Goal: Answer question/provide support: Share knowledge or assist other users

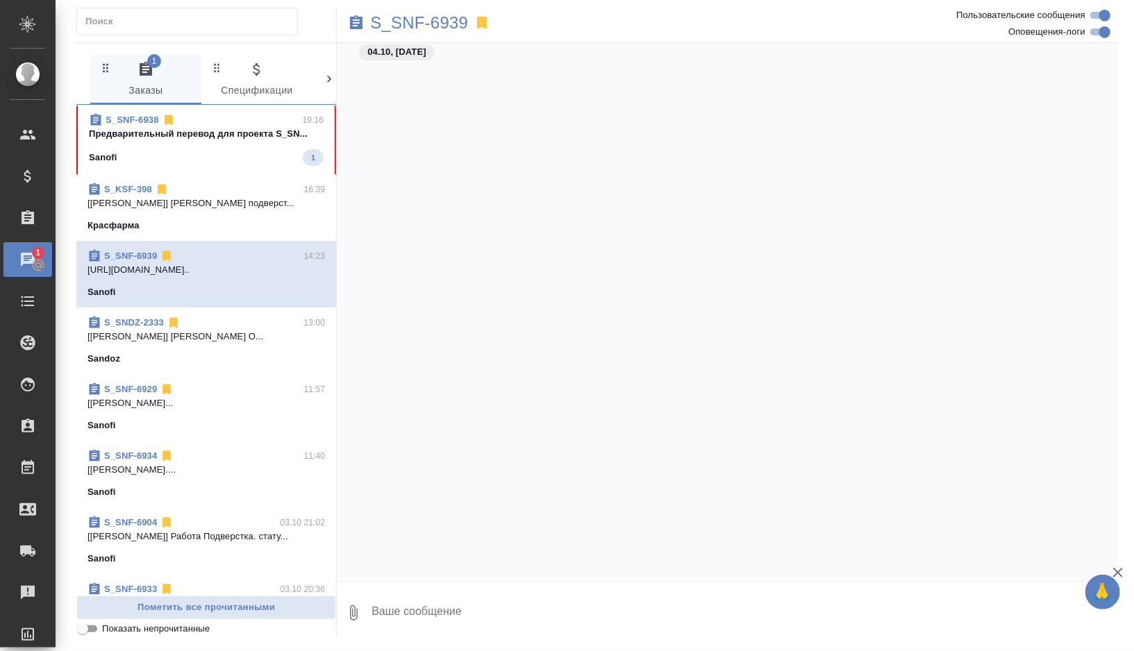
scroll to position [33368, 0]
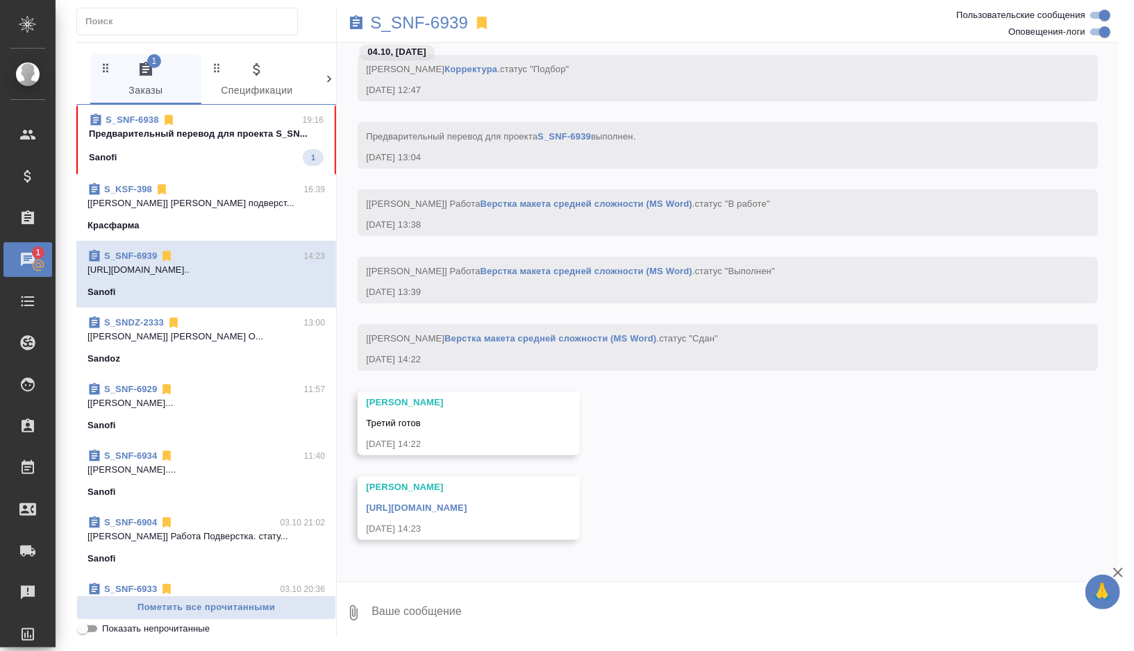
click at [239, 162] on div "Sanofi 1" at bounding box center [206, 157] width 235 height 17
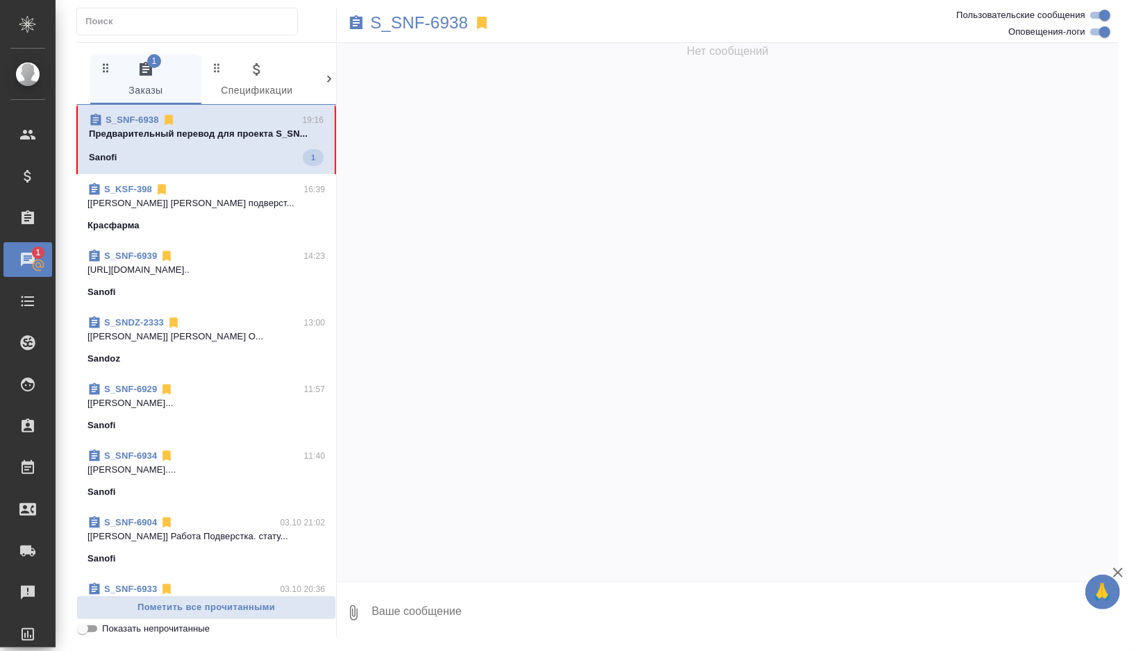
scroll to position [0, 0]
click at [451, 26] on p "S_SNF-6938" at bounding box center [419, 23] width 98 height 14
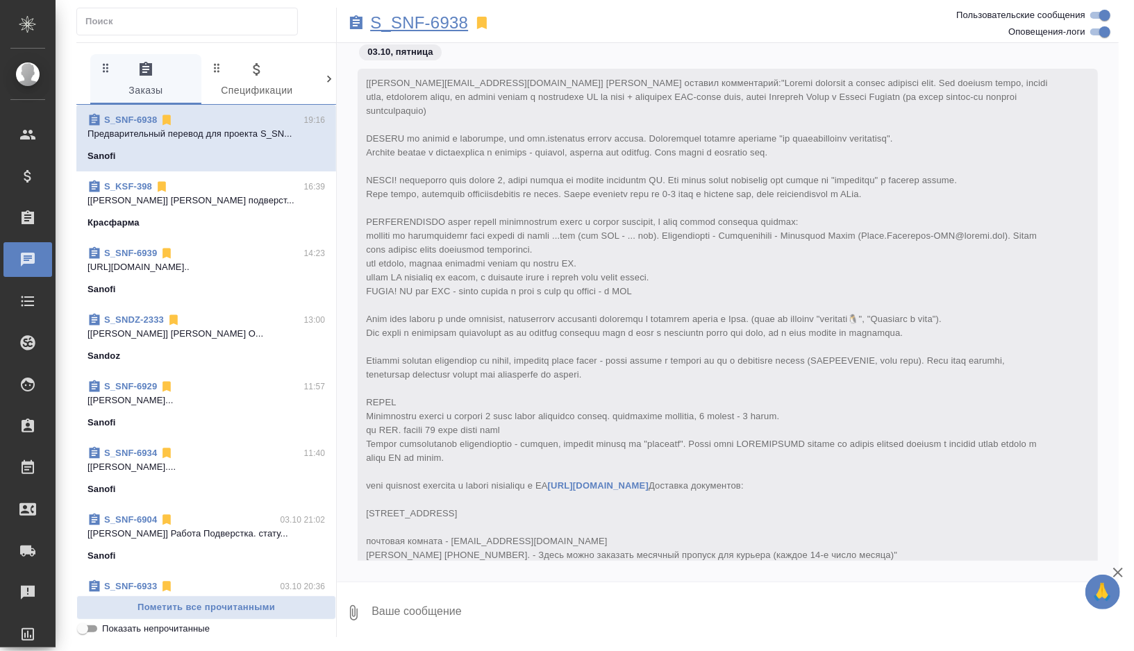
click at [455, 27] on p "S_SNF-6938" at bounding box center [419, 23] width 98 height 14
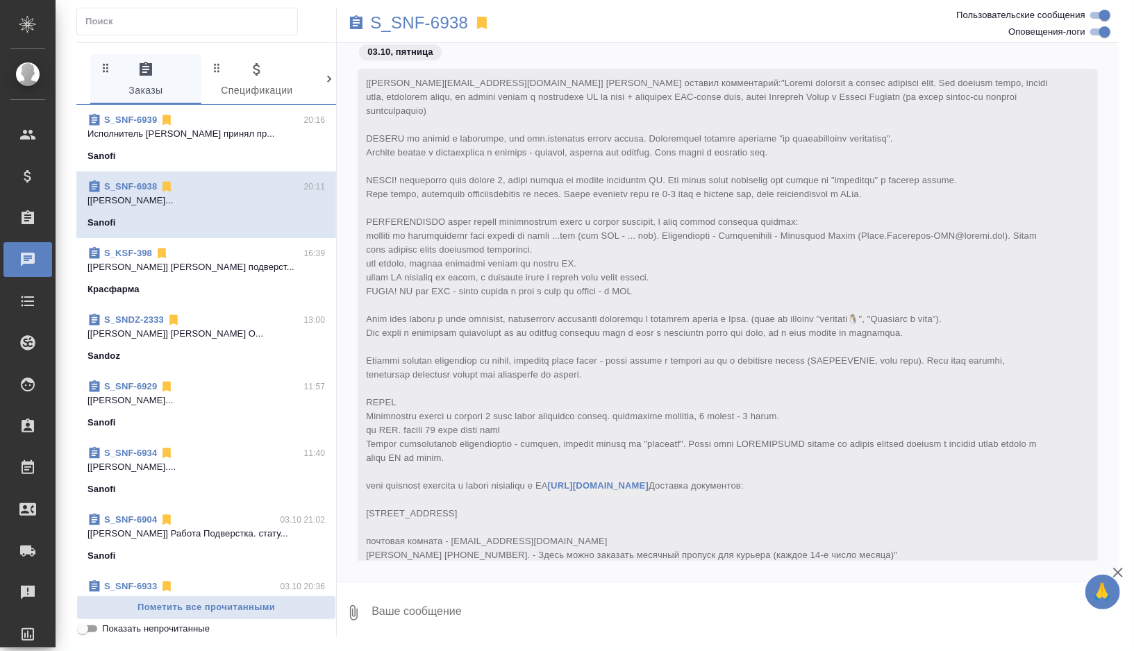
click at [218, 162] on div "S_SNF-6939 20:16 Исполнитель Коваленко Виктория принял пр... Sanofi" at bounding box center [206, 138] width 260 height 67
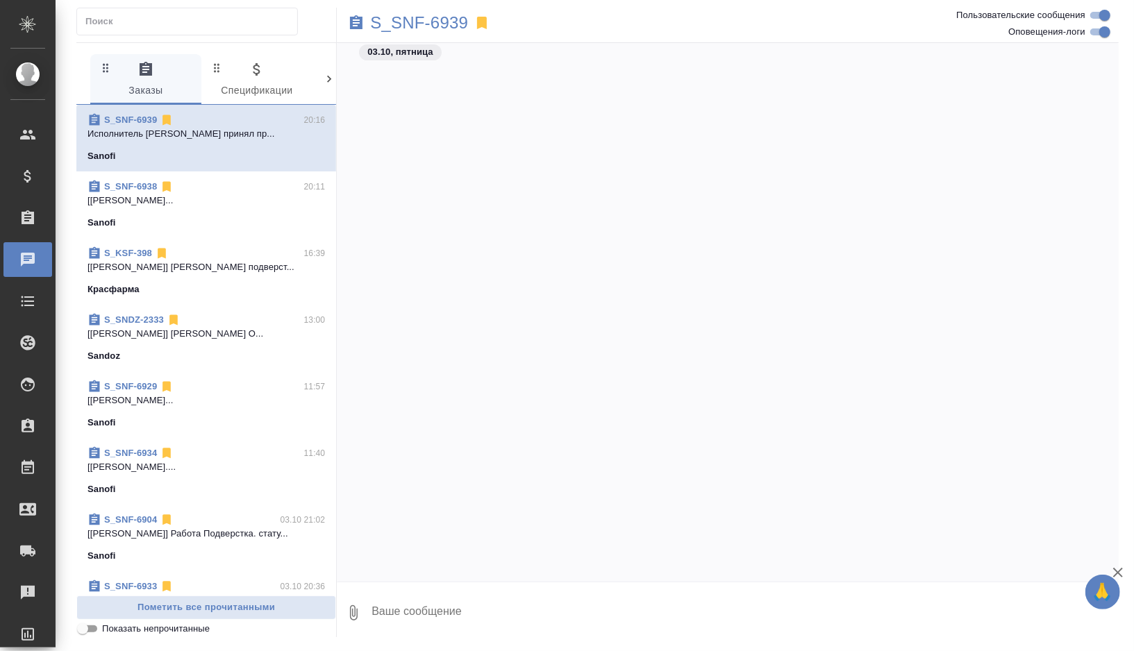
scroll to position [33964, 0]
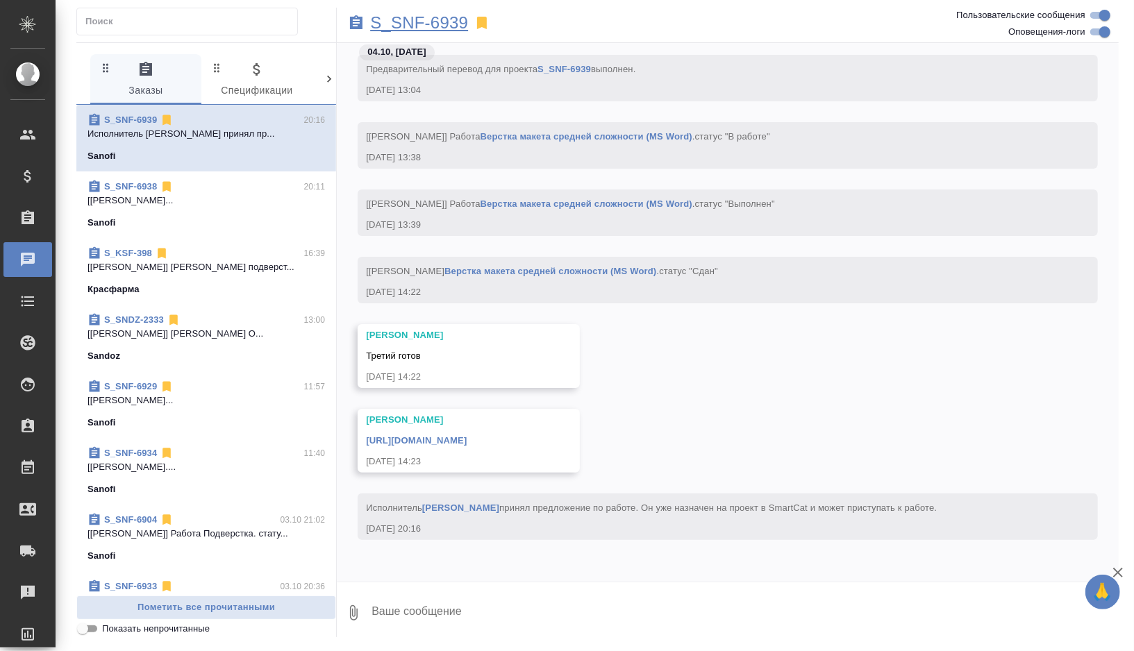
click at [455, 24] on p "S_SNF-6939" at bounding box center [419, 23] width 98 height 14
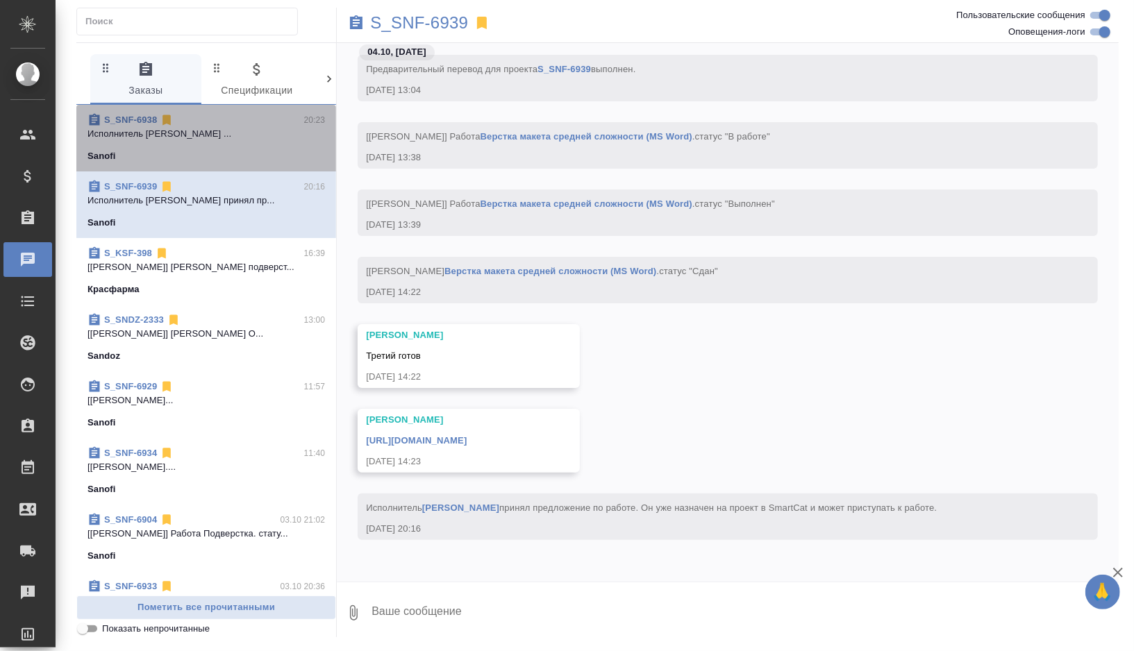
click at [258, 134] on p "Исполнитель Мазанова Анна Александровна ..." at bounding box center [205, 134] width 237 height 14
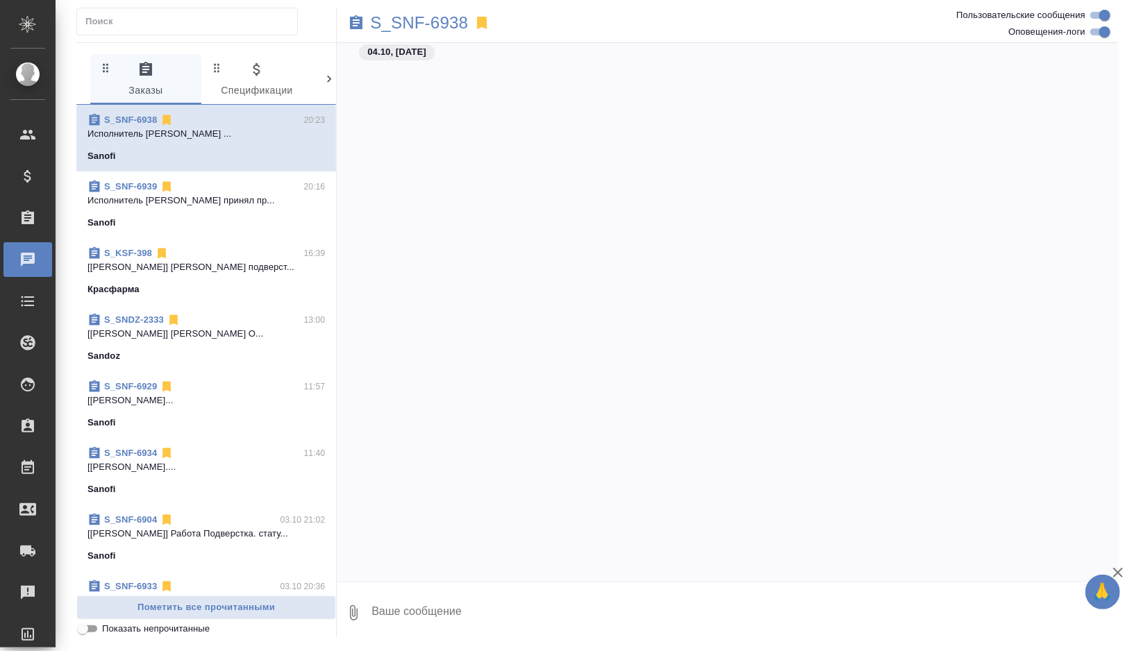
scroll to position [26263, 0]
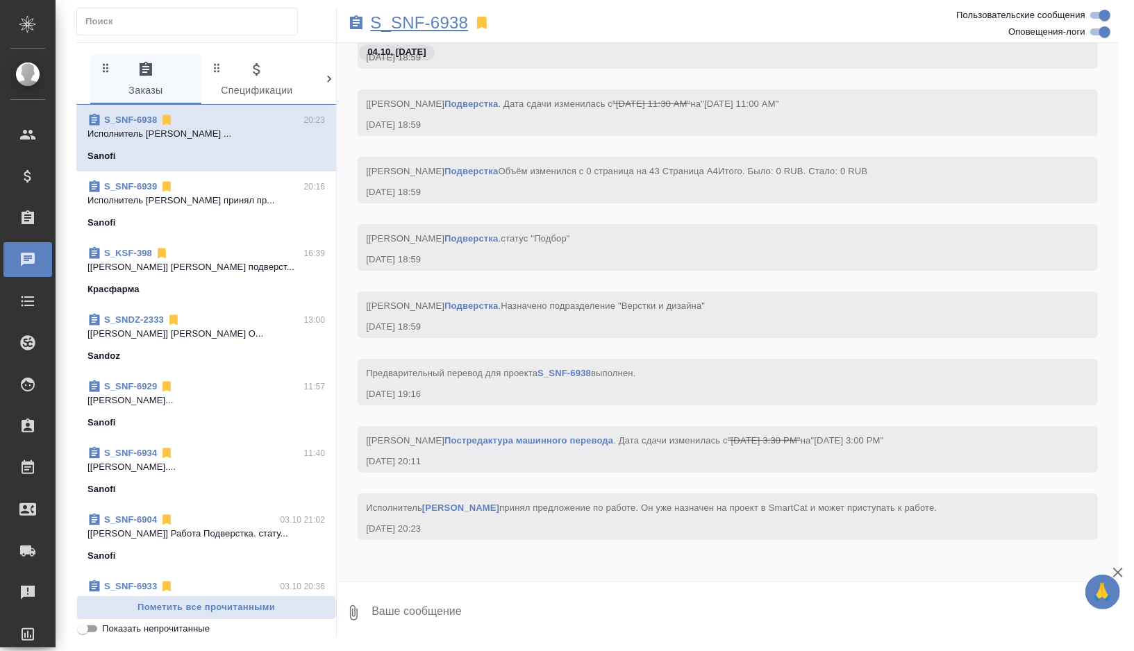
click at [453, 25] on p "S_SNF-6938" at bounding box center [419, 23] width 98 height 14
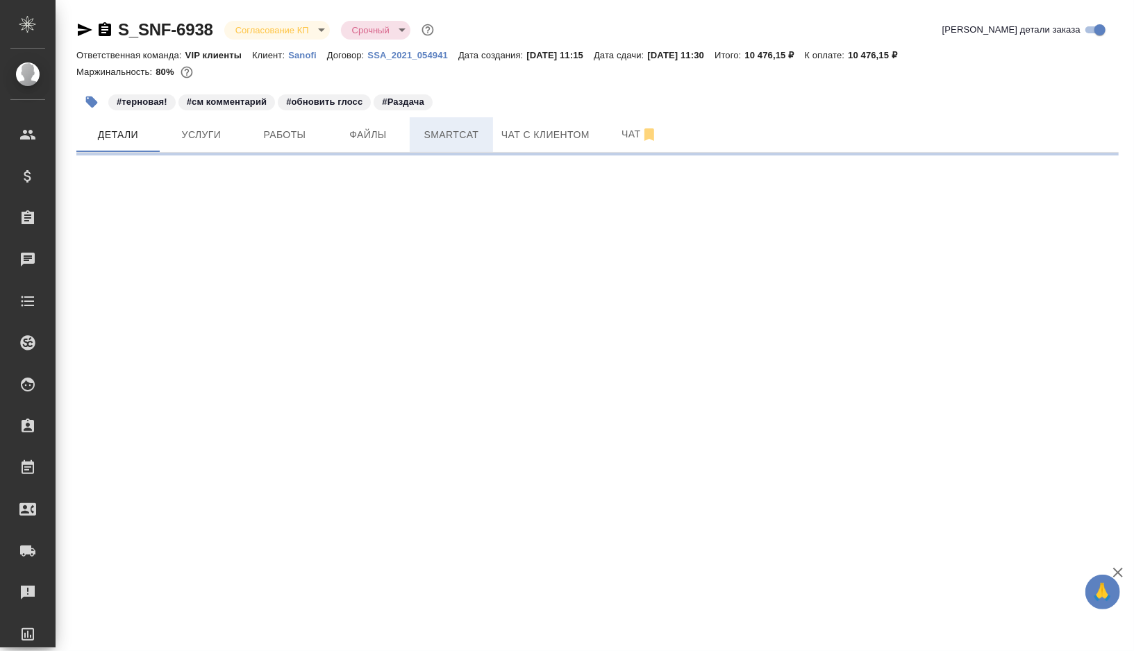
click at [461, 138] on span "Smartcat" at bounding box center [451, 134] width 67 height 17
select select "RU"
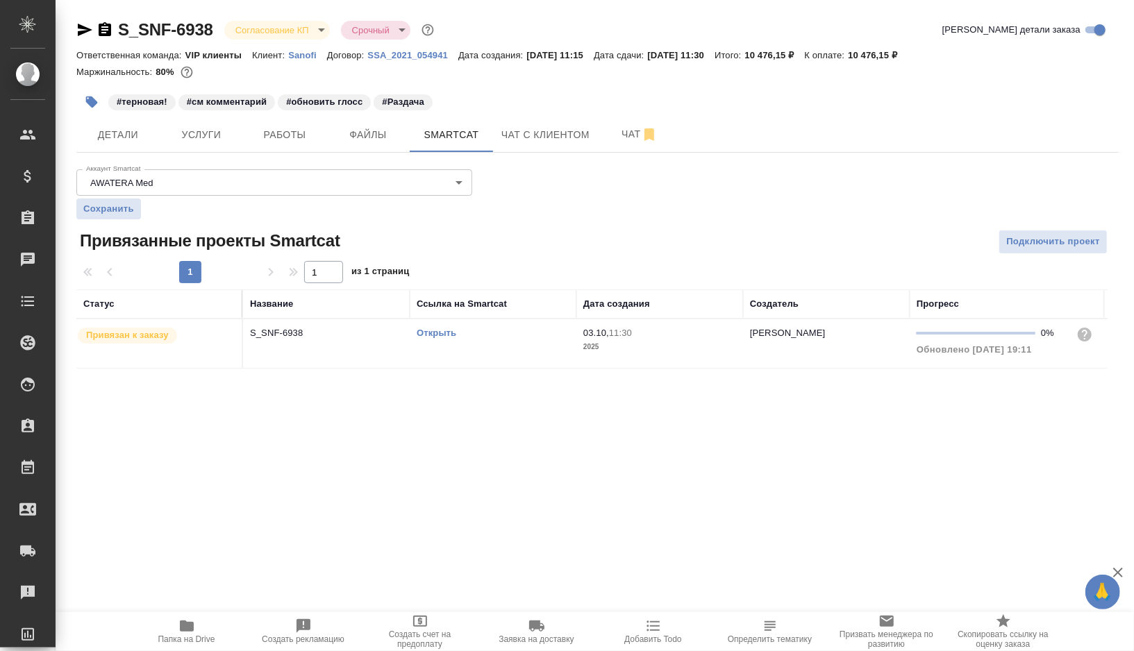
click at [440, 333] on link "Открыть" at bounding box center [437, 333] width 40 height 10
click at [76, 104] on button "button" at bounding box center [91, 102] width 31 height 31
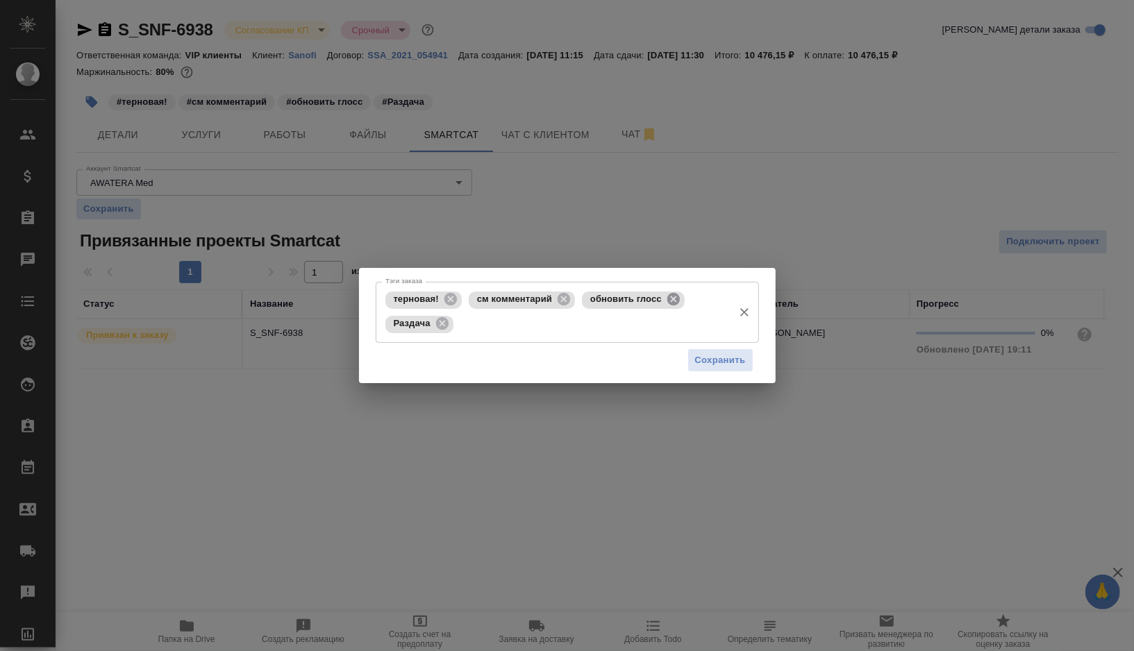
click at [681, 297] on icon at bounding box center [673, 299] width 15 height 15
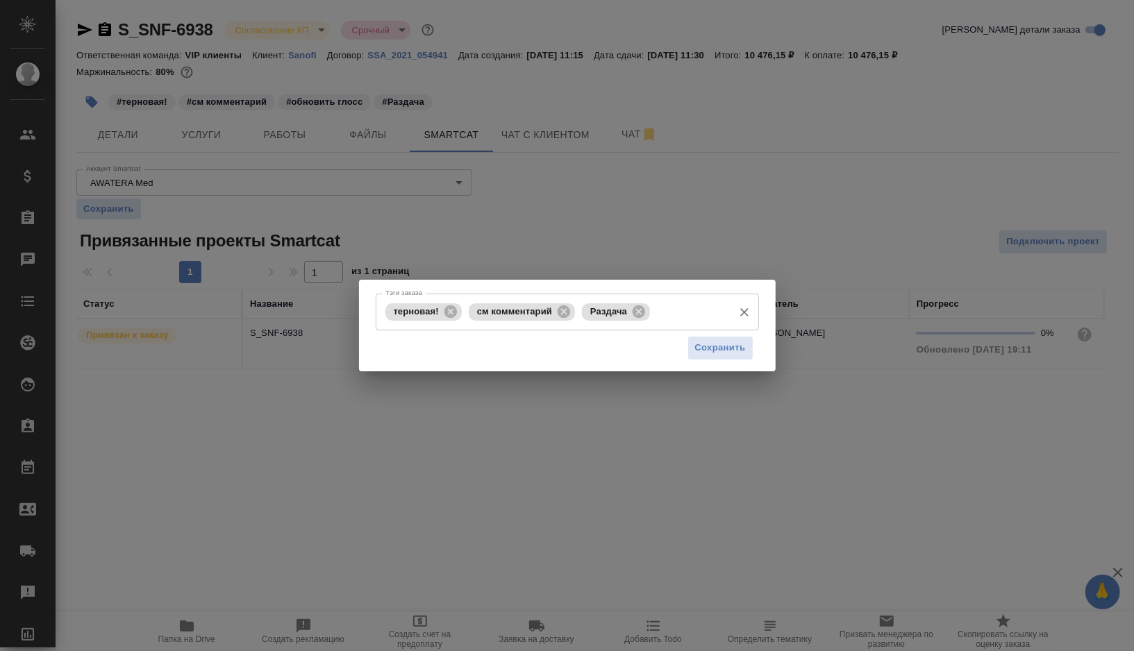
click at [679, 312] on input "Тэги заказа" at bounding box center [689, 312] width 72 height 24
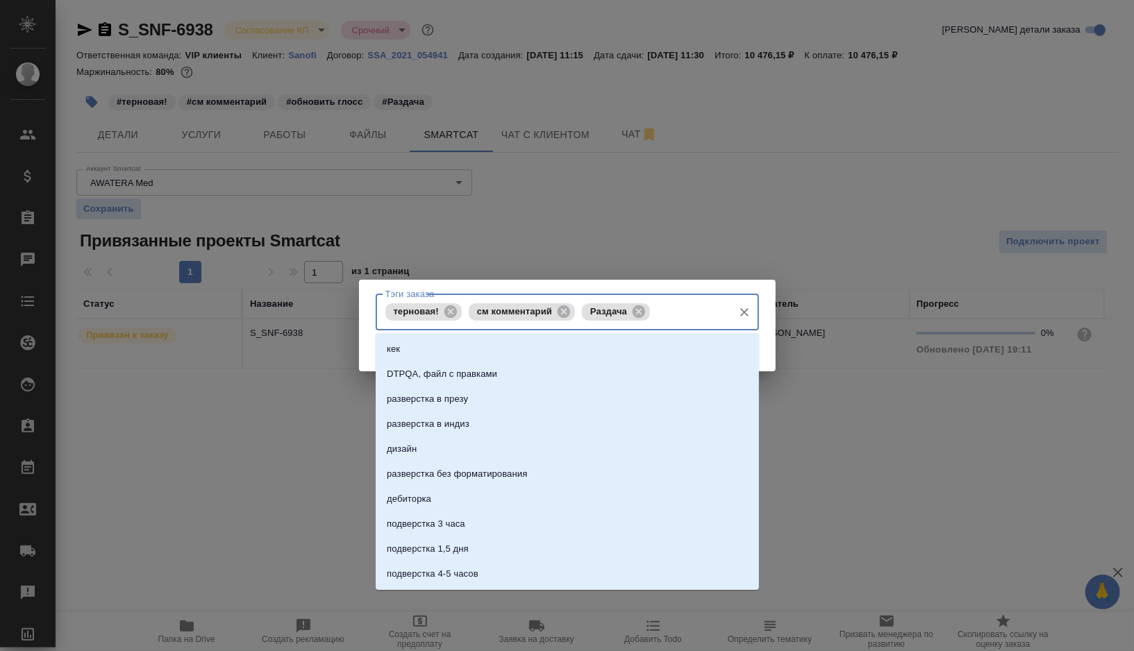
type input "ш"
type input "глосс ок"
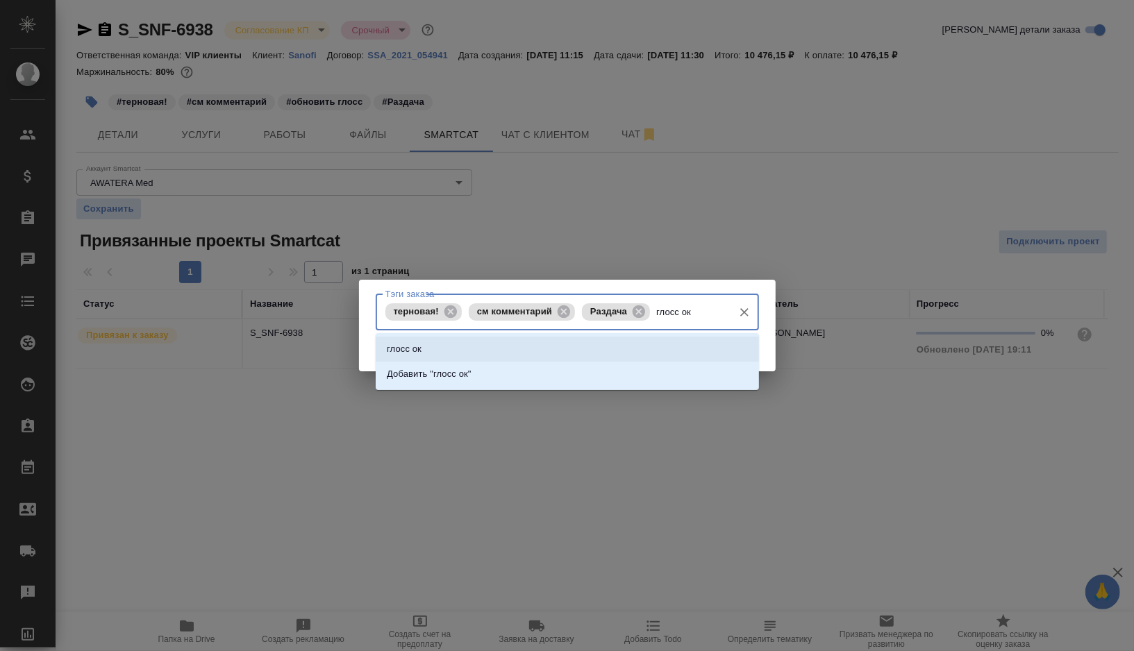
click at [575, 347] on li "глосс ок" at bounding box center [567, 349] width 383 height 25
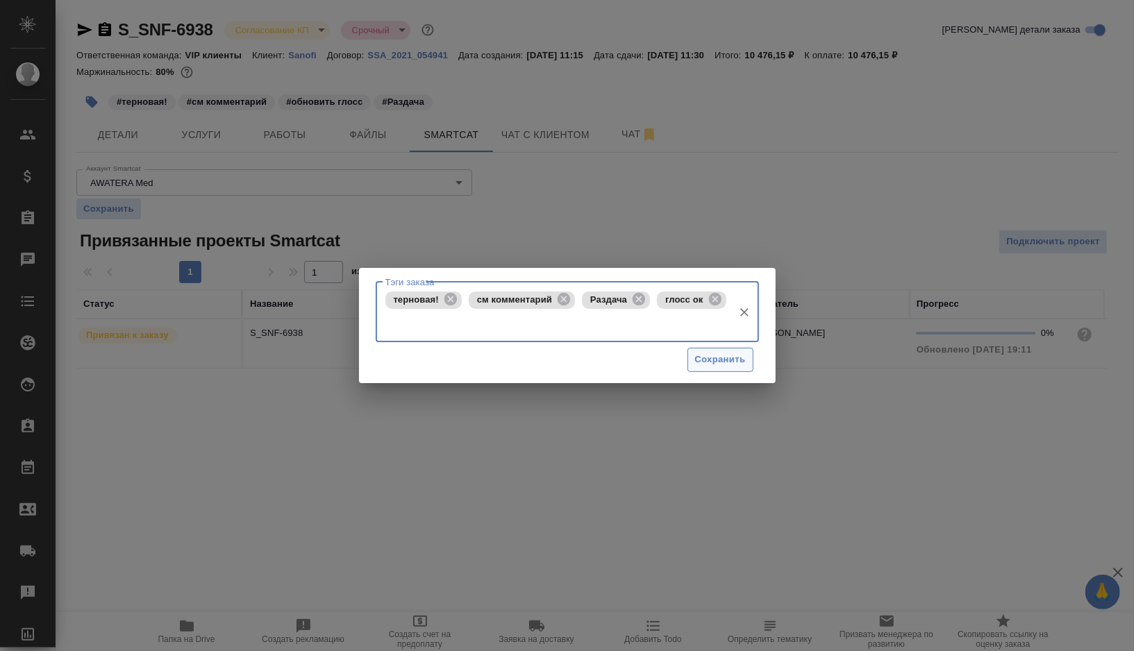
click at [727, 361] on span "Сохранить" at bounding box center [720, 360] width 51 height 16
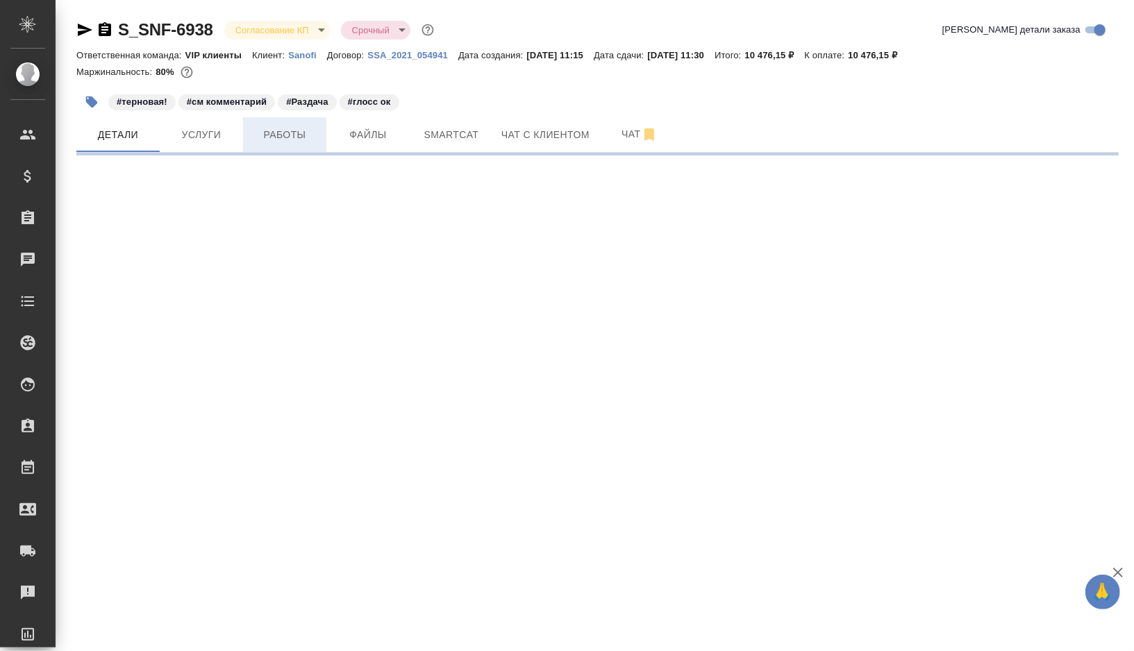
click at [299, 142] on span "Работы" at bounding box center [284, 134] width 67 height 17
select select "RU"
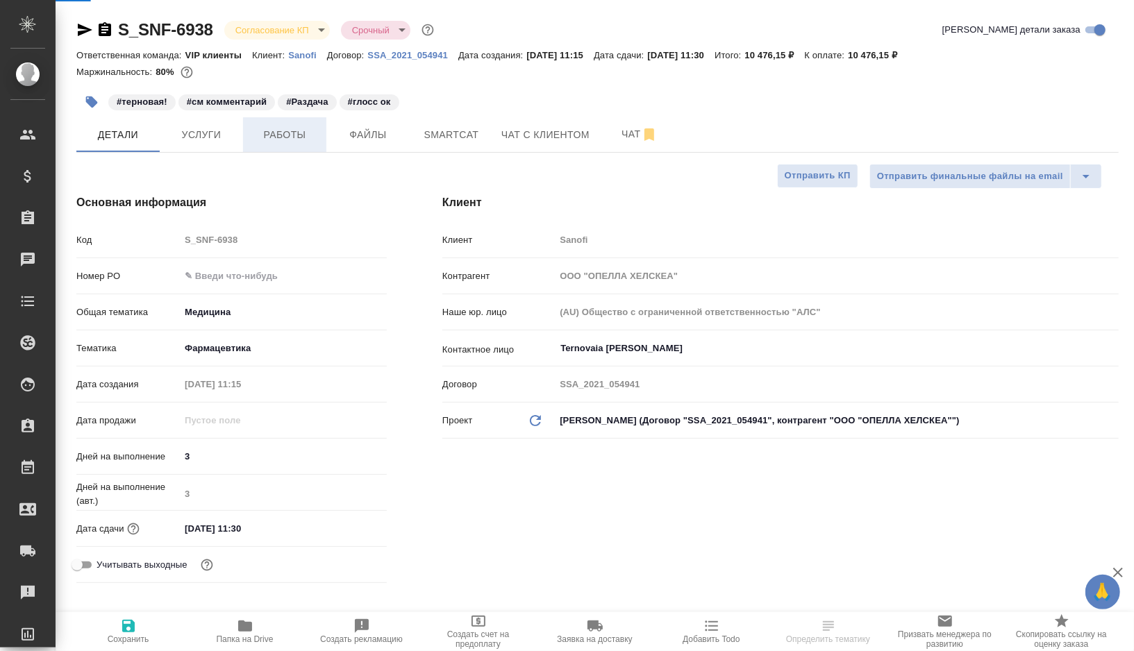
type textarea "x"
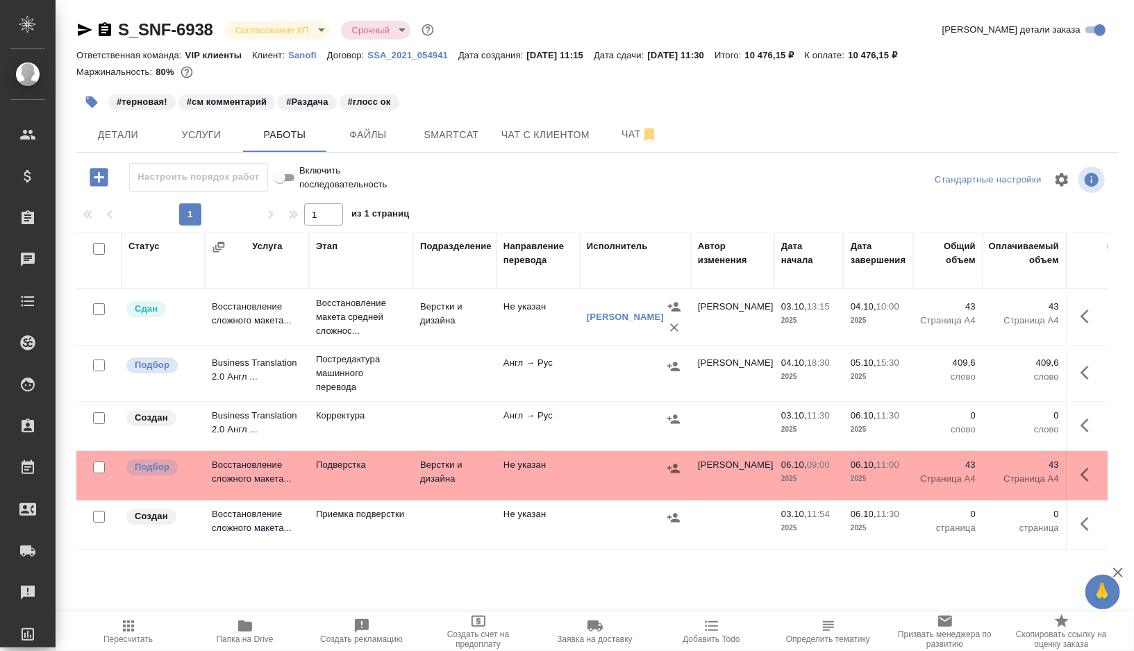
click at [451, 365] on td at bounding box center [454, 373] width 83 height 49
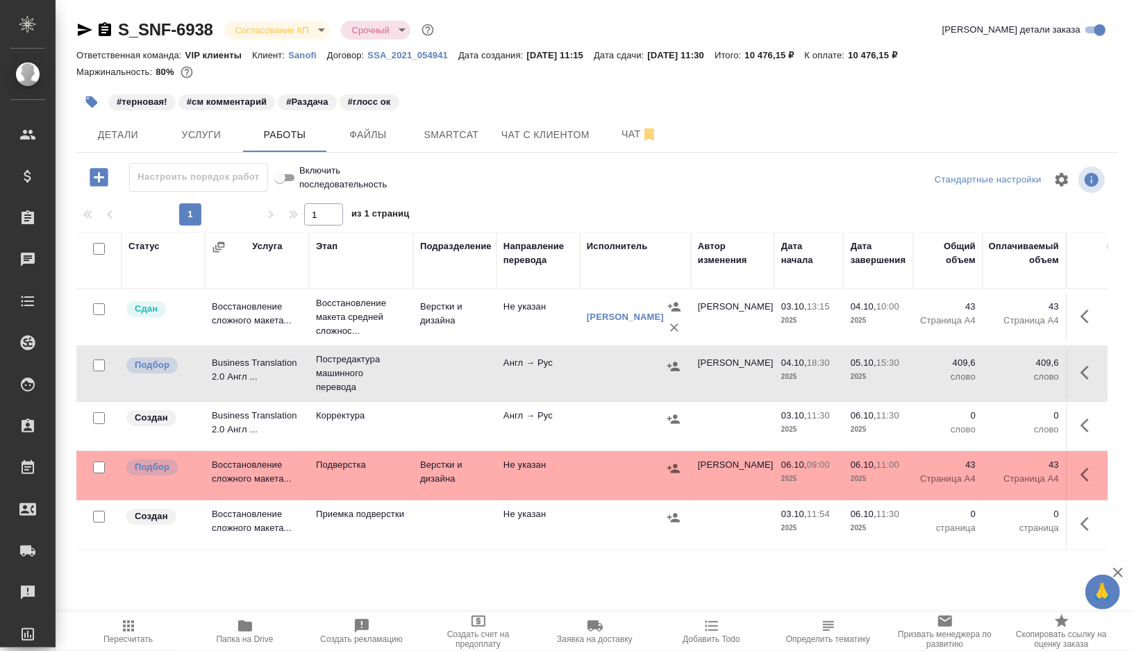
click at [451, 365] on td at bounding box center [454, 373] width 83 height 49
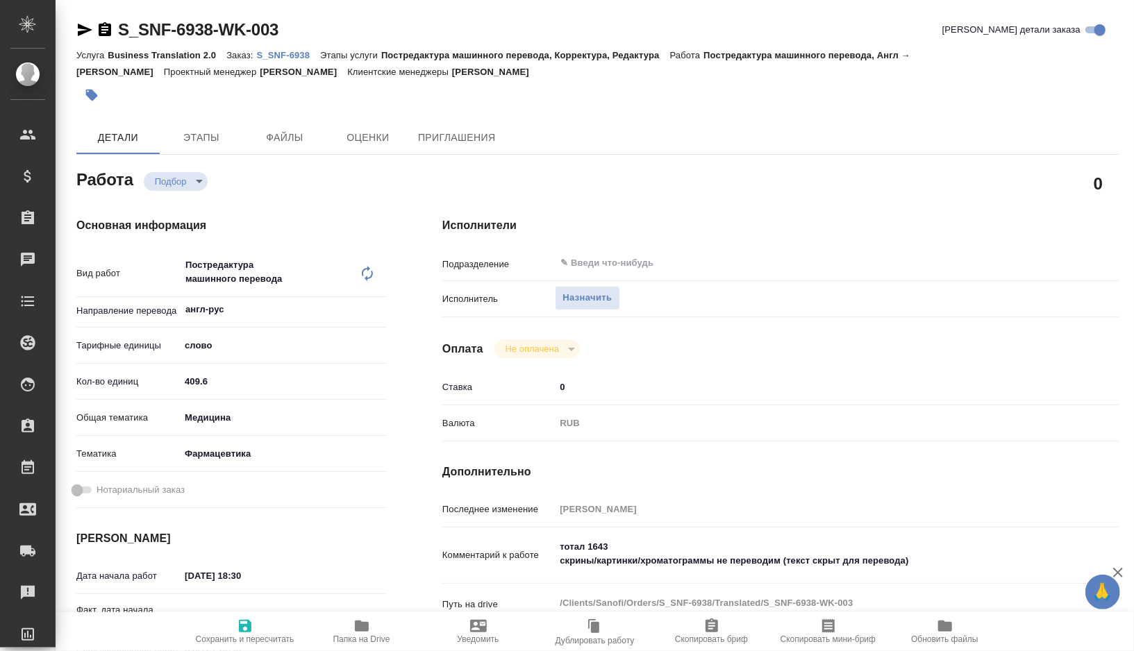
type textarea "x"
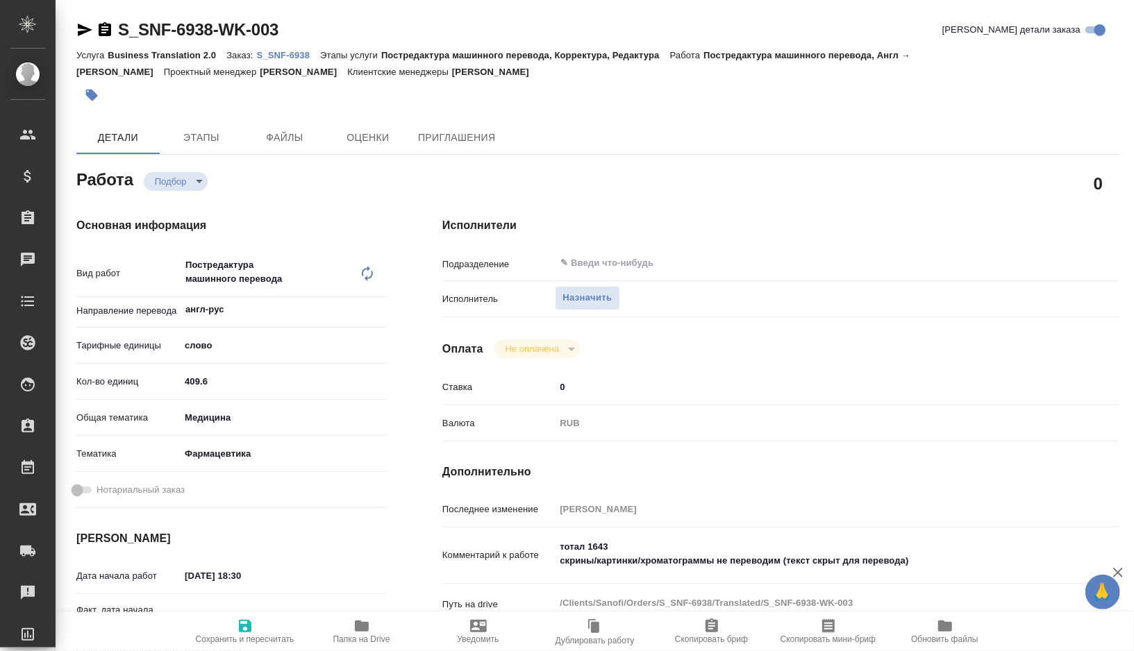
type textarea "x"
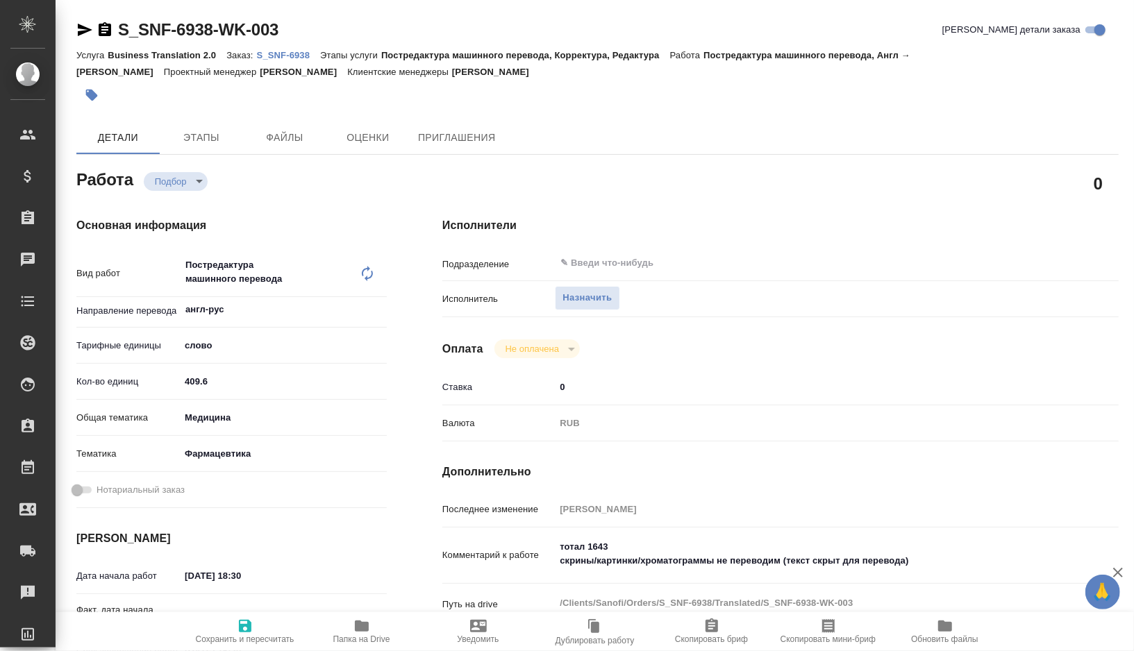
type textarea "x"
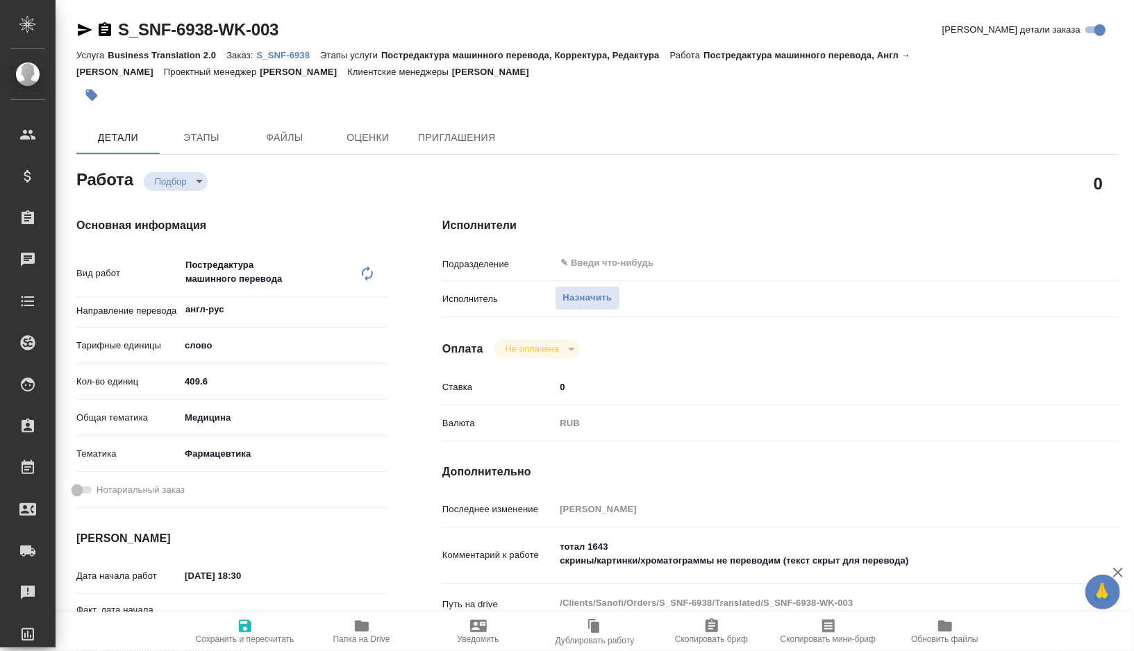
type textarea "x"
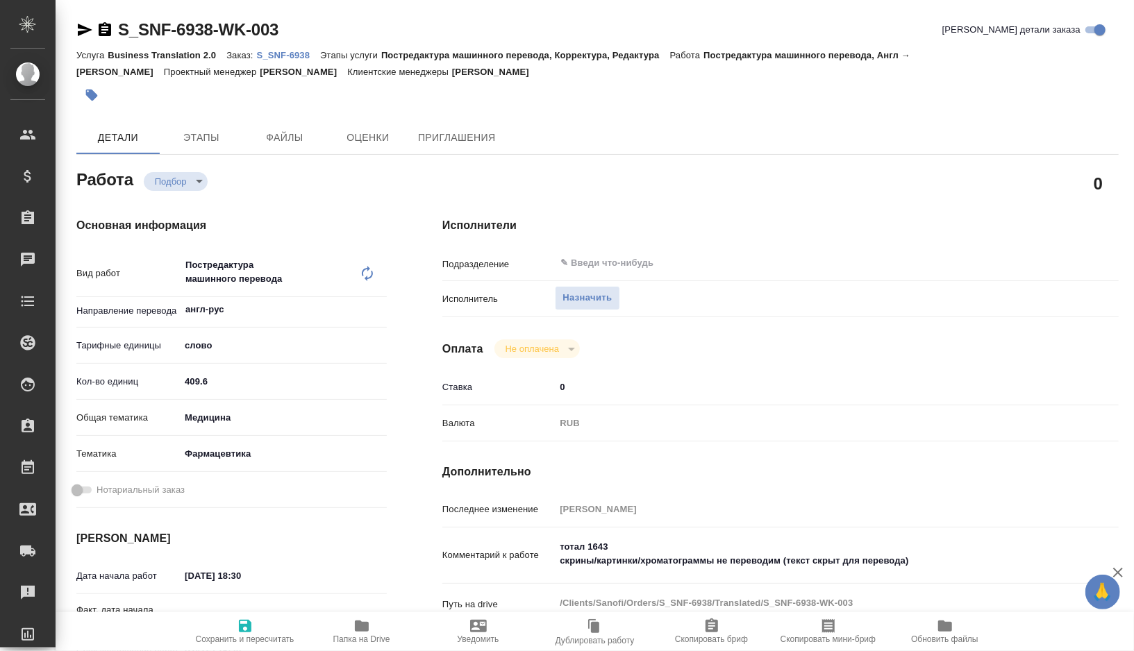
type textarea "x"
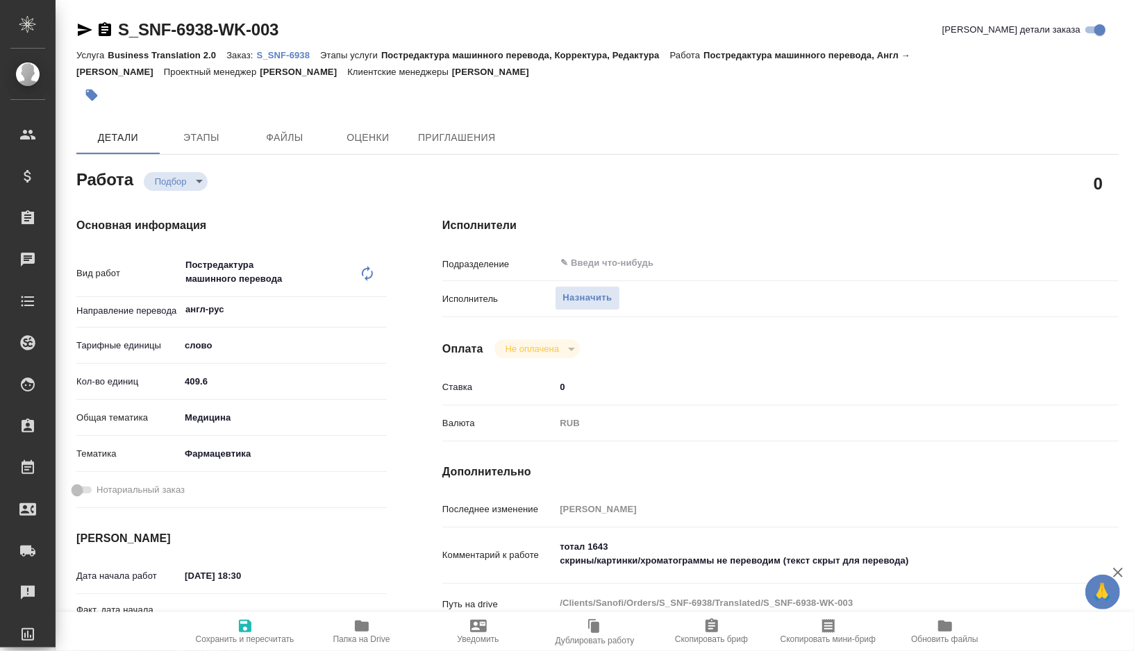
type textarea "x"
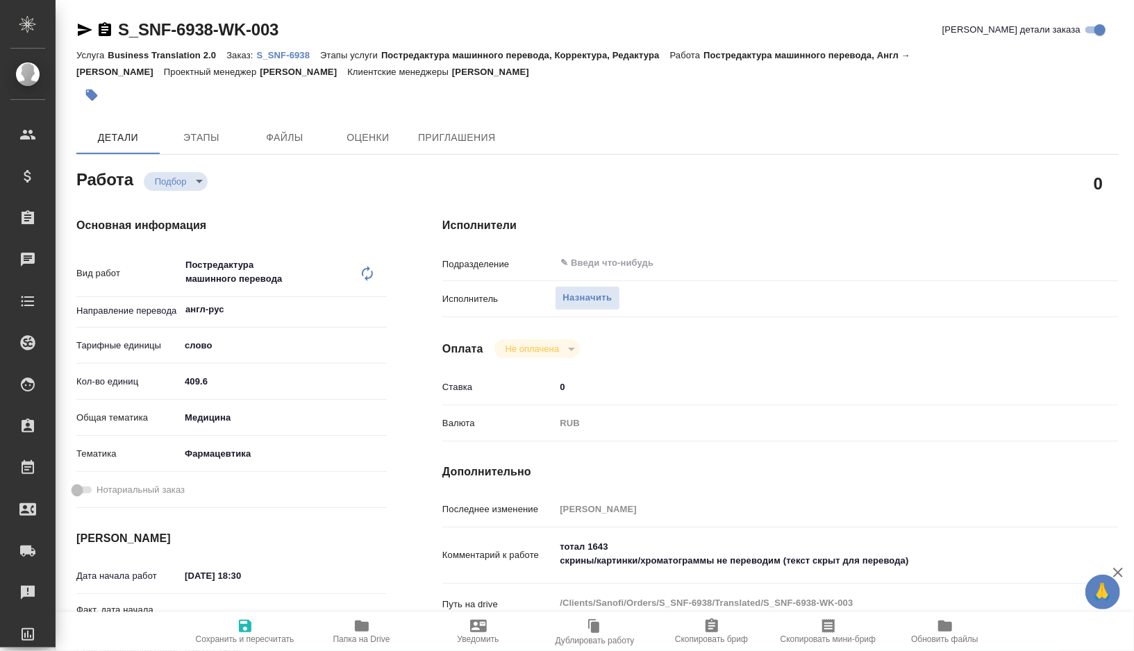
type textarea "x"
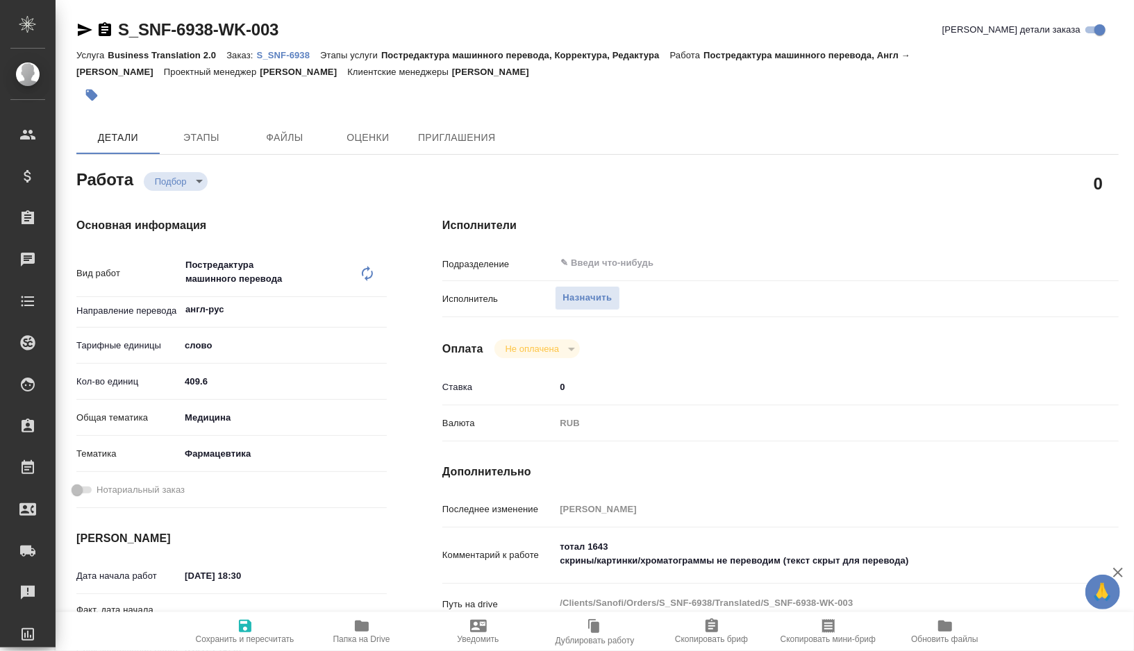
type textarea "x"
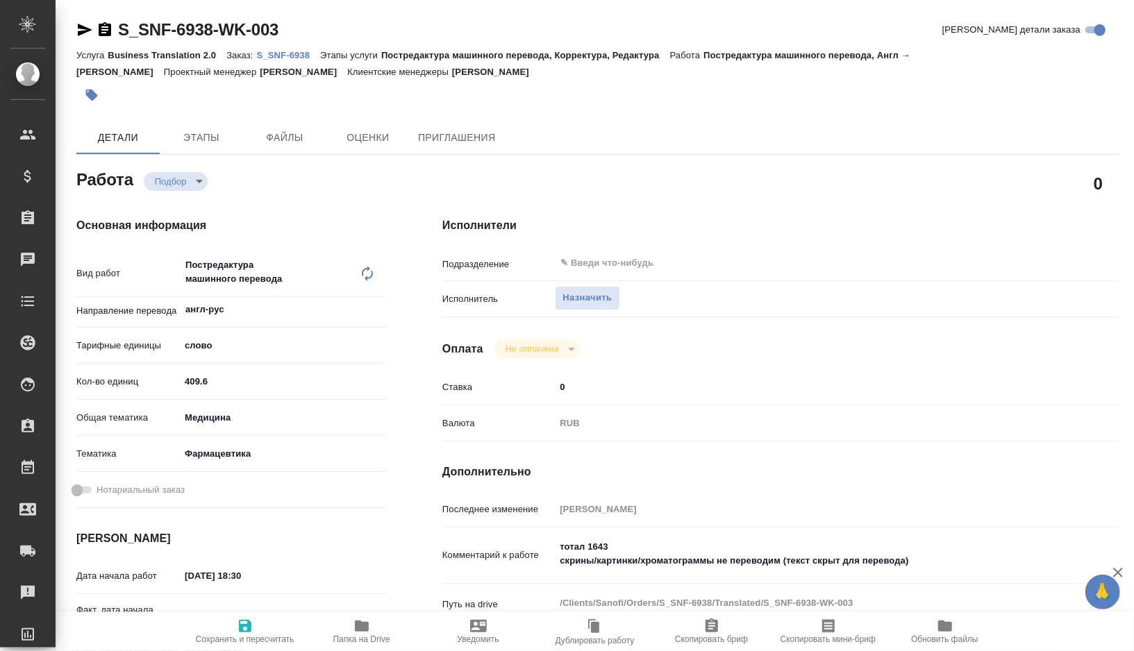
type textarea "x"
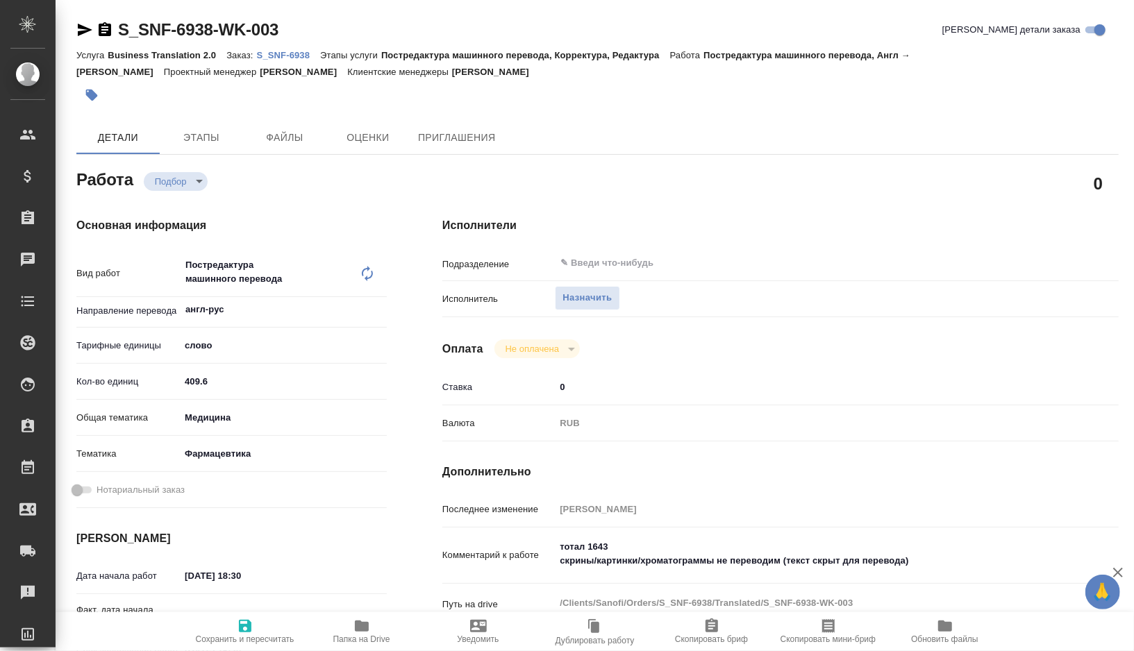
type textarea "x"
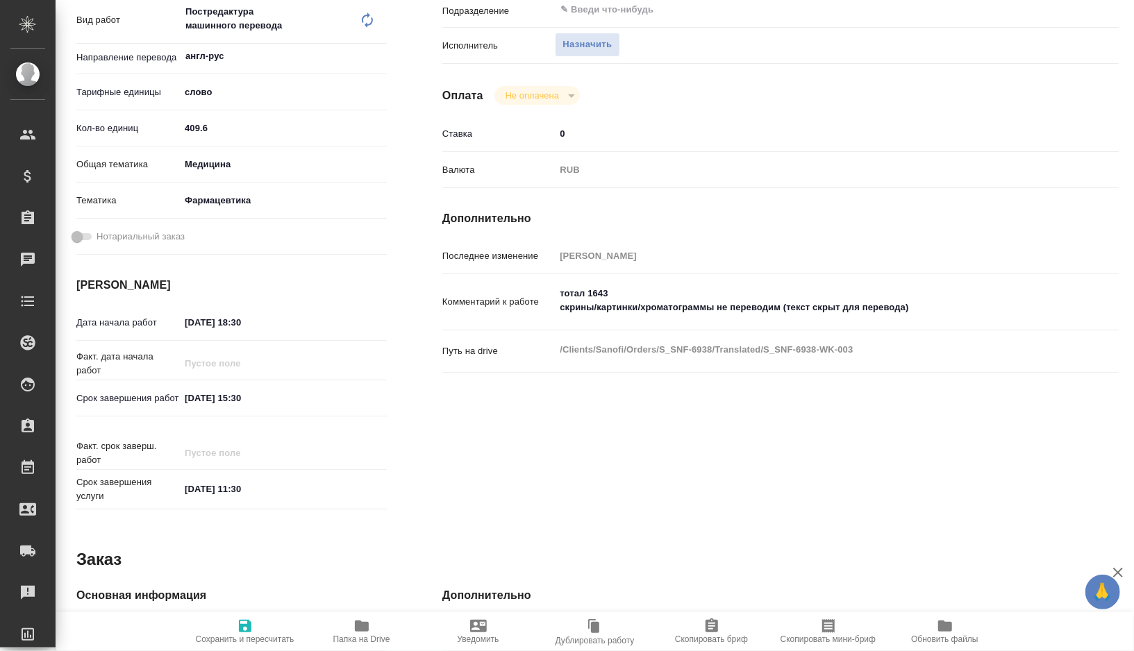
scroll to position [255, 0]
click at [265, 394] on input "05.10.2025 15:30" at bounding box center [240, 397] width 121 height 20
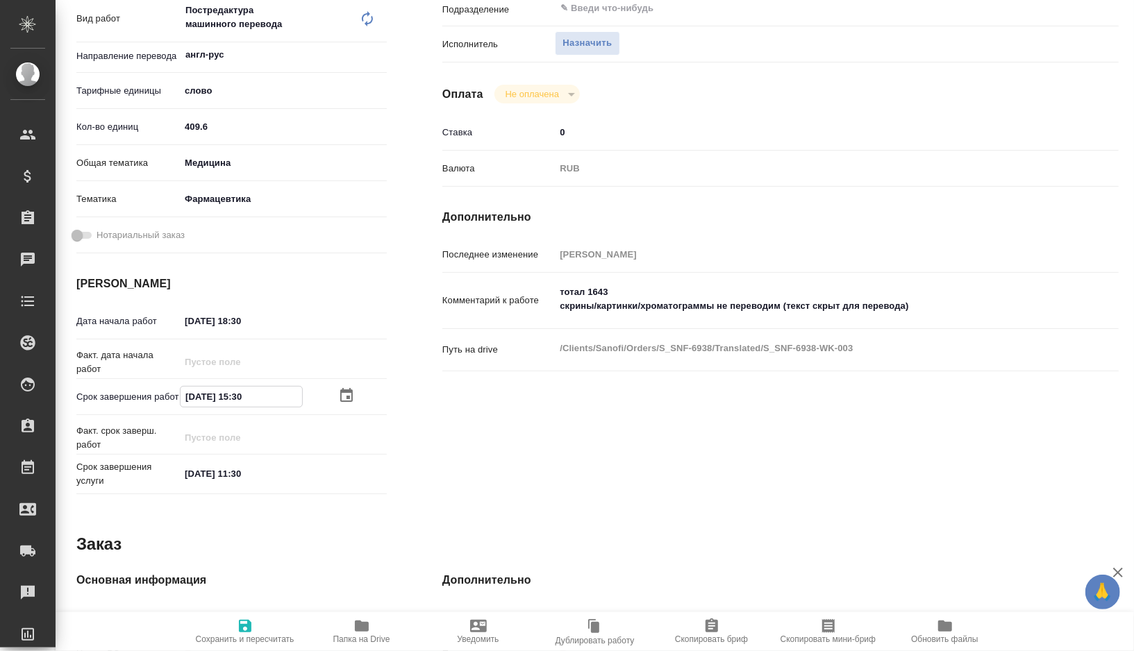
type input "05.10.2025 15:3_"
type textarea "x"
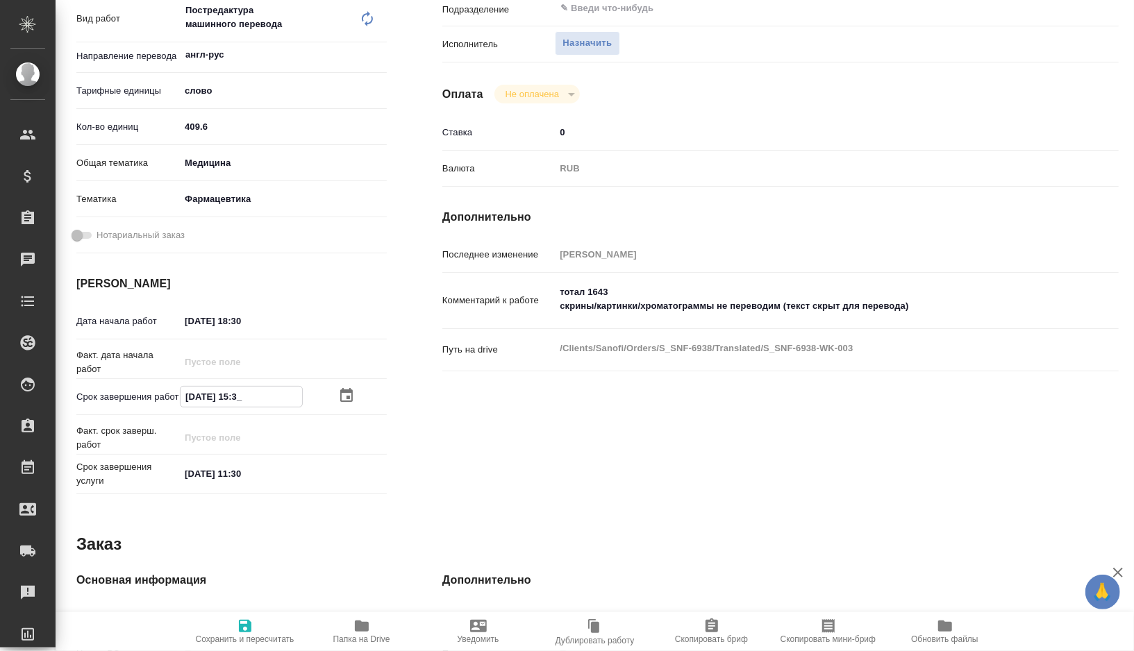
type textarea "x"
type input "05.10.2025 15:__"
type textarea "x"
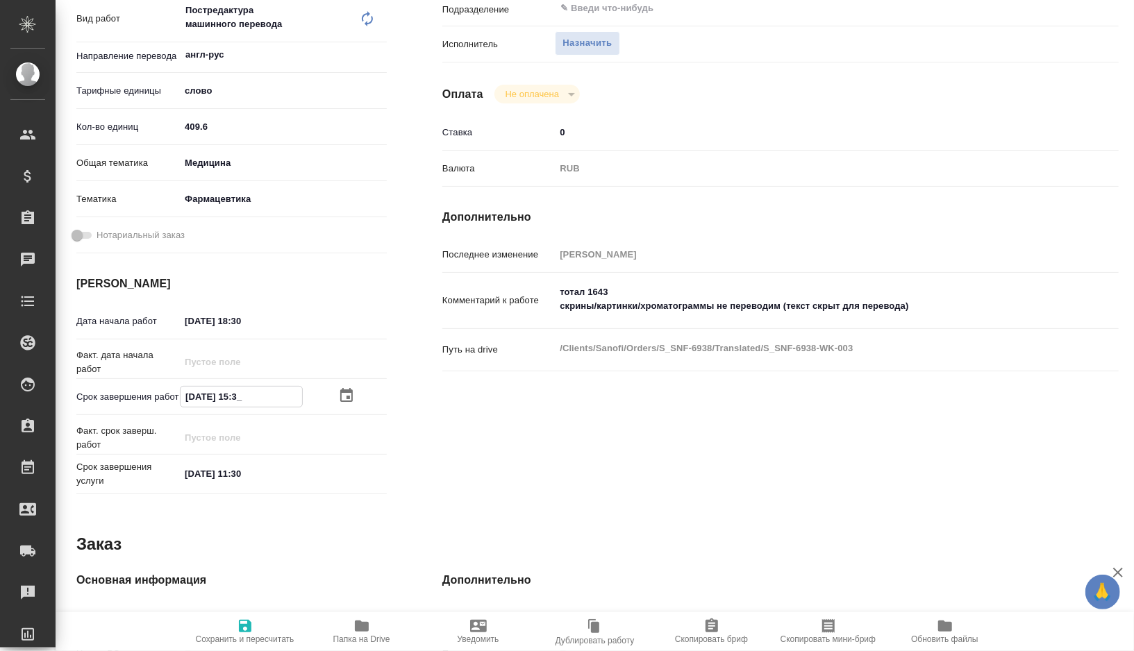
type textarea "x"
type input "05.10.2025 15:0_"
type textarea "x"
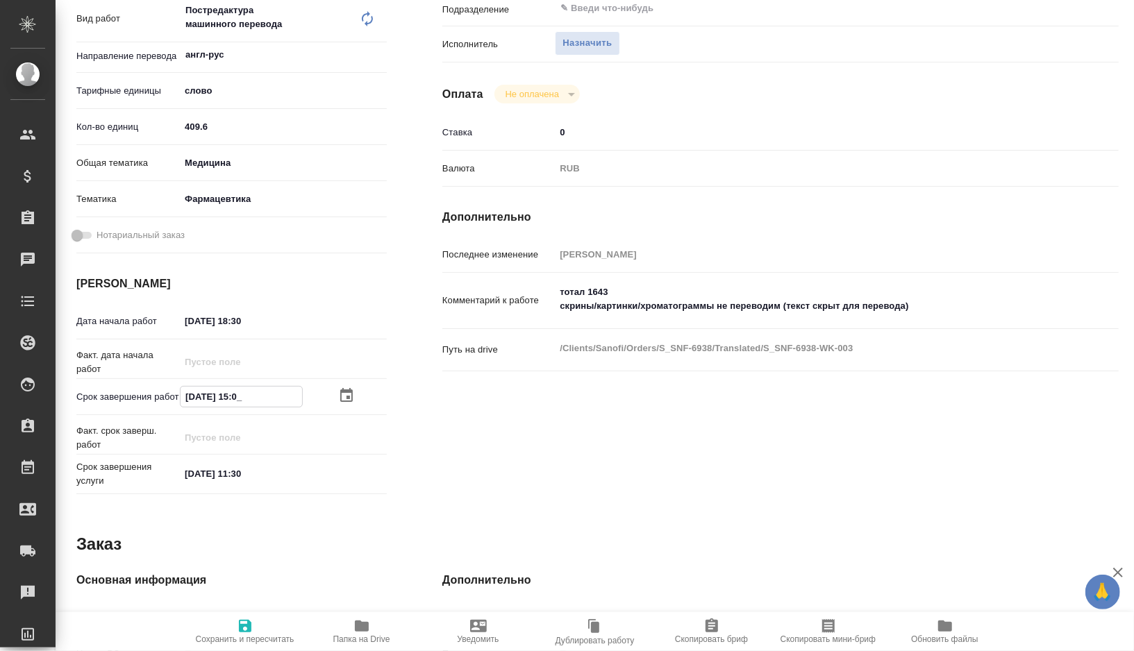
type textarea "x"
type input "05.10.2025 15:00"
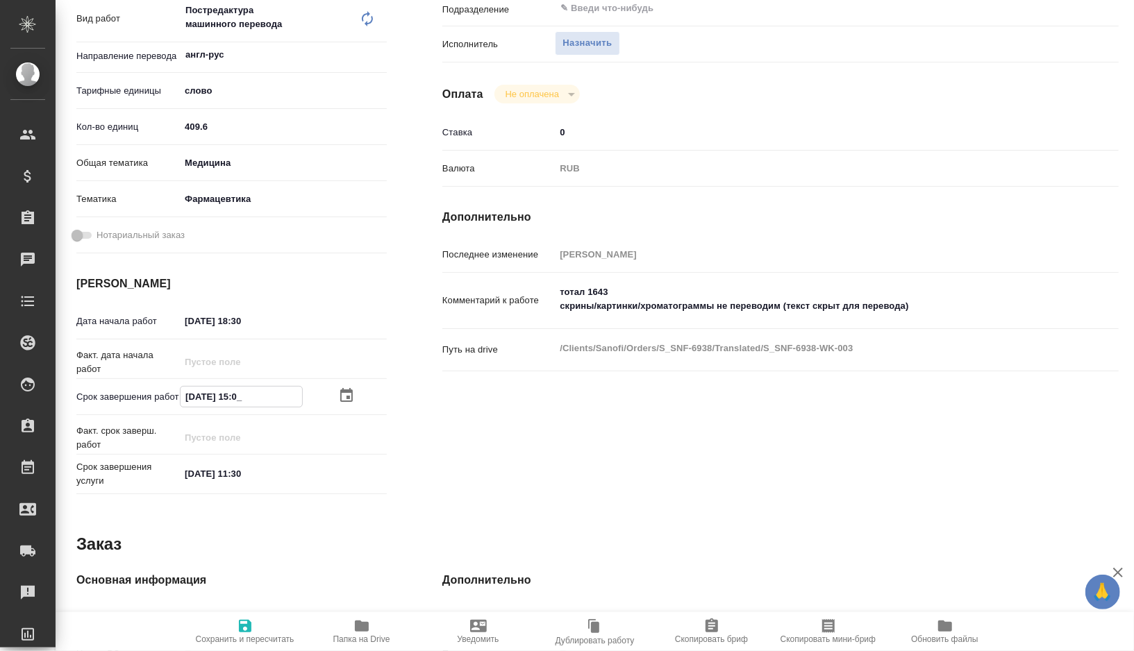
type textarea "x"
type input "05.10.2025 15:00"
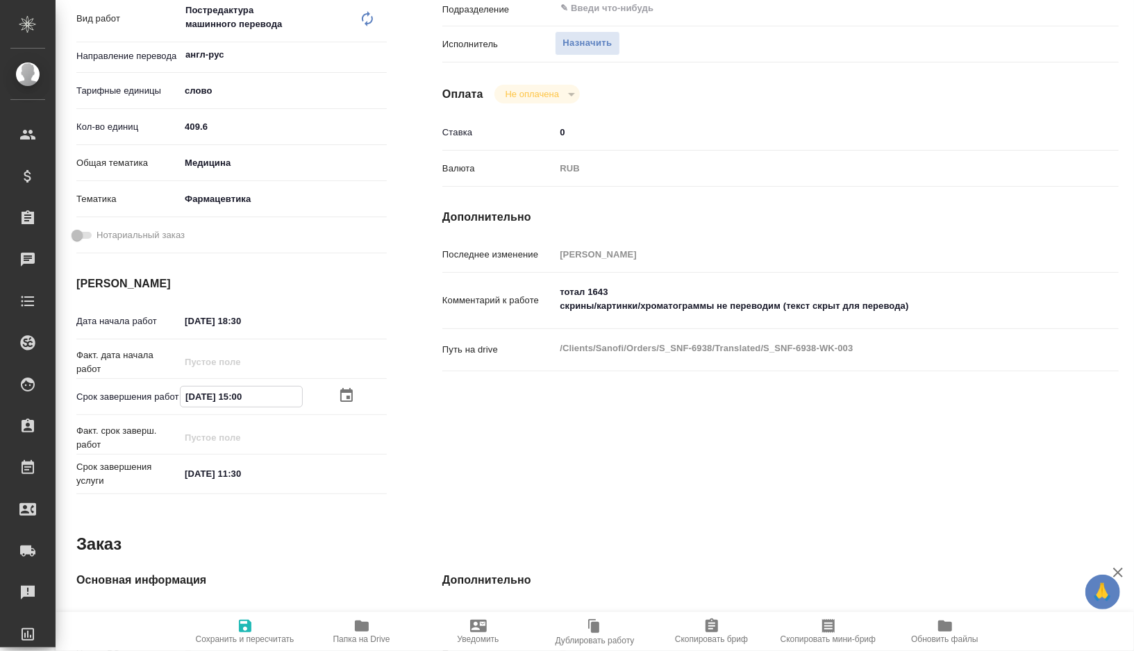
click at [242, 620] on icon "button" at bounding box center [245, 626] width 12 height 12
type textarea "x"
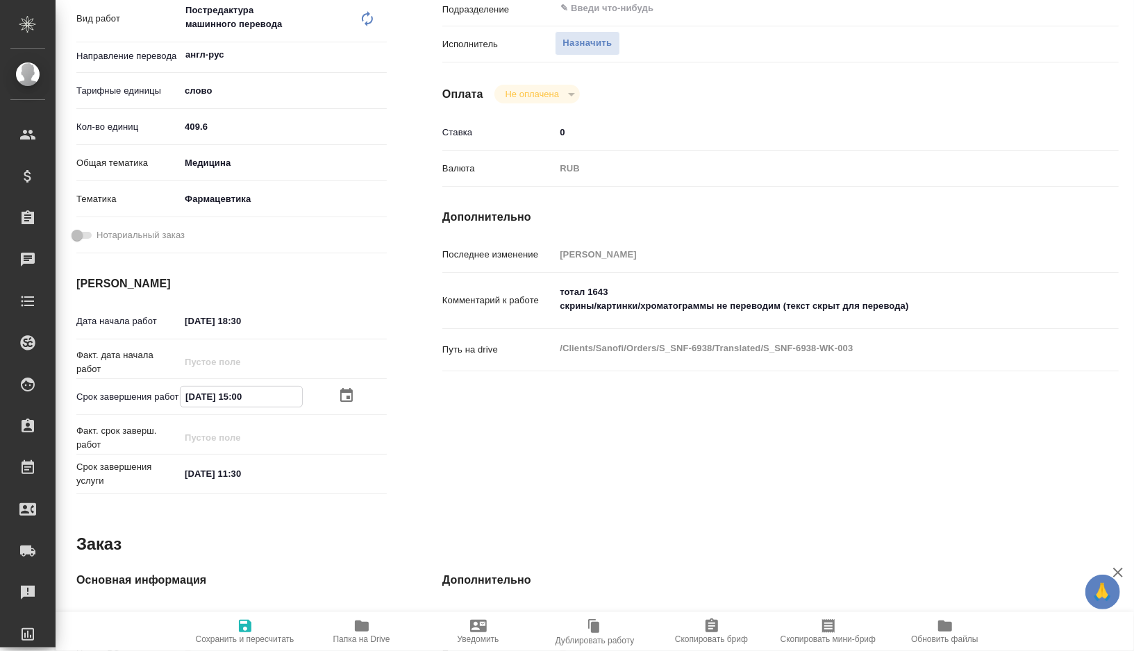
type textarea "x"
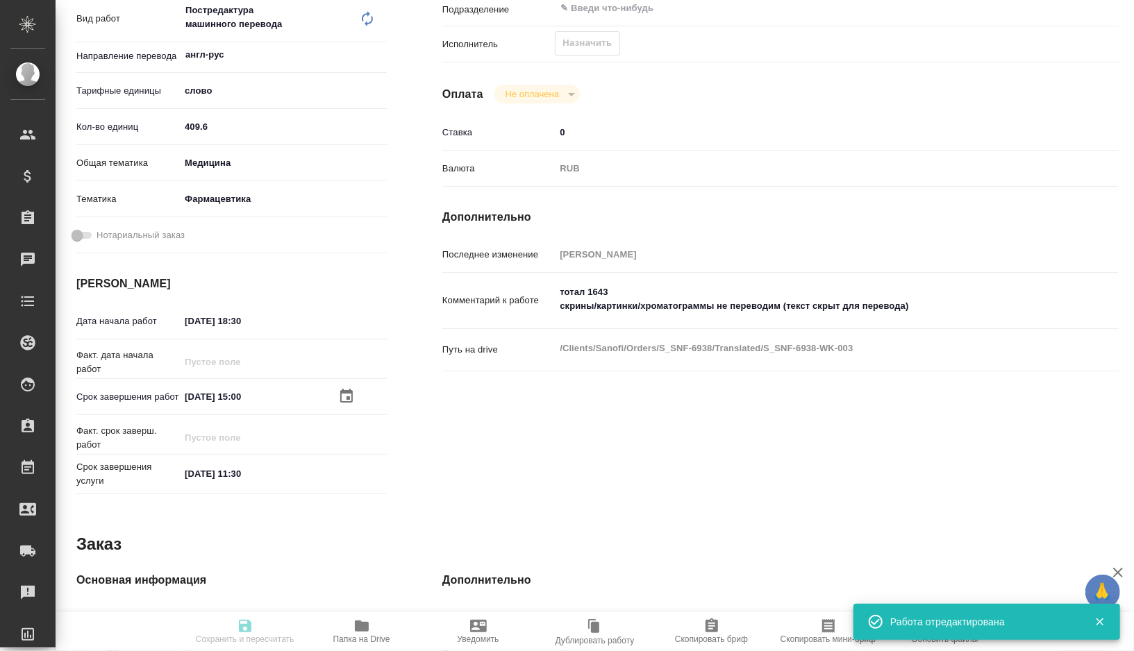
type textarea "x"
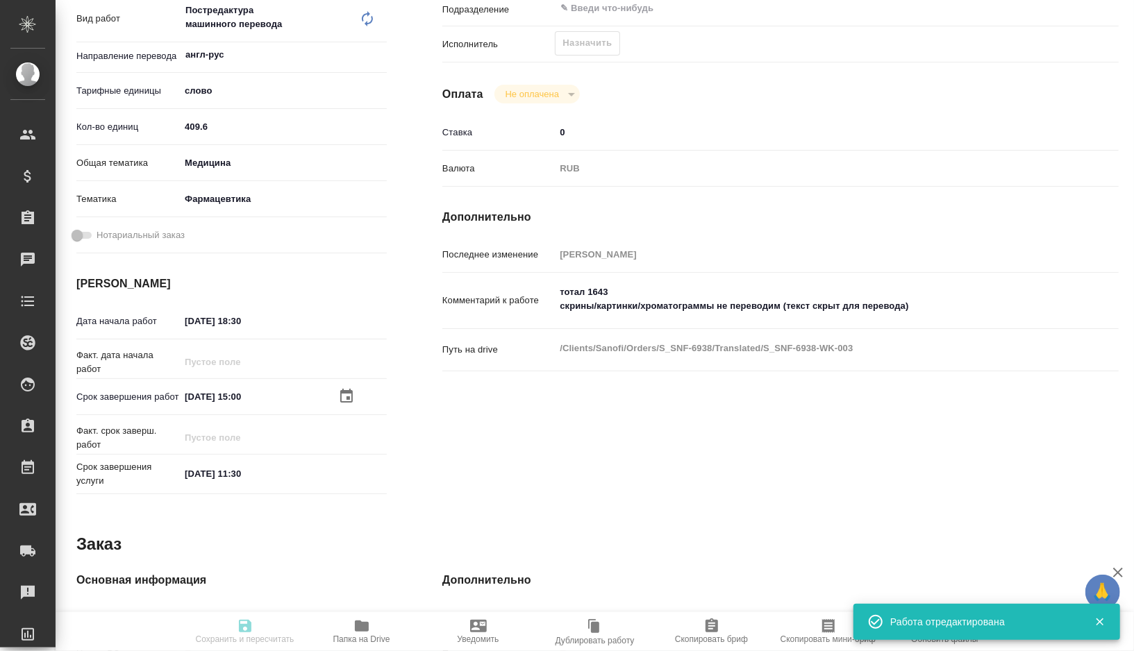
type textarea "x"
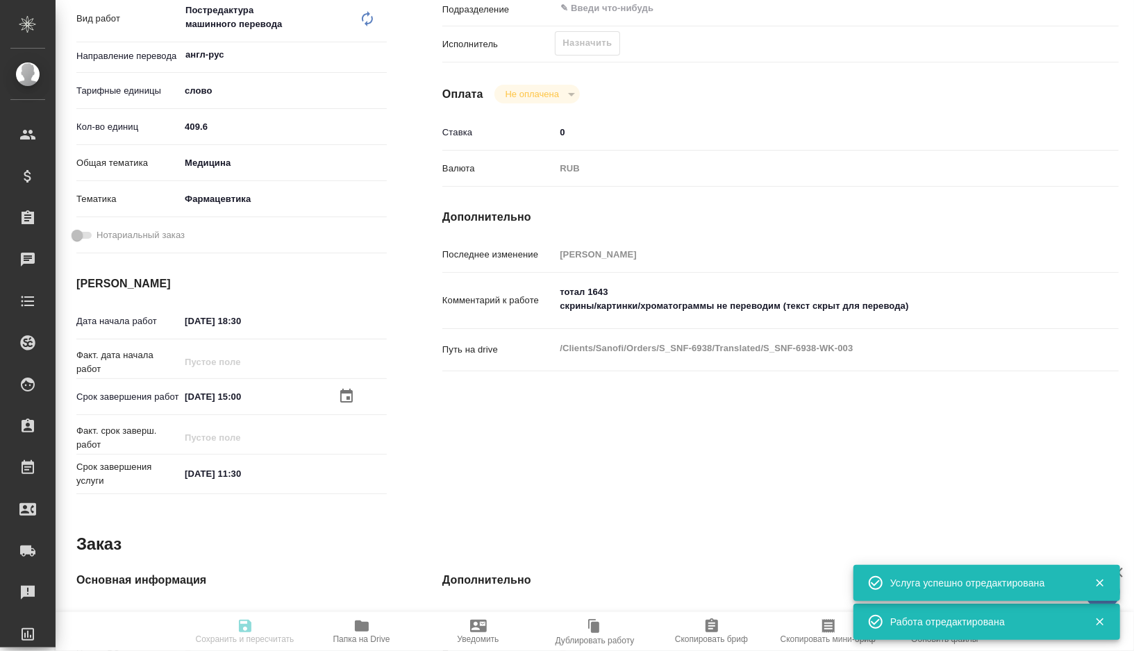
type input "recruiting"
type textarea "Постредактура машинного перевода"
type textarea "x"
type input "англ-рус"
type input "5a8b1489cc6b4906c91bfd90"
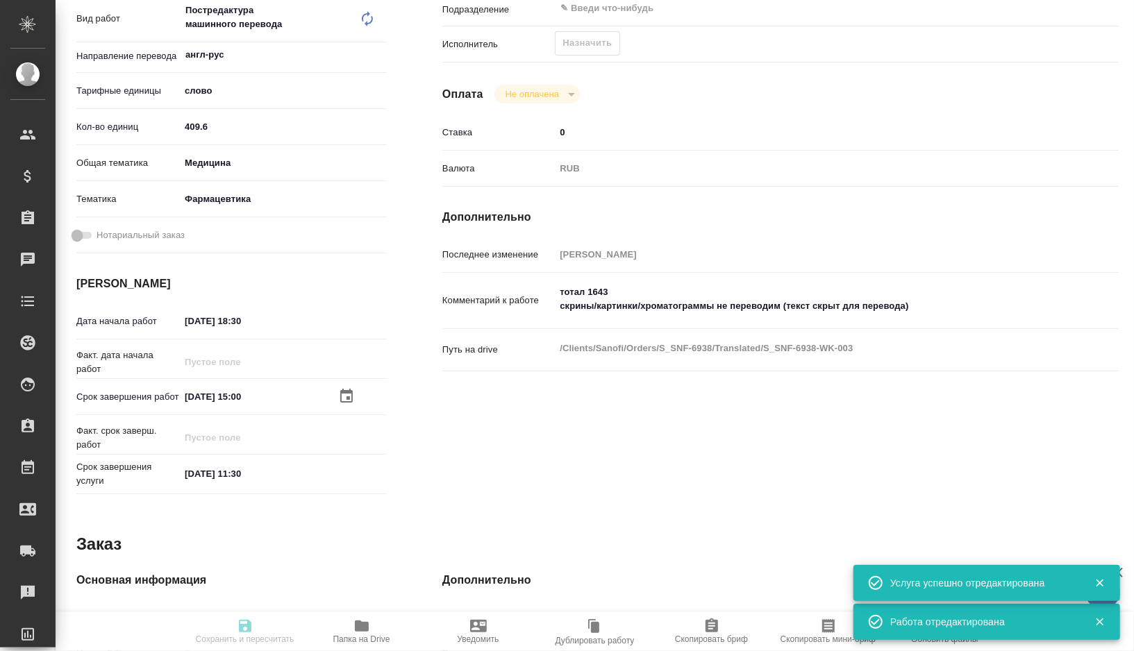
type input "409.6"
type input "med"
type input "6149832f2b7be24903fd7a82"
type input "04.10.2025 18:30"
type input "05.10.2025 15:00"
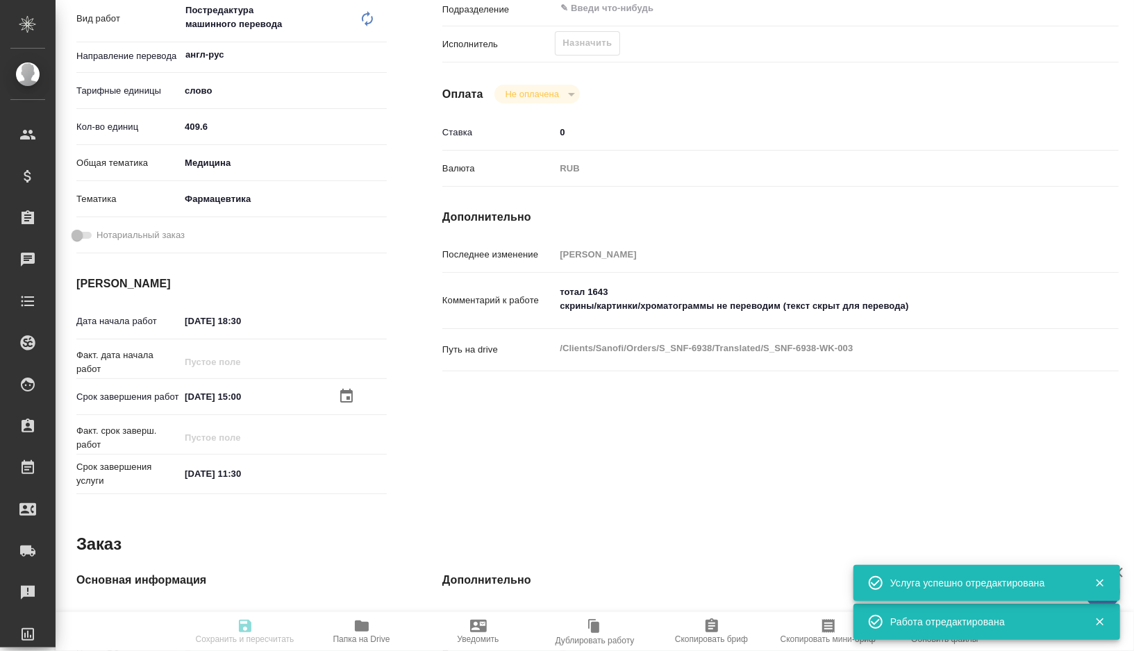
type input "06.10.2025 11:30"
type input "notPayed"
type input "0"
type input "RUB"
type input "[PERSON_NAME]"
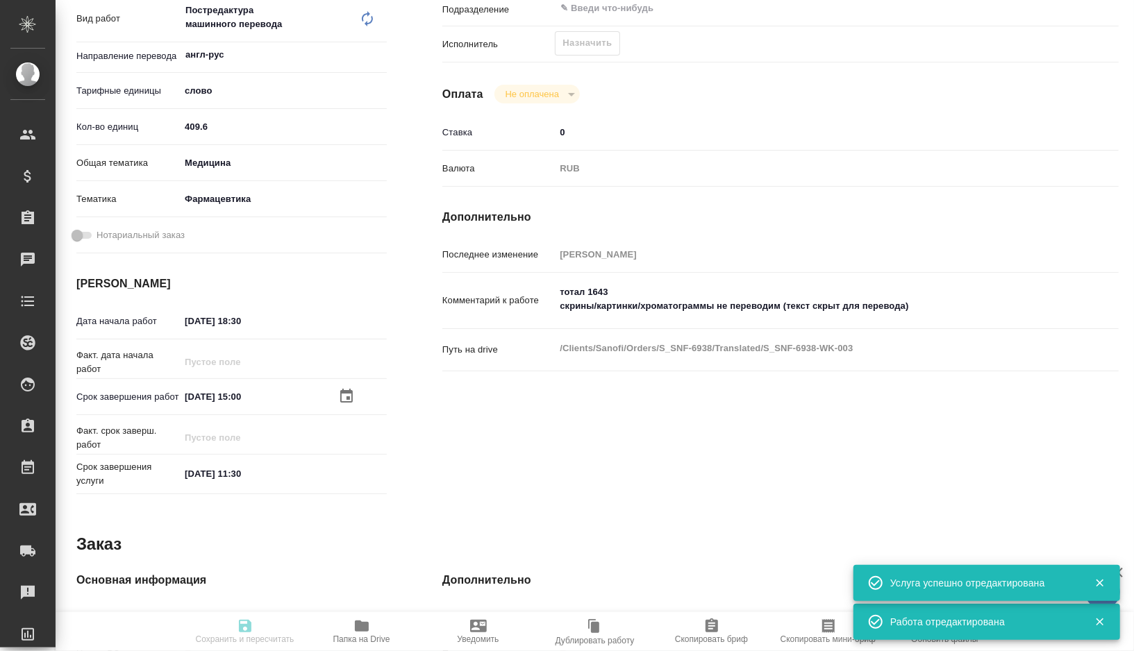
type textarea "тотал 1643 скрины/картинки/хроматограммы не переводим (текст скрыт для перевода)"
type textarea "x"
type textarea "/Clients/Sanofi/Orders/S_SNF-6938/Translated/S_SNF-6938-WK-003"
type textarea "x"
type input "S_SNF-6938"
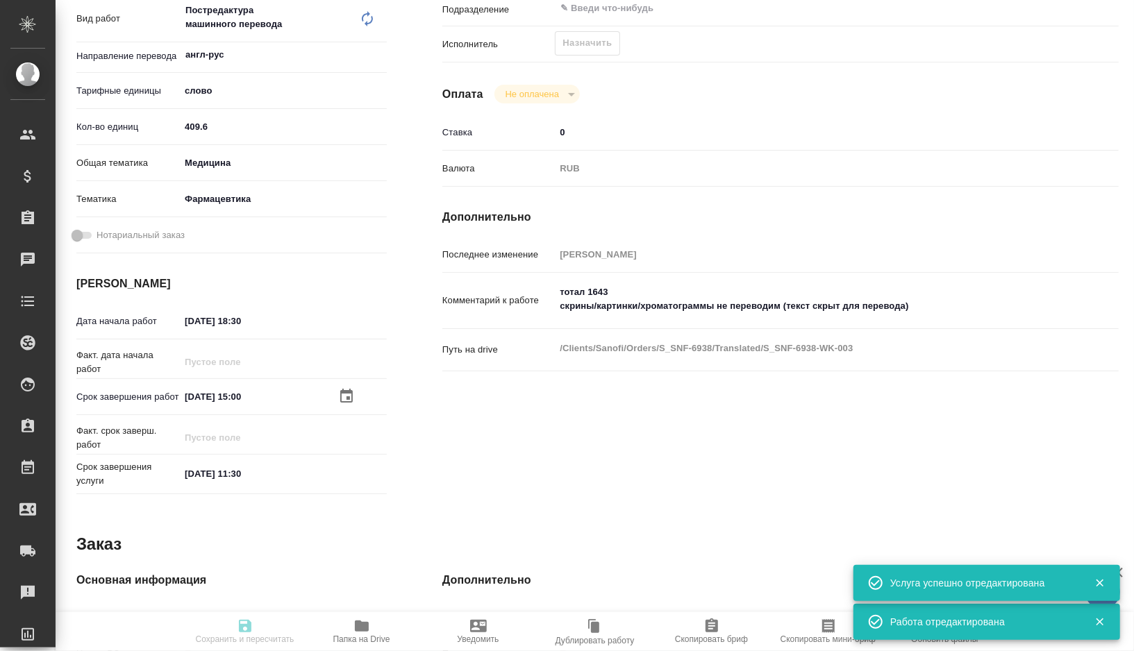
type input "Business Translation 2.0"
type input "Постредактура машинного перевода, Корректура, Редактура"
type input "[PERSON_NAME]"
type input "/Clients/Sanofi/Orders/S_SNF-6938"
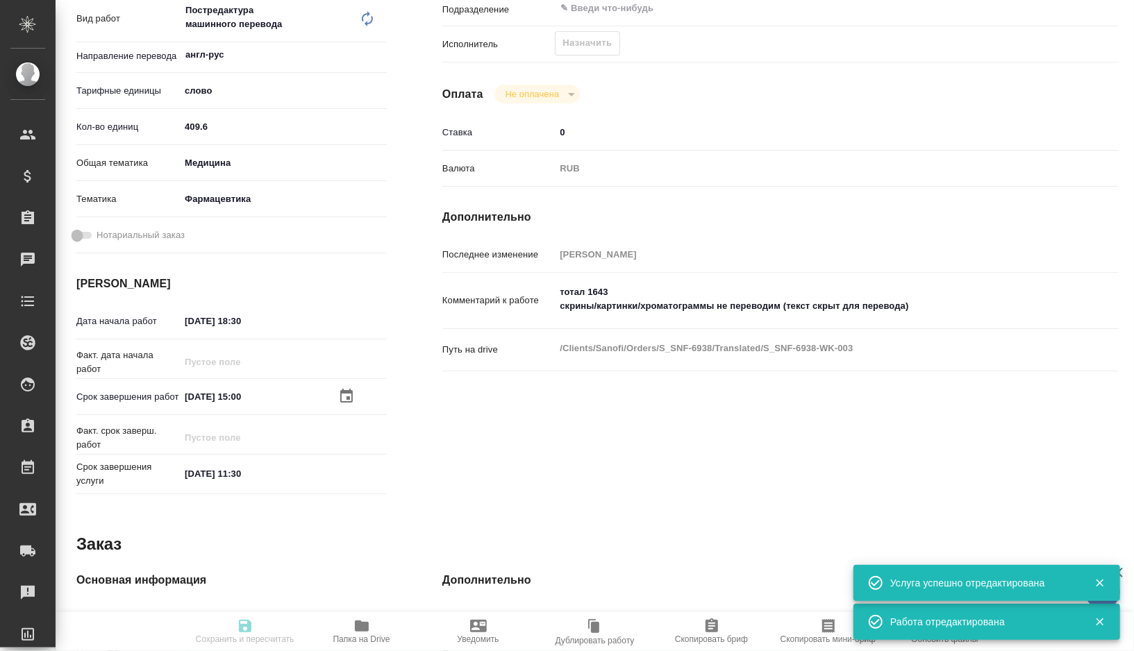
type textarea "x"
type textarea "скрины/картинки/хроматограммы не переводим"
type textarea "x"
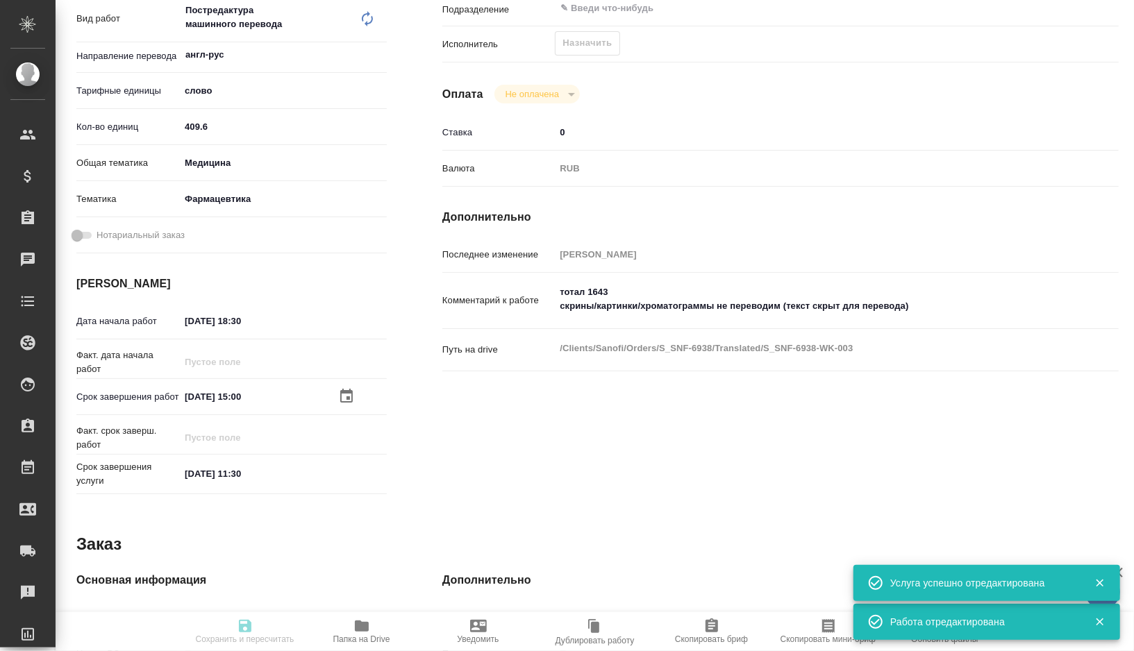
type textarea "x"
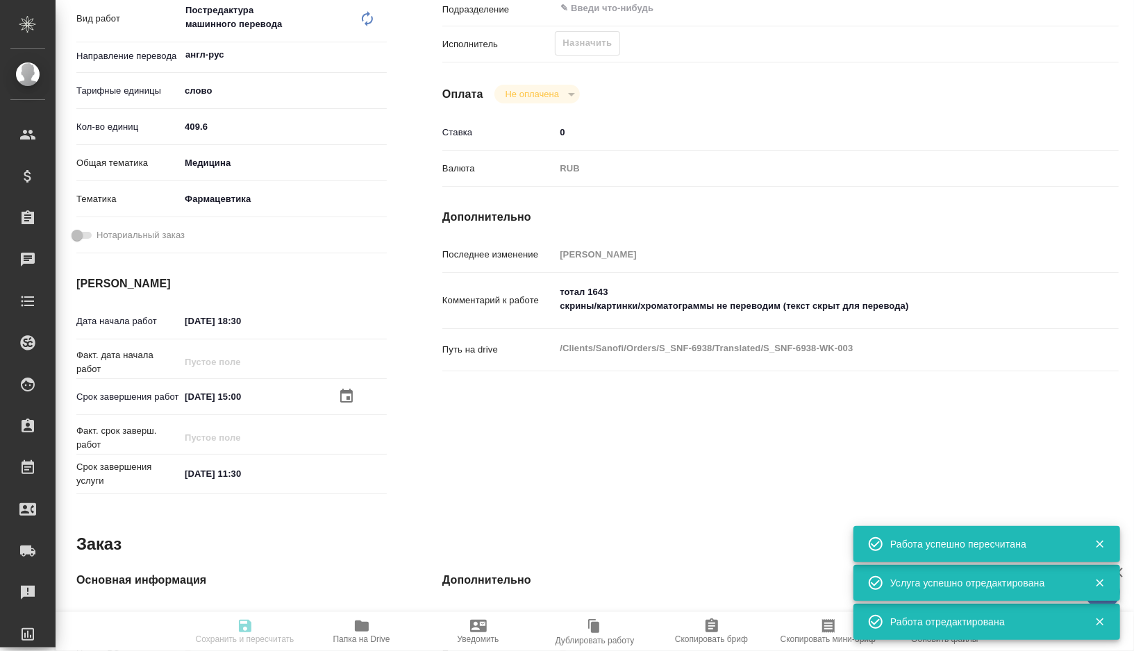
type textarea "x"
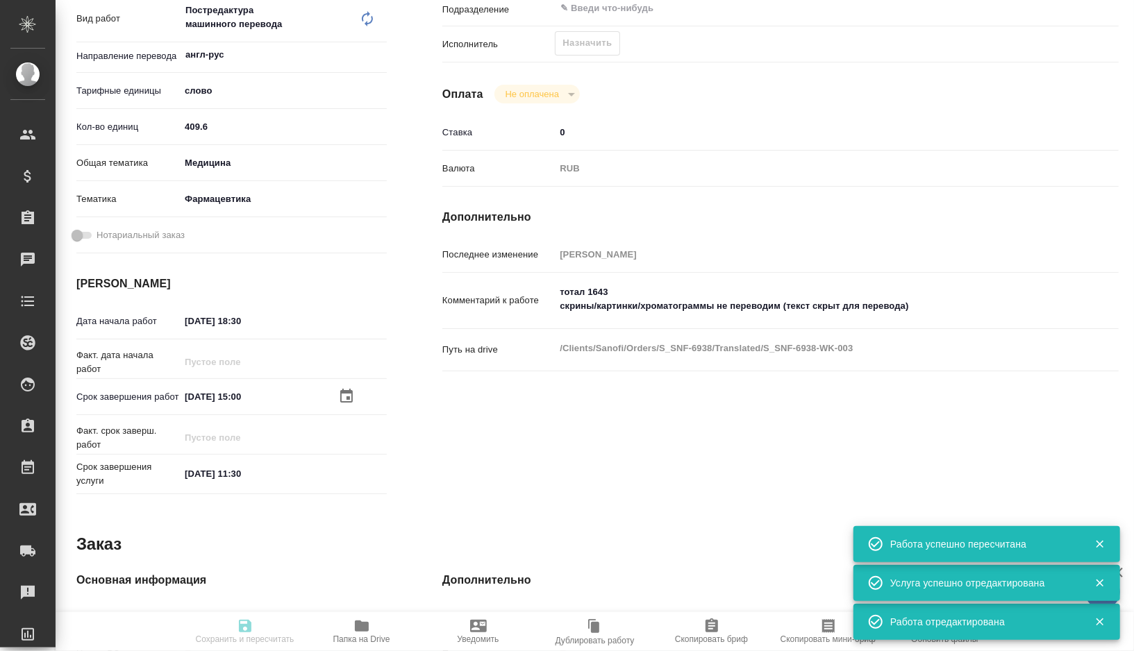
type textarea "x"
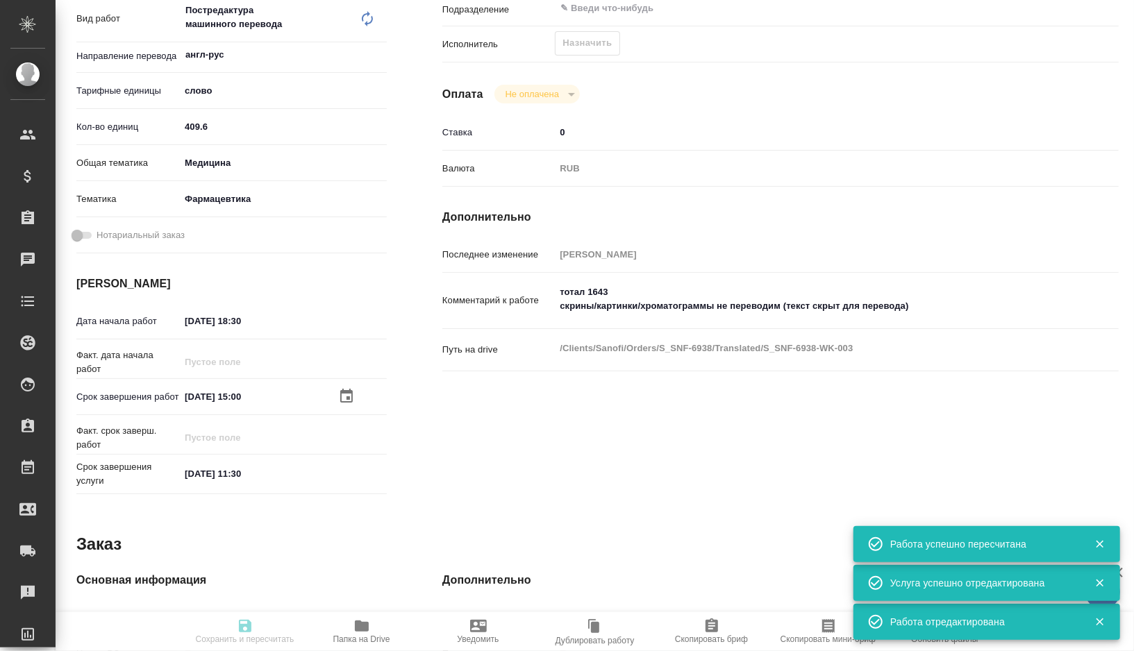
type textarea "x"
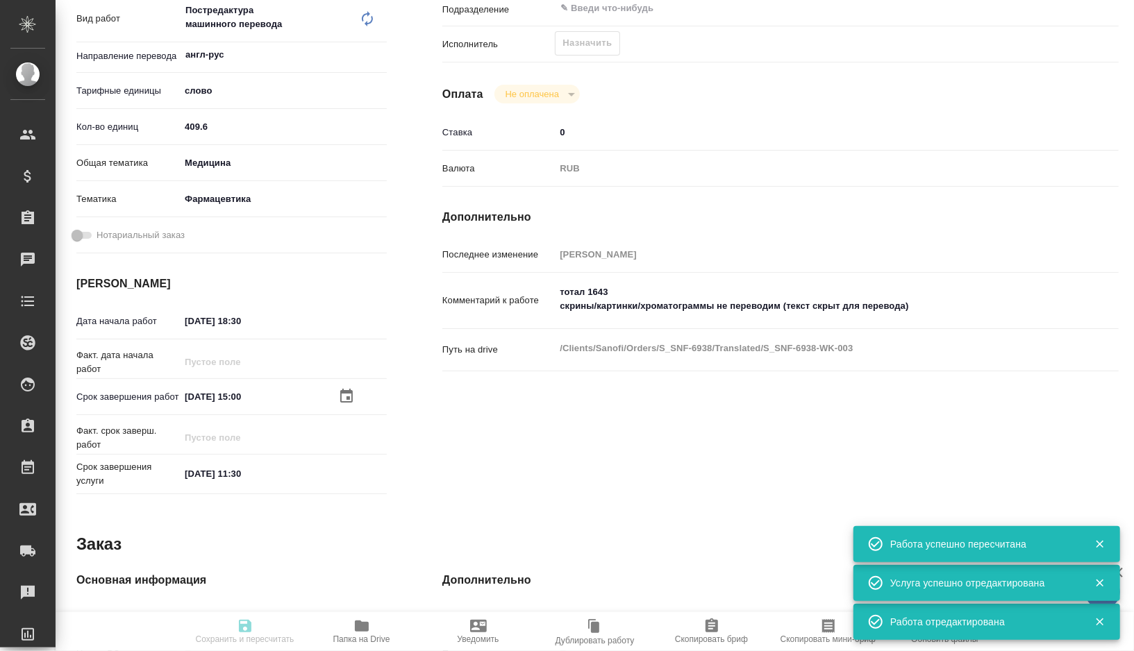
type input "recruiting"
type textarea "Постредактура машинного перевода"
type textarea "x"
type input "англ-рус"
type input "5a8b1489cc6b4906c91bfd90"
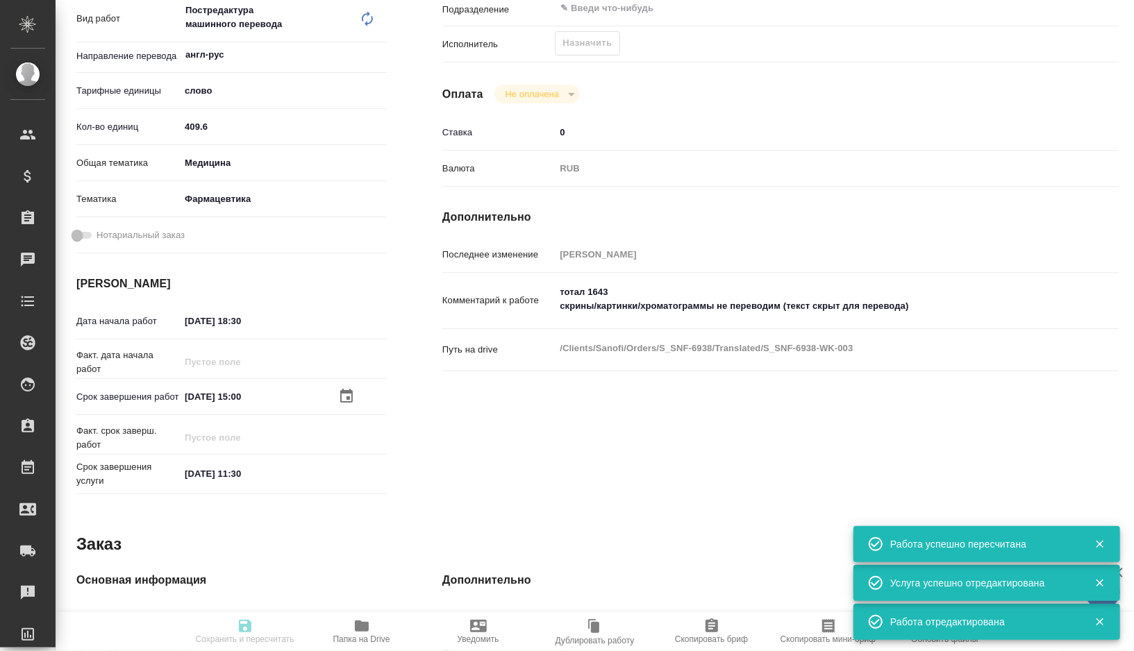
type input "409.6"
type input "med"
type input "6149832f2b7be24903fd7a82"
type input "04.10.2025 18:30"
type input "05.10.2025 15:00"
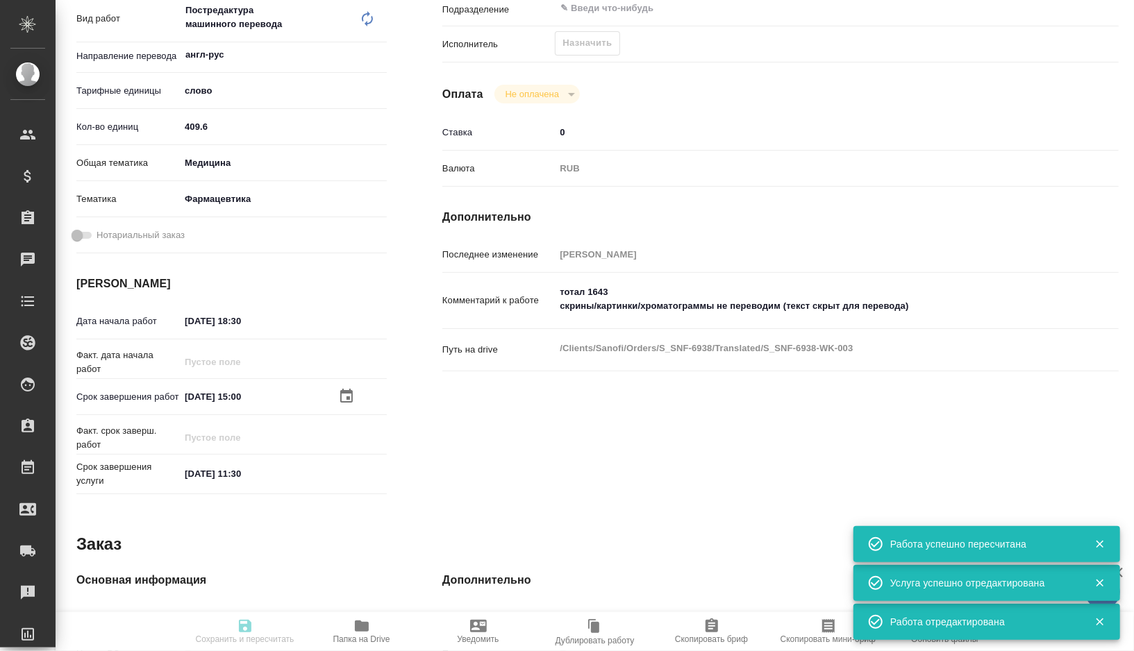
type input "[DATE] 11:30"
type input "notPayed"
type input "0"
type input "RUB"
type input "[PERSON_NAME]"
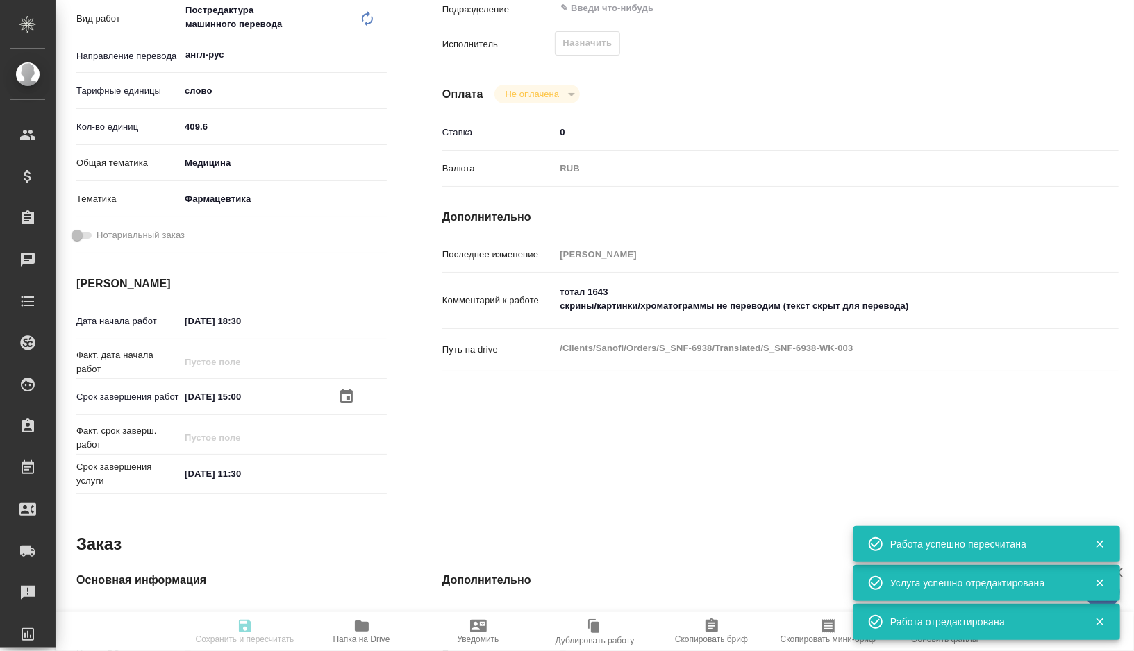
type textarea "тотал 1643 скрины/картинки/хроматограммы не переводим (текст скрыт для перевода)"
type textarea "x"
type textarea "/Clients/Sanofi/Orders/S_SNF-6938/Translated/S_SNF-6938-WK-003"
type textarea "x"
type input "S_SNF-6938"
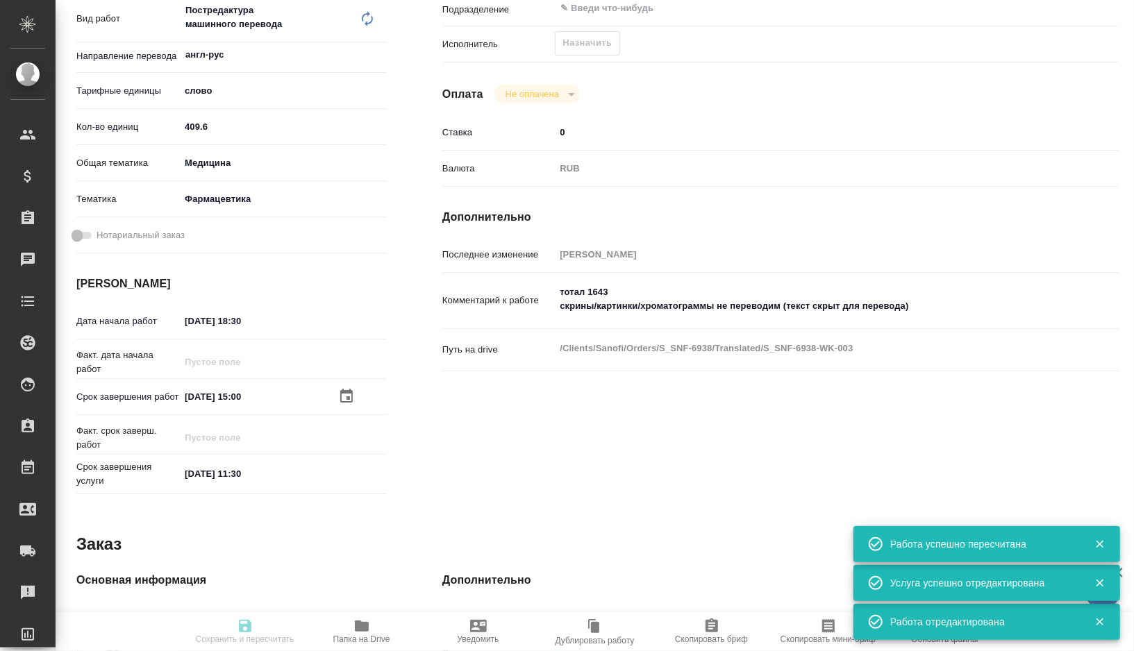
type input "Business Translation 2.0"
type input "Постредактура машинного перевода, Корректура, Редактура"
type input "[PERSON_NAME]"
type input "/Clients/Sanofi/Orders/S_SNF-6938"
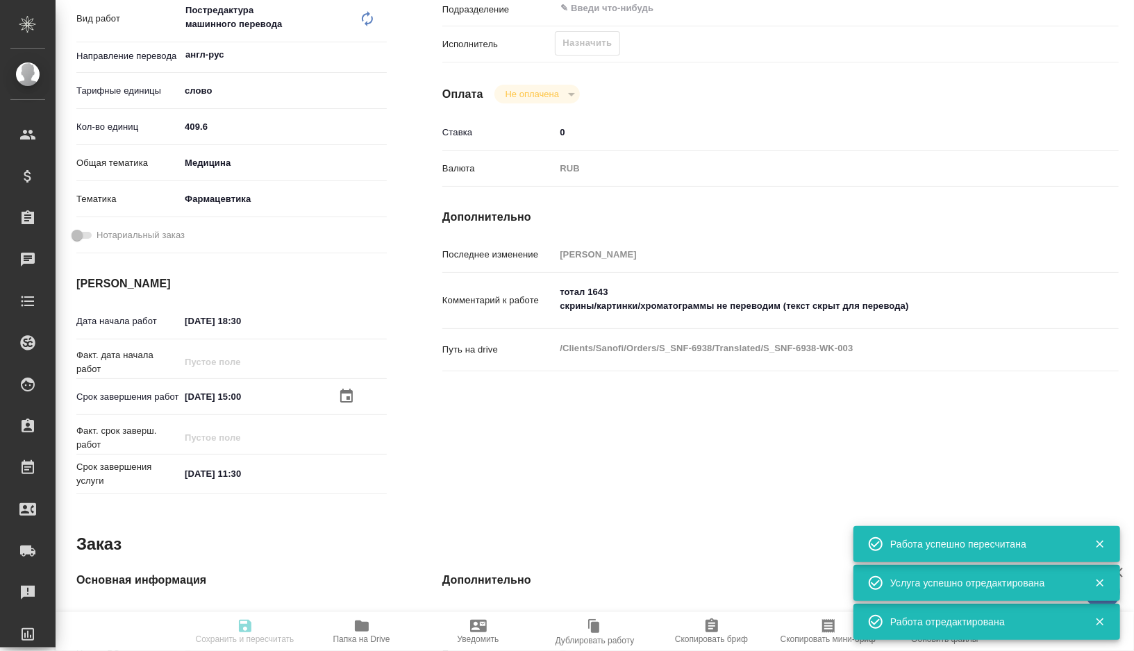
type textarea "x"
type textarea "скрины/картинки/хроматограммы не переводим"
type textarea "x"
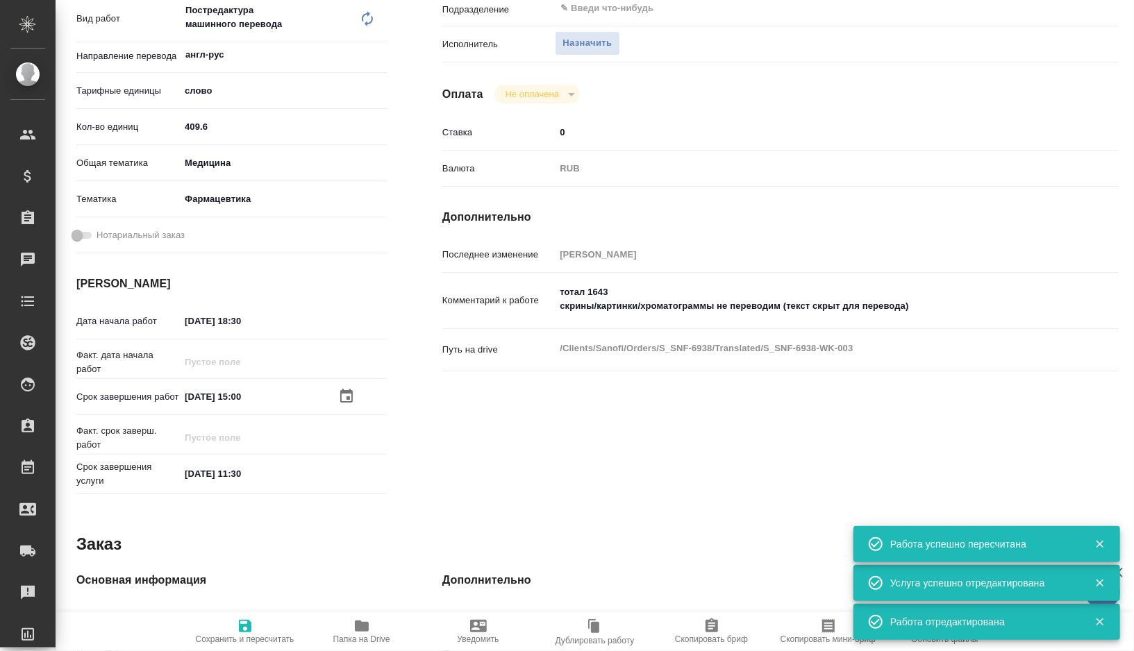
type textarea "x"
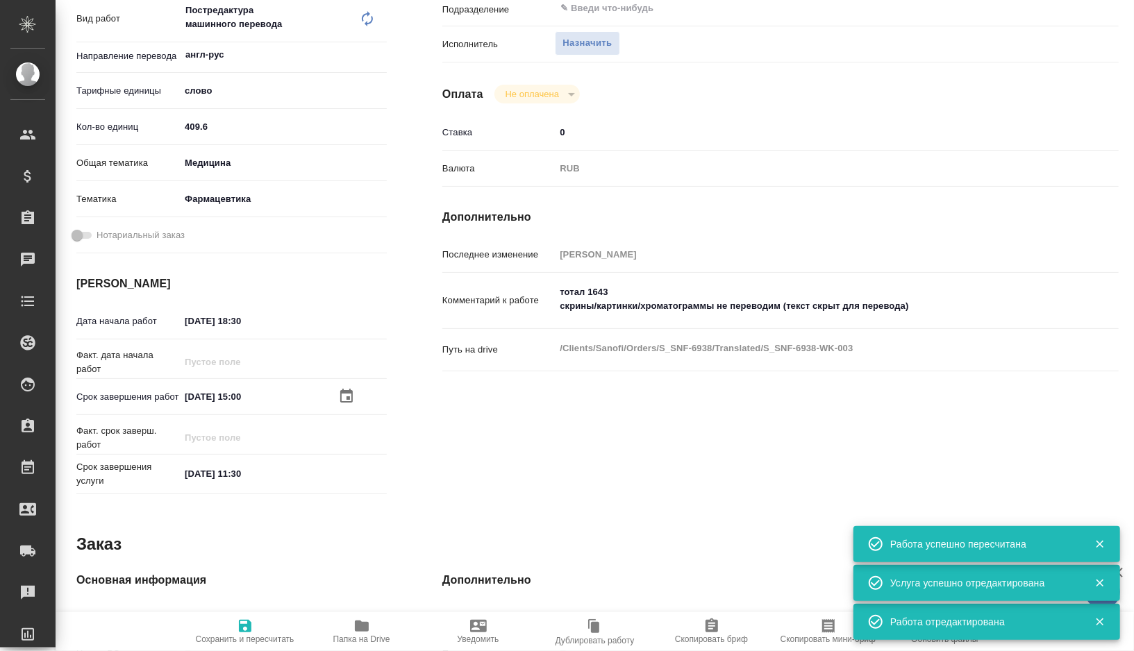
type textarea "x"
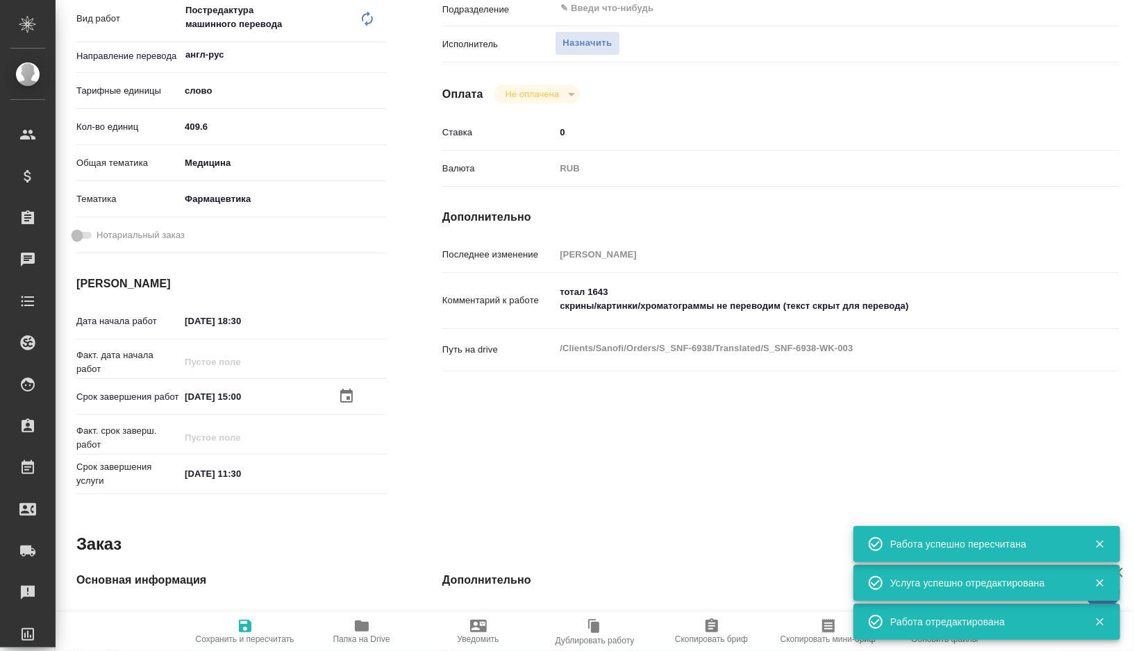
type textarea "x"
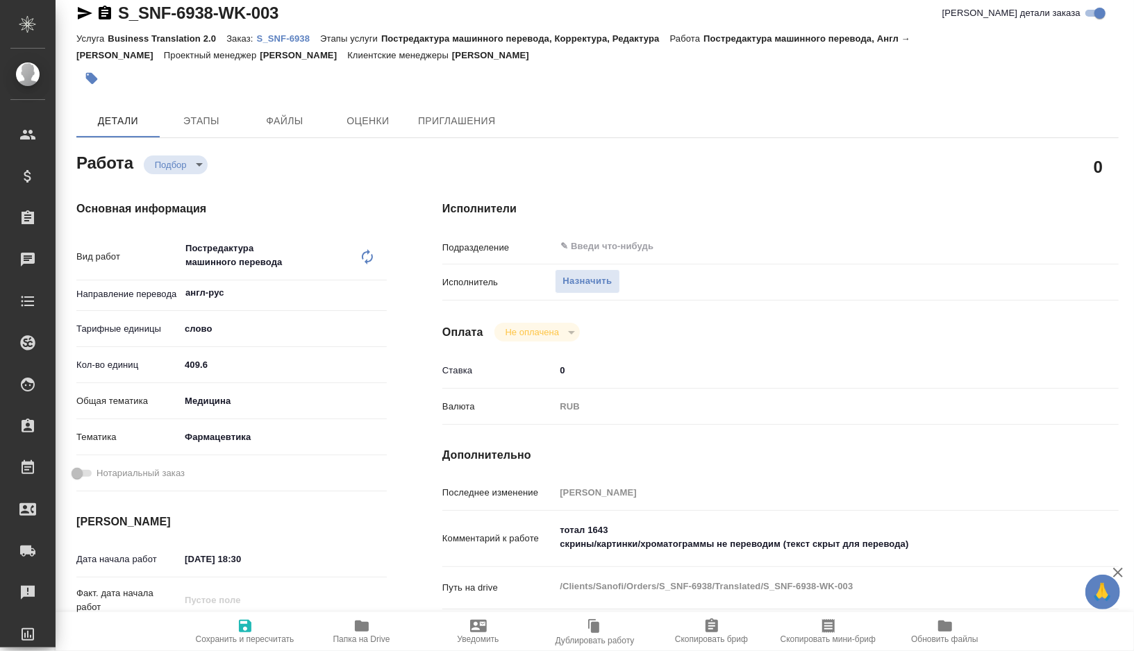
scroll to position [0, 0]
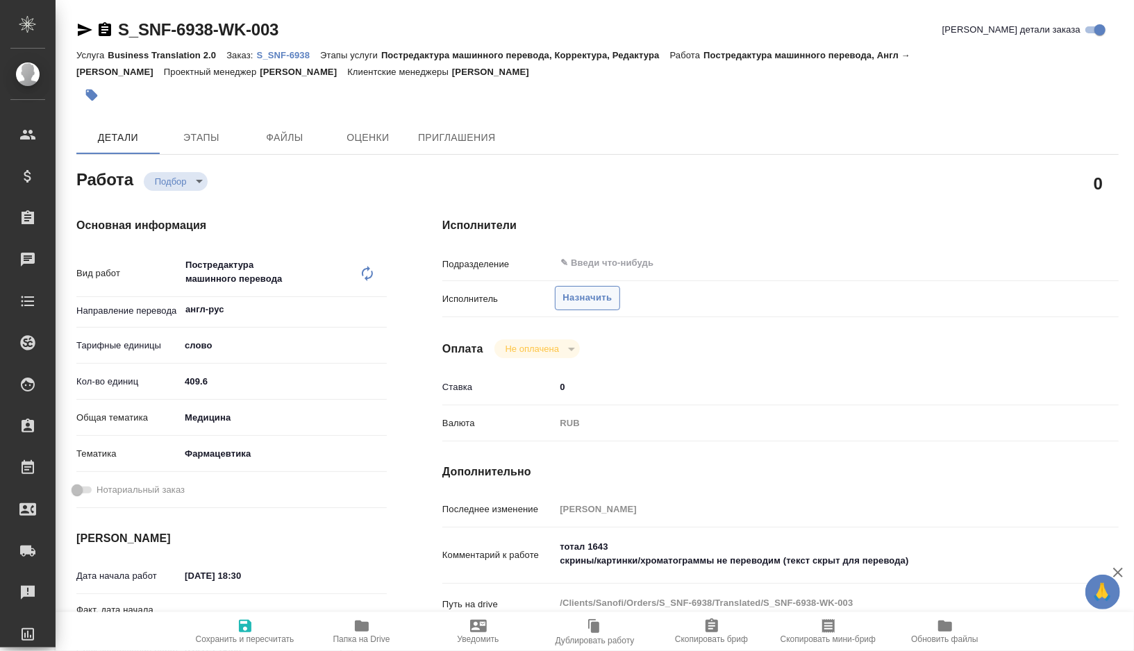
click at [584, 301] on span "Назначить" at bounding box center [586, 298] width 49 height 16
type textarea "x"
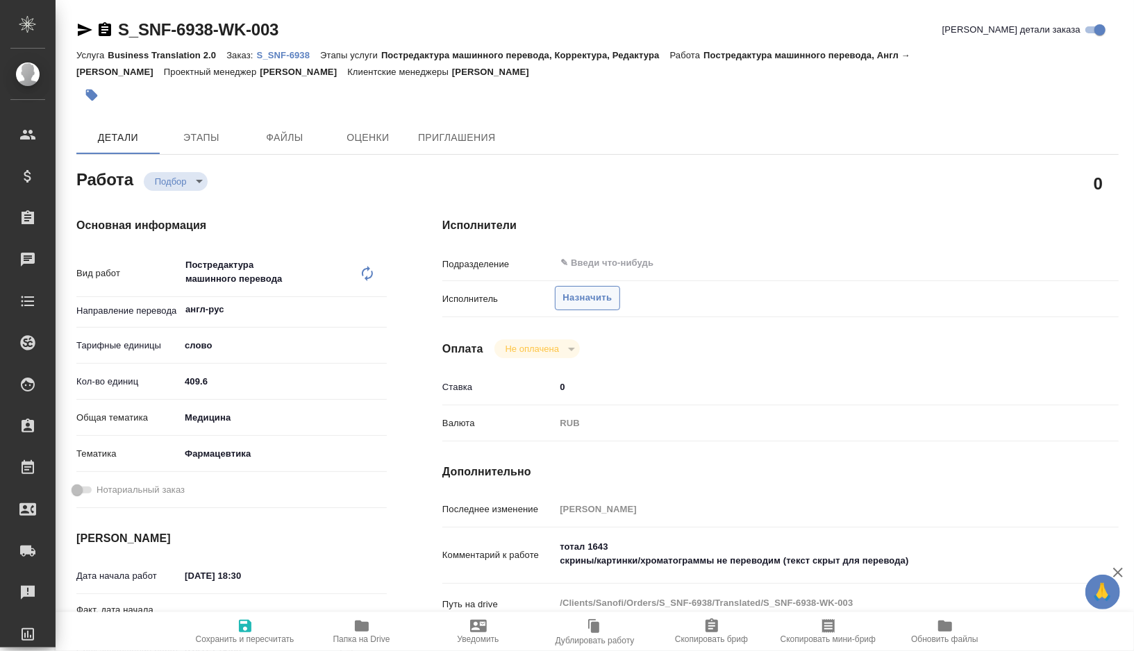
type textarea "x"
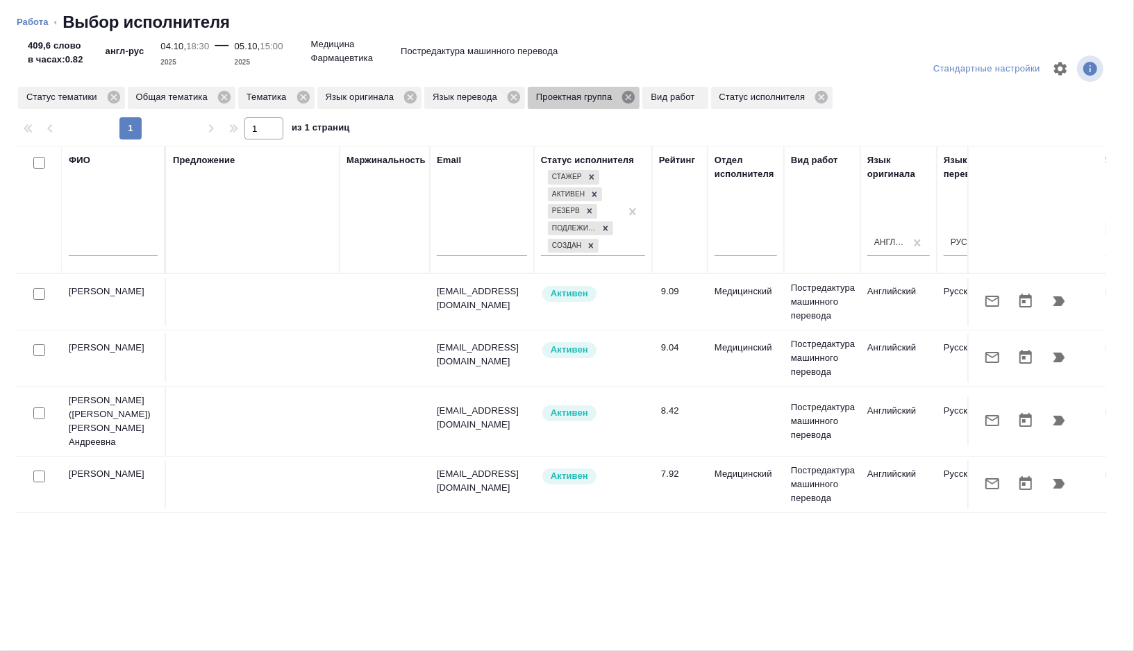
click at [634, 94] on icon at bounding box center [628, 97] width 12 height 12
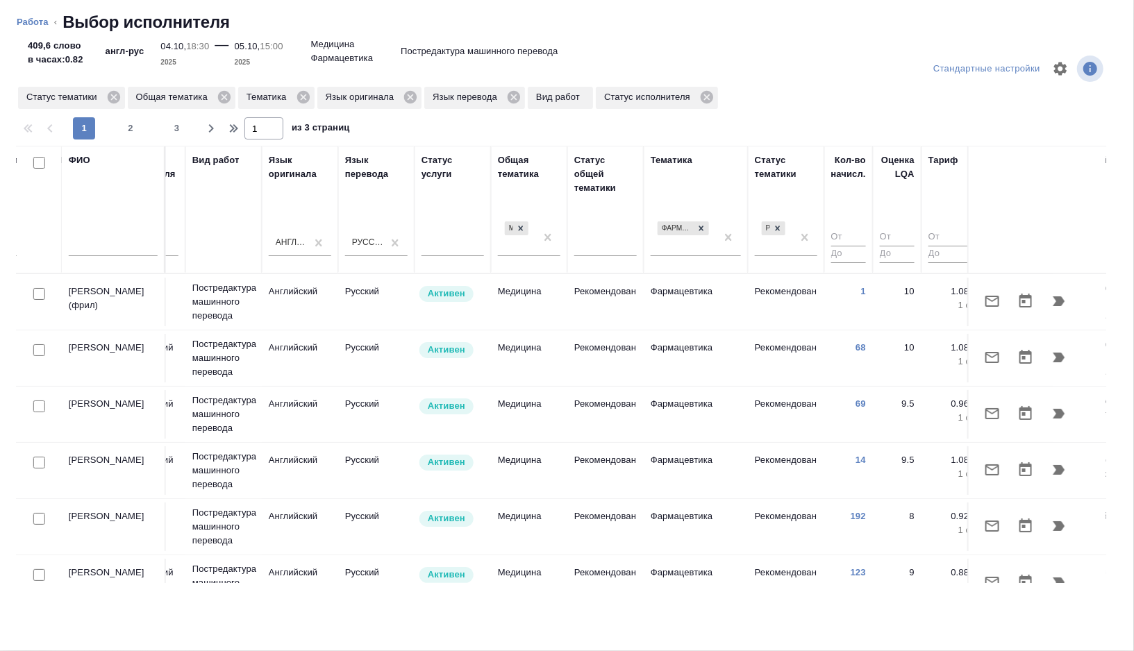
scroll to position [0, 927]
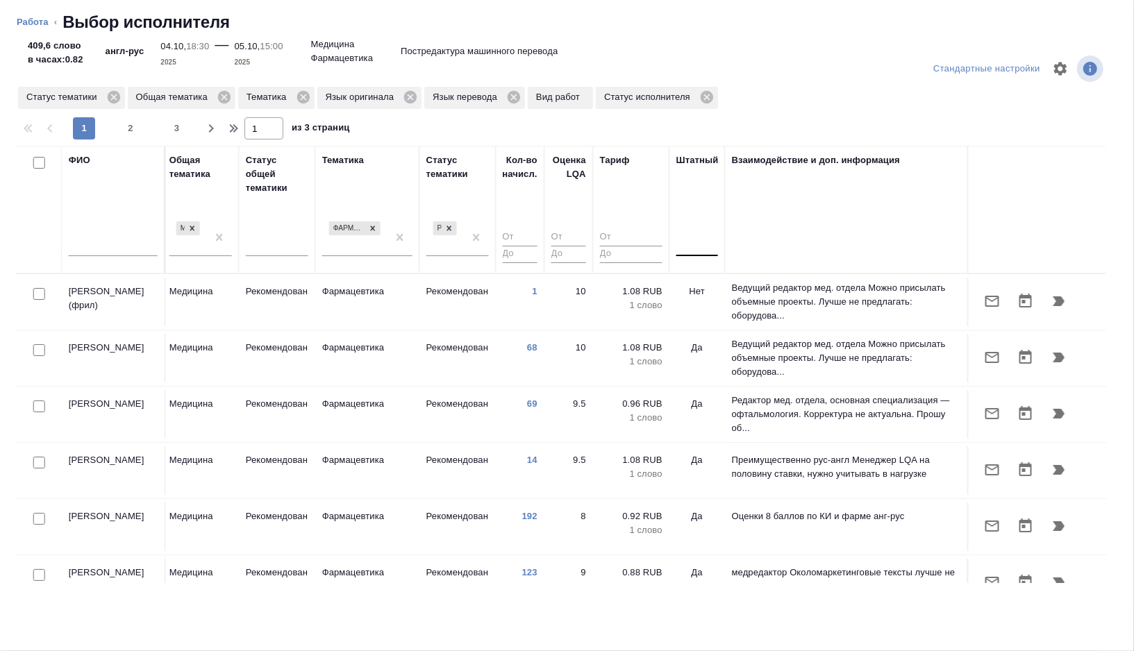
click at [702, 251] on div at bounding box center [697, 243] width 42 height 20
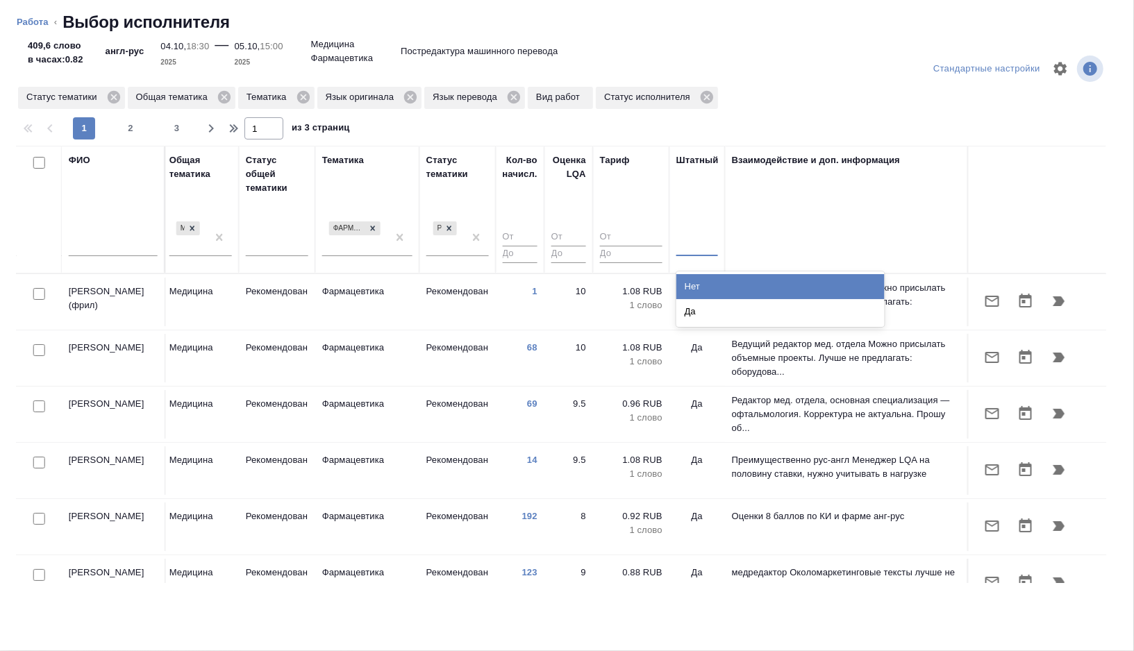
click at [703, 287] on div "Нет" at bounding box center [780, 286] width 208 height 25
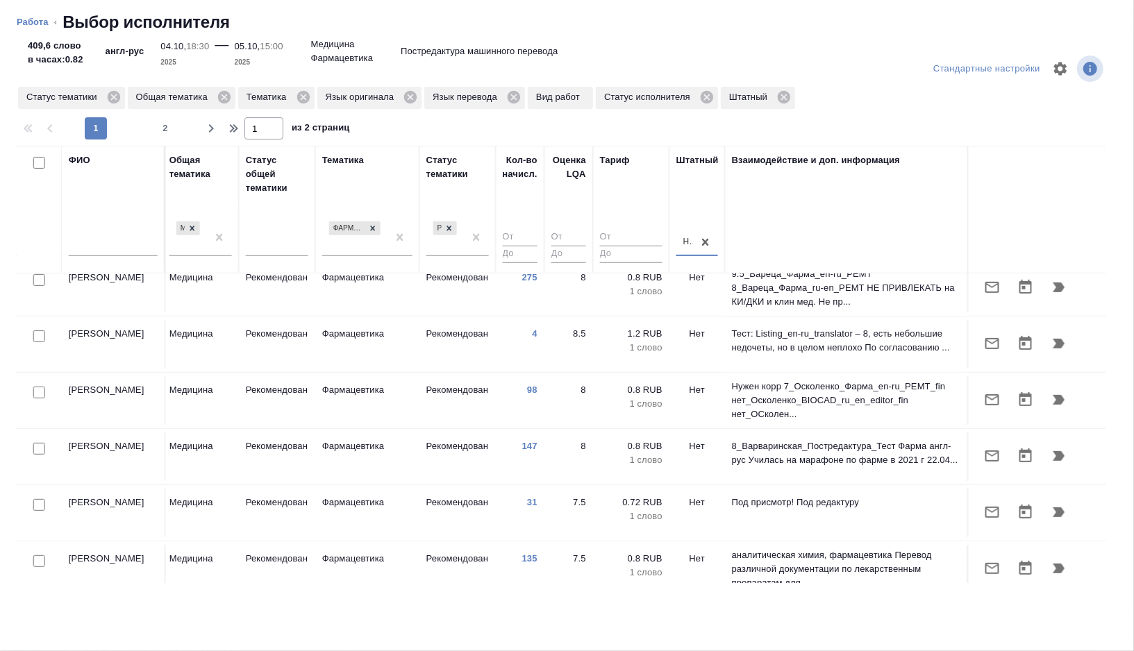
scroll to position [418, 927]
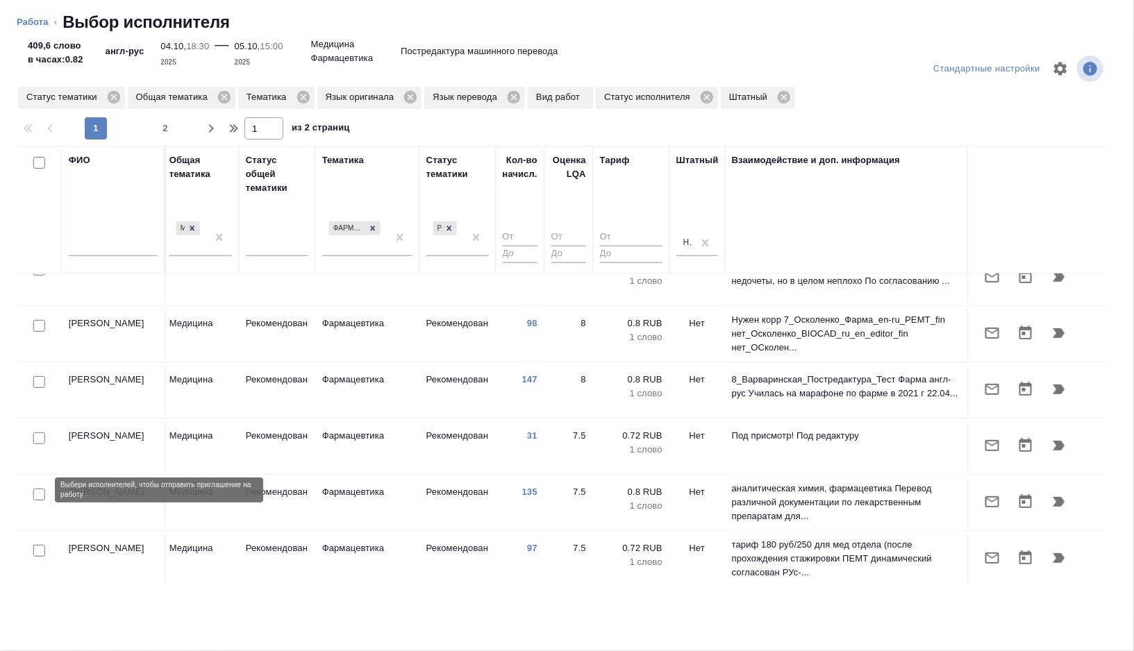
click at [40, 492] on input "checkbox" at bounding box center [39, 495] width 12 height 12
checkbox input "true"
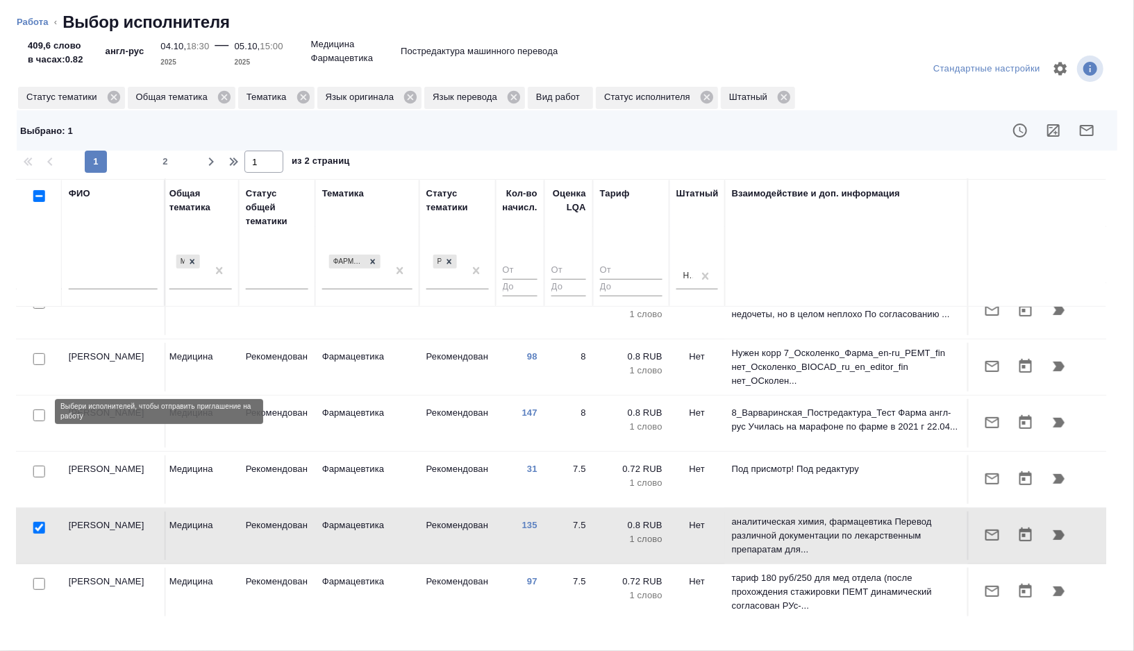
click at [37, 419] on div at bounding box center [39, 415] width 31 height 19
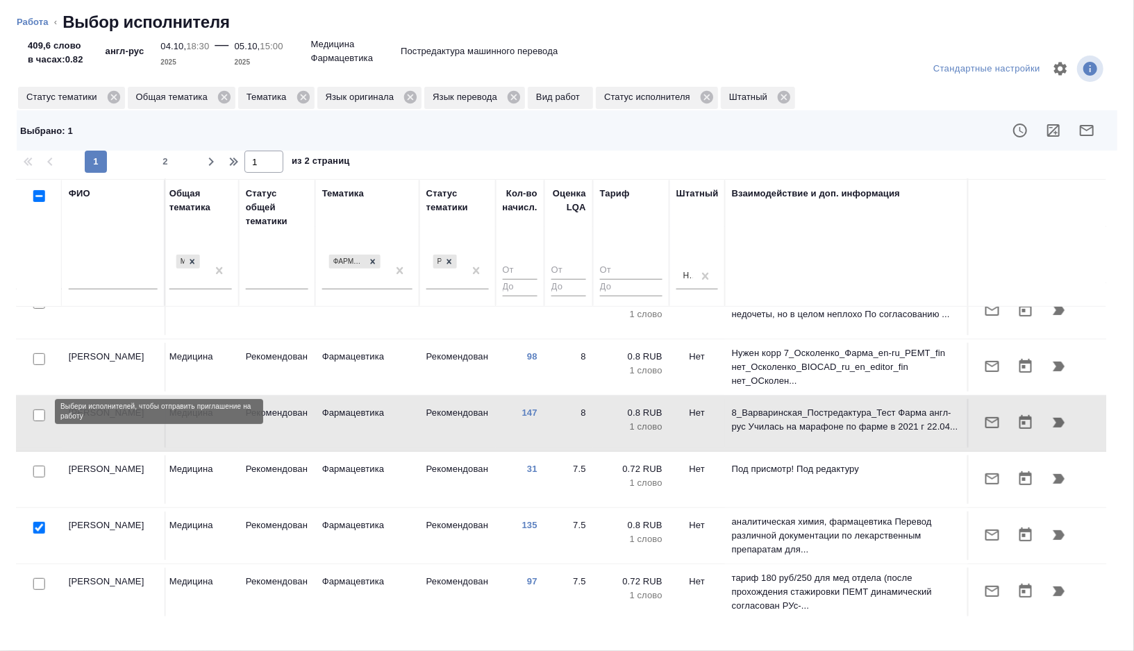
click at [38, 410] on input "checkbox" at bounding box center [39, 416] width 12 height 12
checkbox input "true"
click at [1080, 130] on icon "button" at bounding box center [1086, 130] width 14 height 11
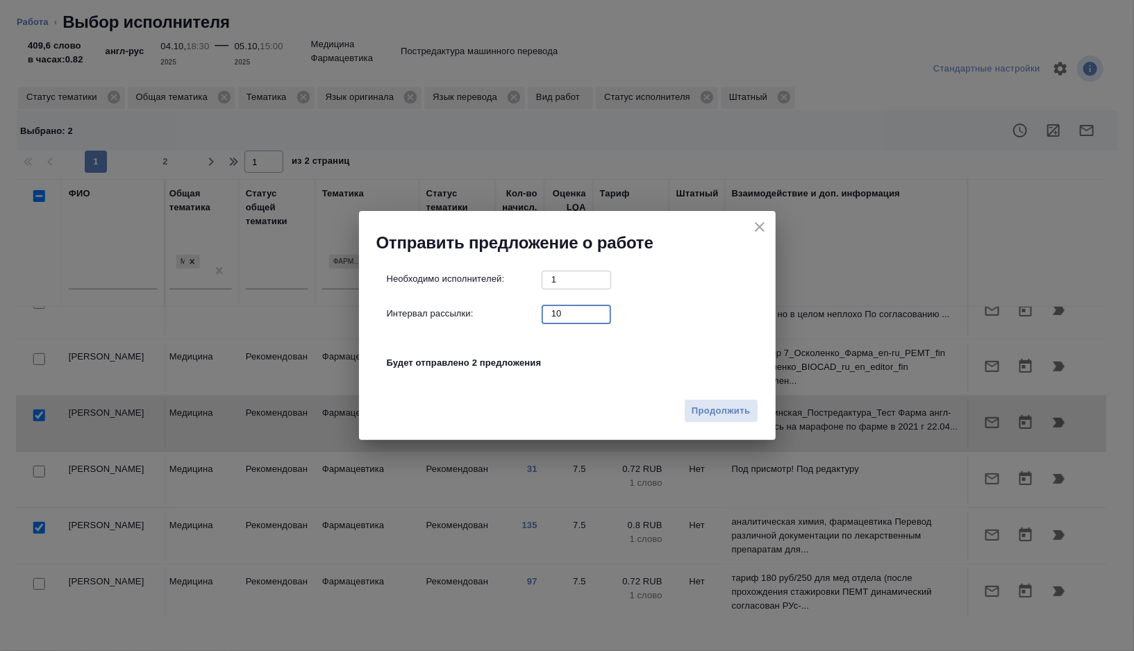
click at [584, 305] on input "10" at bounding box center [575, 313] width 69 height 17
type input "0"
click at [707, 412] on span "Продолжить" at bounding box center [720, 411] width 58 height 16
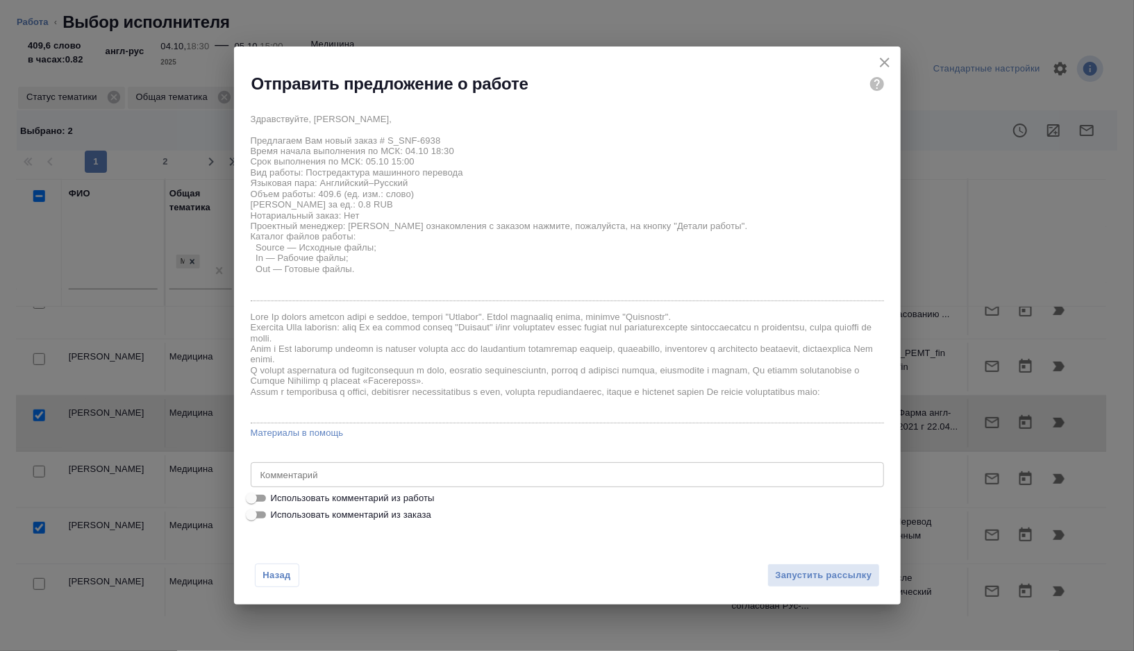
click at [326, 501] on span "Использовать комментарий из работы" at bounding box center [353, 498] width 164 height 14
click at [276, 501] on input "Использовать комментарий из работы" at bounding box center [251, 498] width 50 height 17
checkbox input "true"
type textarea "тотал 1643 скрины/картинки/хроматограммы не переводим (текст скрыт для перевода)"
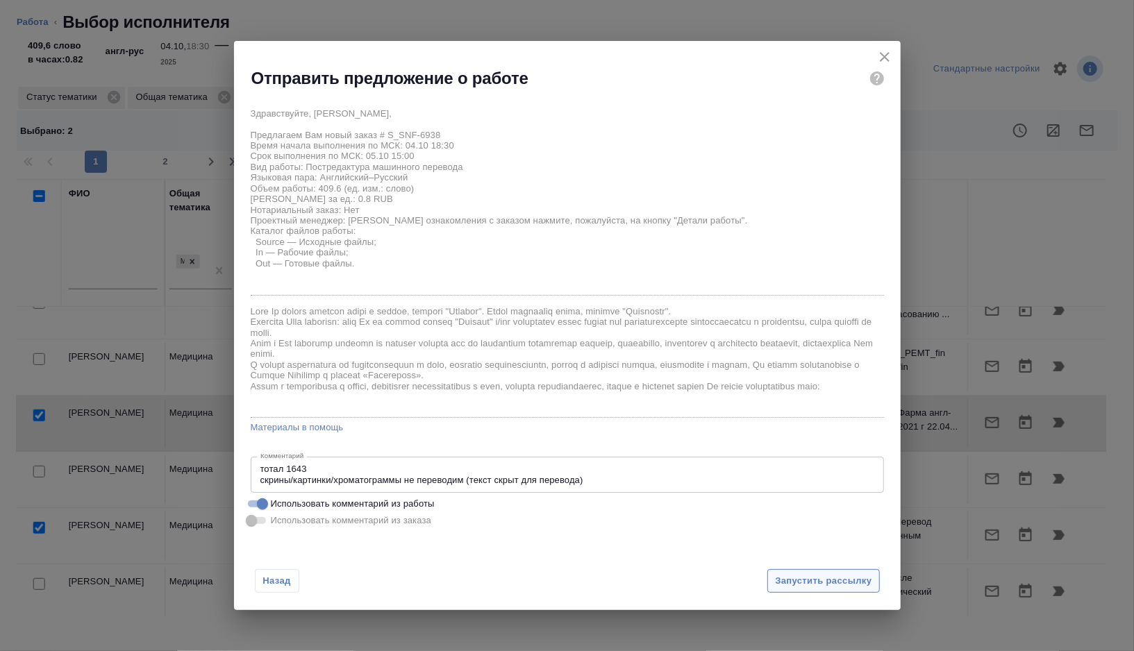
click at [810, 579] on span "Запустить рассылку" at bounding box center [823, 581] width 96 height 16
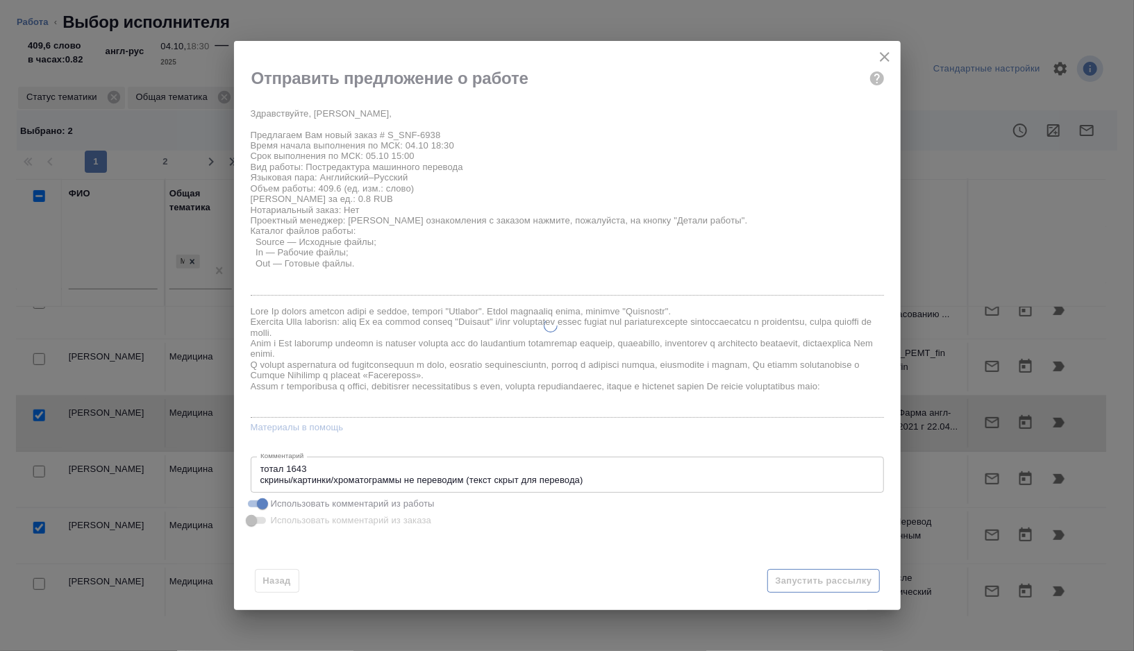
type textarea "x"
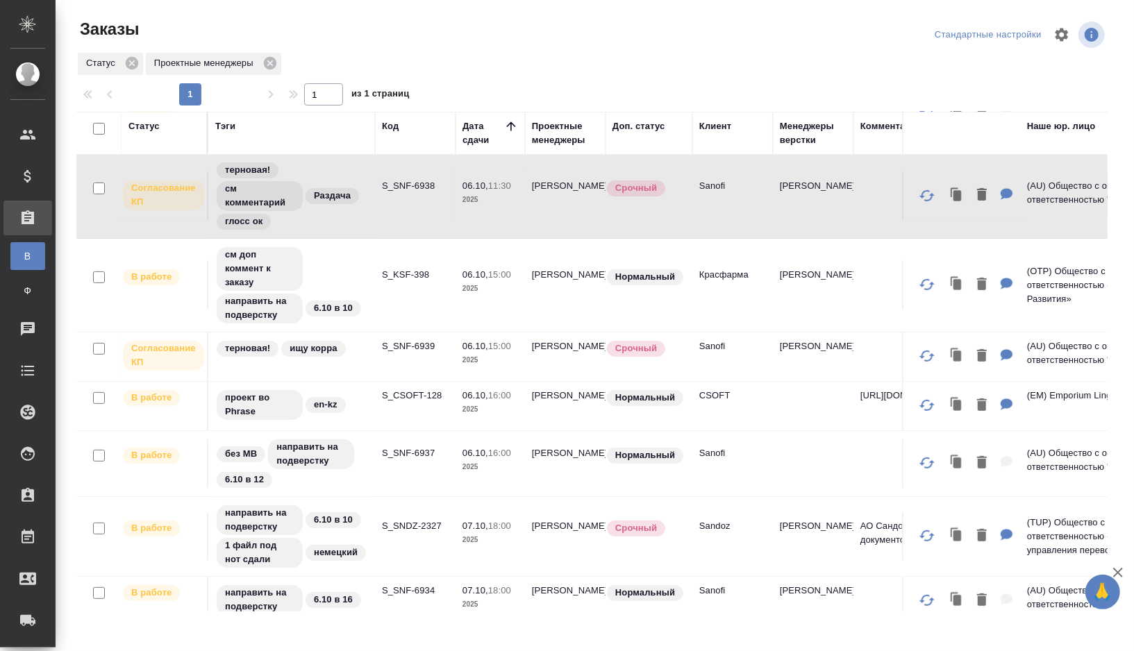
scroll to position [247, 0]
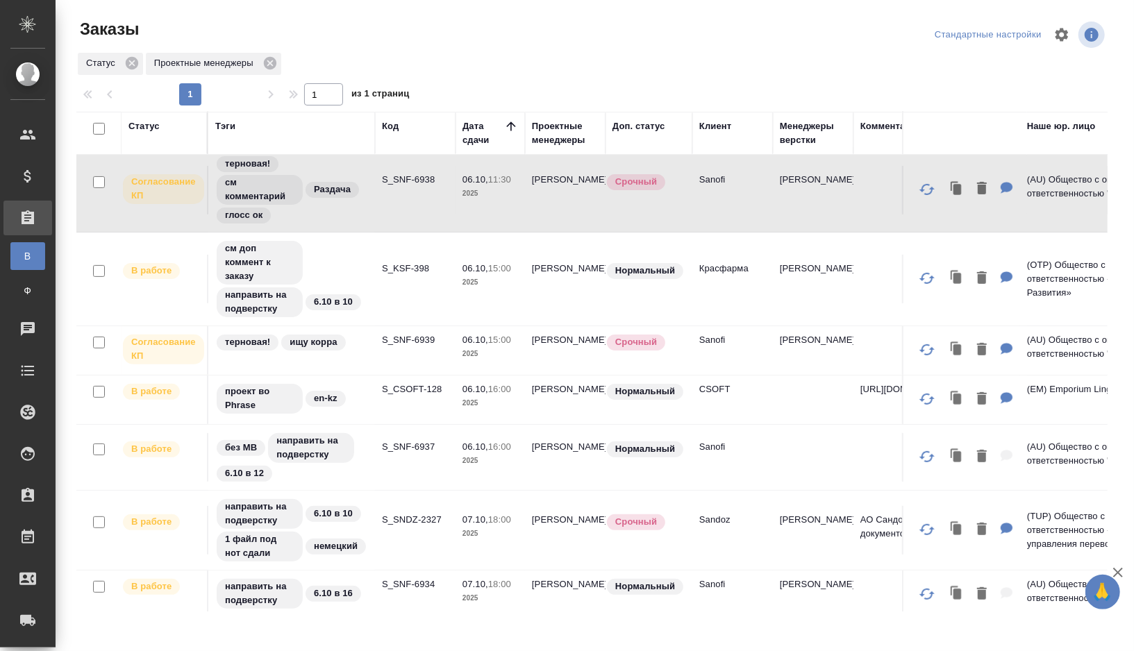
click at [364, 343] on div "терновая! ищу корра" at bounding box center [291, 342] width 153 height 19
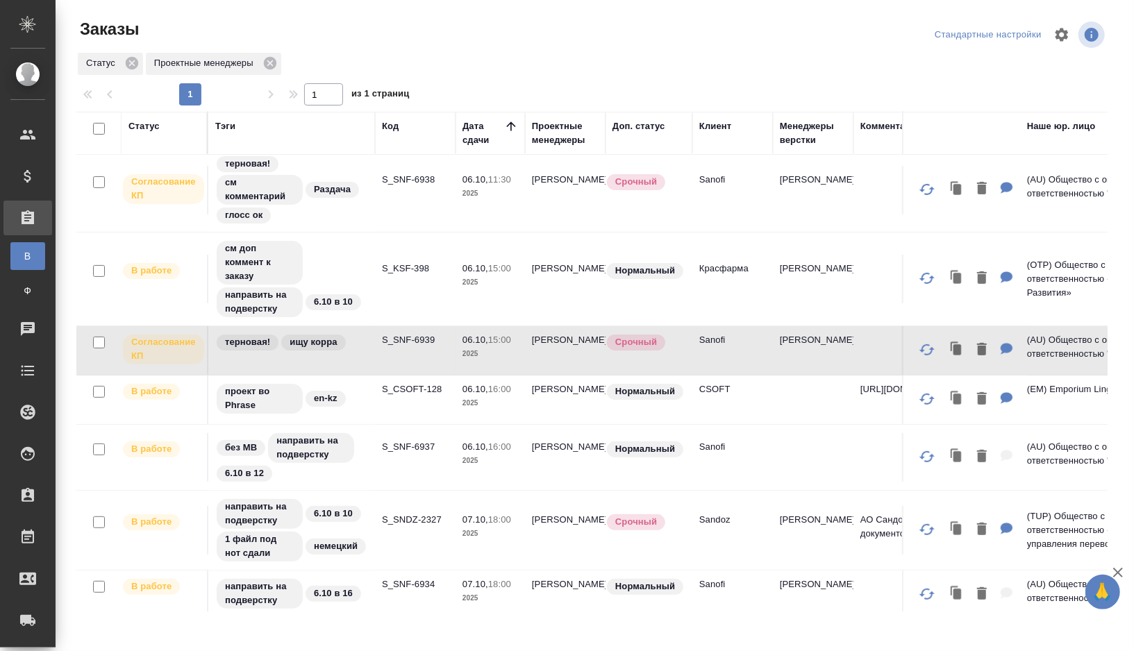
scroll to position [1061, 0]
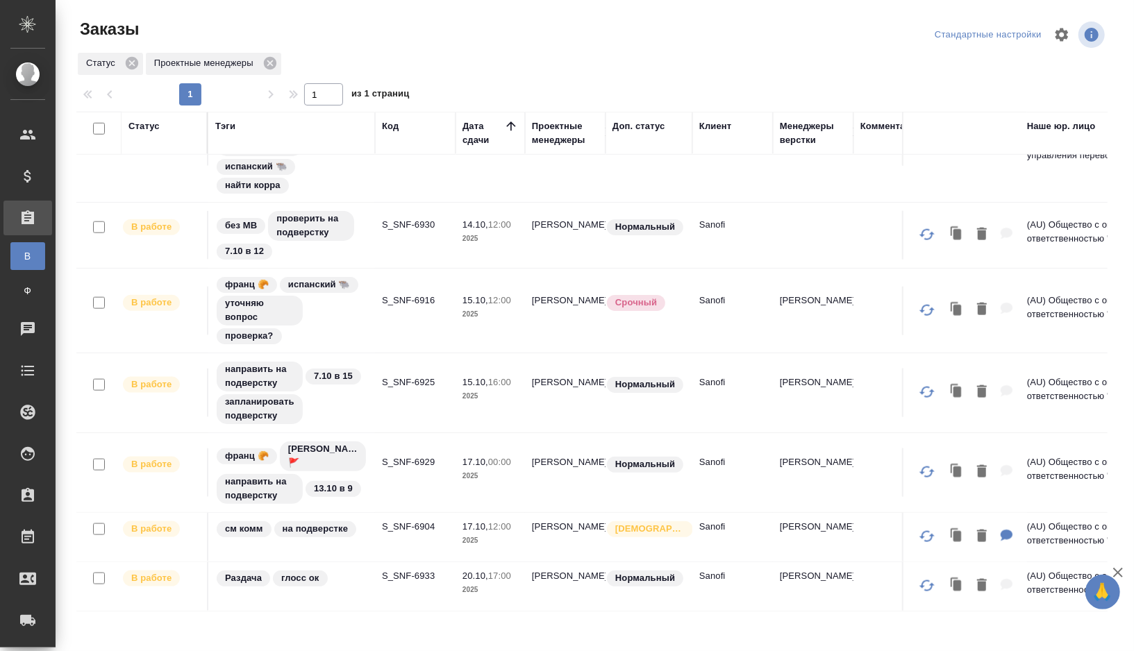
click at [393, 487] on td "S_SNF-6929" at bounding box center [415, 472] width 81 height 49
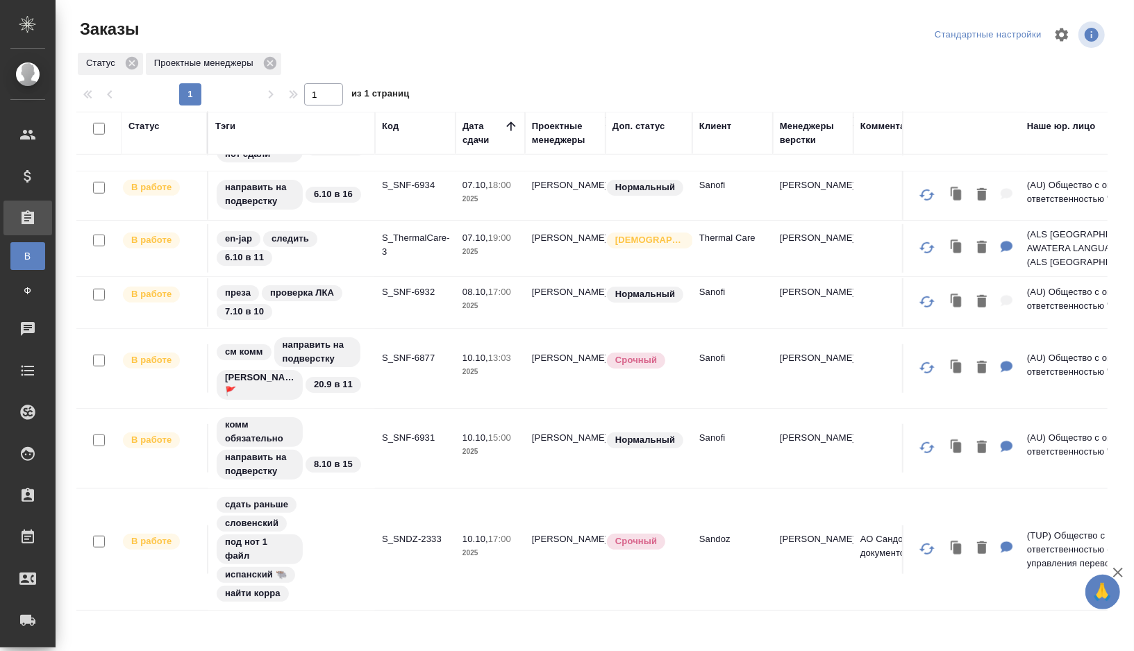
scroll to position [653, 0]
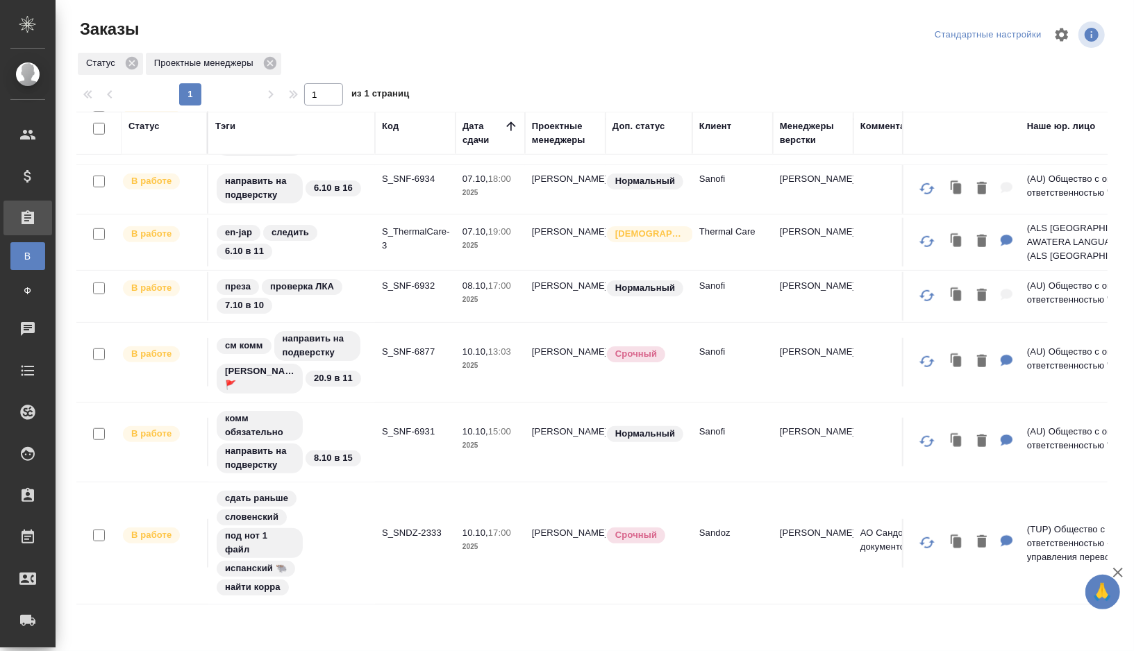
click at [392, 381] on td "S_SNF-6877" at bounding box center [415, 362] width 81 height 49
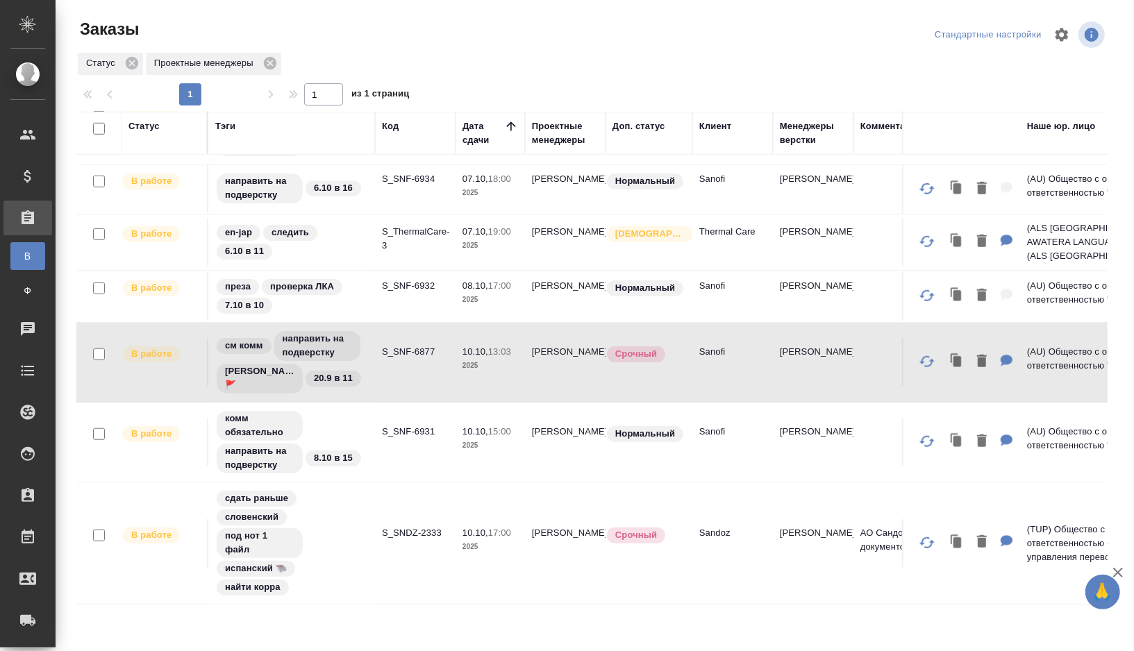
click at [392, 380] on td "S_SNF-6877" at bounding box center [415, 362] width 81 height 49
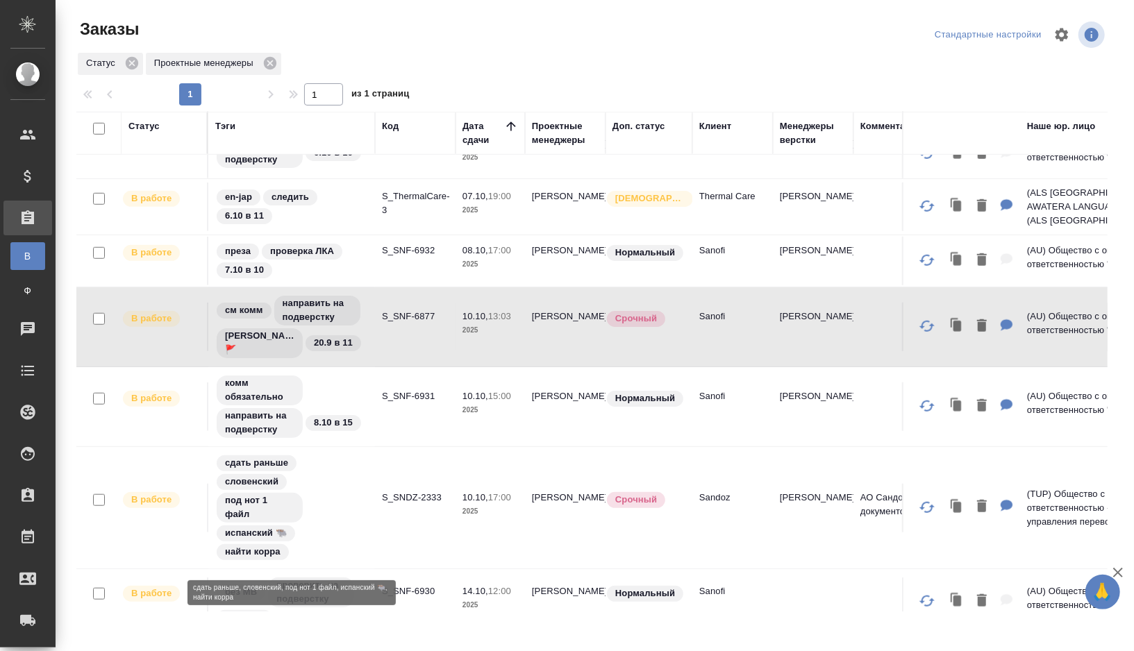
click at [354, 523] on div "сдать раньше словенский под нот 1 файл испанский 🐃 найти корра" at bounding box center [291, 508] width 153 height 108
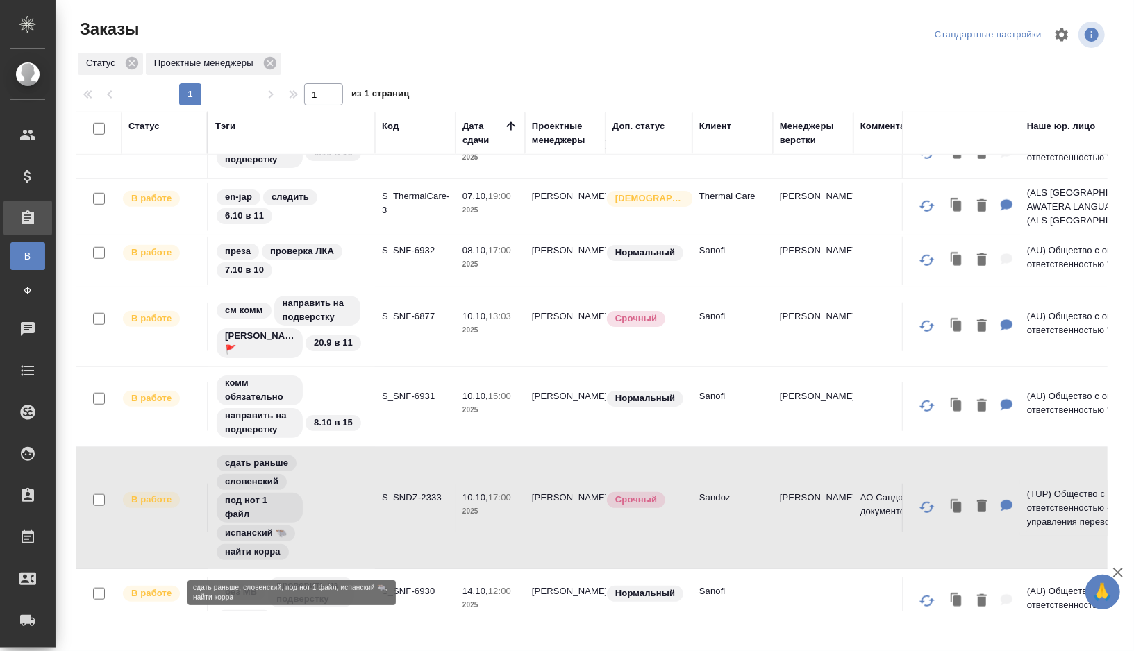
click at [354, 523] on div "сдать раньше словенский под нот 1 файл испанский 🐃 найти корра" at bounding box center [291, 508] width 153 height 108
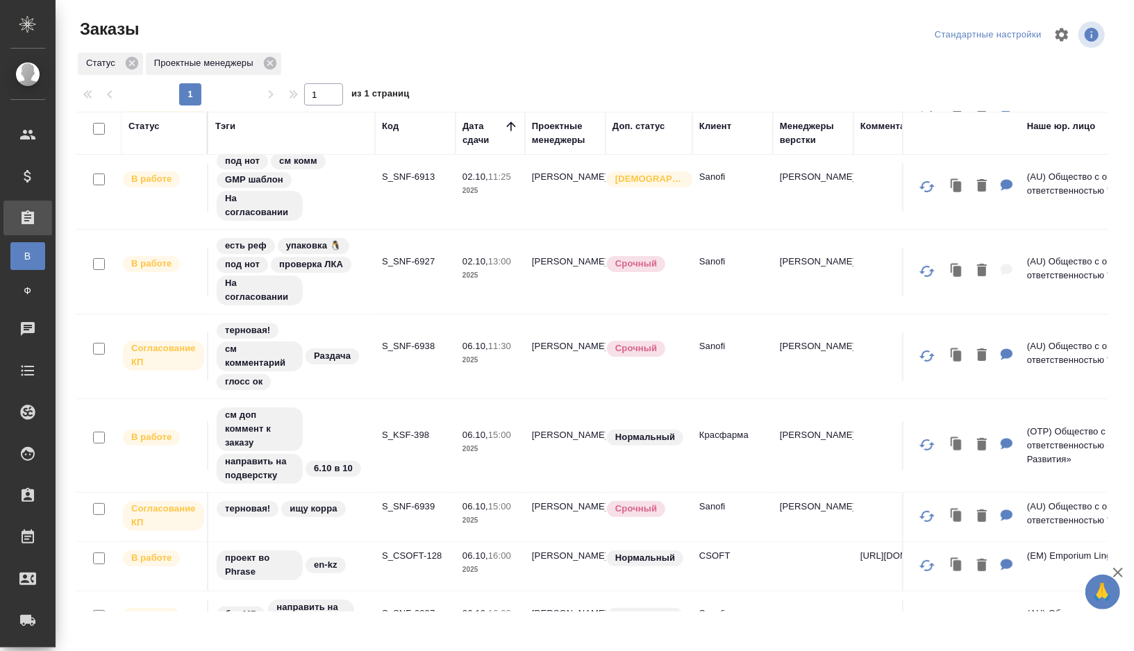
scroll to position [83, 0]
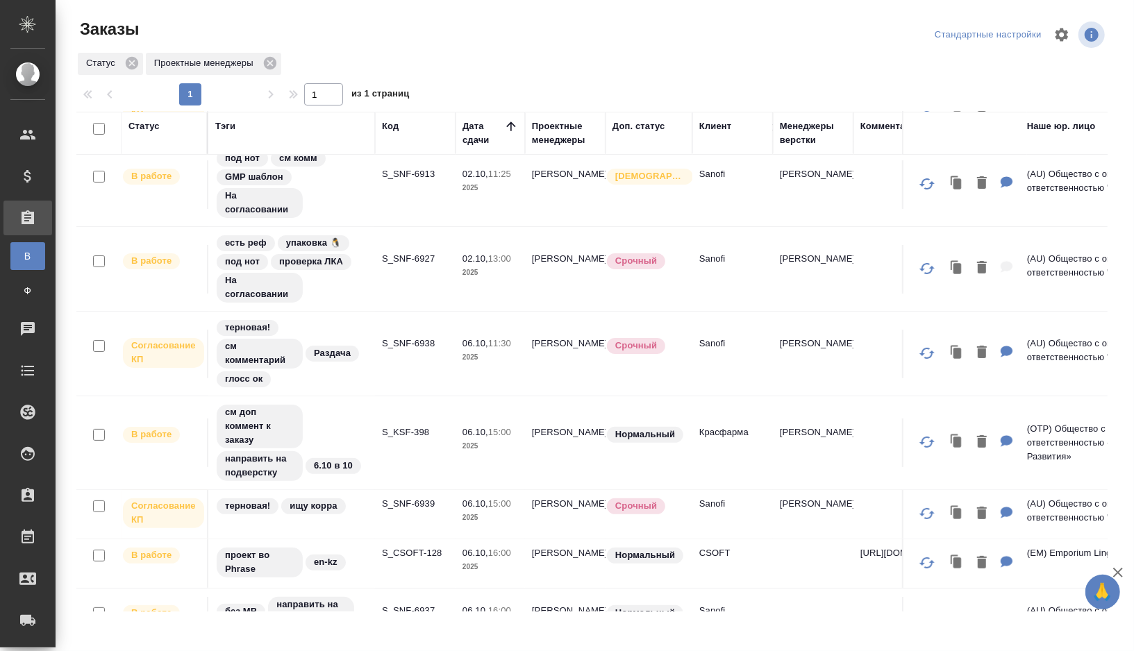
click at [367, 519] on td "терновая! ищу корра" at bounding box center [291, 514] width 167 height 49
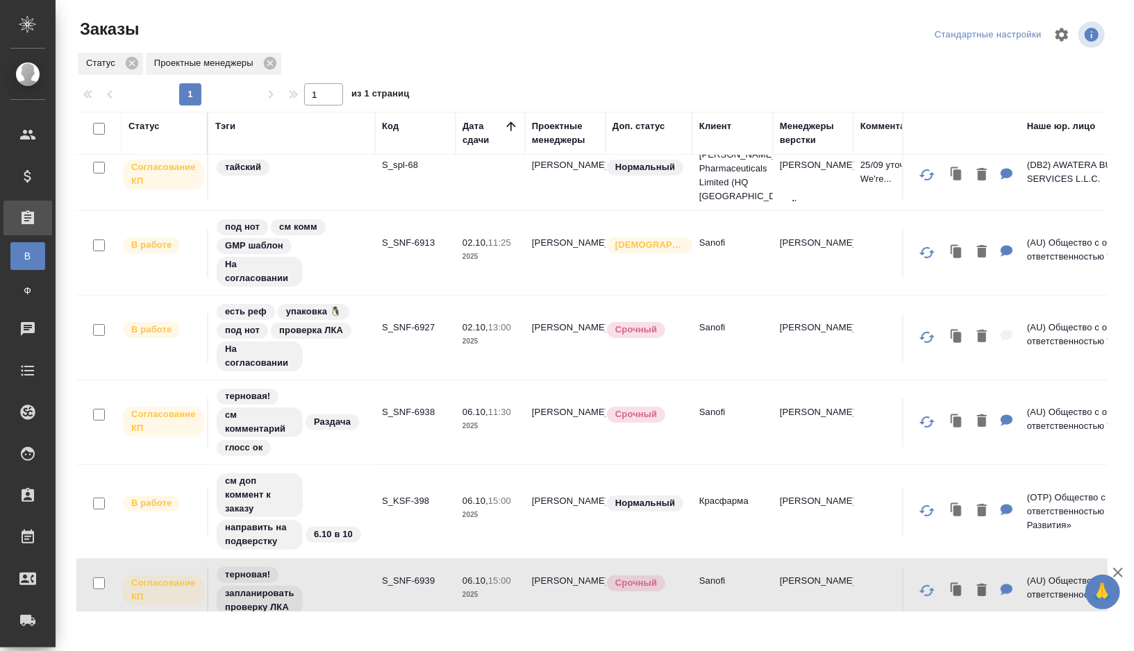
scroll to position [0, 0]
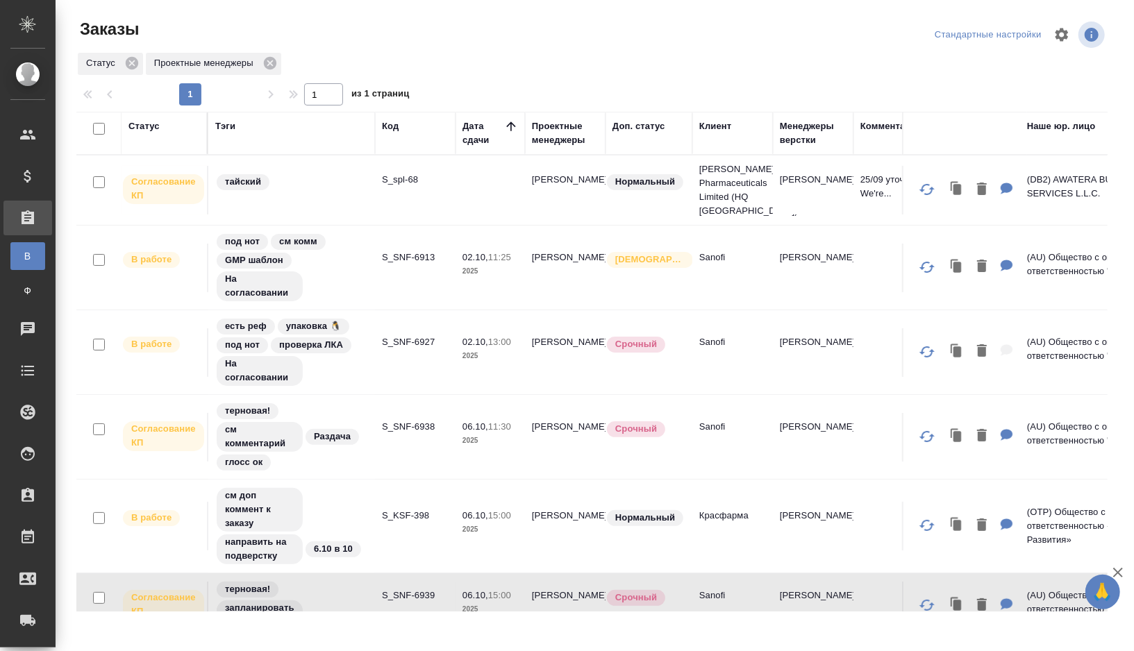
click at [409, 450] on td "S_SNF-6938" at bounding box center [415, 437] width 81 height 49
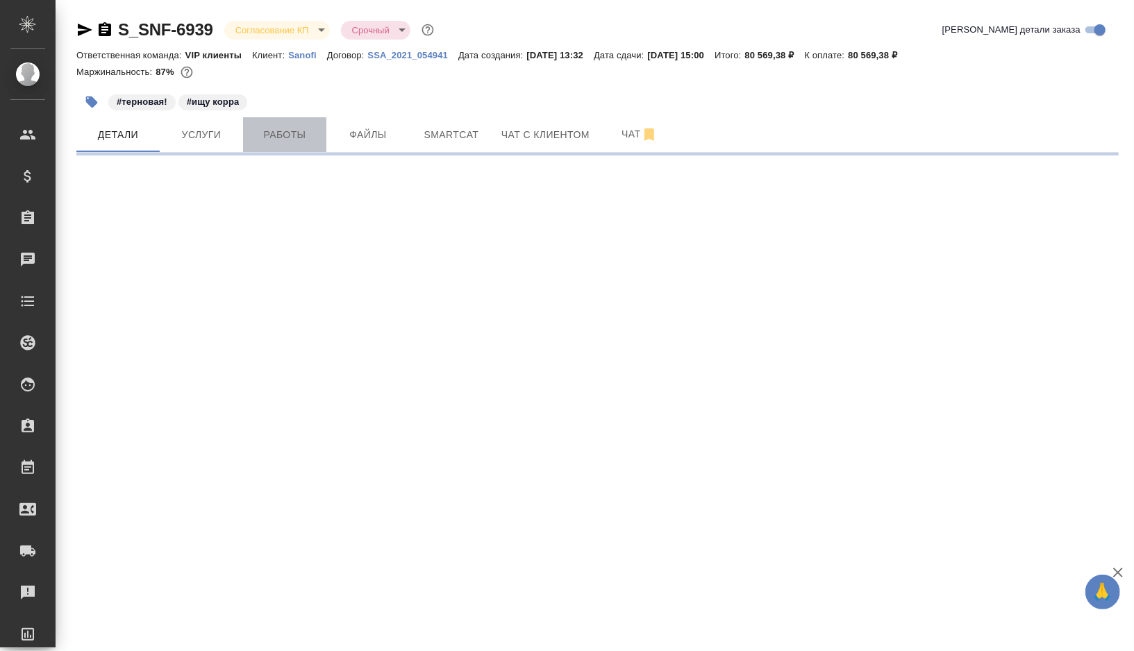
click at [299, 147] on button "Работы" at bounding box center [284, 134] width 83 height 35
select select "RU"
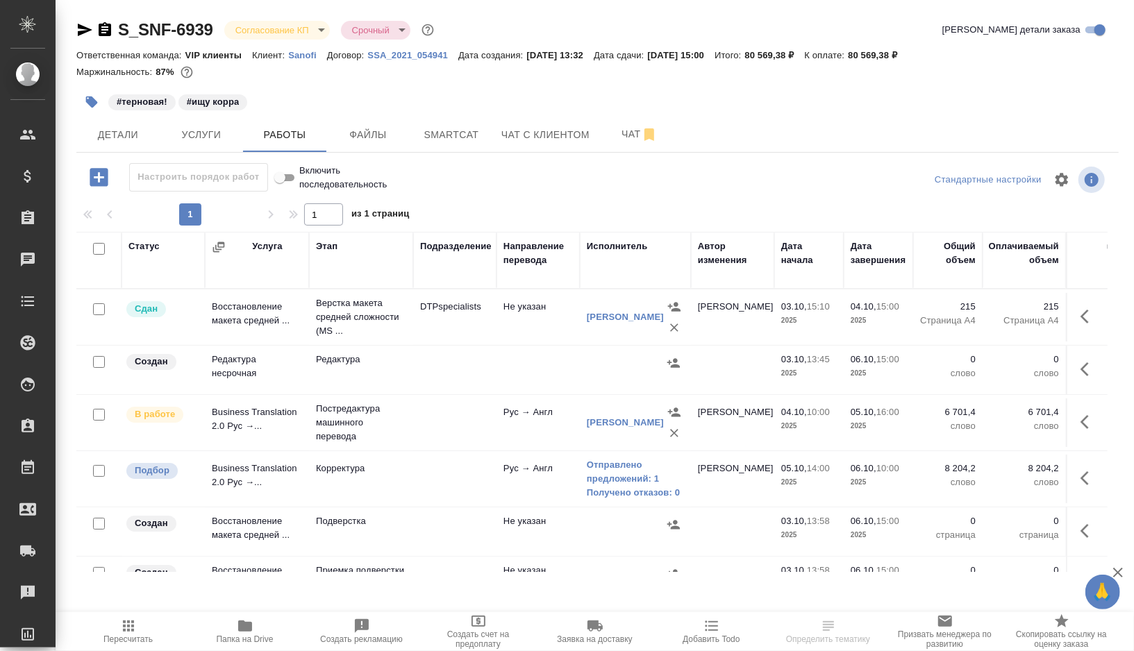
click at [431, 483] on td at bounding box center [454, 479] width 83 height 49
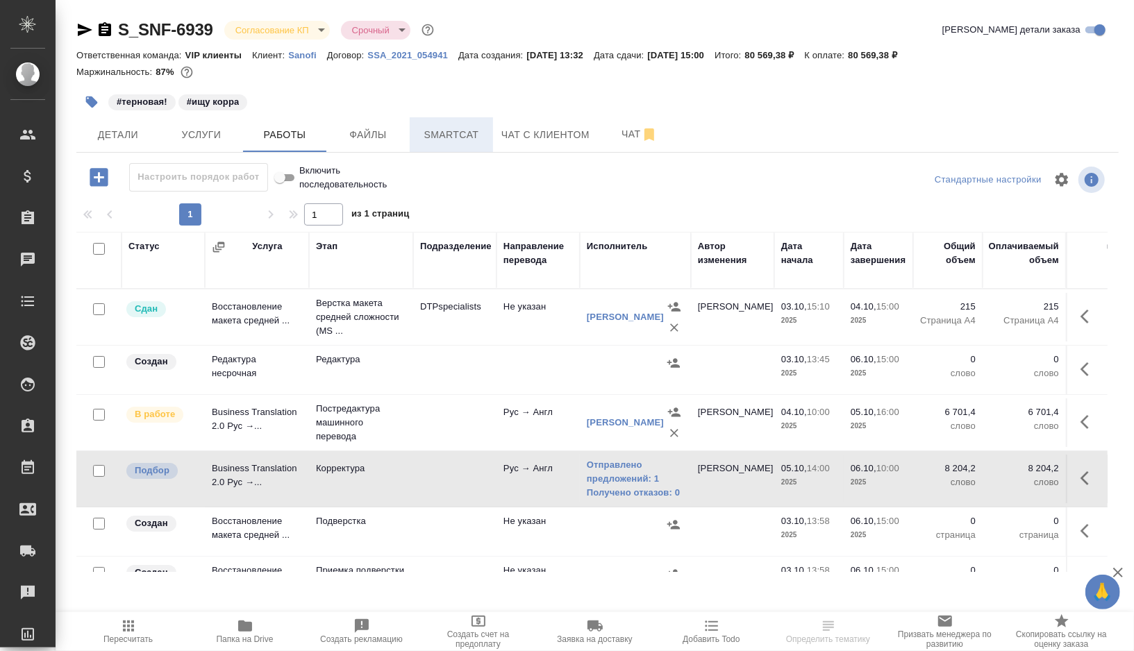
click at [464, 135] on span "Smartcat" at bounding box center [451, 134] width 67 height 17
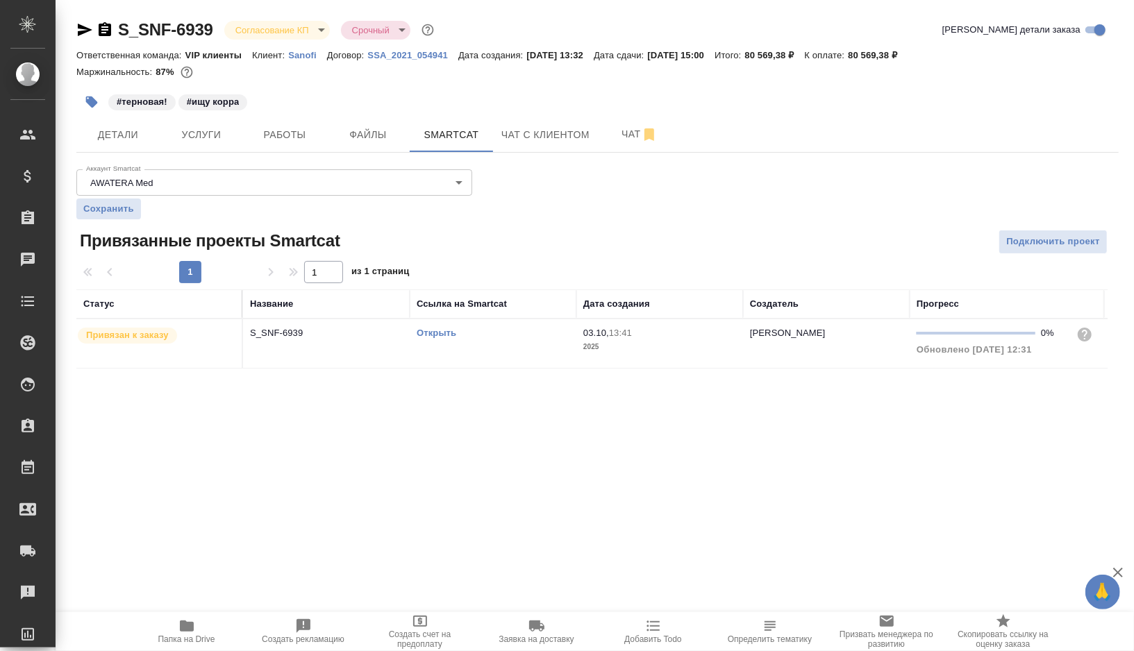
click at [426, 329] on link "Открыть" at bounding box center [437, 333] width 40 height 10
click at [283, 130] on span "Работы" at bounding box center [284, 134] width 67 height 17
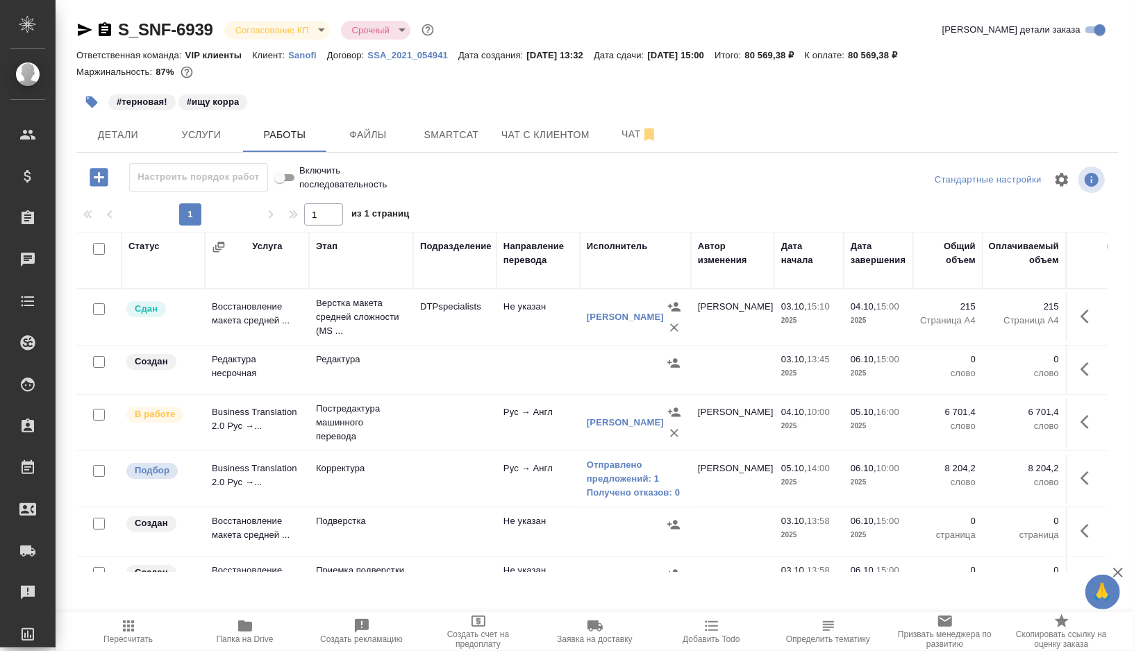
click at [451, 476] on td at bounding box center [454, 479] width 83 height 49
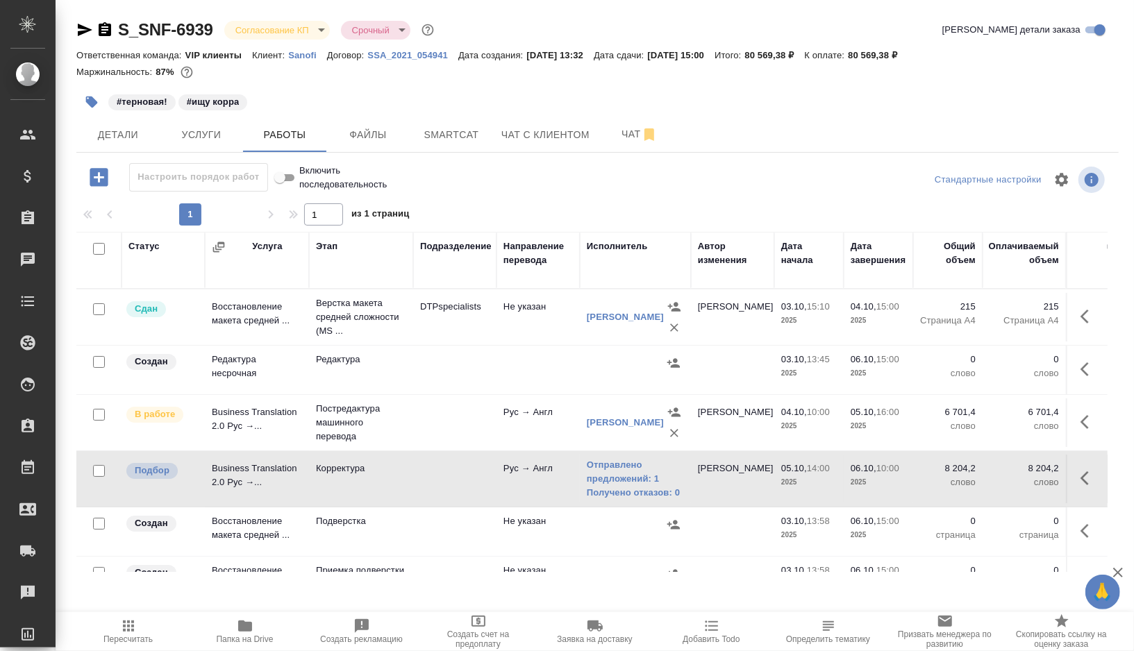
click at [451, 476] on td at bounding box center [454, 479] width 83 height 49
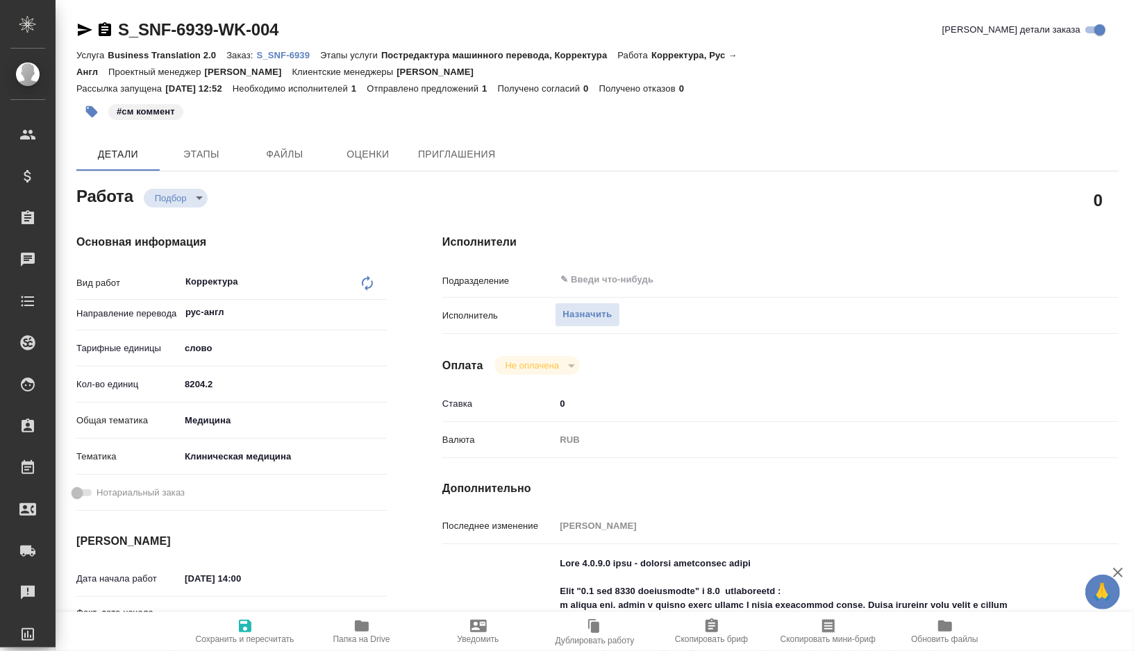
type textarea "x"
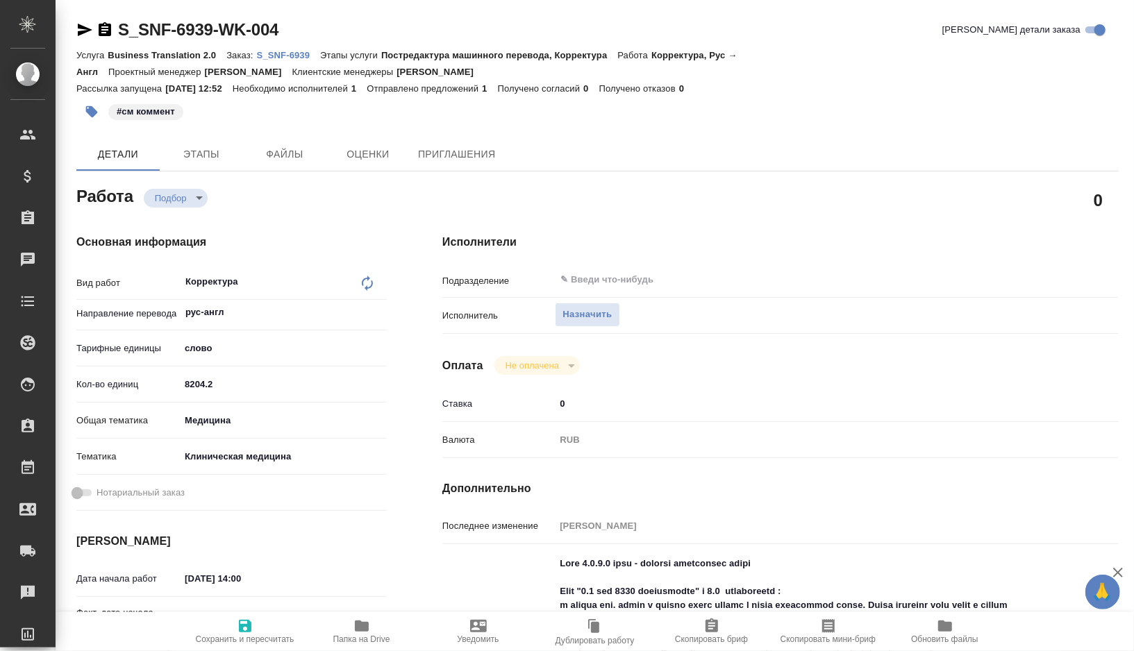
type textarea "x"
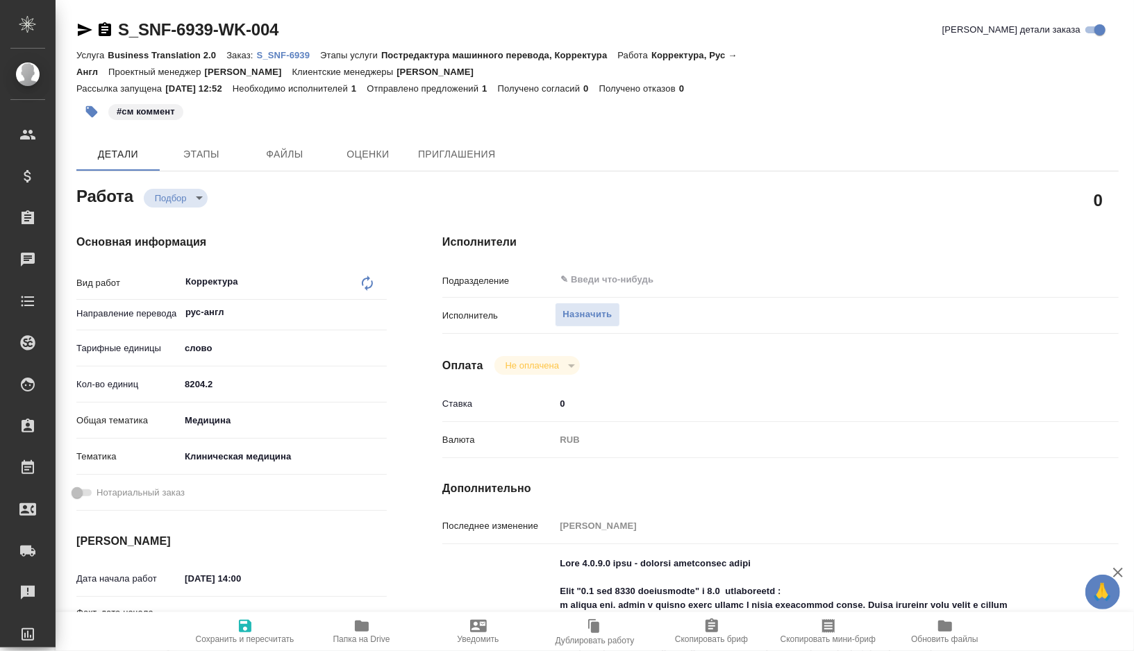
type textarea "x"
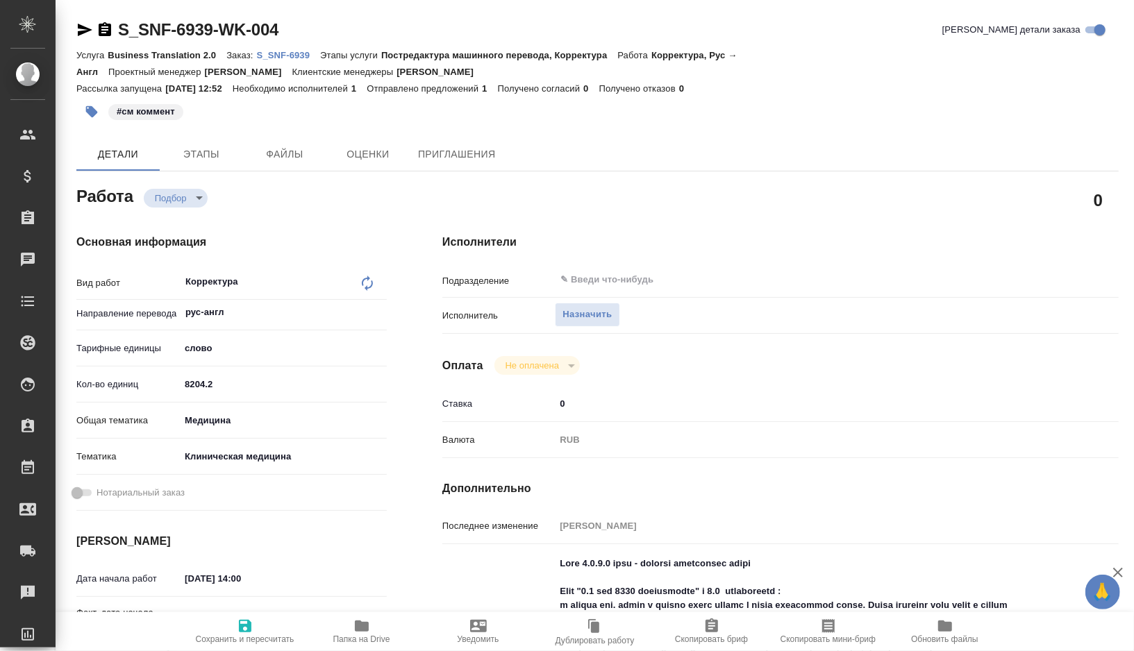
type textarea "x"
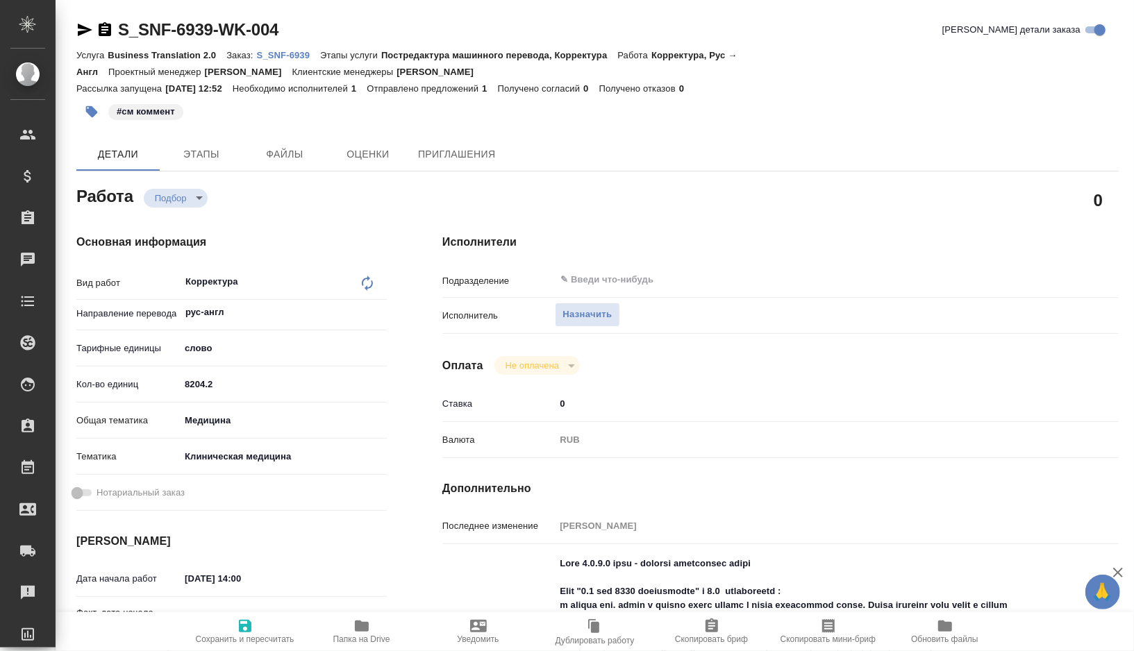
type textarea "x"
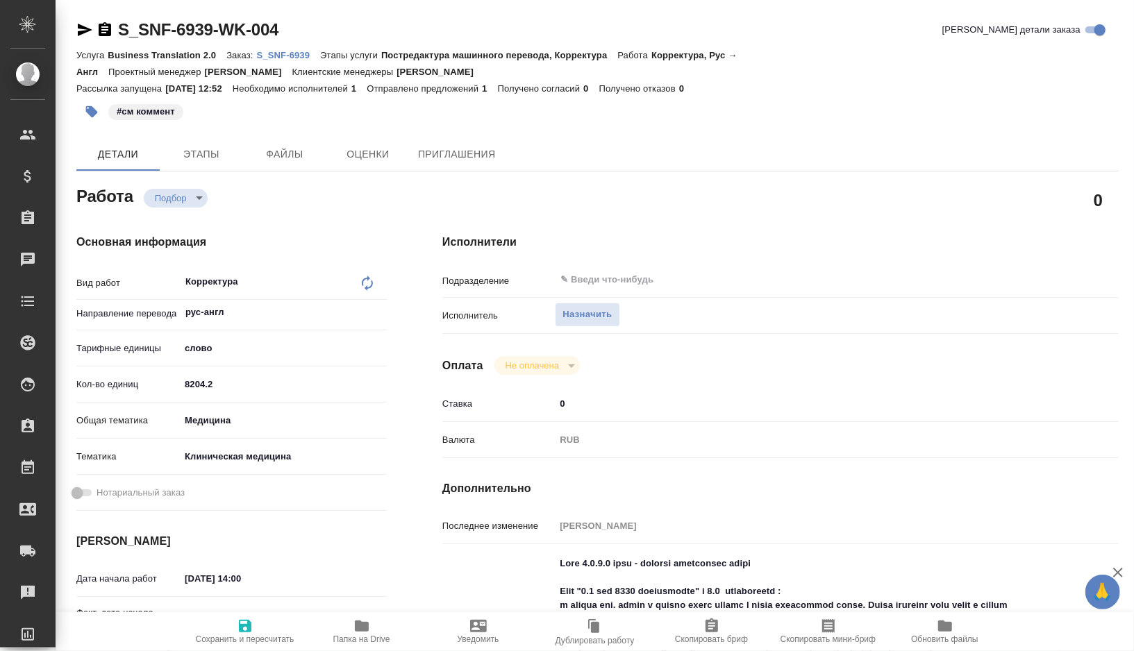
type textarea "x"
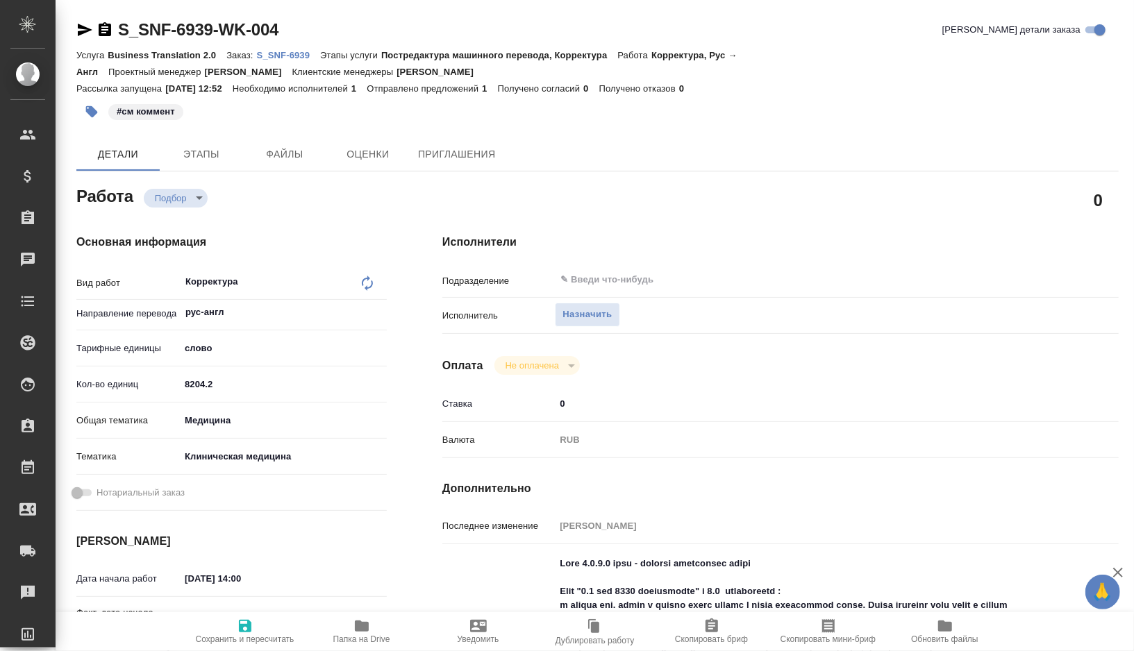
type textarea "x"
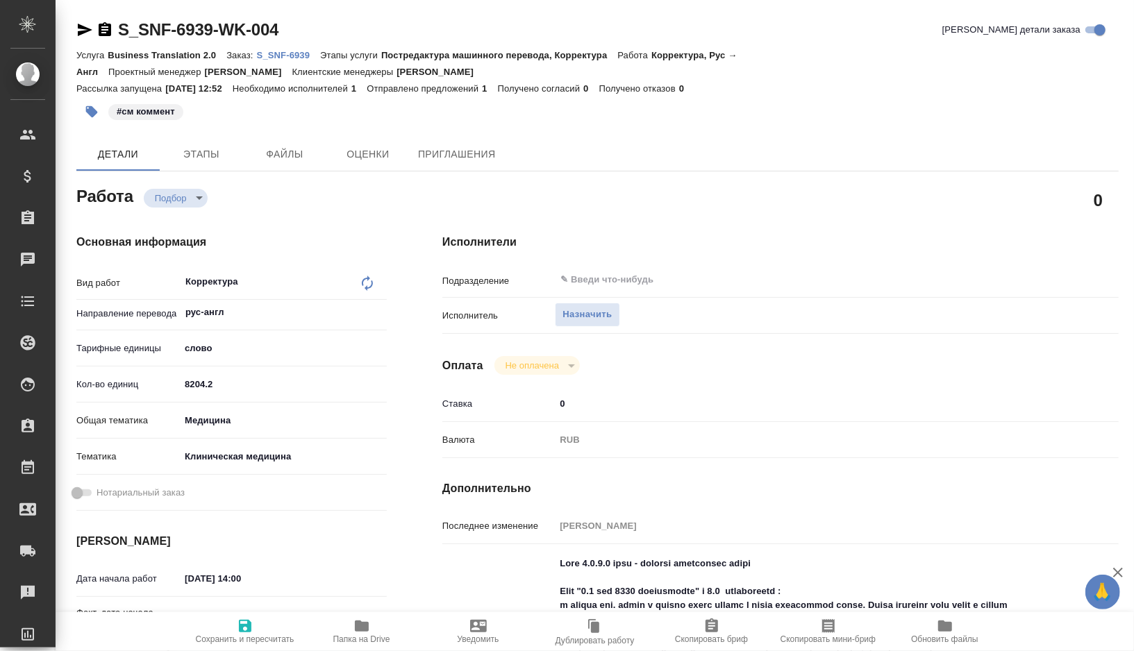
type textarea "x"
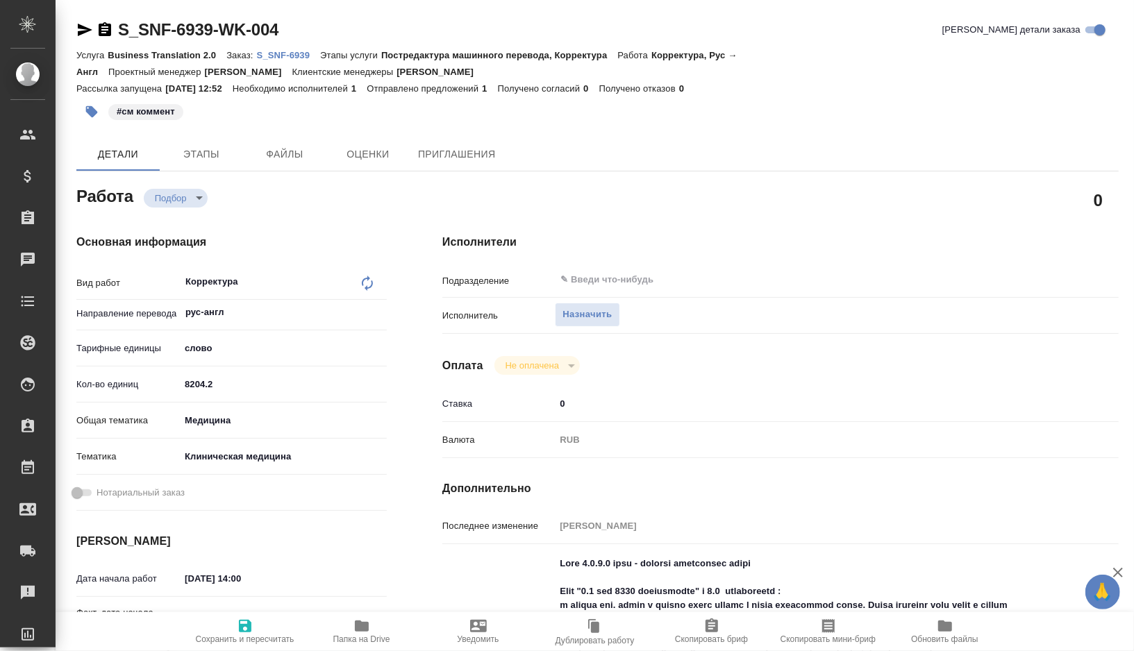
type textarea "x"
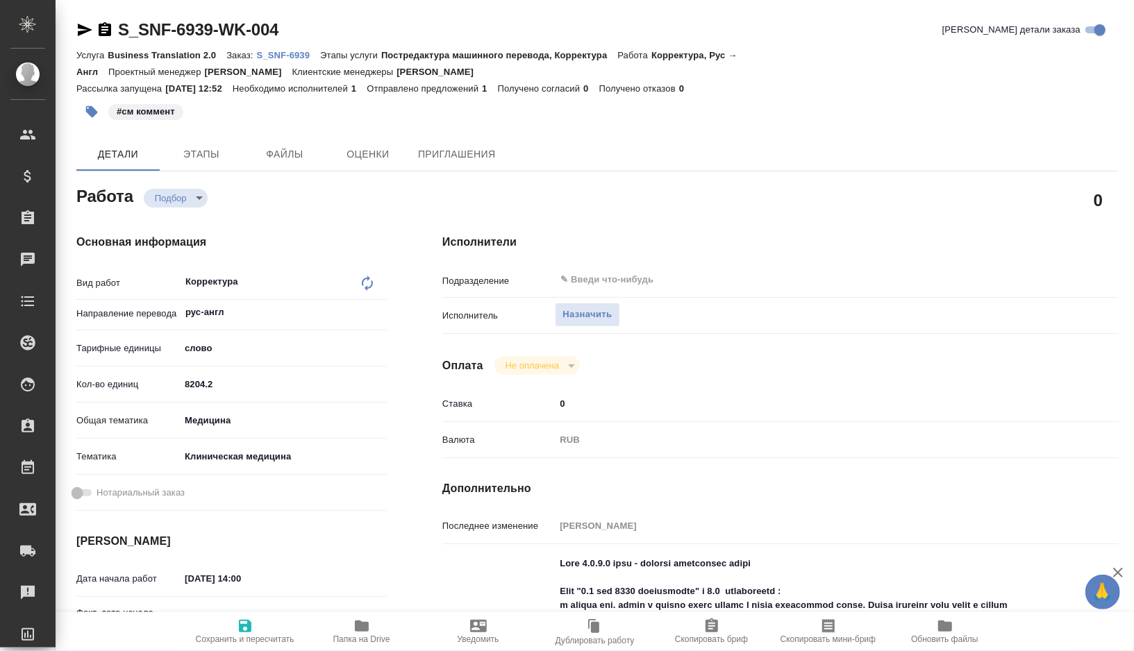
type textarea "x"
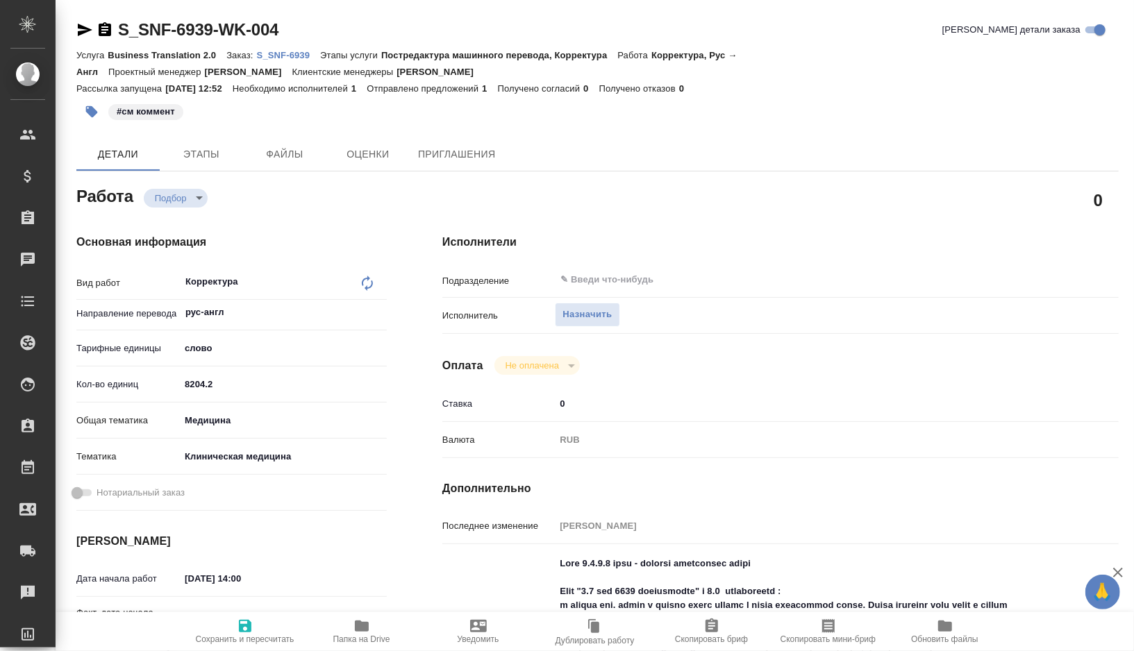
type textarea "x"
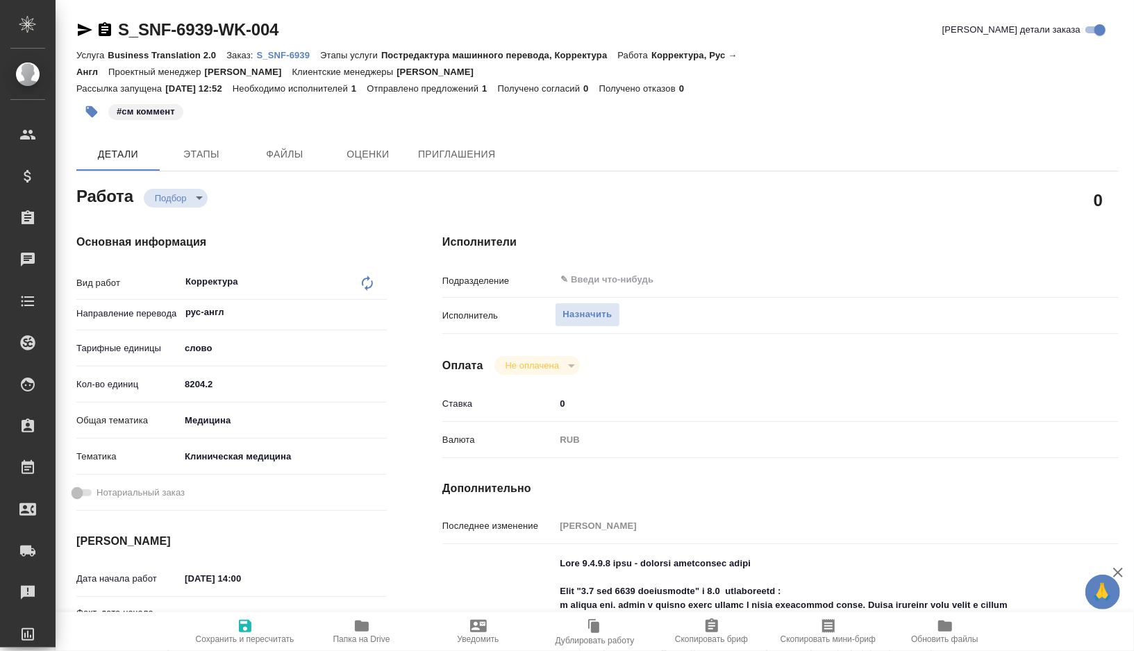
type textarea "x"
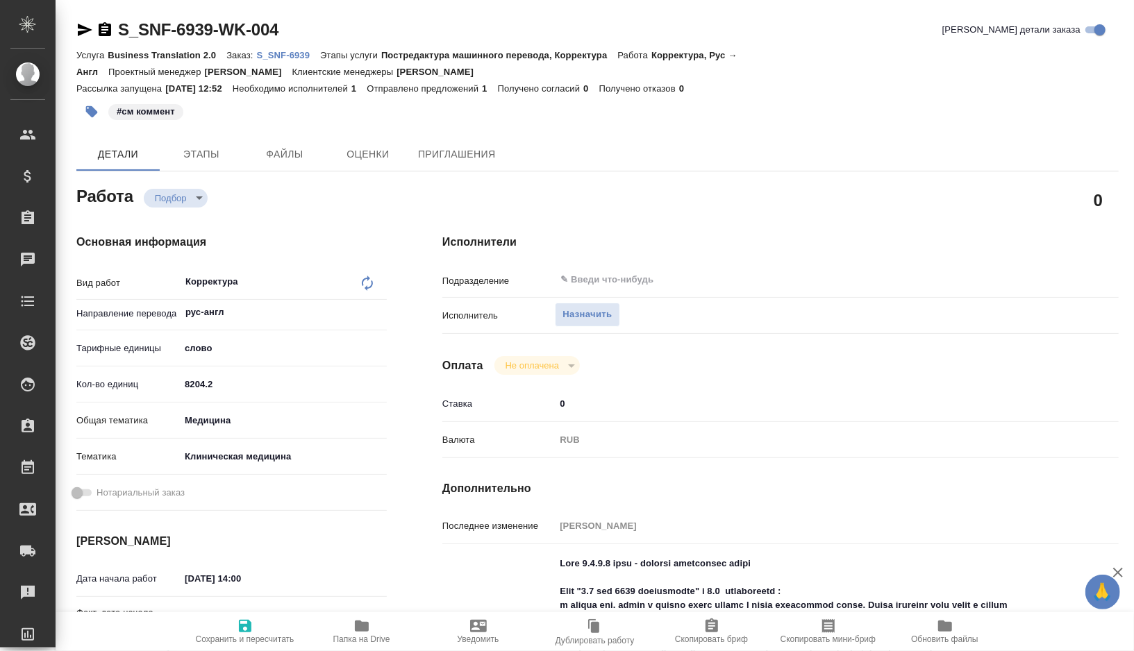
type textarea "x"
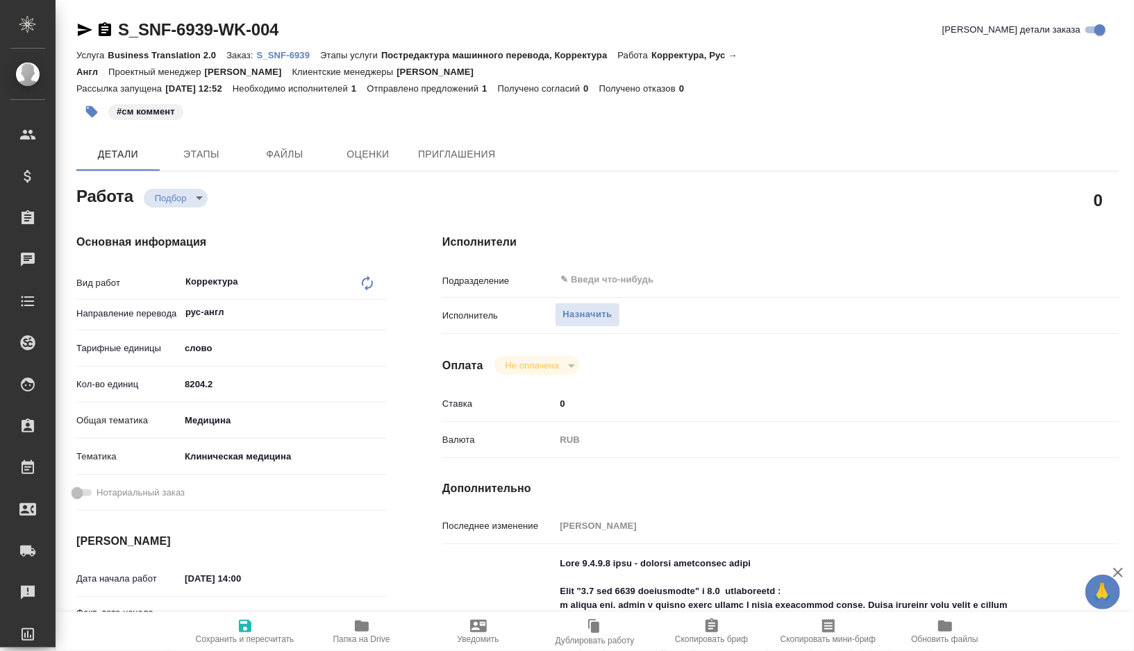
type textarea "x"
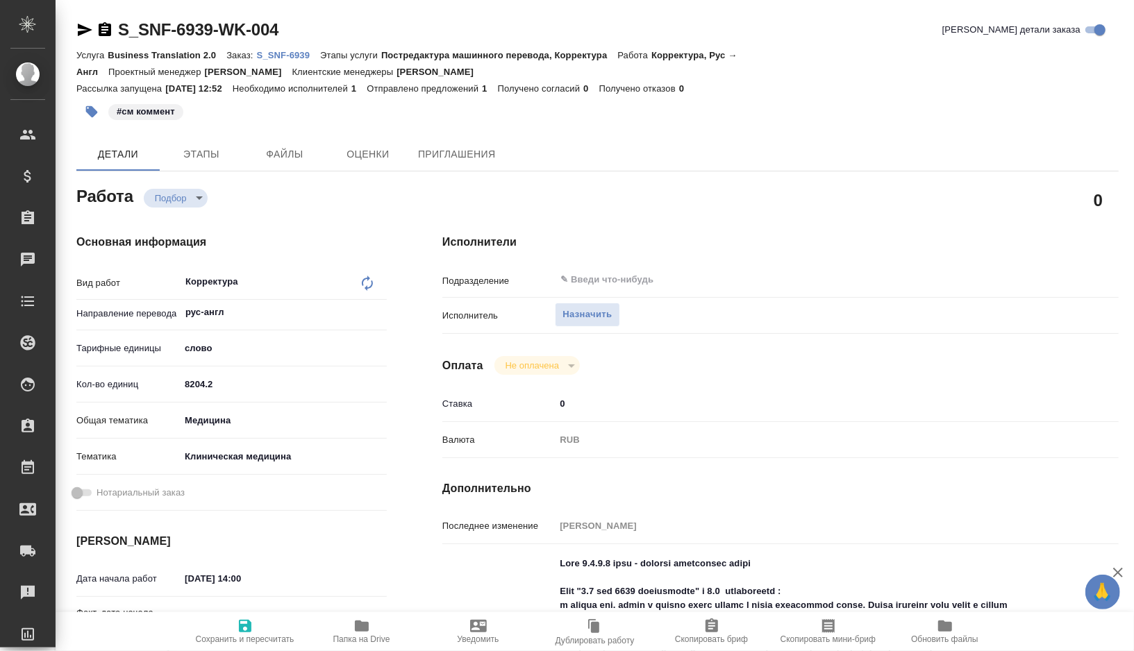
type textarea "x"
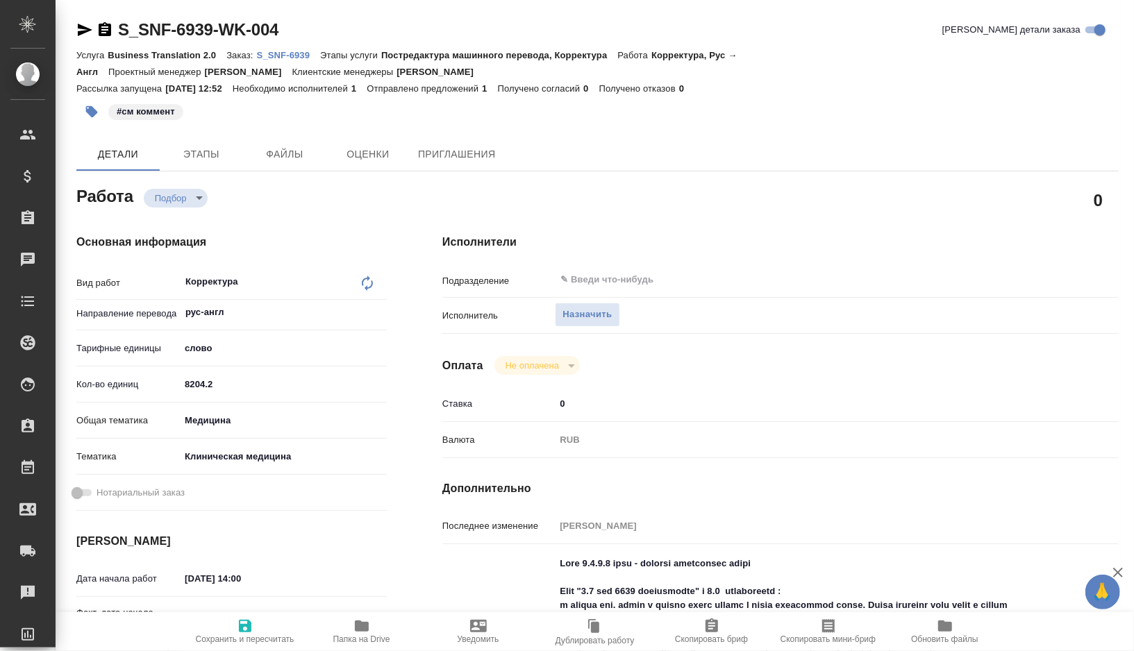
type textarea "x"
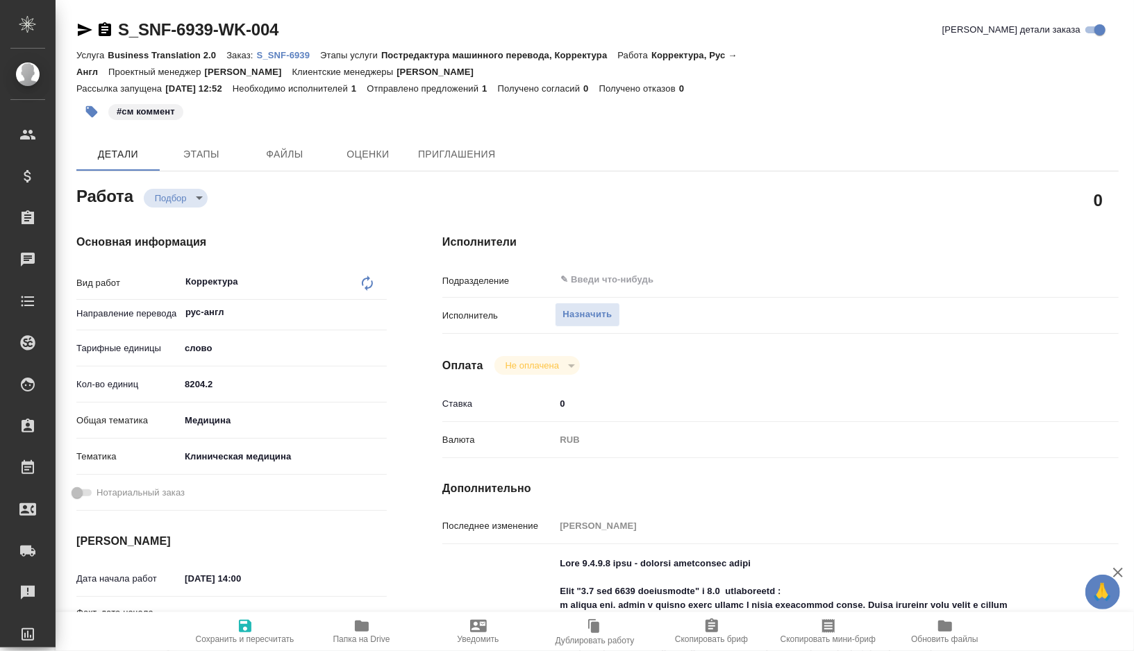
type textarea "x"
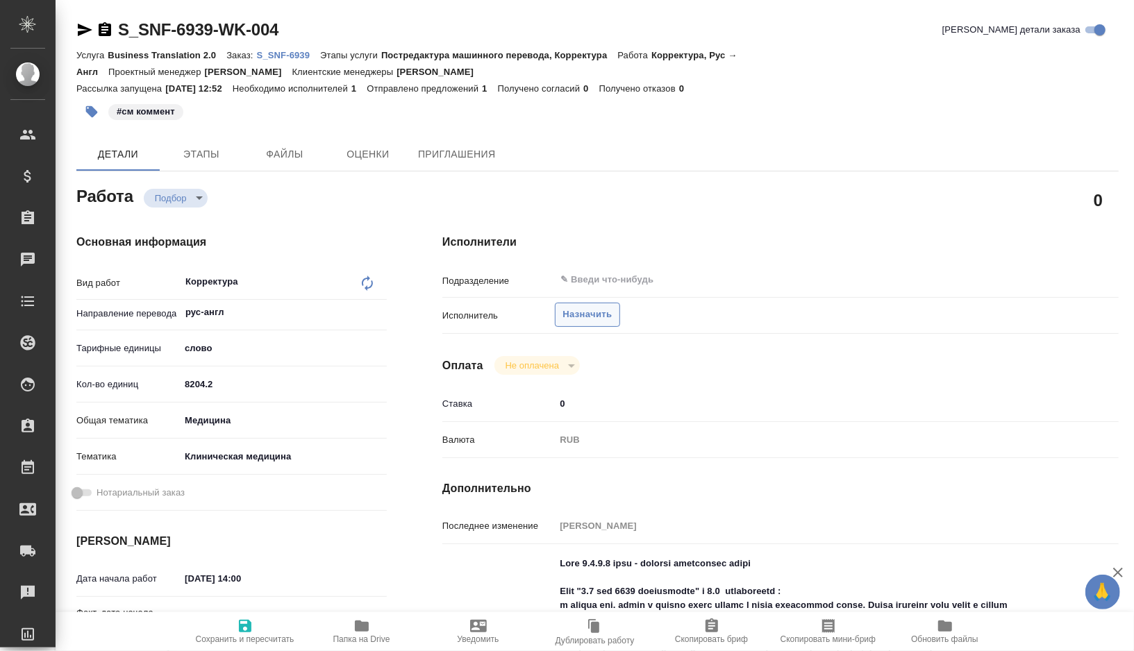
click at [585, 311] on span "Назначить" at bounding box center [586, 315] width 49 height 16
type textarea "x"
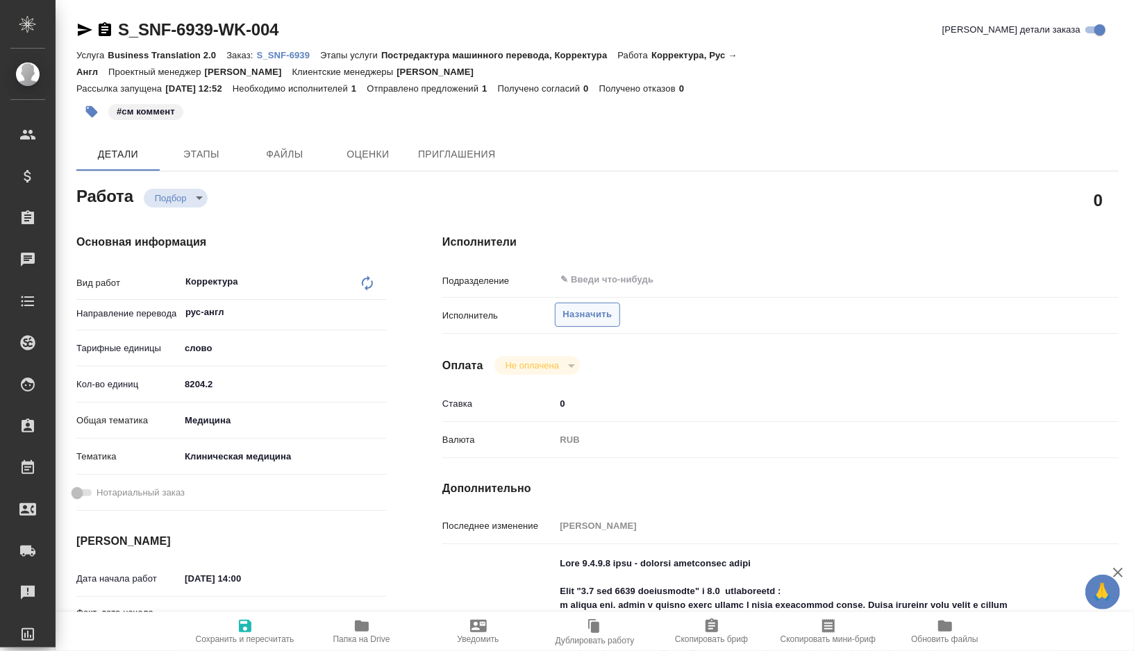
type textarea "x"
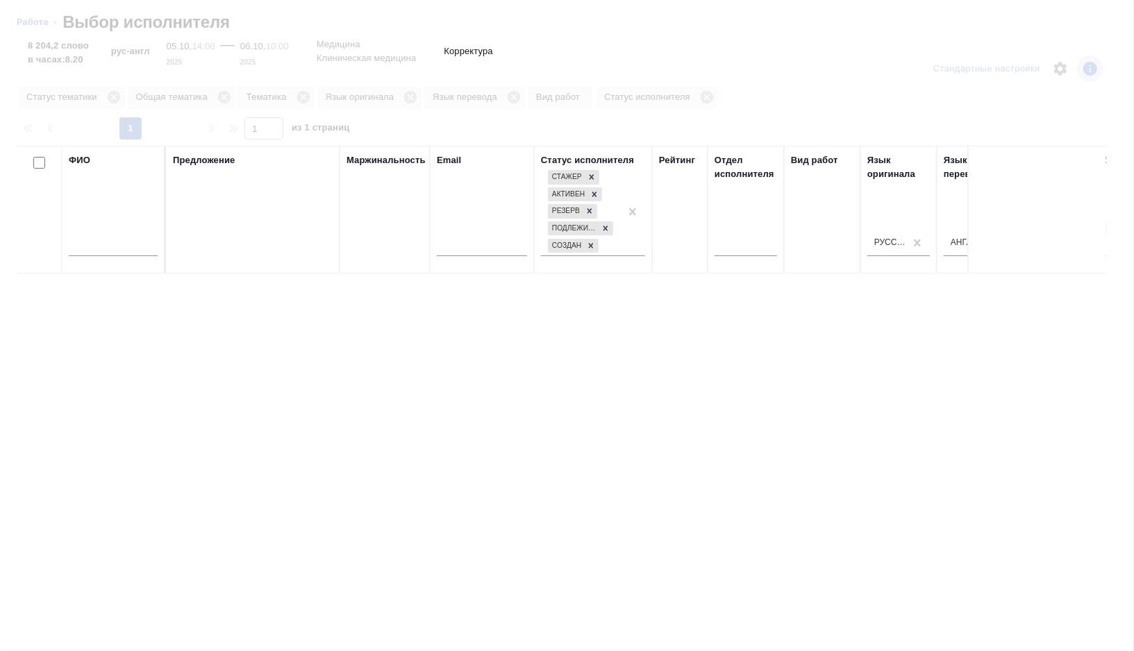
type textarea "x"
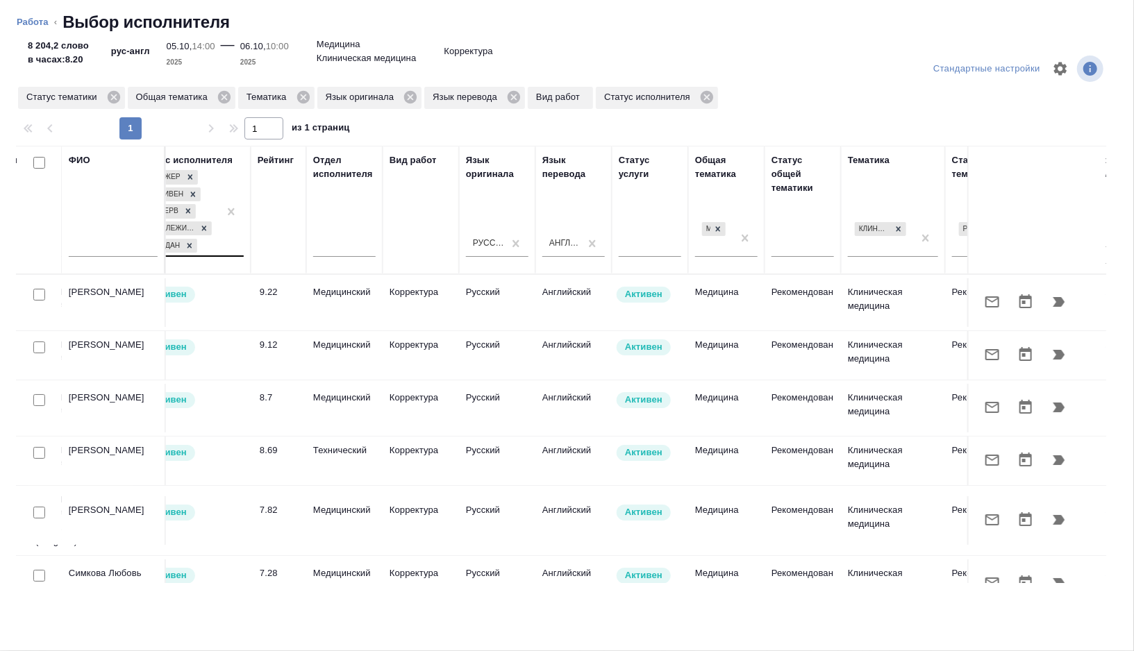
scroll to position [0, 927]
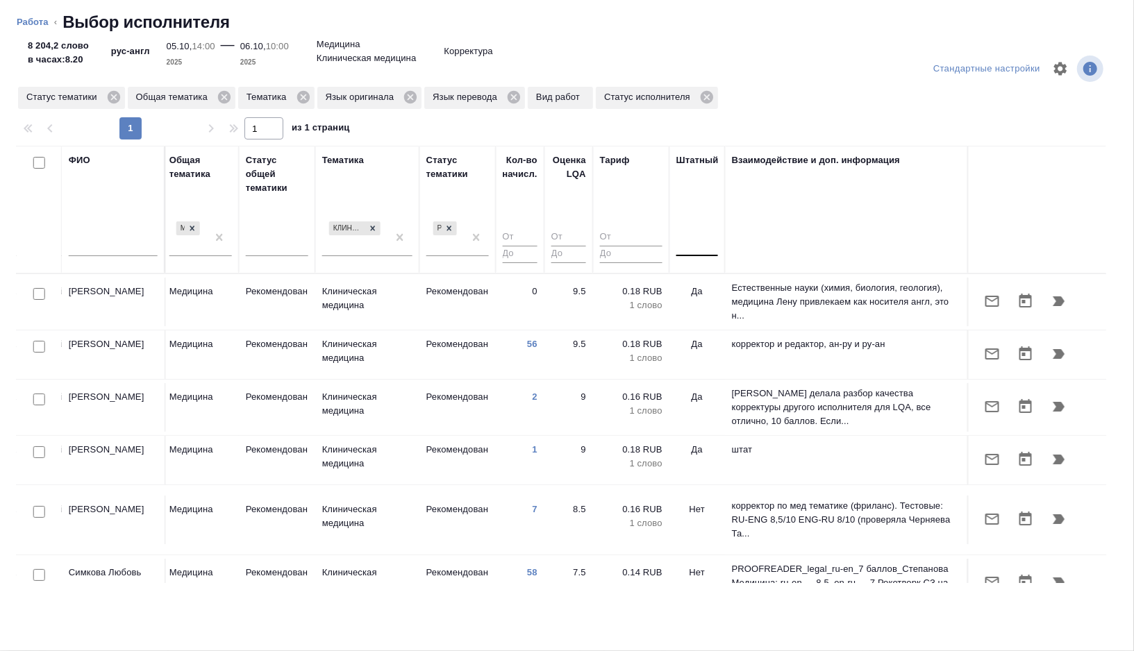
click at [705, 246] on div at bounding box center [697, 243] width 42 height 20
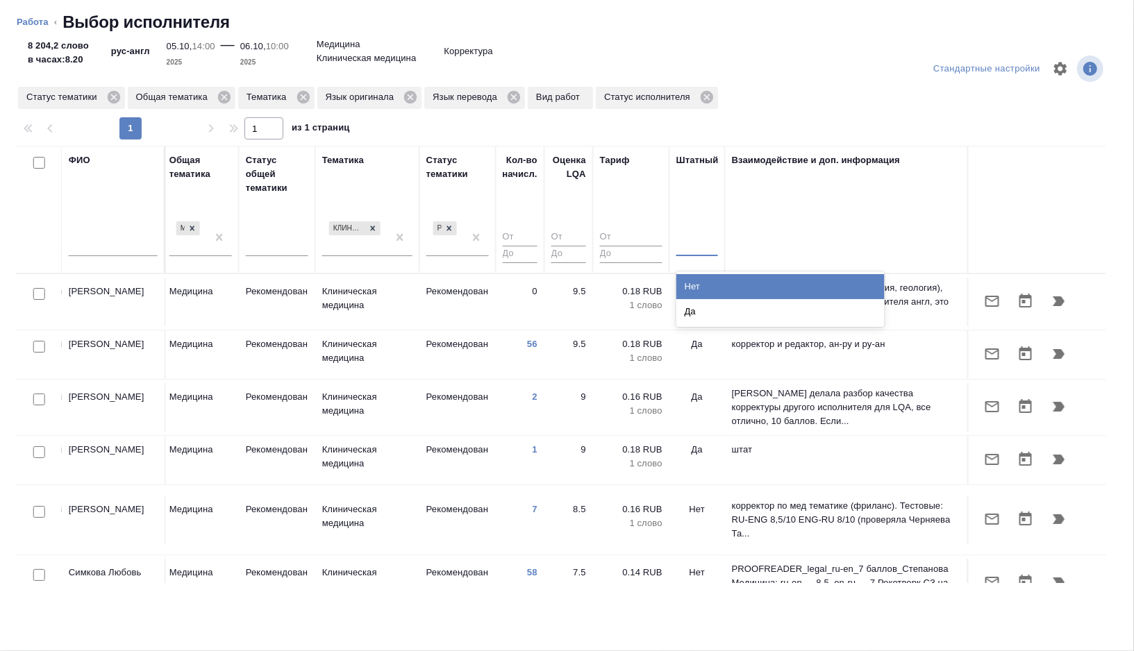
click at [698, 286] on div "Нет" at bounding box center [780, 286] width 208 height 25
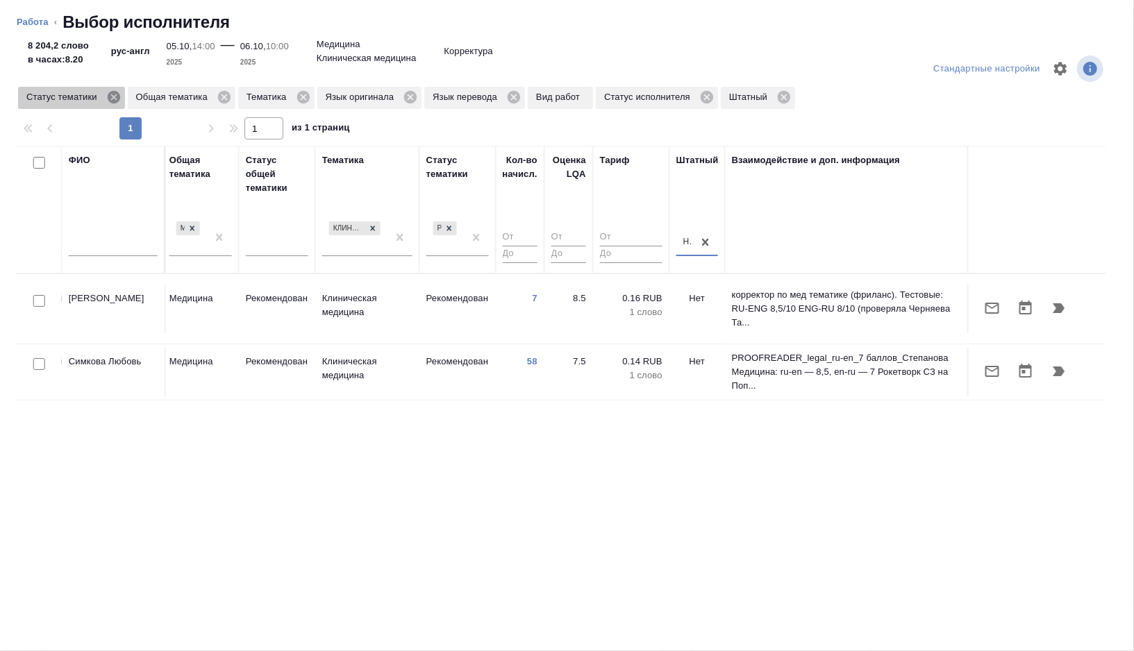
click at [117, 96] on icon at bounding box center [113, 97] width 15 height 15
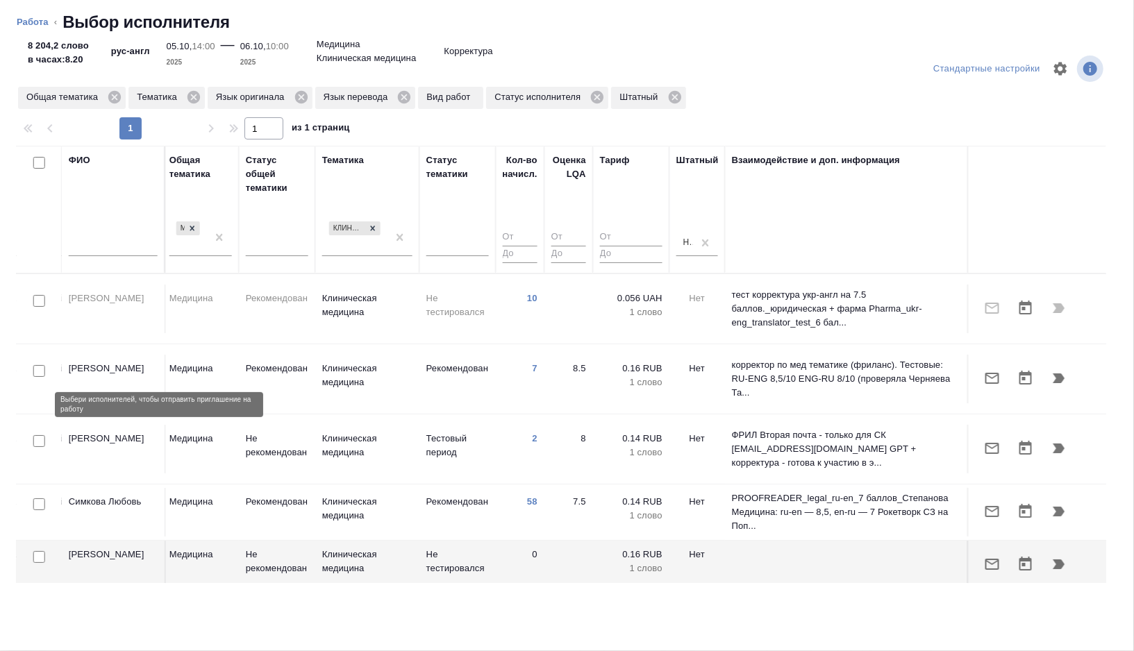
click at [39, 435] on input "checkbox" at bounding box center [39, 441] width 12 height 12
checkbox input "true"
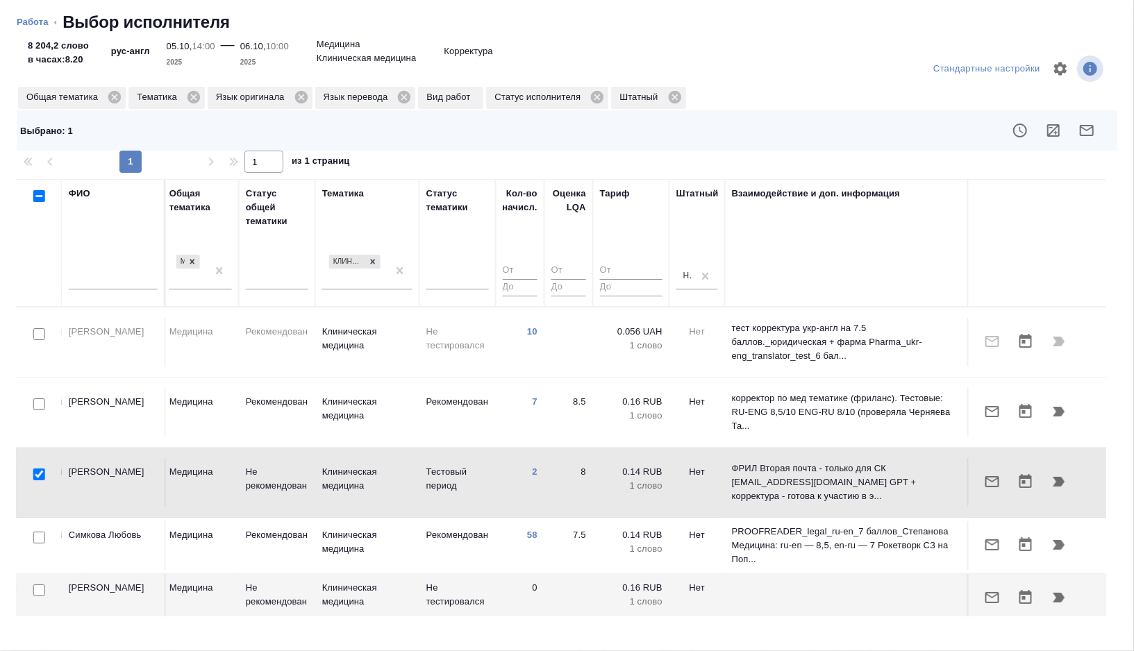
click at [1079, 132] on icon "button" at bounding box center [1086, 130] width 17 height 17
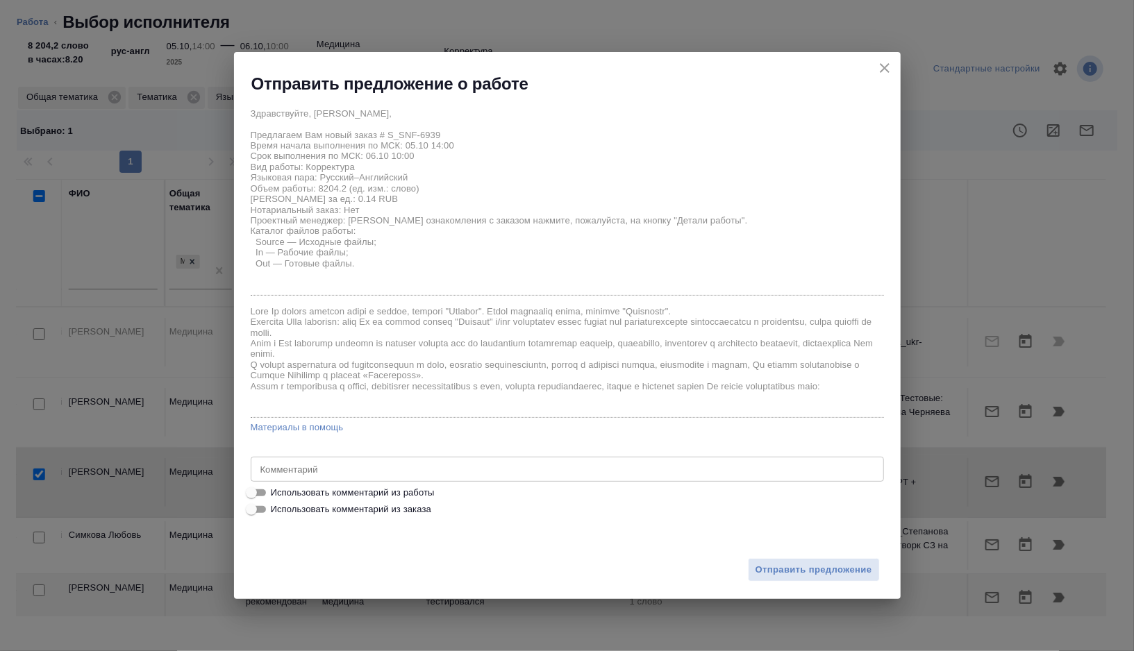
click at [291, 496] on span "Использовать комментарий из работы" at bounding box center [353, 493] width 164 height 14
click at [276, 496] on input "Использовать комментарий из работы" at bounding box center [251, 493] width 50 height 17
checkbox input "true"
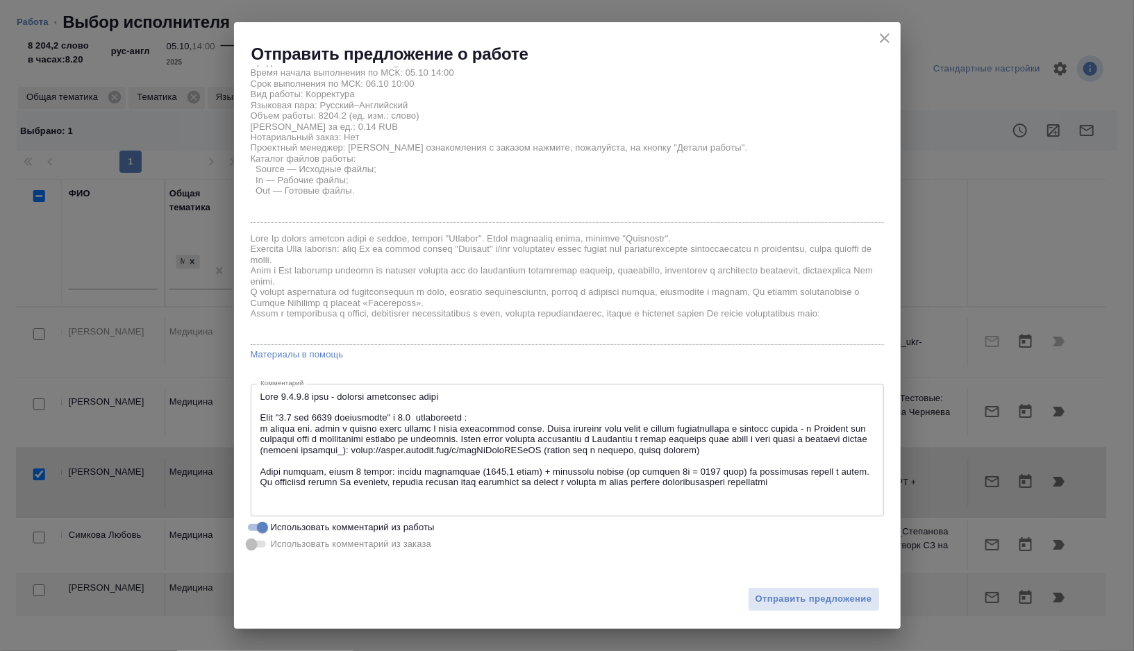
scroll to position [47, 0]
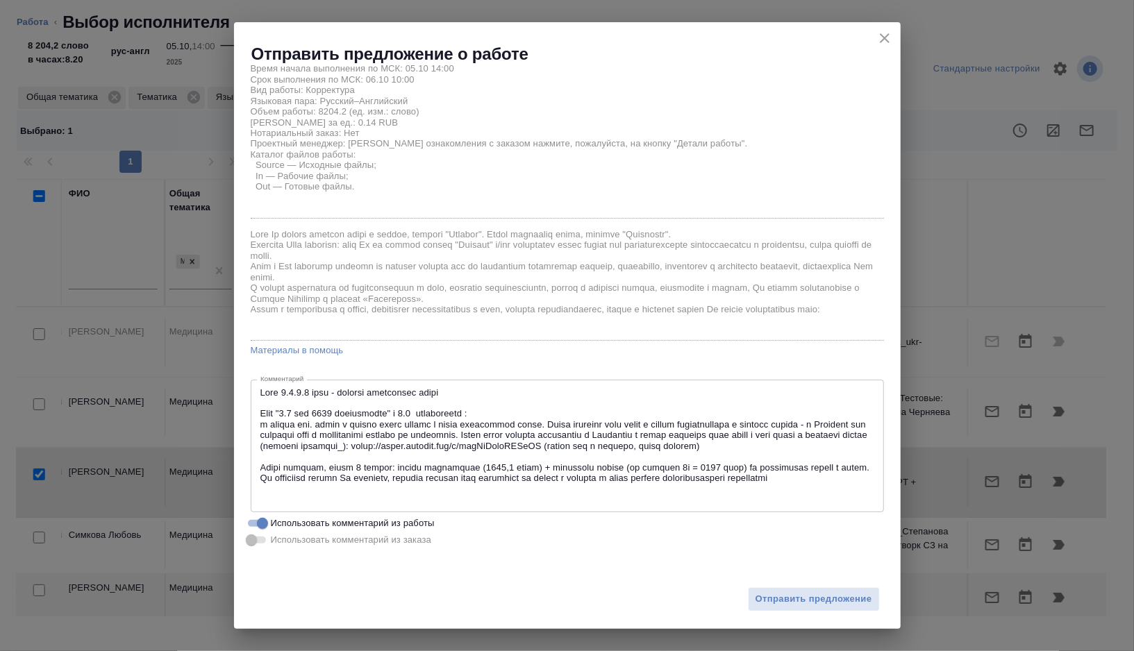
click at [258, 395] on div "x Комментарий" at bounding box center [567, 446] width 633 height 133
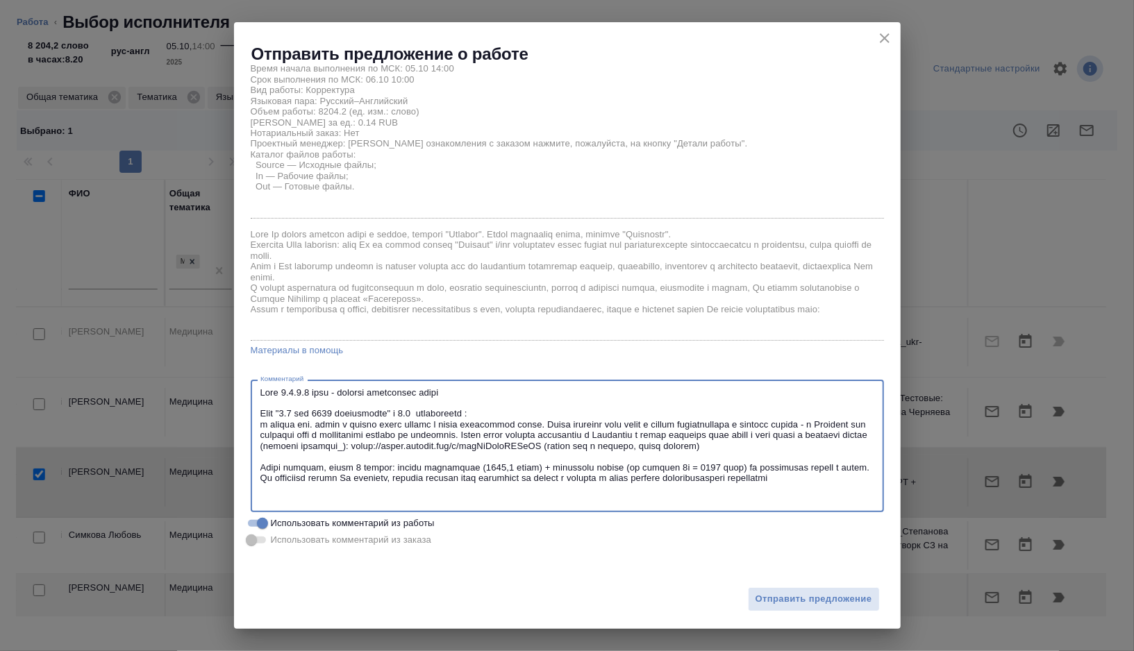
click at [258, 391] on div "x Комментарий" at bounding box center [567, 446] width 633 height 133
click at [263, 387] on textarea at bounding box center [567, 446] width 614 height 118
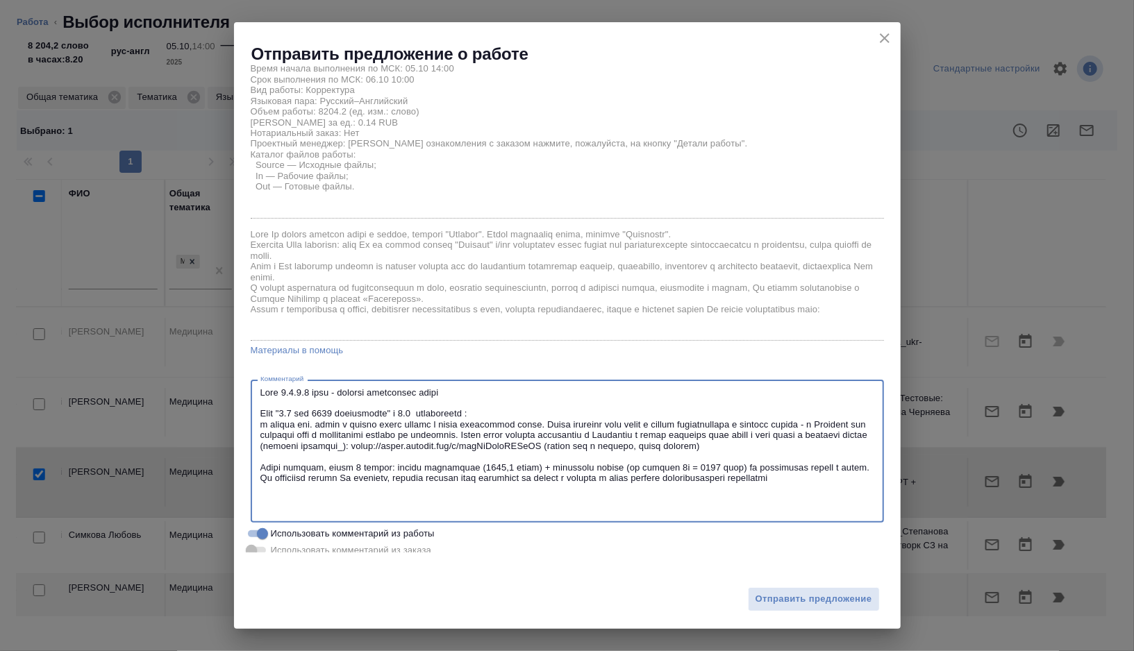
click at [268, 387] on textarea at bounding box center [567, 451] width 614 height 128
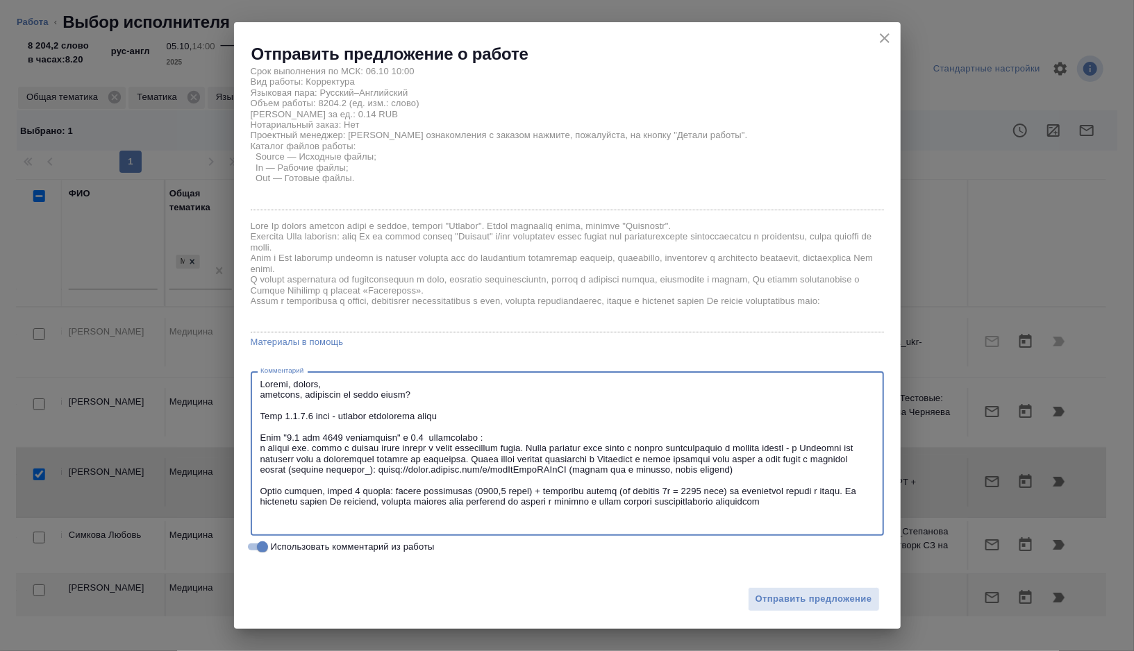
scroll to position [49, 0]
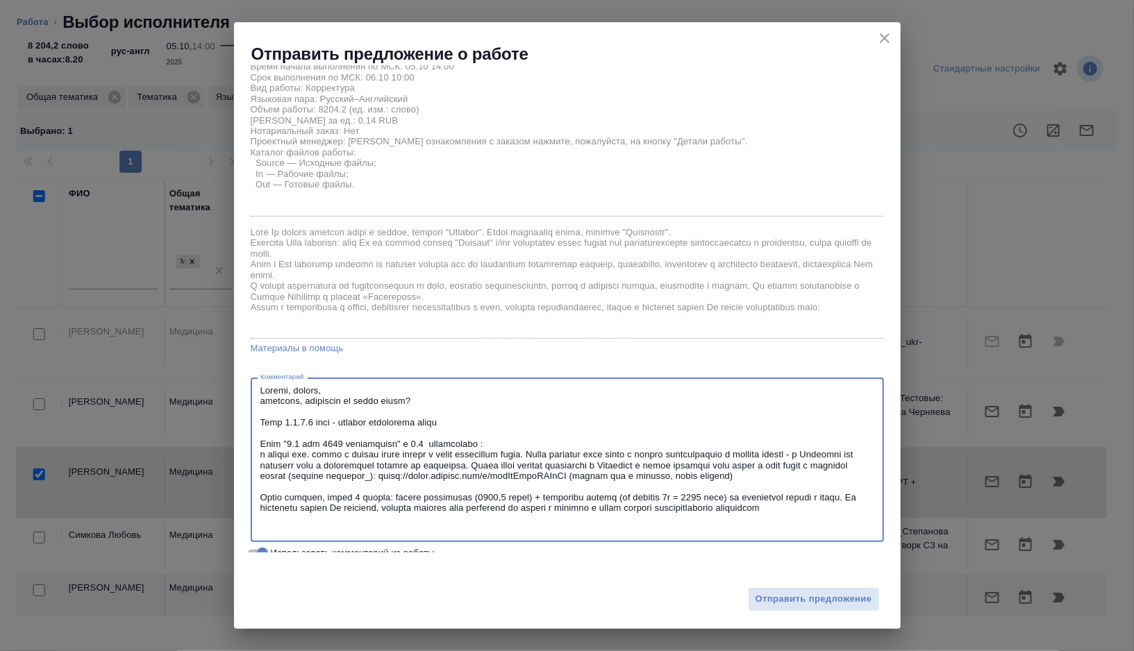
click at [310, 401] on textarea at bounding box center [567, 460] width 614 height 150
type textarea "Loremi, dolors, ametcons, adipiscing, elitseddo ei tempo incid? Utla 6.4.4.0 et…"
click at [771, 598] on span "Отправить предложение" at bounding box center [813, 599] width 117 height 16
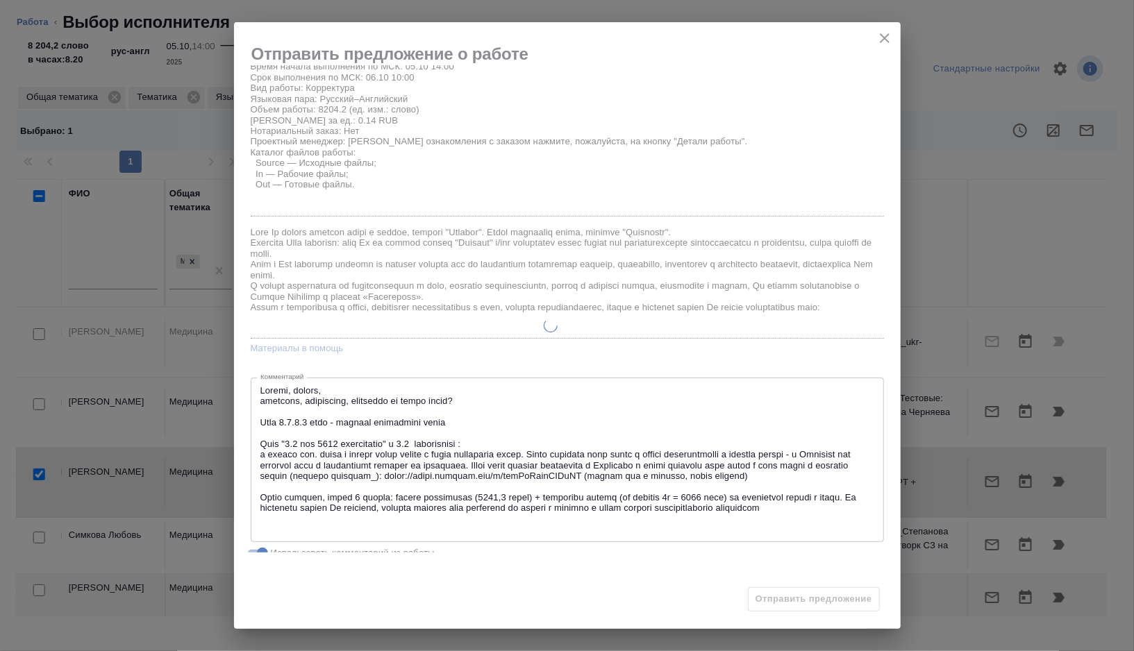
type textarea "x"
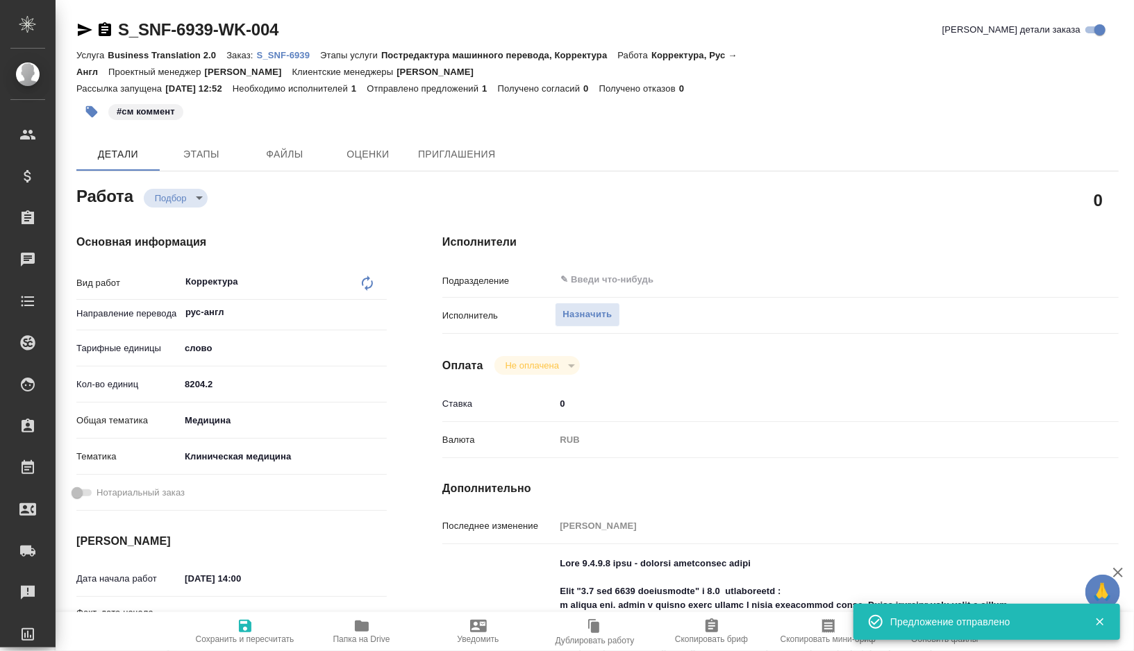
type input "recruiting"
type textarea "Корректура"
type textarea "x"
type input "рус-англ"
type input "5a8b1489cc6b4906c91bfd90"
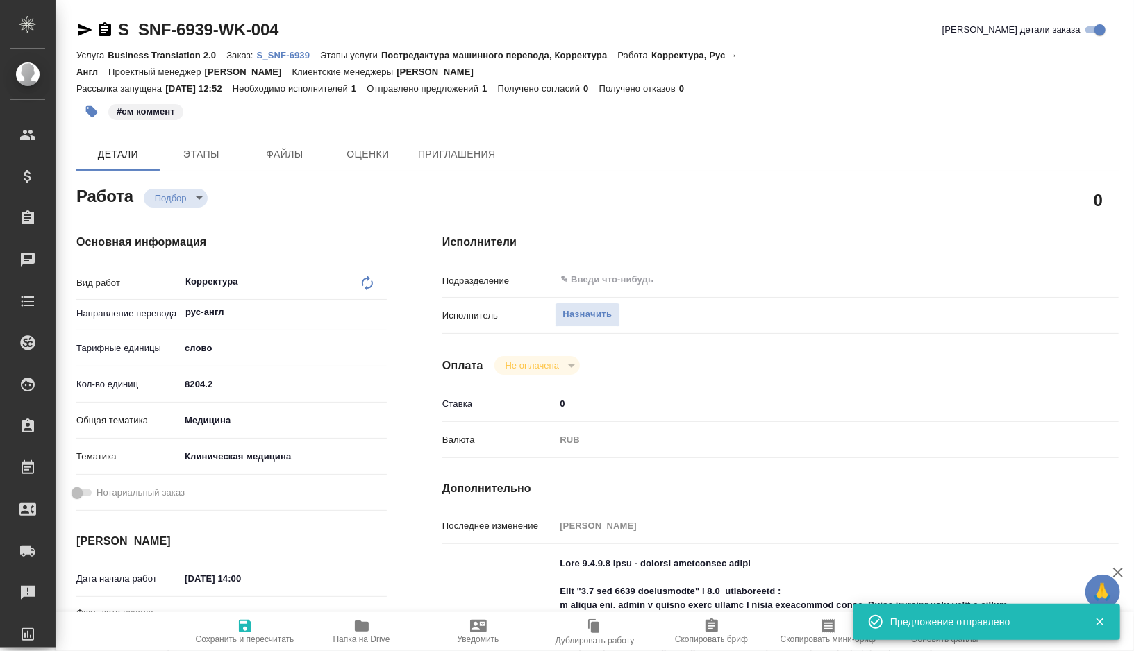
type input "8204.2"
type input "med"
type input "6012b22f65f4b37c408fd6e5"
type input "[DATE] 14:00"
type input "[DATE] 10:00"
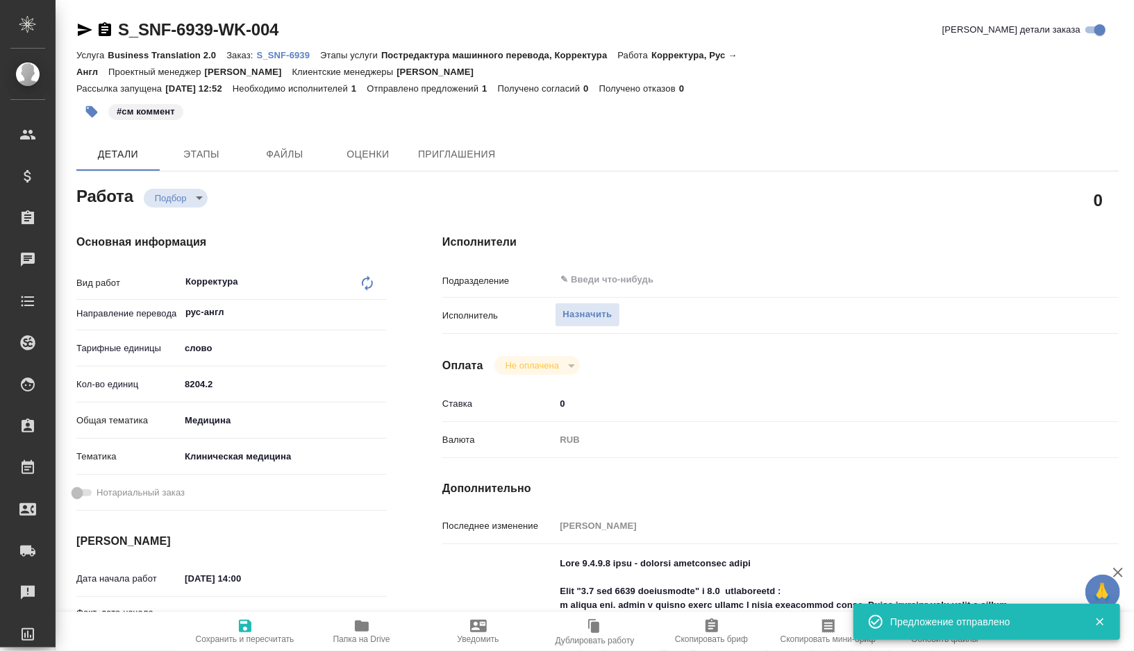
type input "[DATE] 15:00"
type input "notPayed"
type input "0"
type input "RUB"
type input "[PERSON_NAME]"
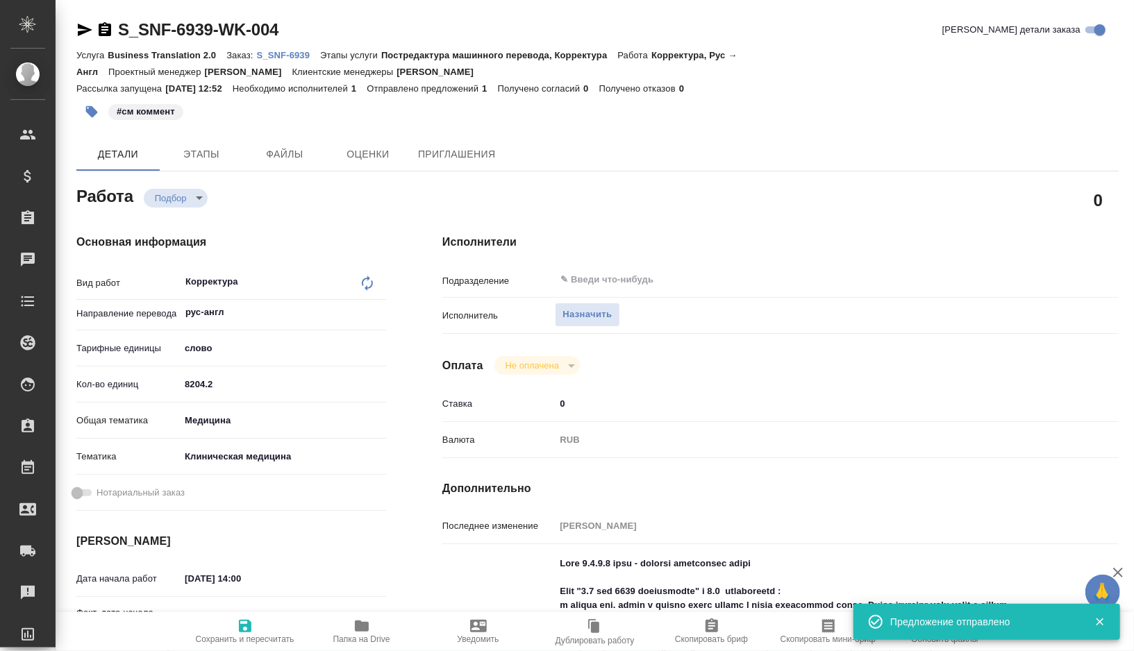
type textarea "Lore 7.6.7.6 ipsu - dolorsi ametconsec adipi Elit "4.6 sed 1677 doeiusmodte" i …"
type textarea "x"
type textarea "/Clients/Sanofi/Orders/S_SNF-6939/Corrected/S_SNF-6939-WK-004"
type textarea "x"
type input "S_SNF-6939"
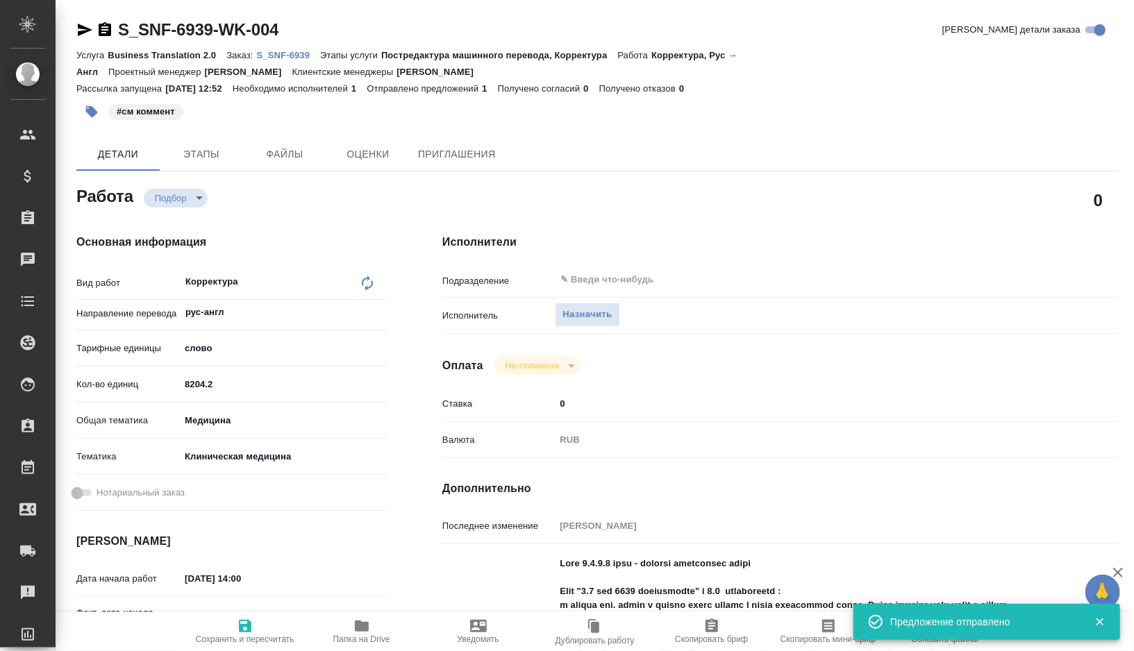
type input "Business Translation 2.0"
type input "Постредактура машинного перевода, Корректура"
type input "[PERSON_NAME]"
type input "/Clients/Sanofi/Orders/S_SNF-6939"
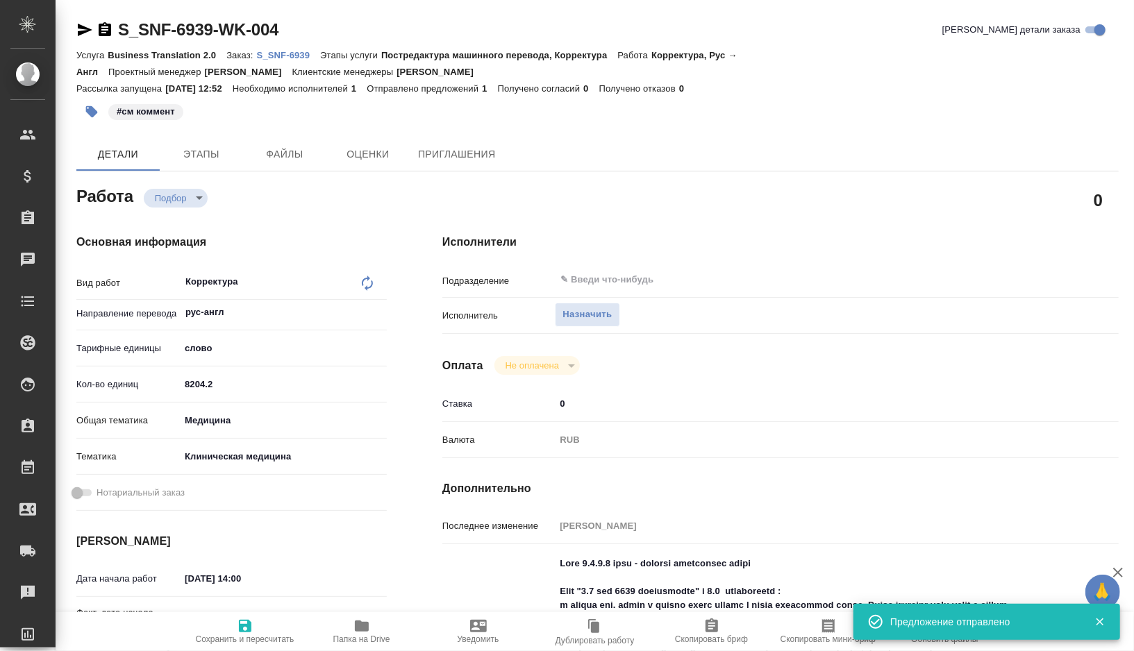
type textarea "x"
type textarea "ТЗ: Файл 1825 corr - в перевод Файл 2.5 при 0000 дополненный: содержит рус. тек…"
type textarea "x"
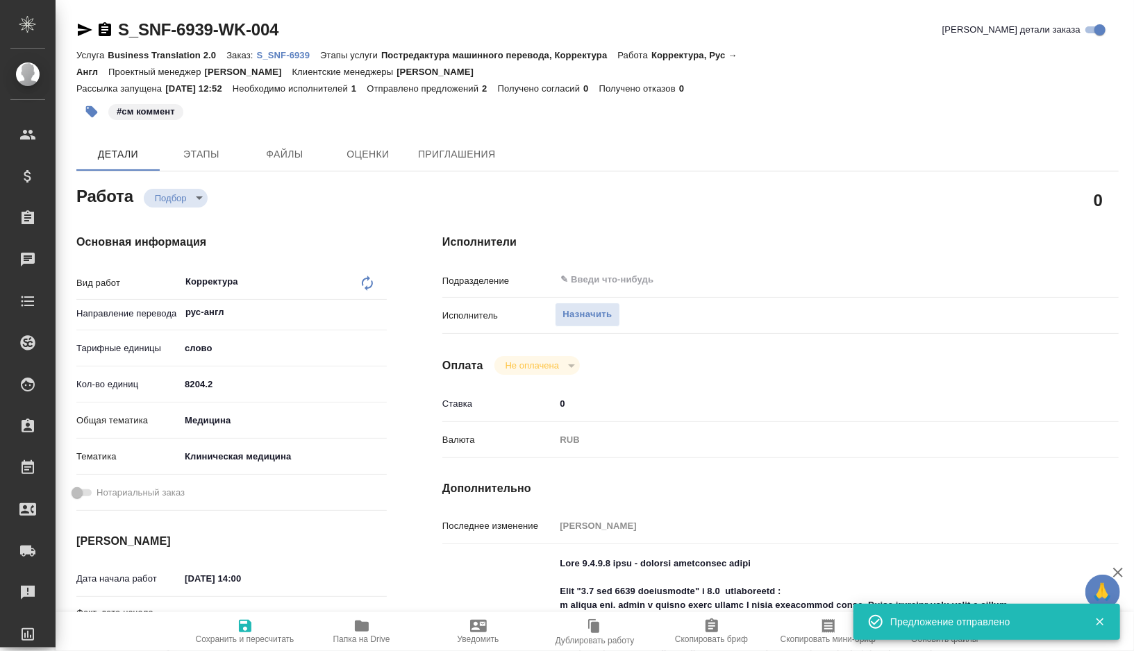
type textarea "x"
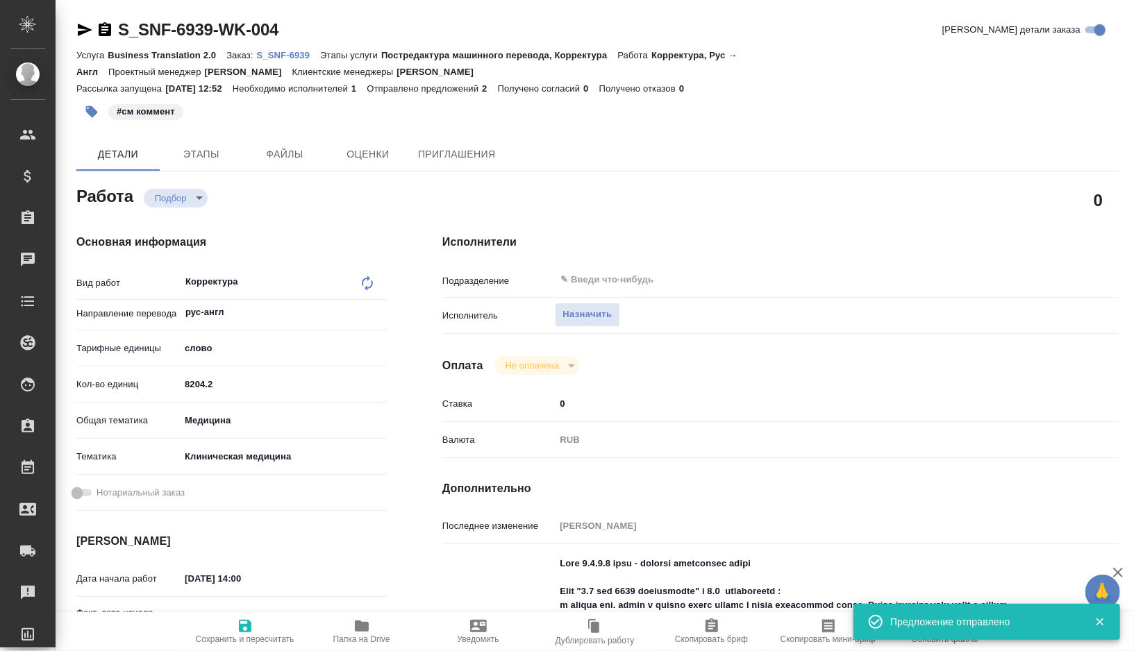
type textarea "x"
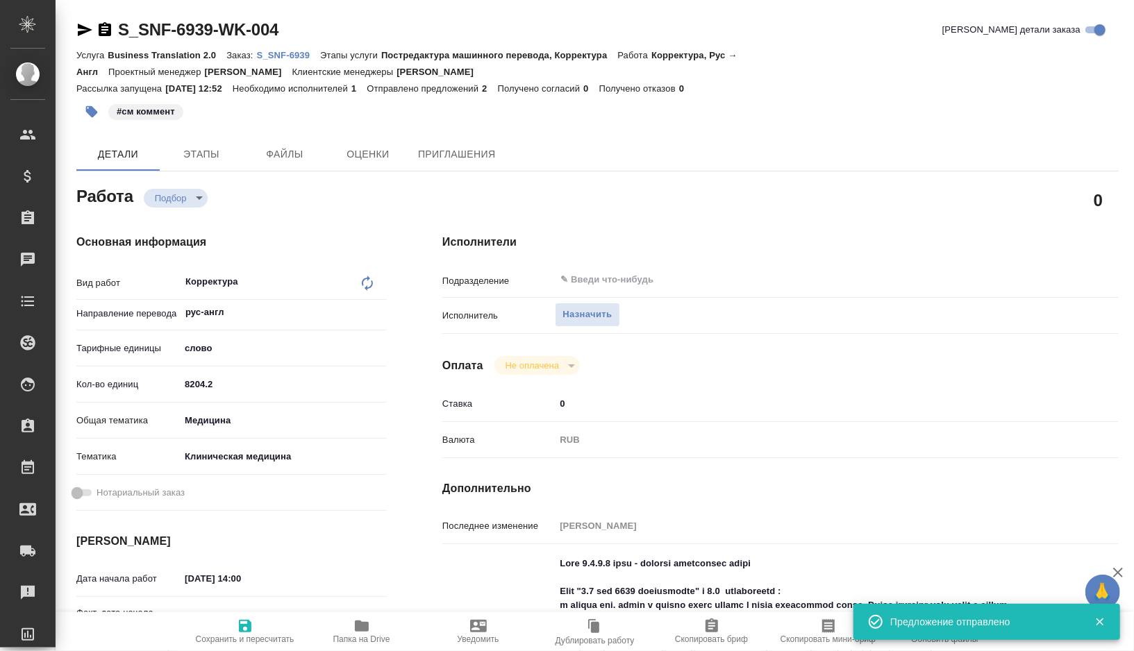
type textarea "x"
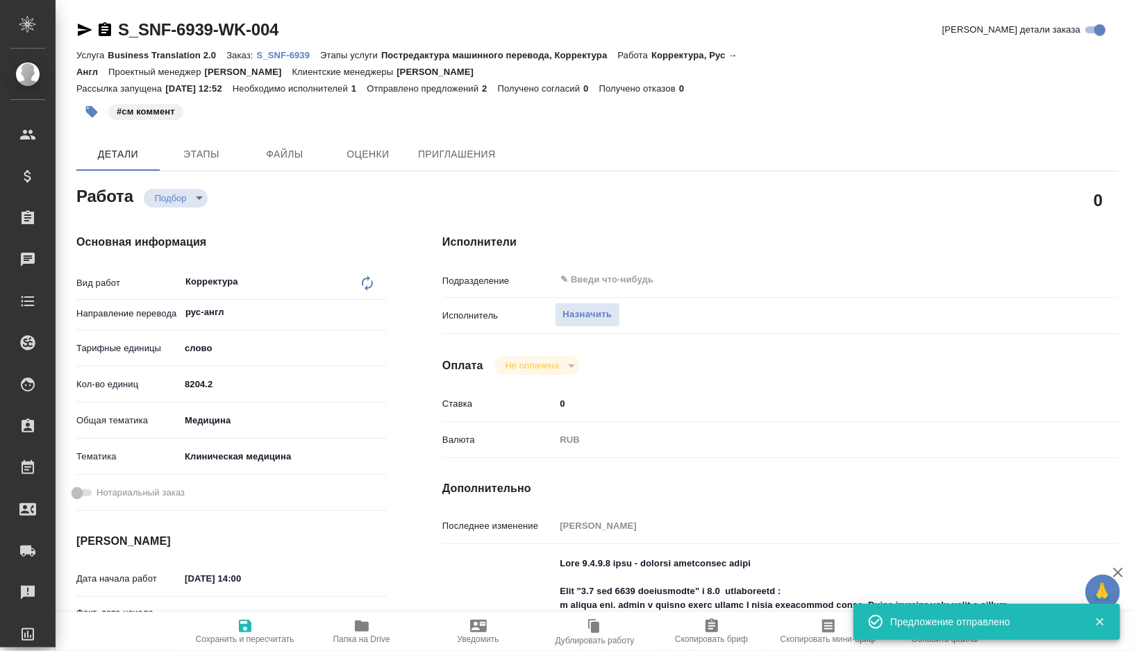
type textarea "x"
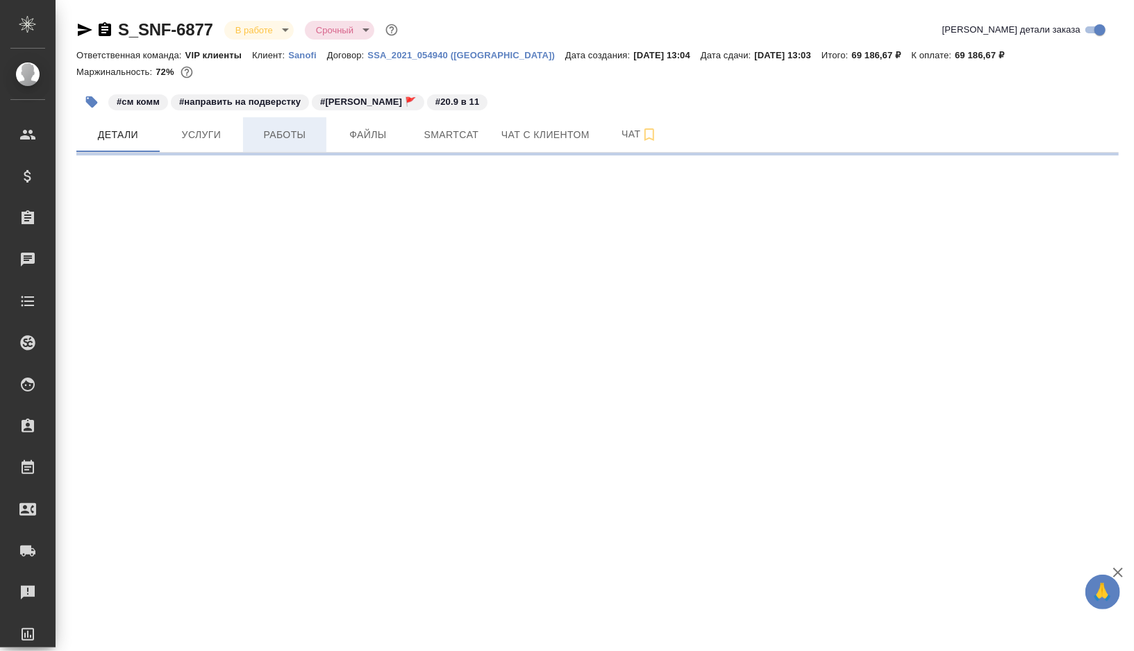
click at [295, 128] on span "Работы" at bounding box center [284, 134] width 67 height 17
select select "RU"
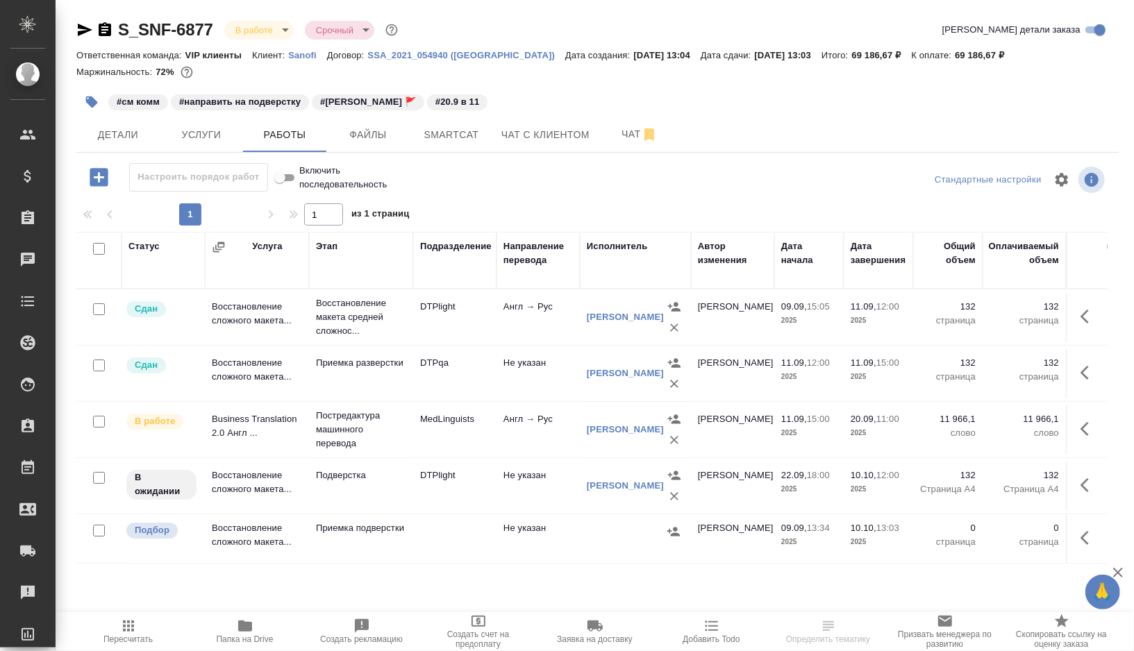
click at [482, 443] on td "MedLinguists" at bounding box center [454, 429] width 83 height 49
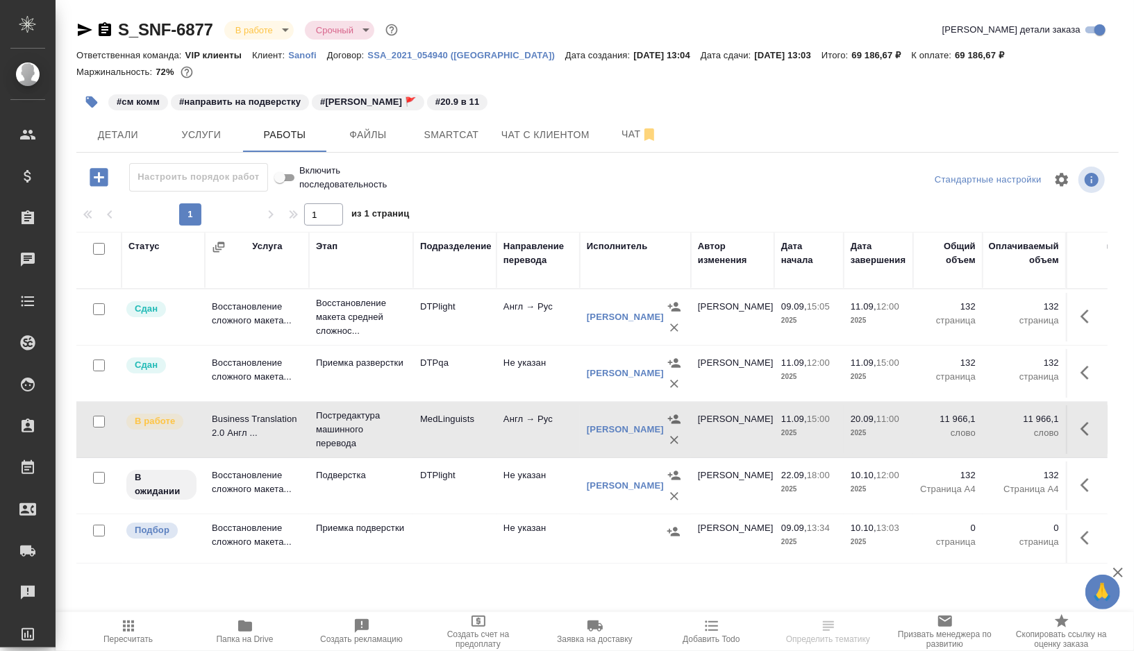
click at [482, 443] on td "MedLinguists" at bounding box center [454, 429] width 83 height 49
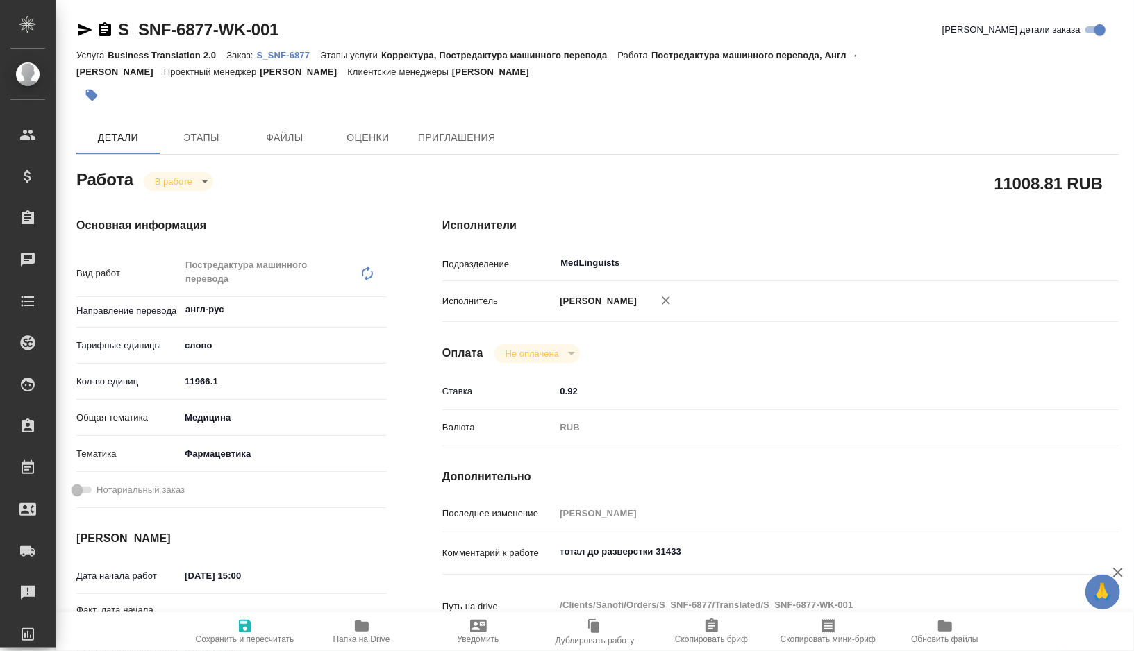
type textarea "x"
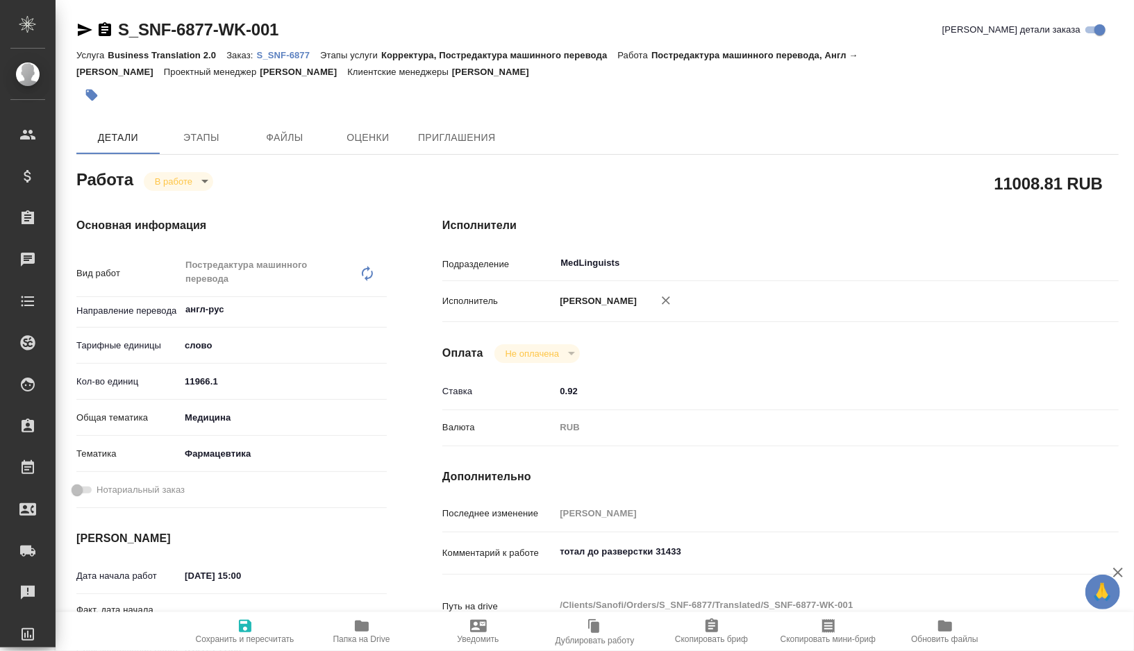
type textarea "x"
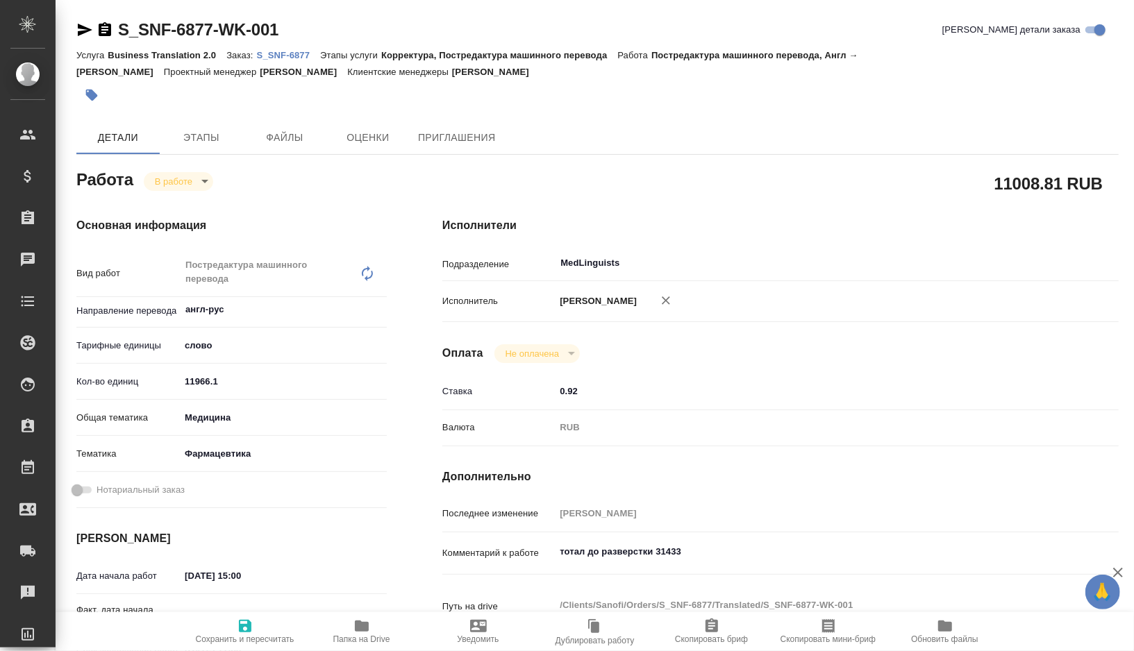
type textarea "x"
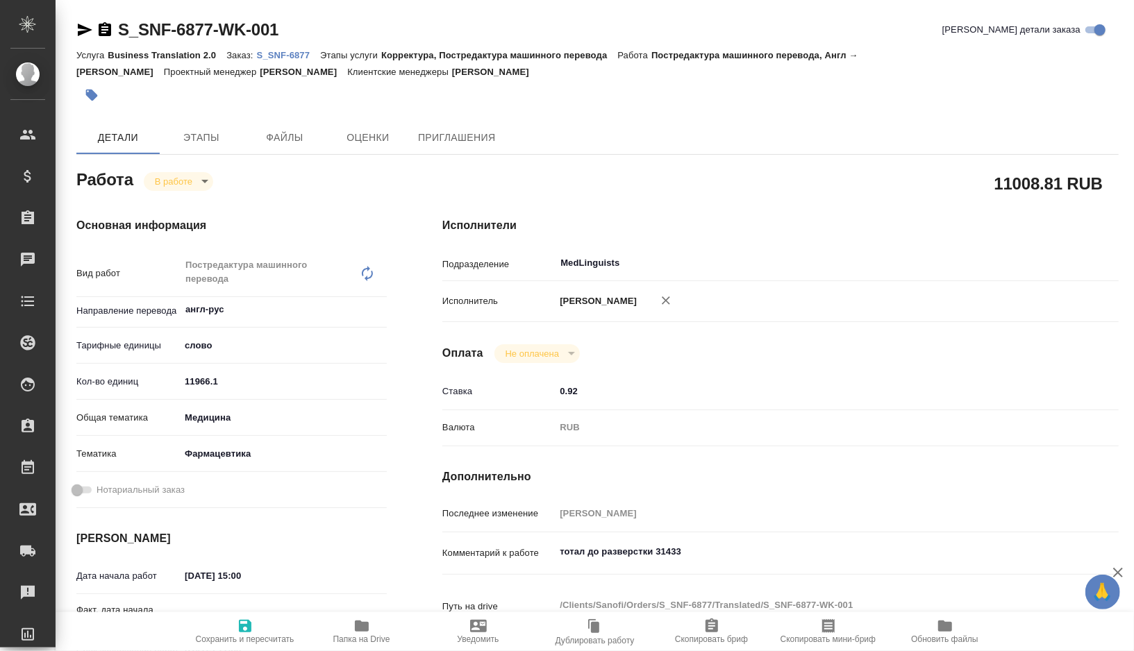
type textarea "x"
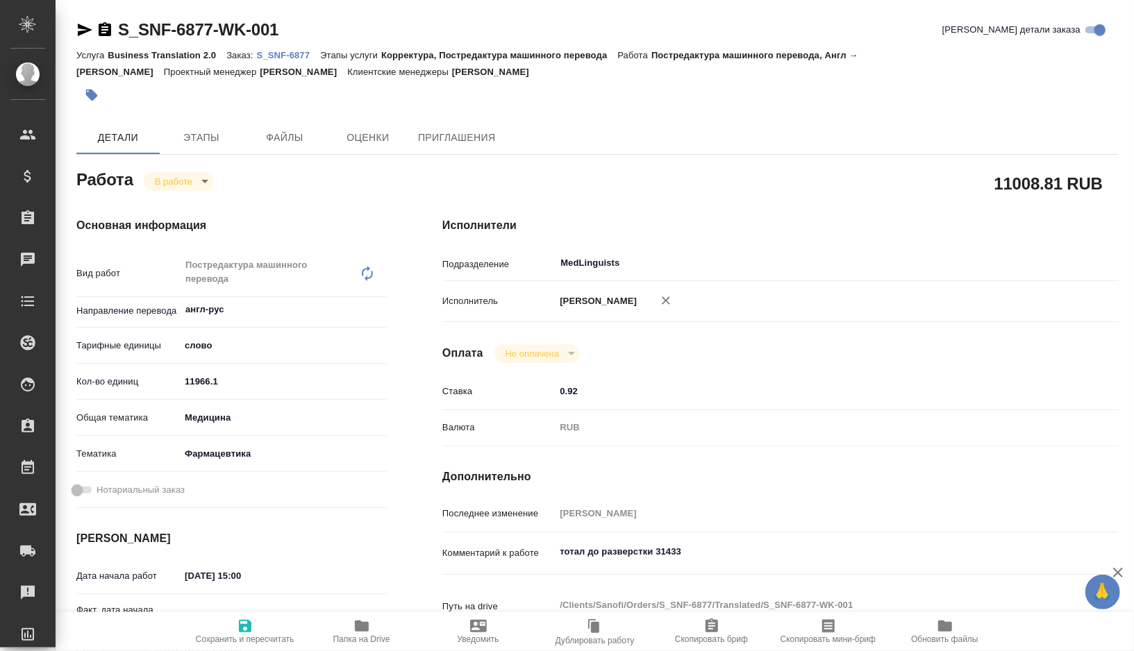
type textarea "x"
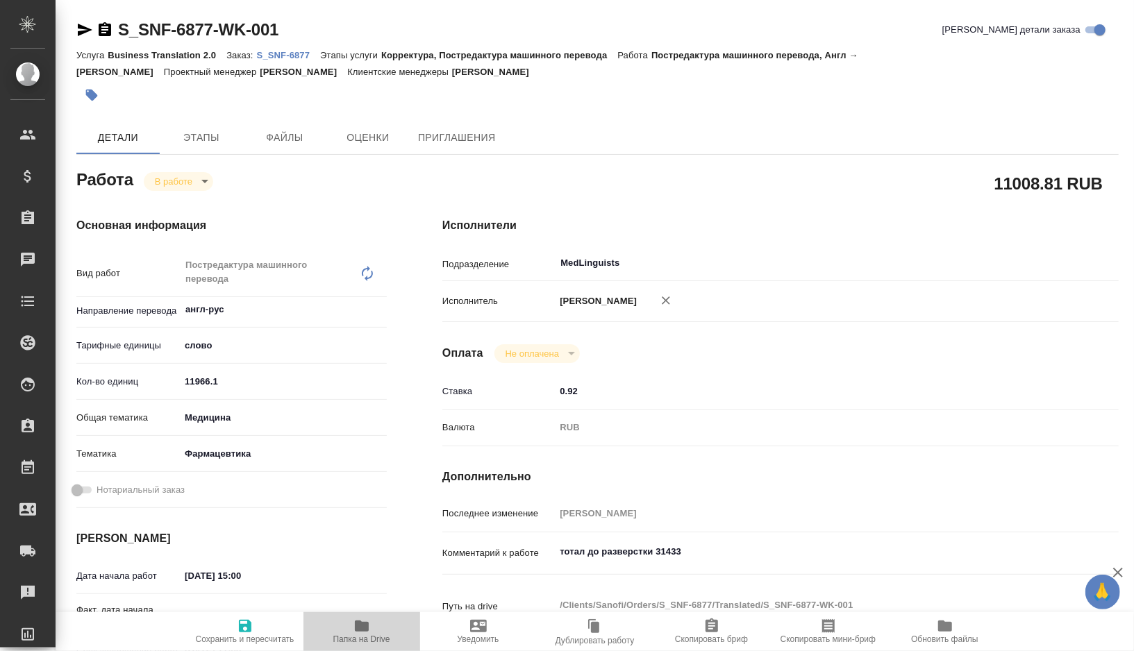
click at [360, 628] on icon "button" at bounding box center [362, 626] width 14 height 11
type textarea "x"
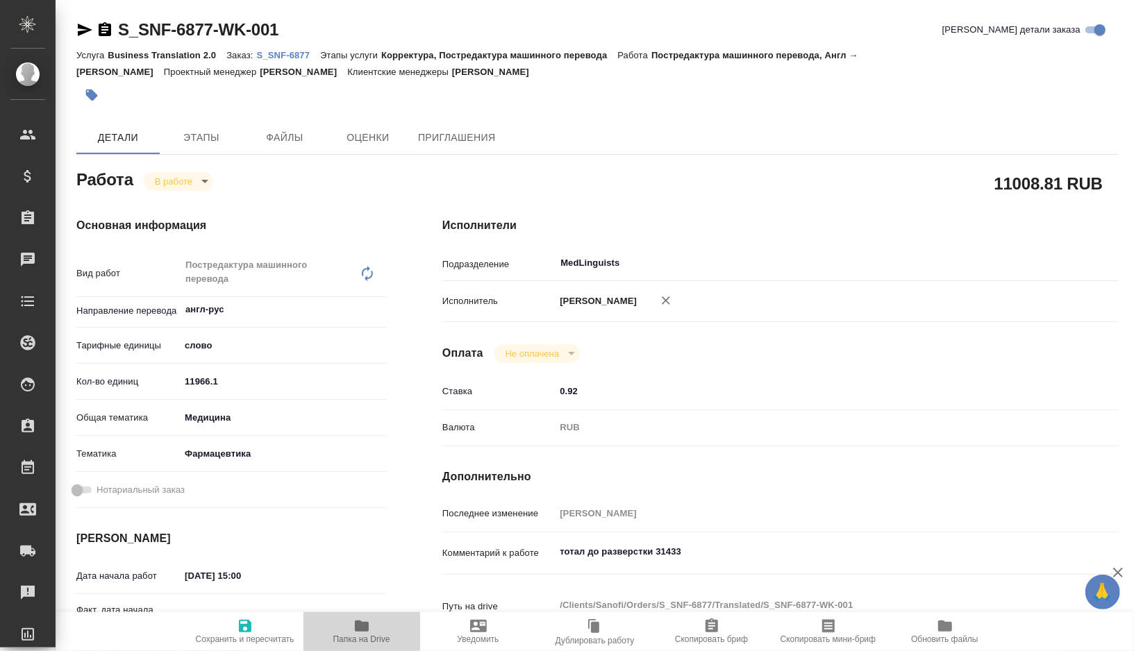
type textarea "x"
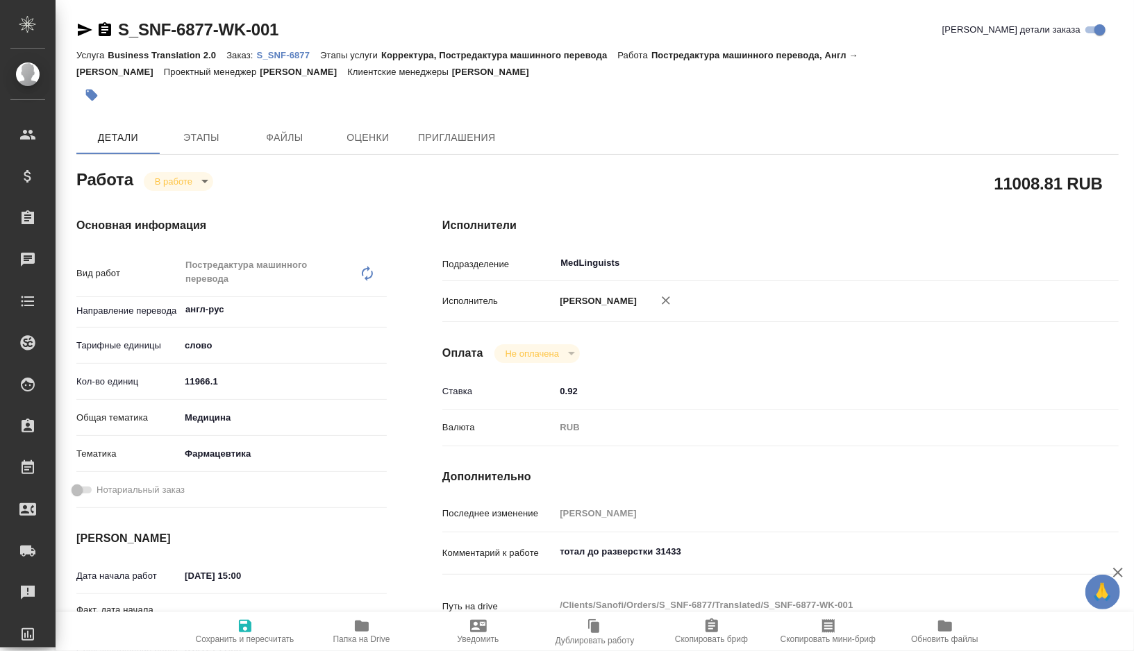
type textarea "x"
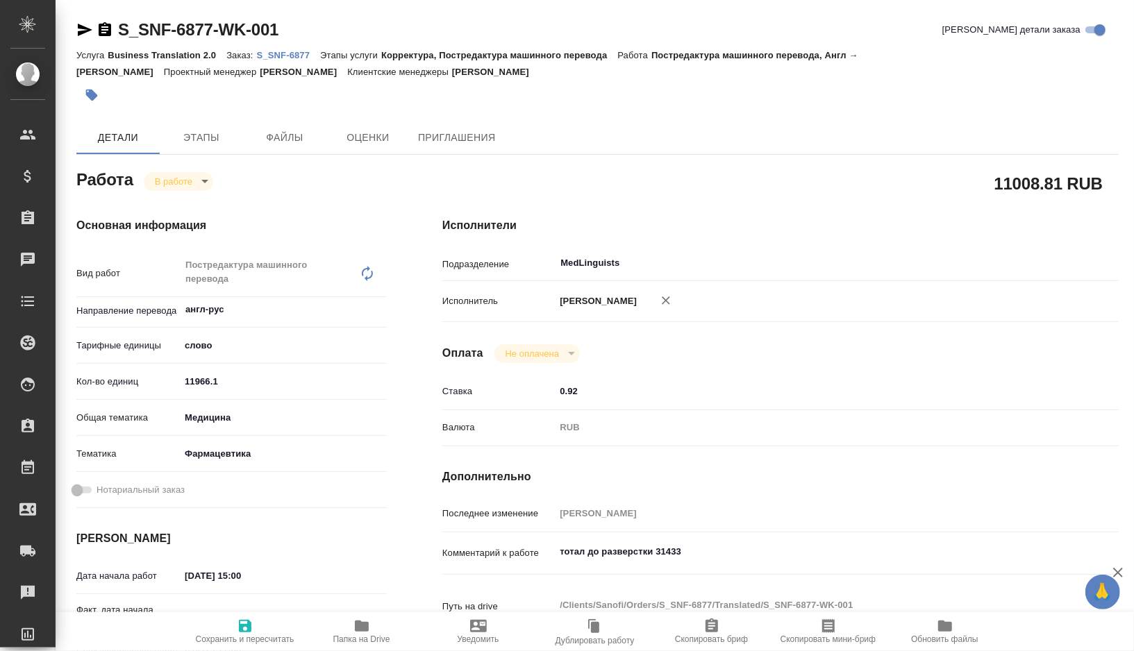
type textarea "x"
click at [75, 20] on div "S_SNF-6877-WK-001 Кратко детали заказа Услуга Business Translation 2.0 Заказ: S…" at bounding box center [597, 606] width 1057 height 1212
click at [87, 34] on icon "button" at bounding box center [84, 30] width 17 height 17
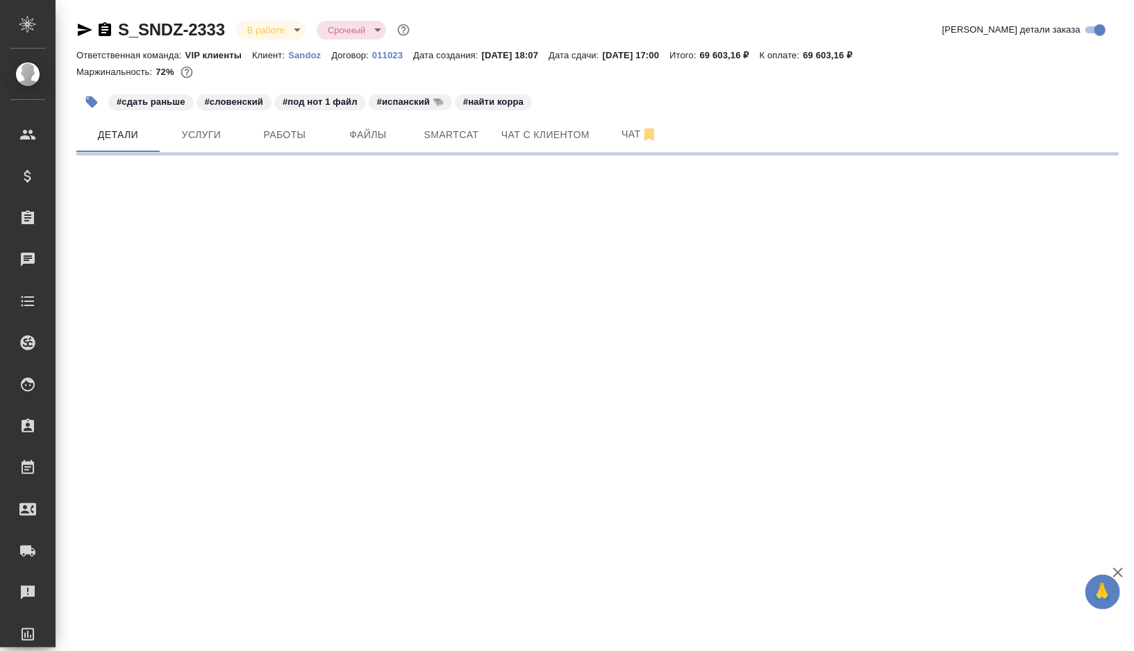
select select "RU"
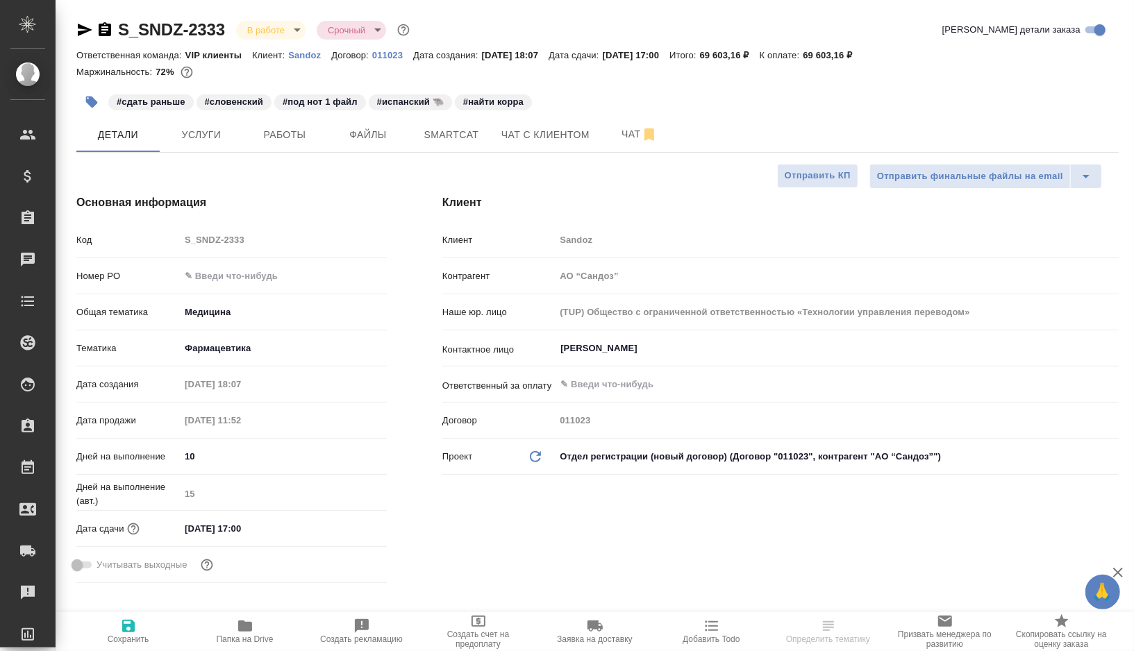
type textarea "x"
click at [242, 625] on icon "button" at bounding box center [245, 626] width 14 height 11
type textarea "x"
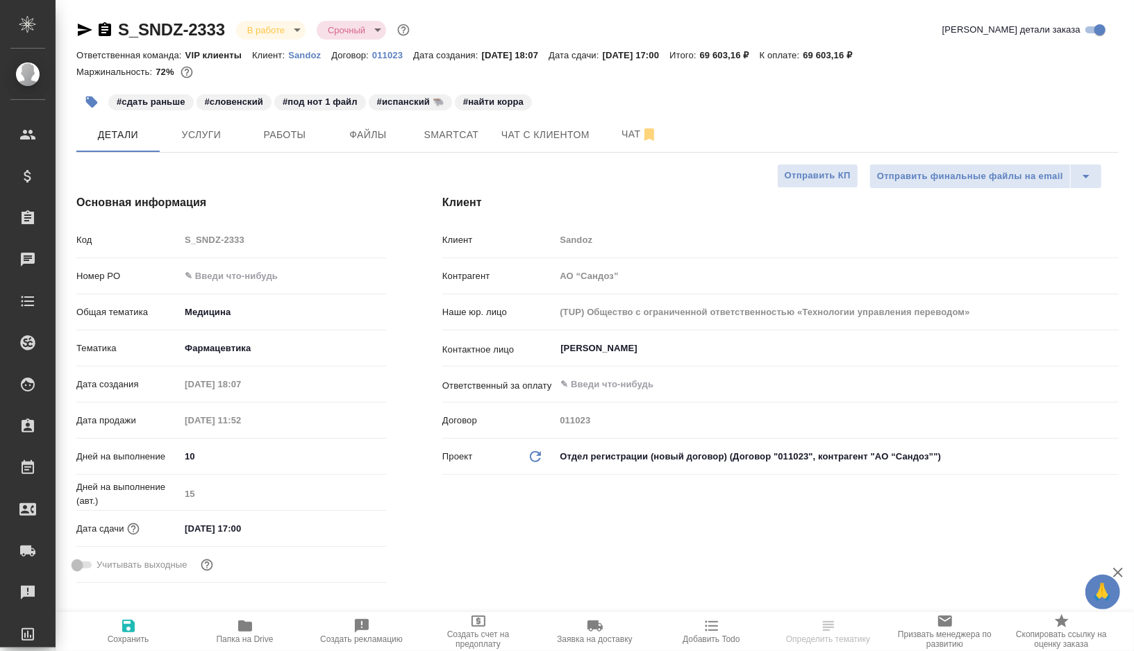
type textarea "x"
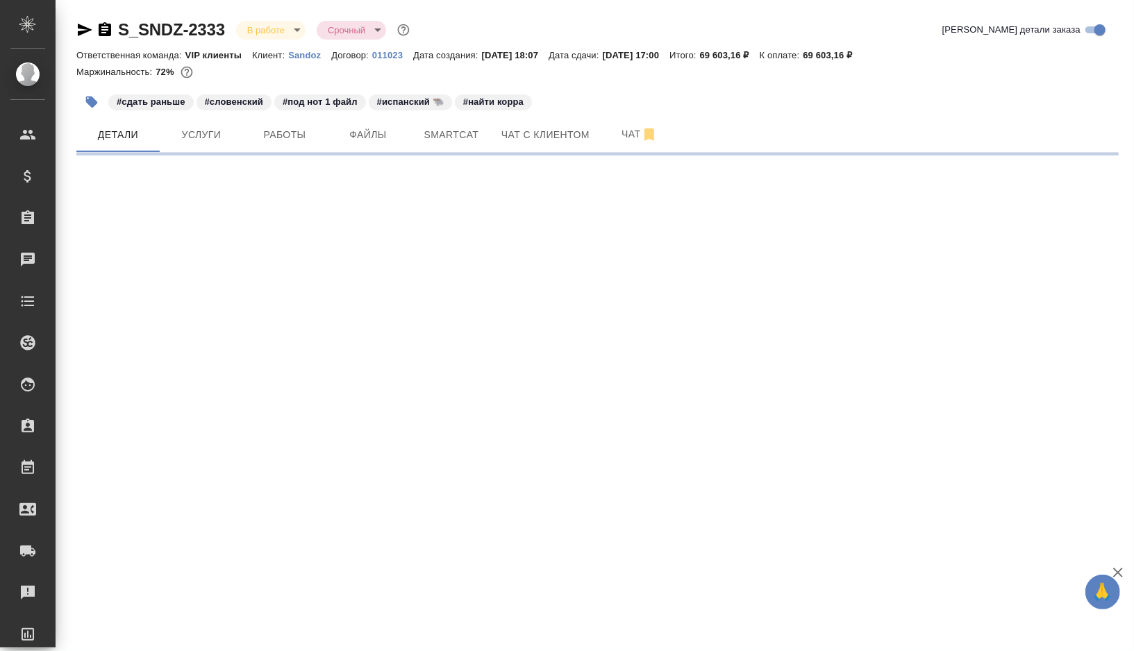
select select "RU"
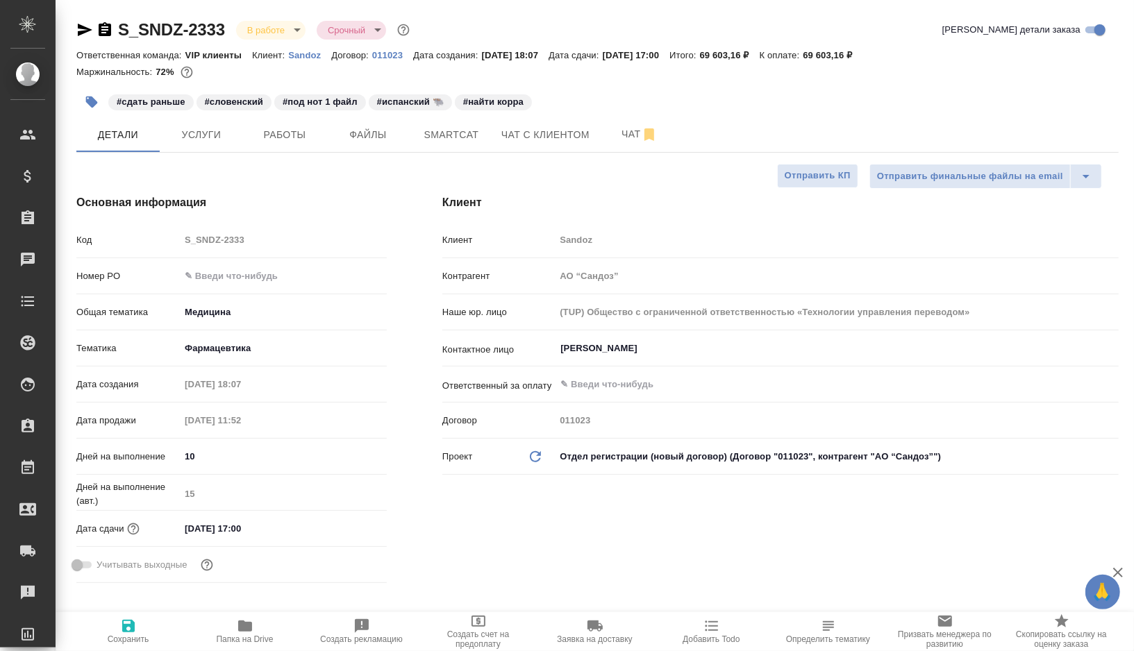
type textarea "x"
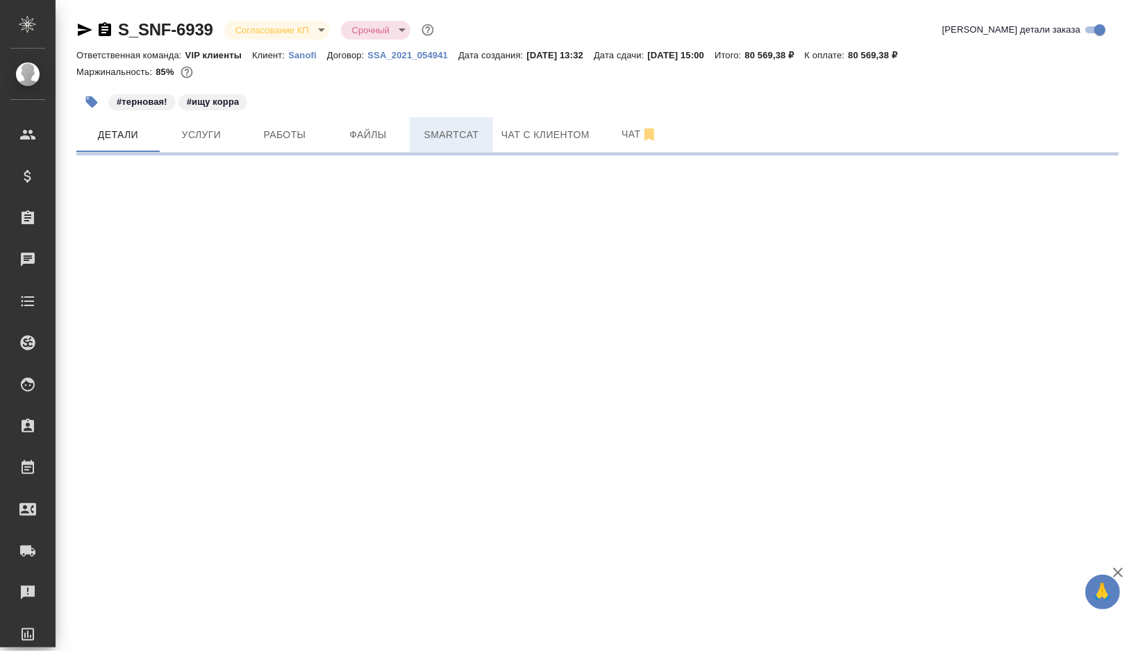
click at [442, 135] on span "Smartcat" at bounding box center [451, 134] width 67 height 17
select select "RU"
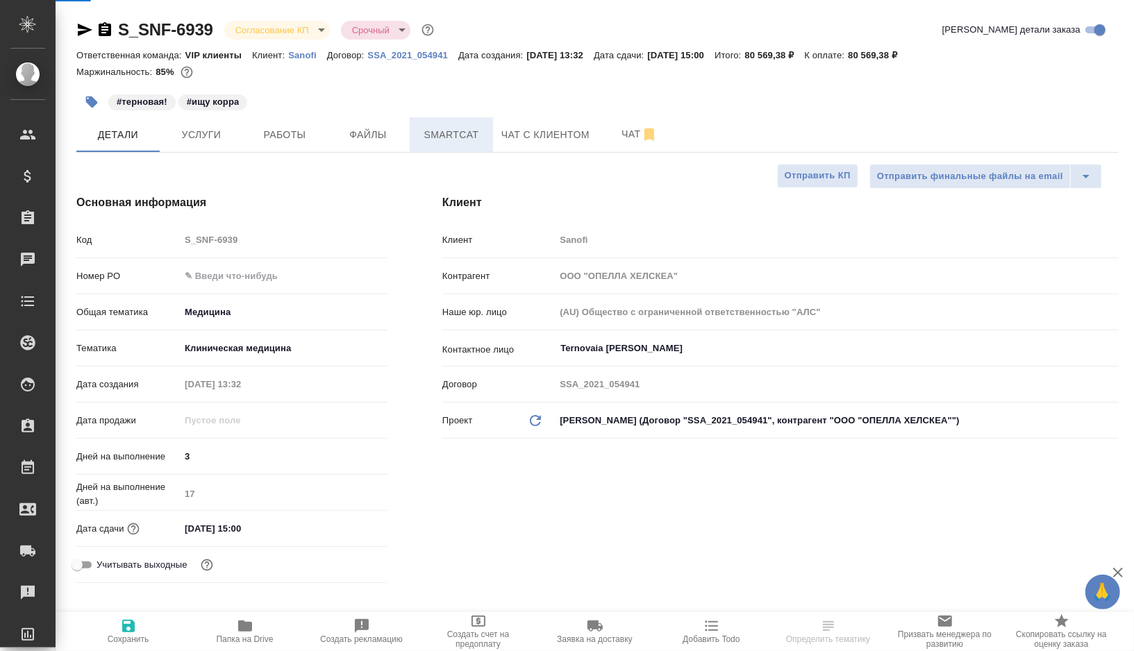
type textarea "x"
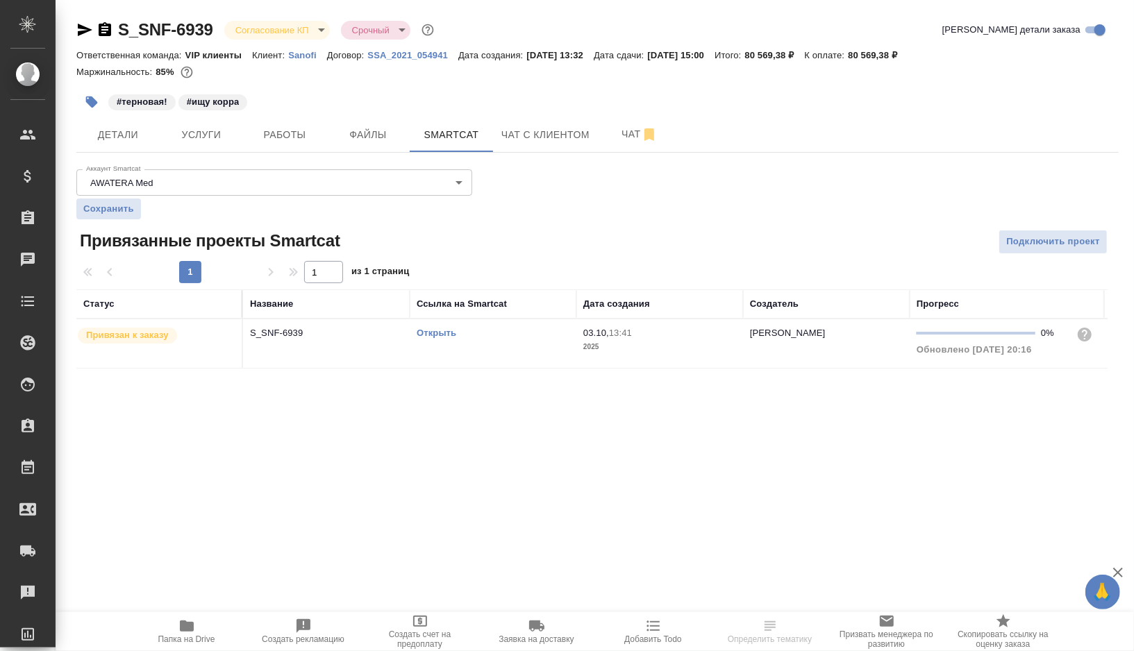
click at [436, 332] on link "Открыть" at bounding box center [437, 333] width 40 height 10
click at [307, 146] on button "Работы" at bounding box center [284, 134] width 83 height 35
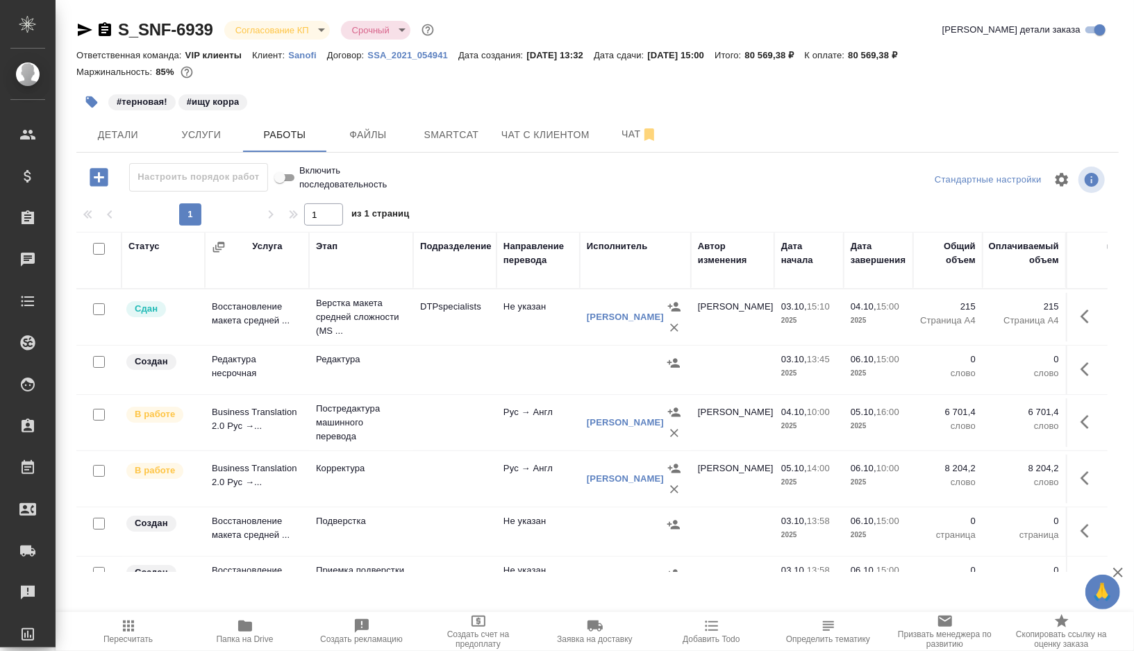
click at [426, 472] on td at bounding box center [454, 479] width 83 height 49
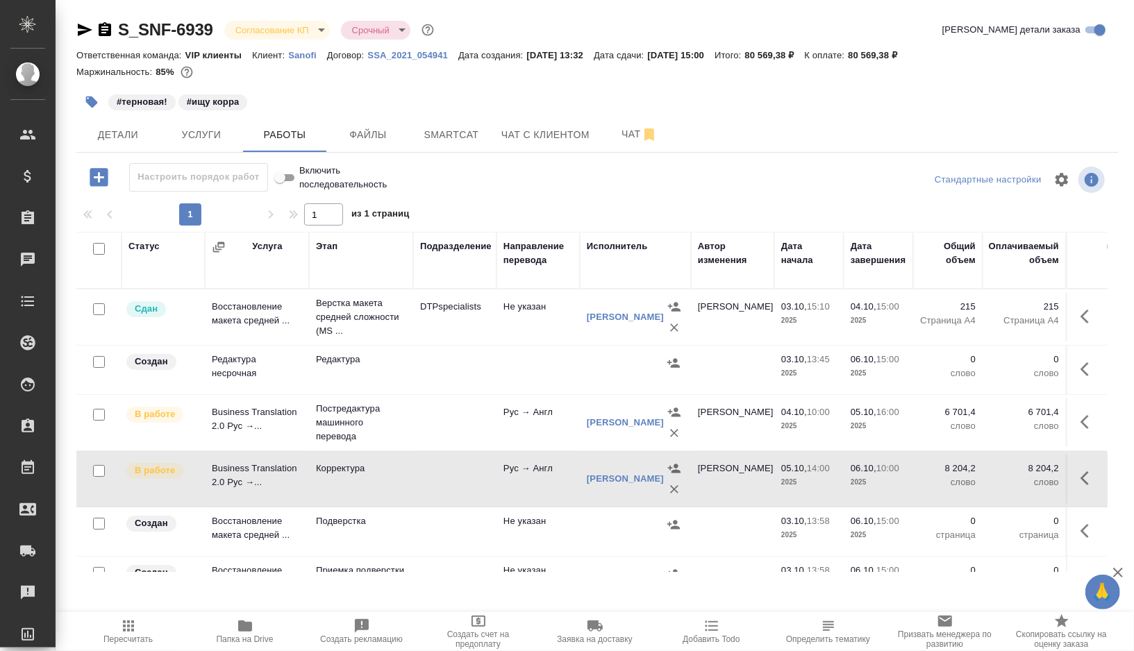
click at [426, 472] on td at bounding box center [454, 479] width 83 height 49
click at [617, 141] on span "Чат" at bounding box center [639, 134] width 67 height 17
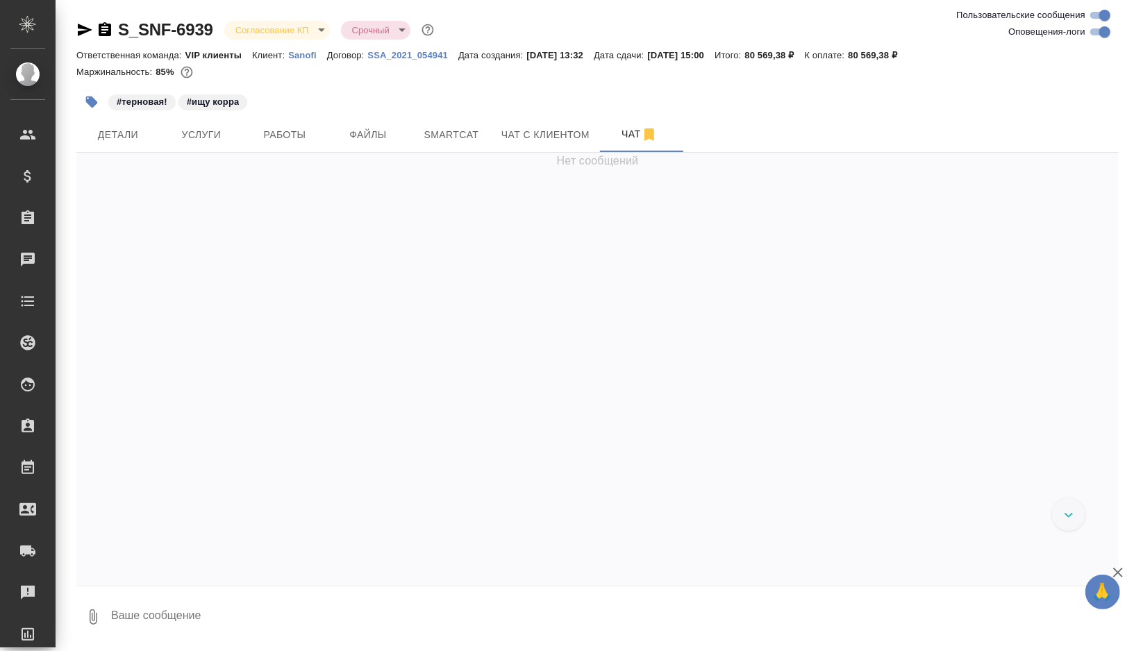
scroll to position [32167, 0]
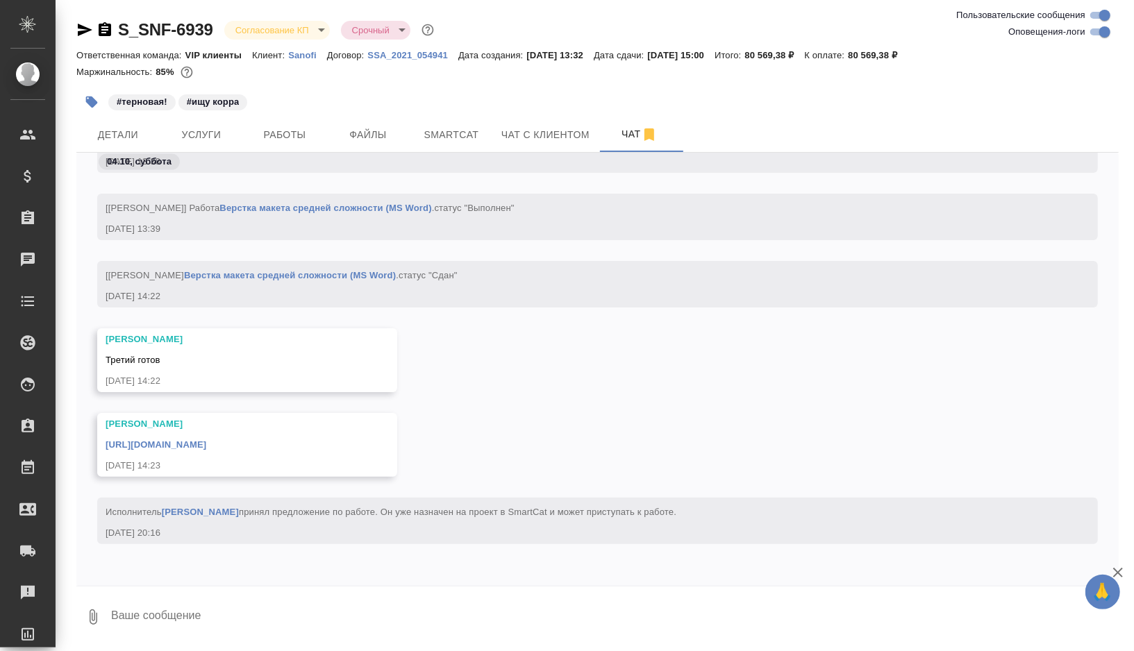
click at [206, 442] on link "https://drive.awatera.com/apps/files/files/10591226?dir=/Shares/Sanofi/Orders/S…" at bounding box center [156, 444] width 101 height 10
click at [304, 126] on span "Работы" at bounding box center [284, 134] width 67 height 17
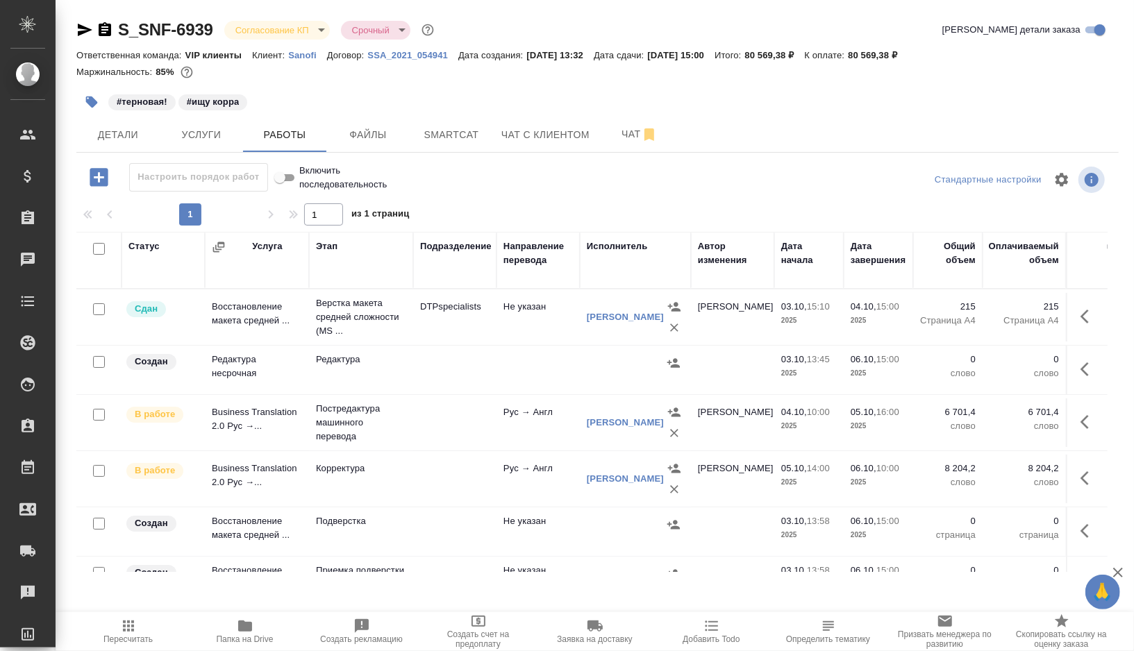
click at [422, 478] on td at bounding box center [454, 479] width 83 height 49
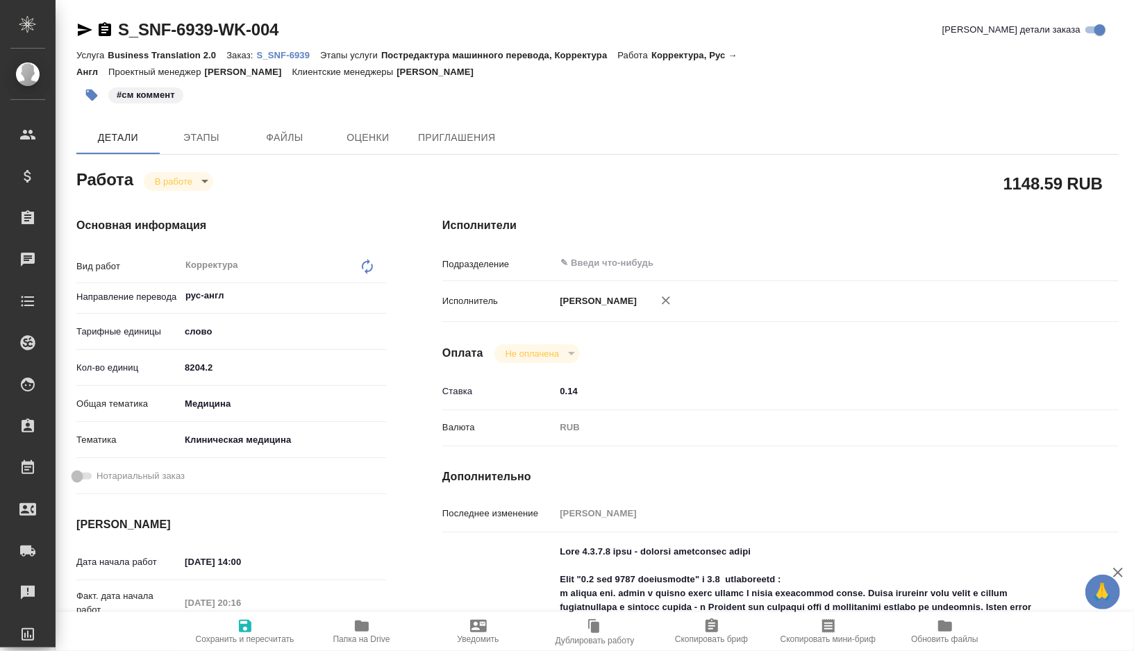
type textarea "x"
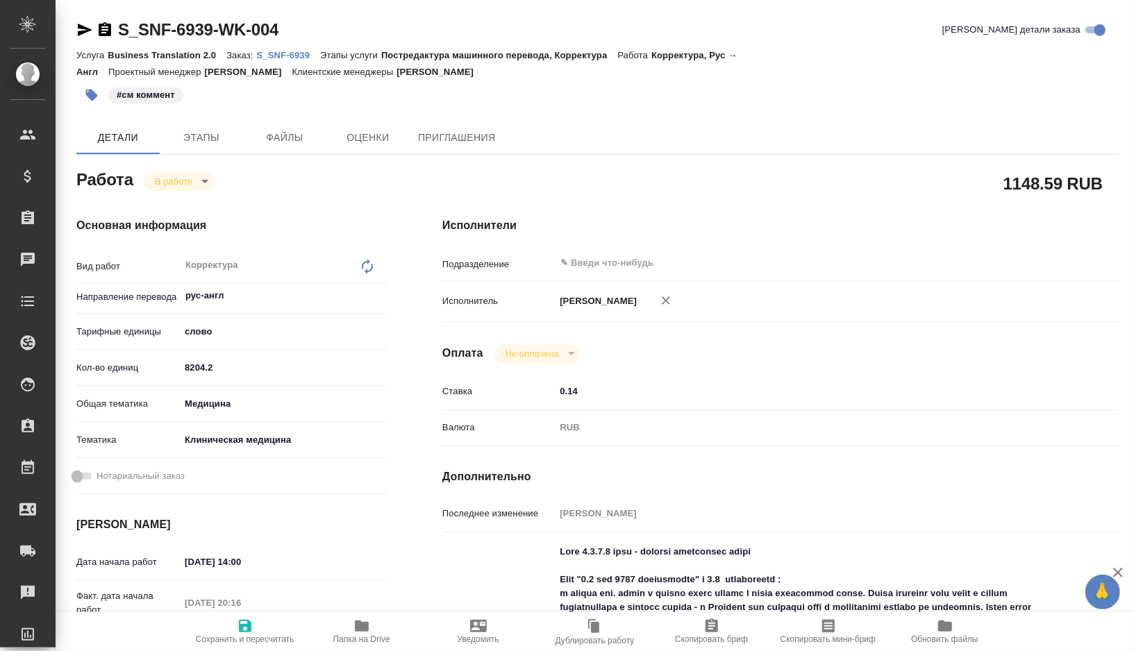
type textarea "x"
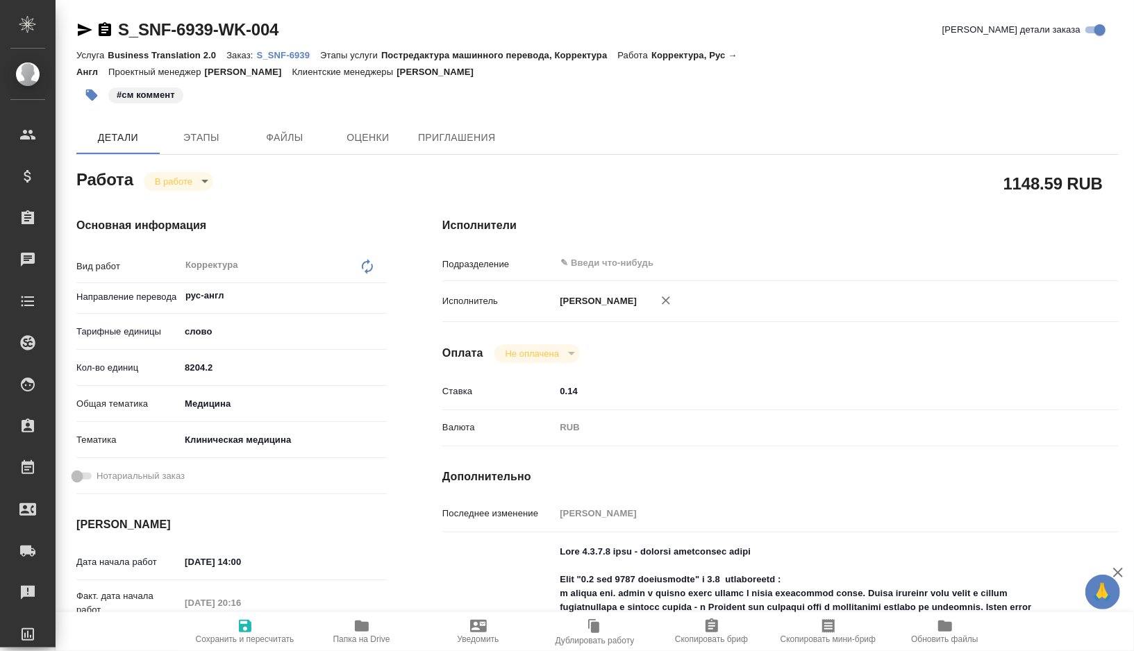
type textarea "x"
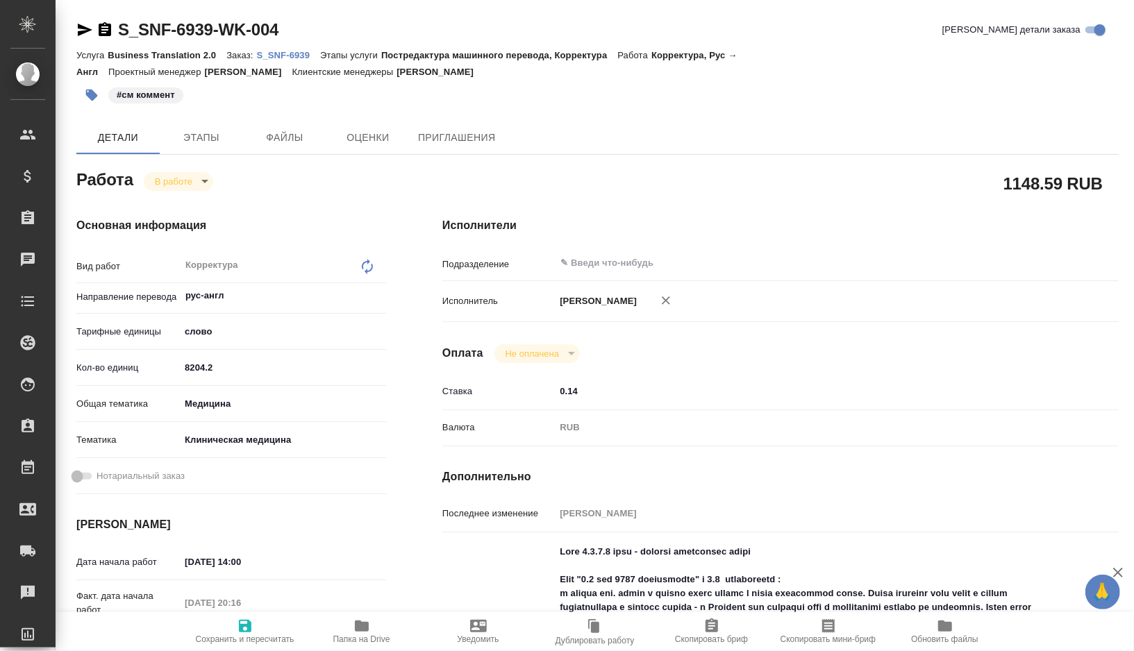
type textarea "x"
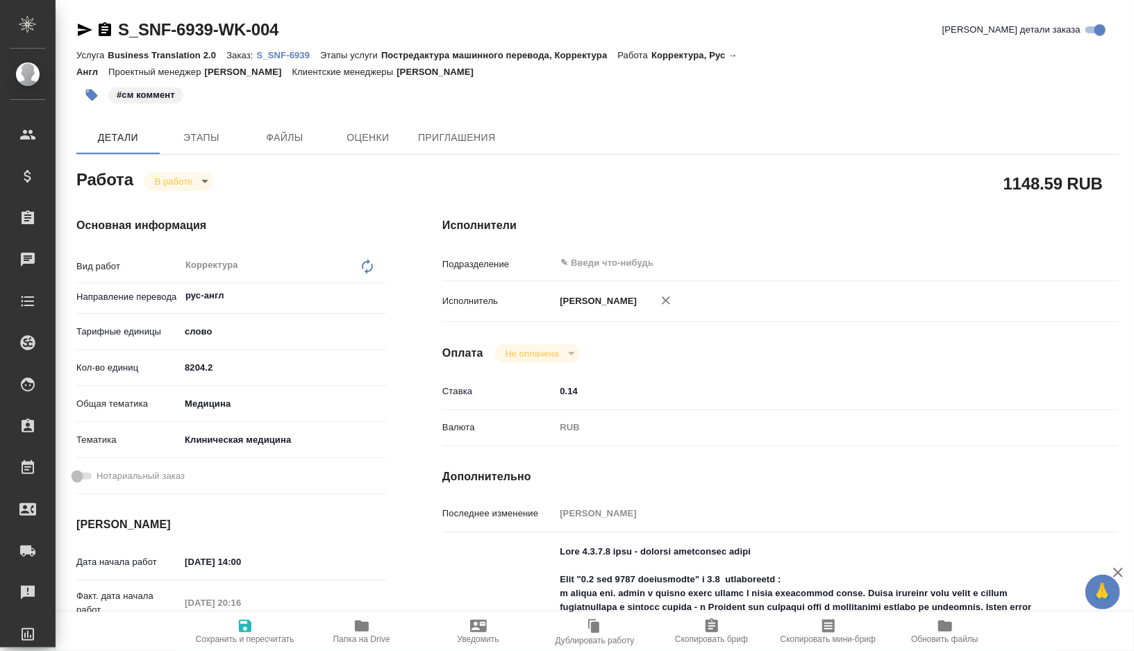
type textarea "x"
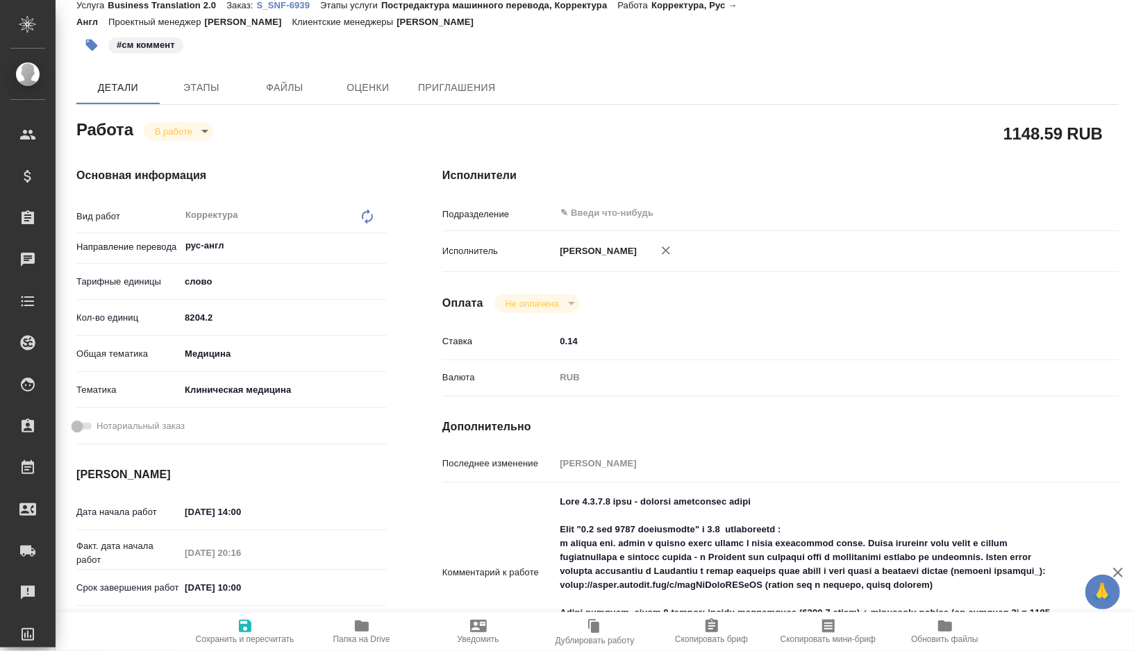
type textarea "x"
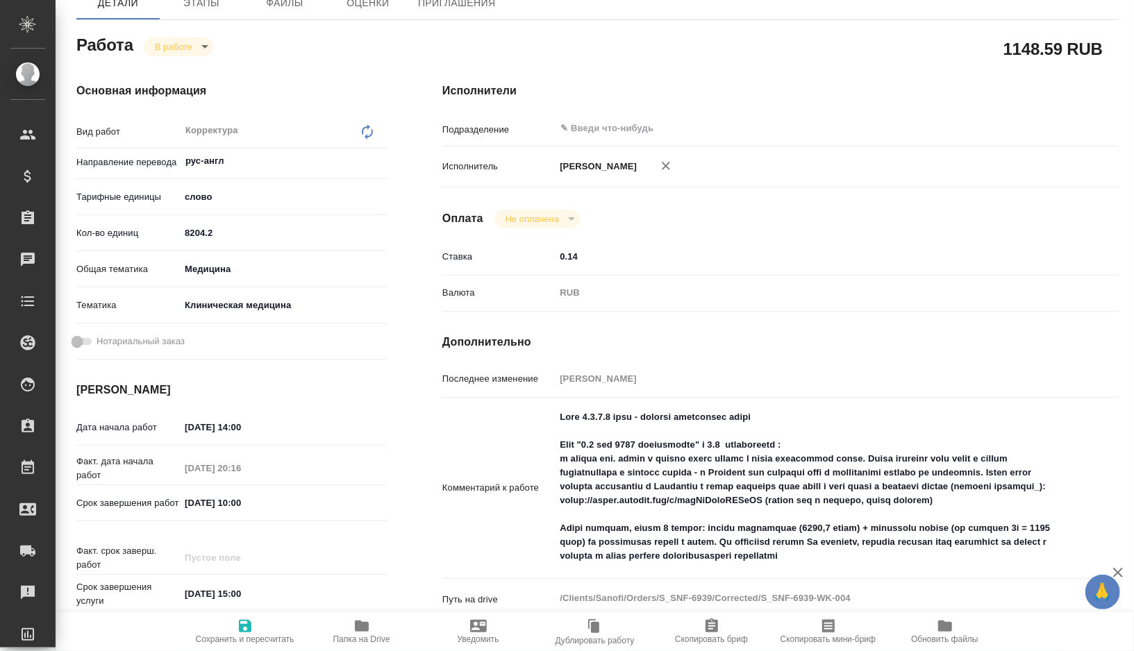
type textarea "x"
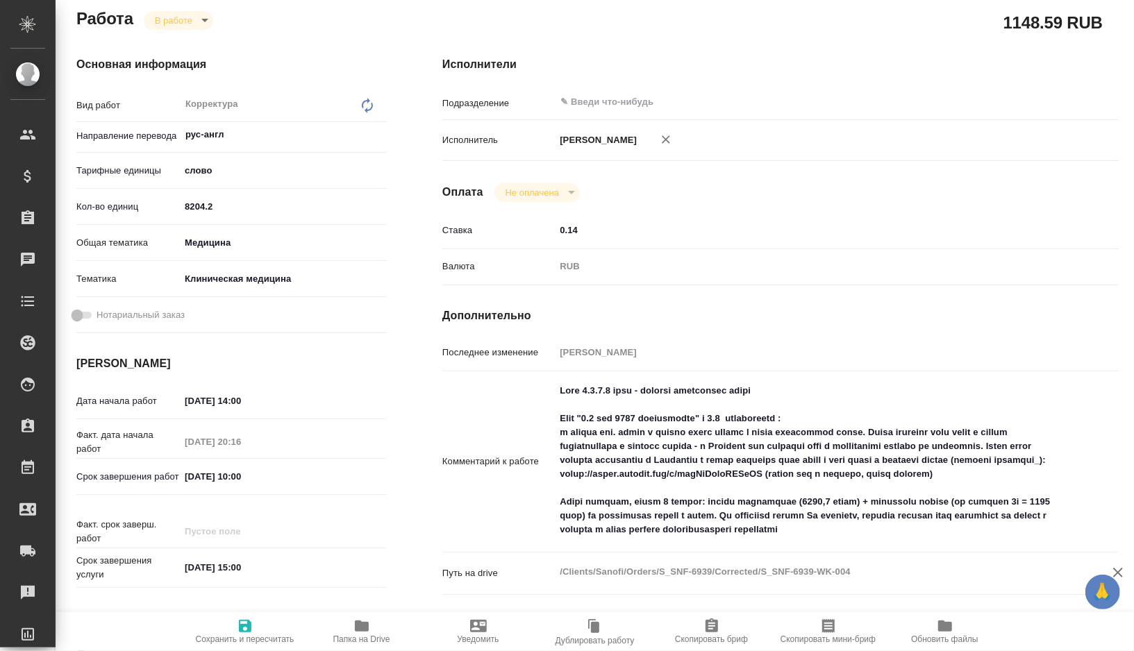
scroll to position [164, 0]
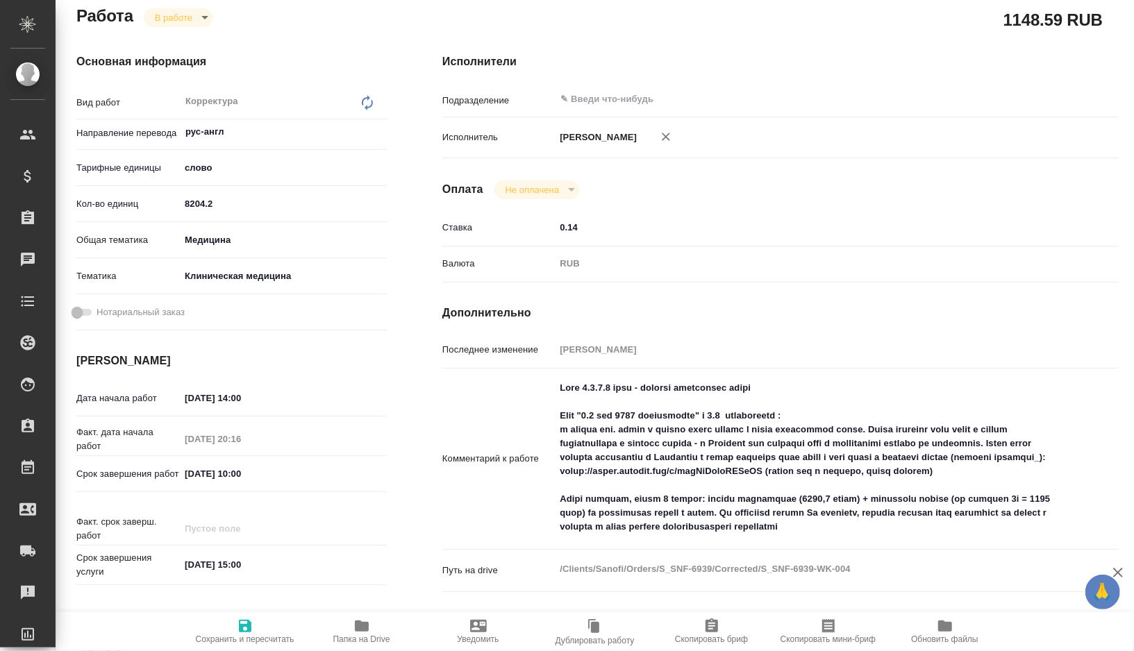
type textarea "x"
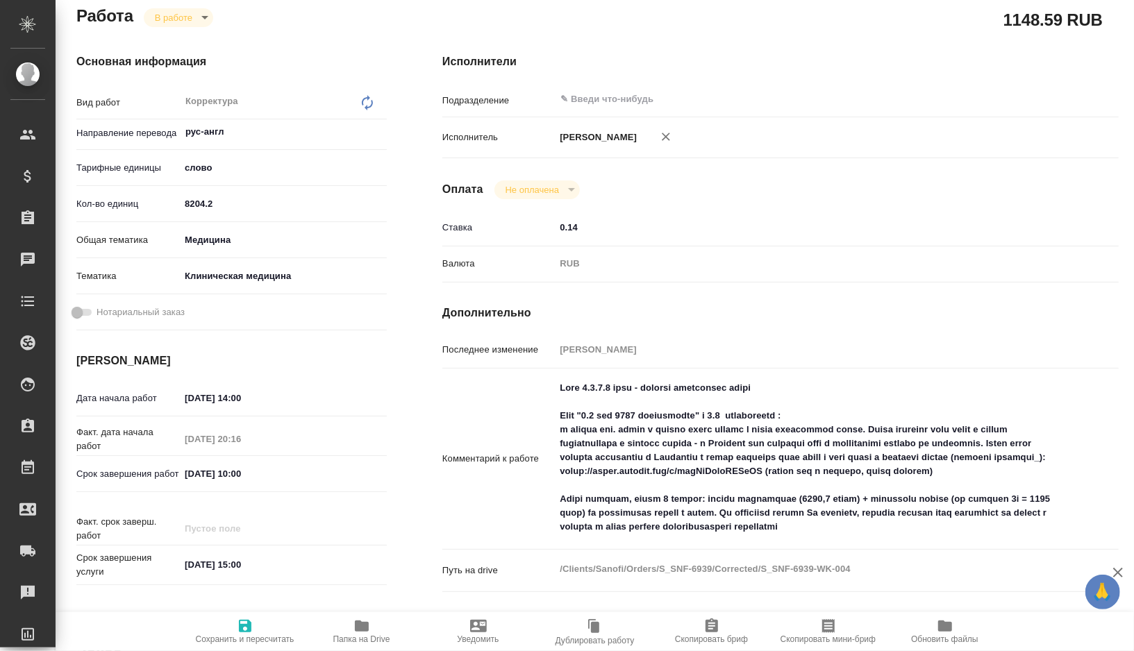
type textarea "x"
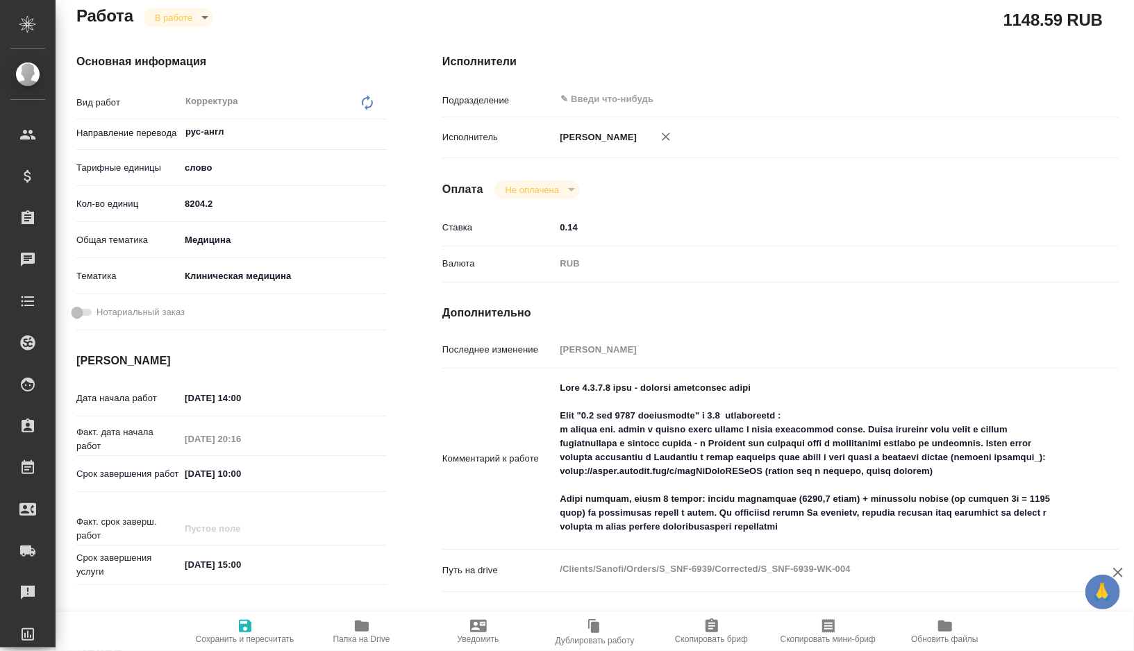
type textarea "x"
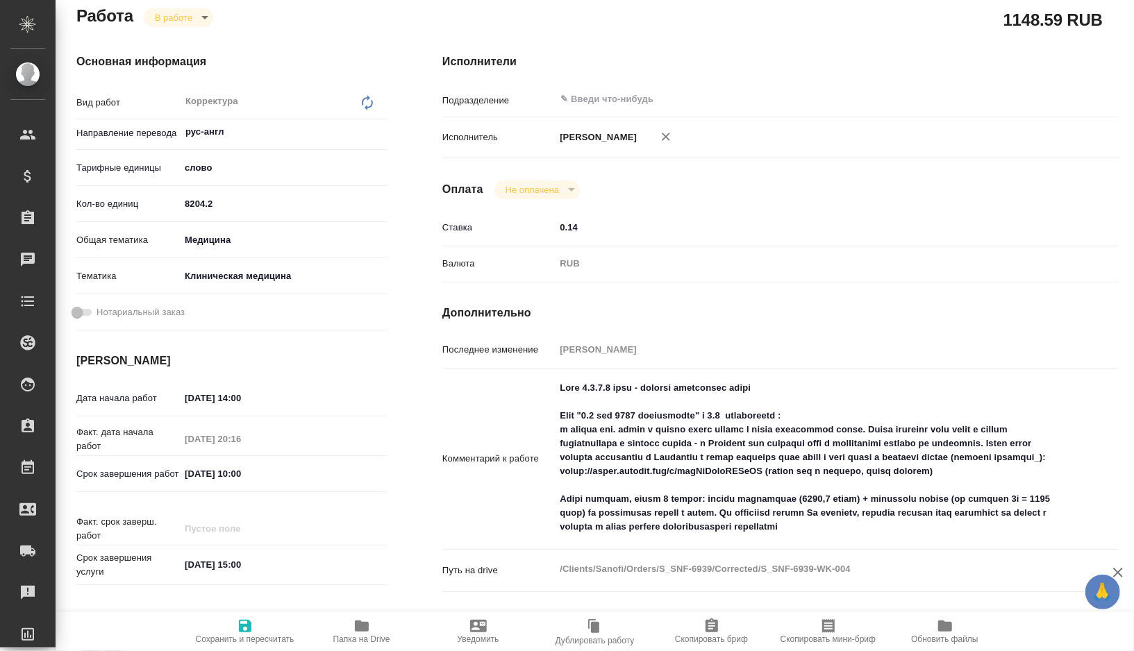
click at [353, 636] on span "Папка на Drive" at bounding box center [361, 639] width 57 height 10
click at [673, 469] on textarea at bounding box center [808, 457] width 507 height 162
drag, startPoint x: 673, startPoint y: 469, endPoint x: 851, endPoint y: 466, distance: 178.4
click at [851, 466] on textarea at bounding box center [808, 458] width 506 height 162
type textarea "x"
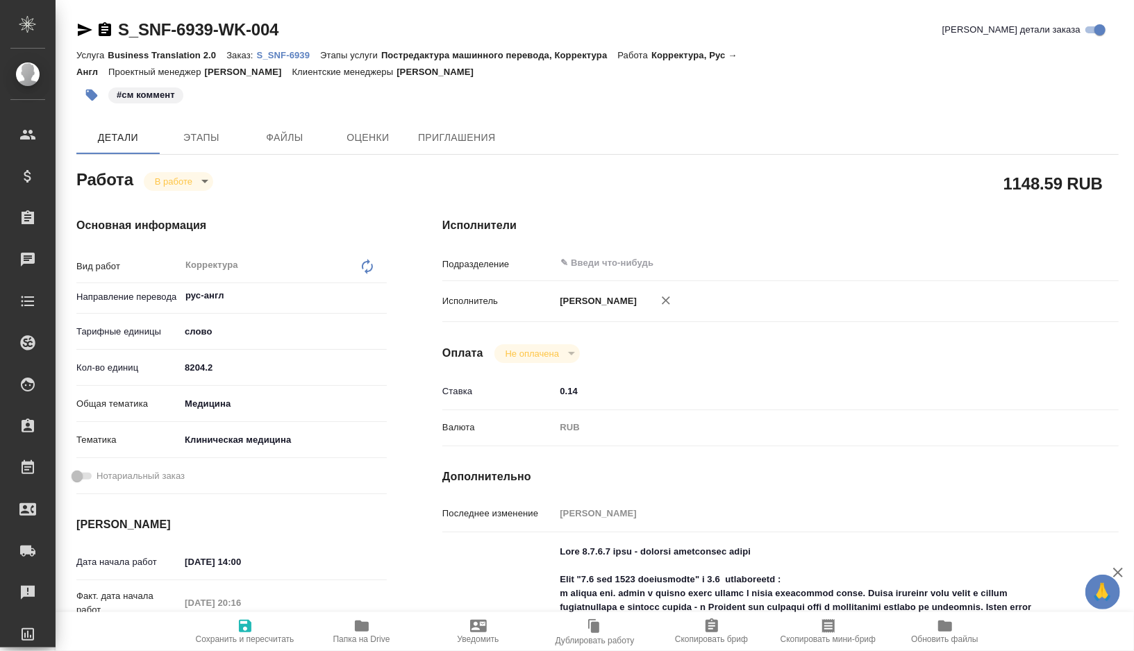
type textarea "x"
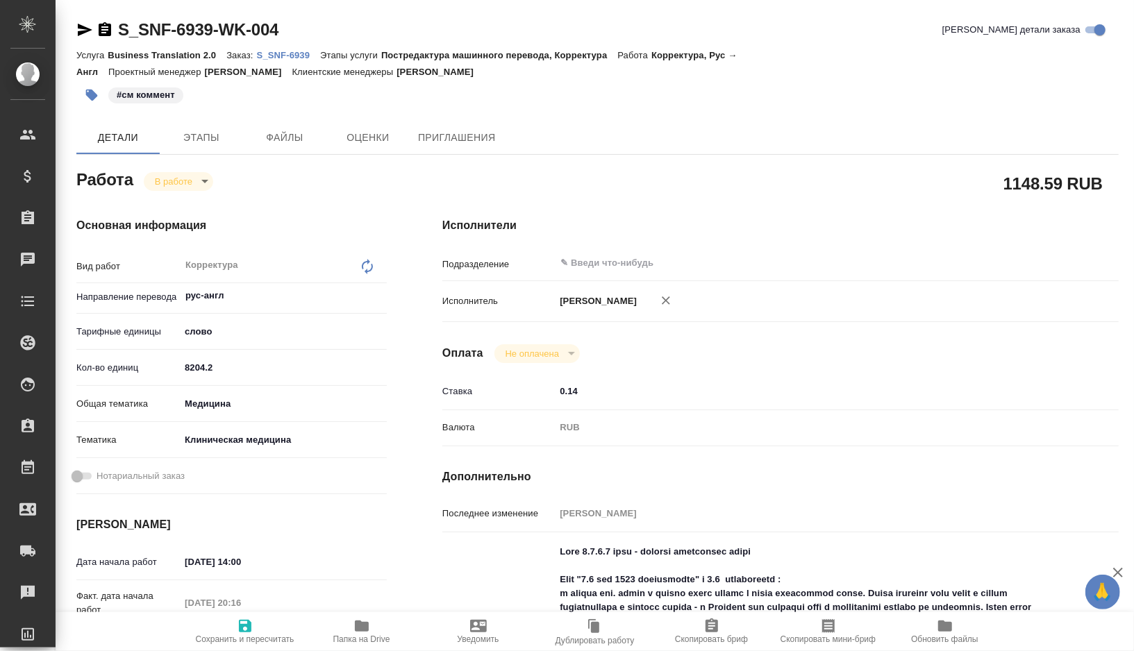
type textarea "x"
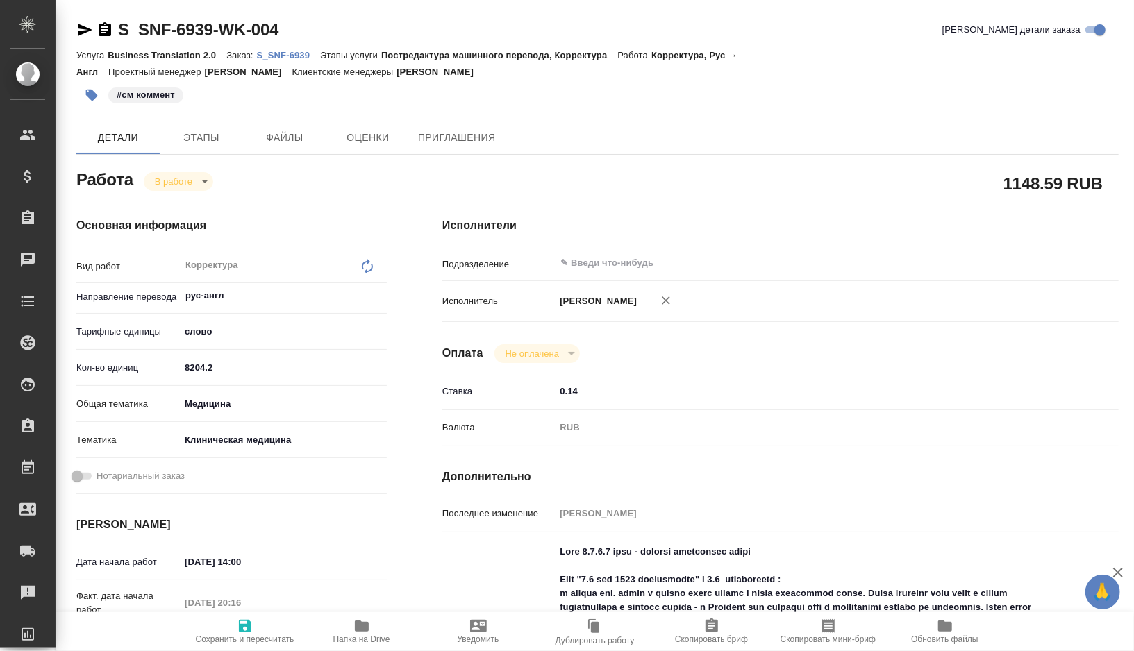
type textarea "x"
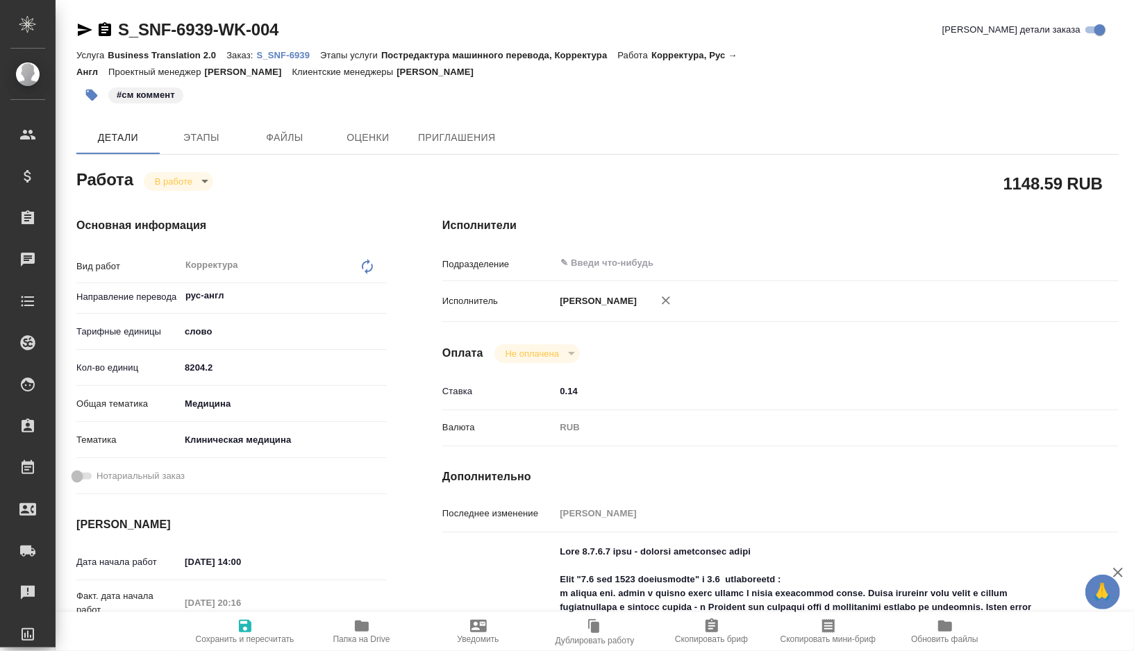
type textarea "x"
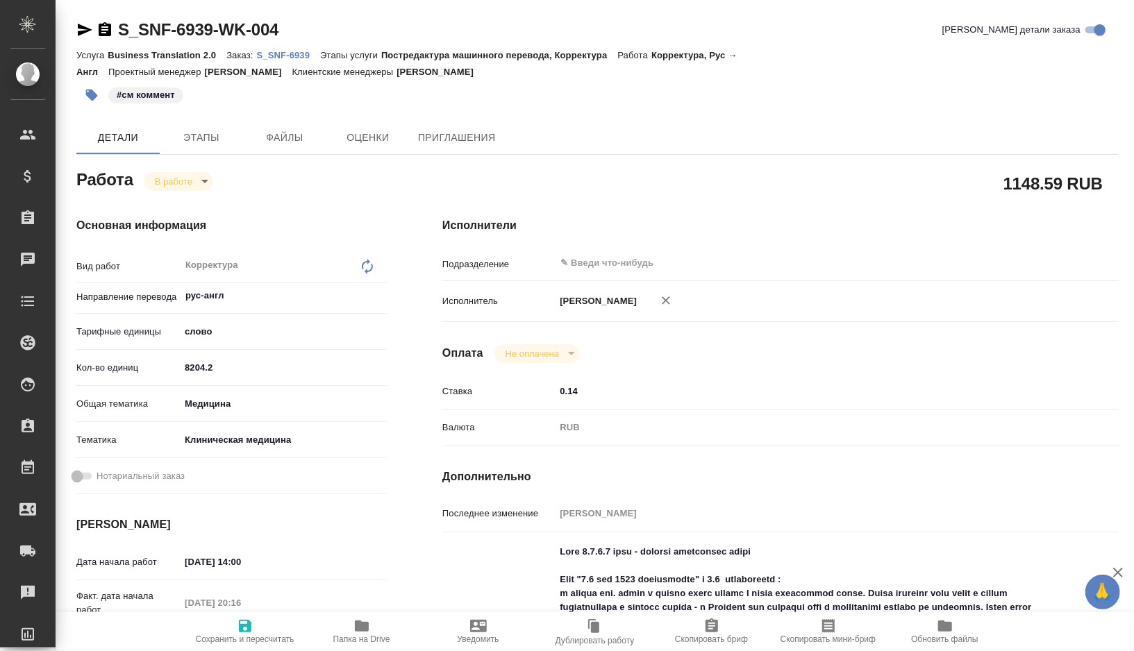
type textarea "x"
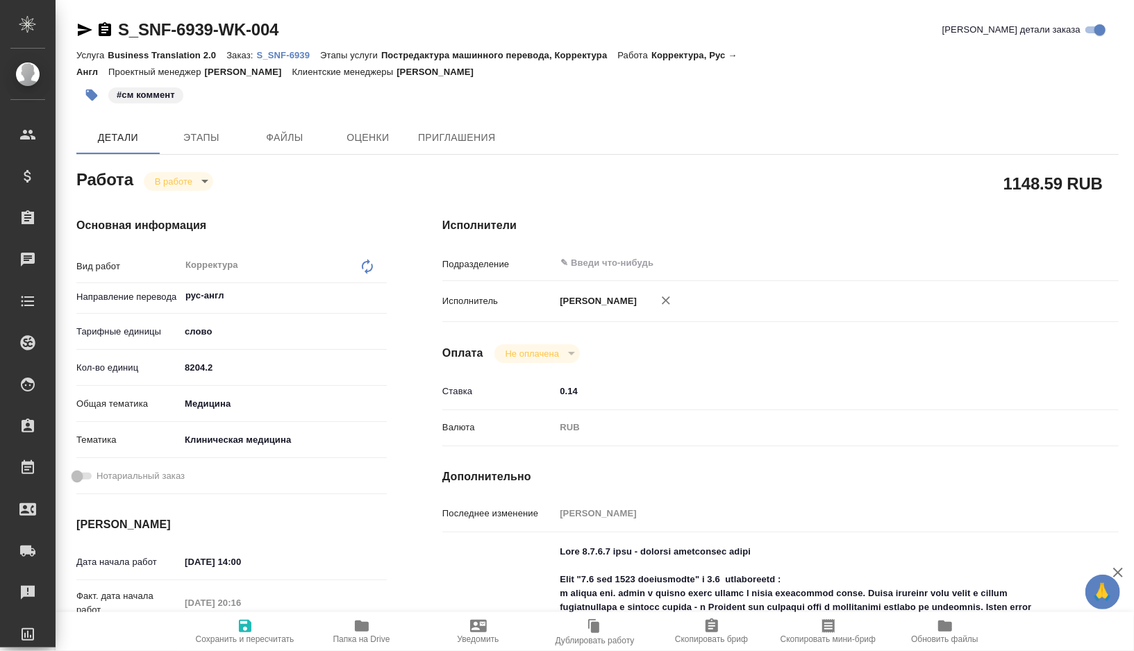
click at [367, 631] on icon "button" at bounding box center [361, 626] width 17 height 17
type textarea "x"
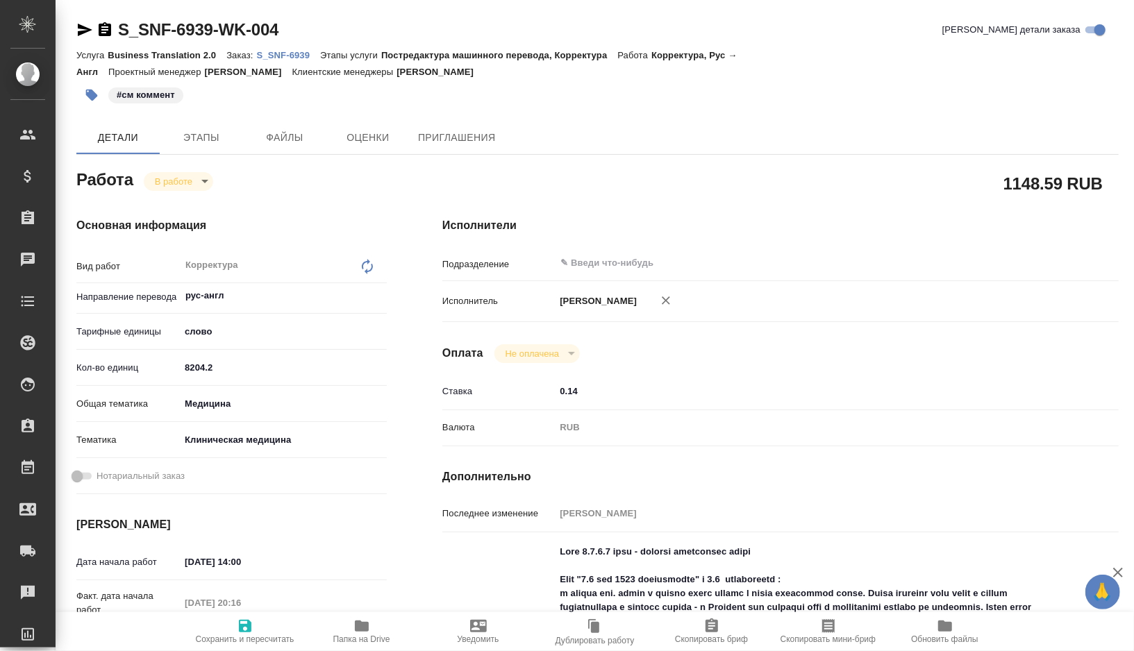
type textarea "x"
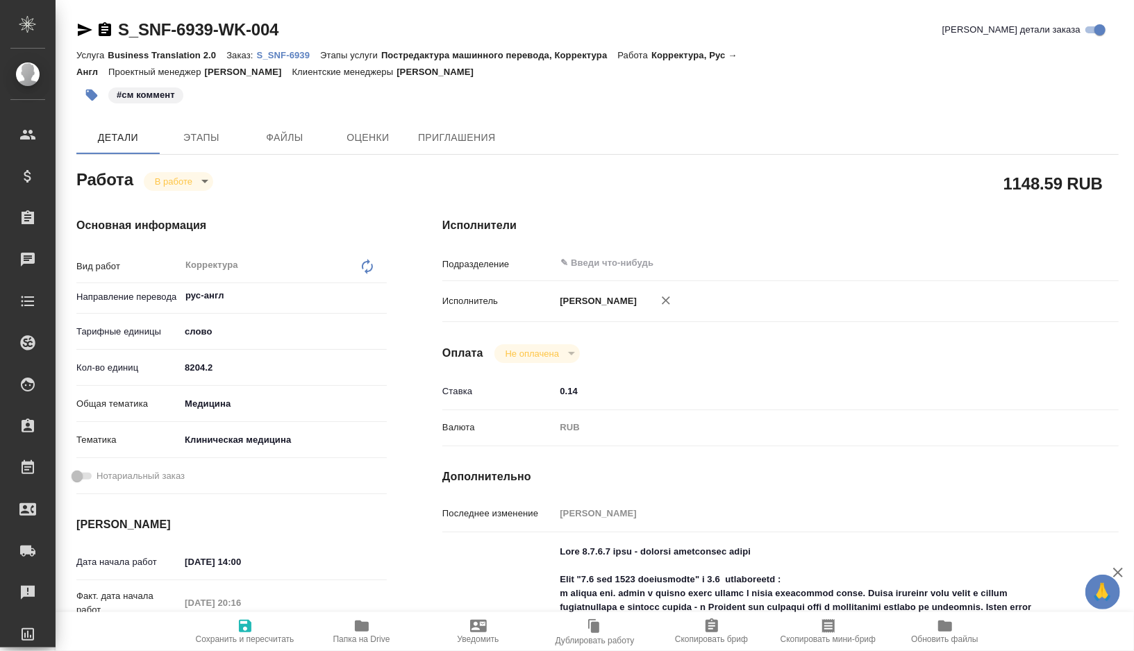
type textarea "x"
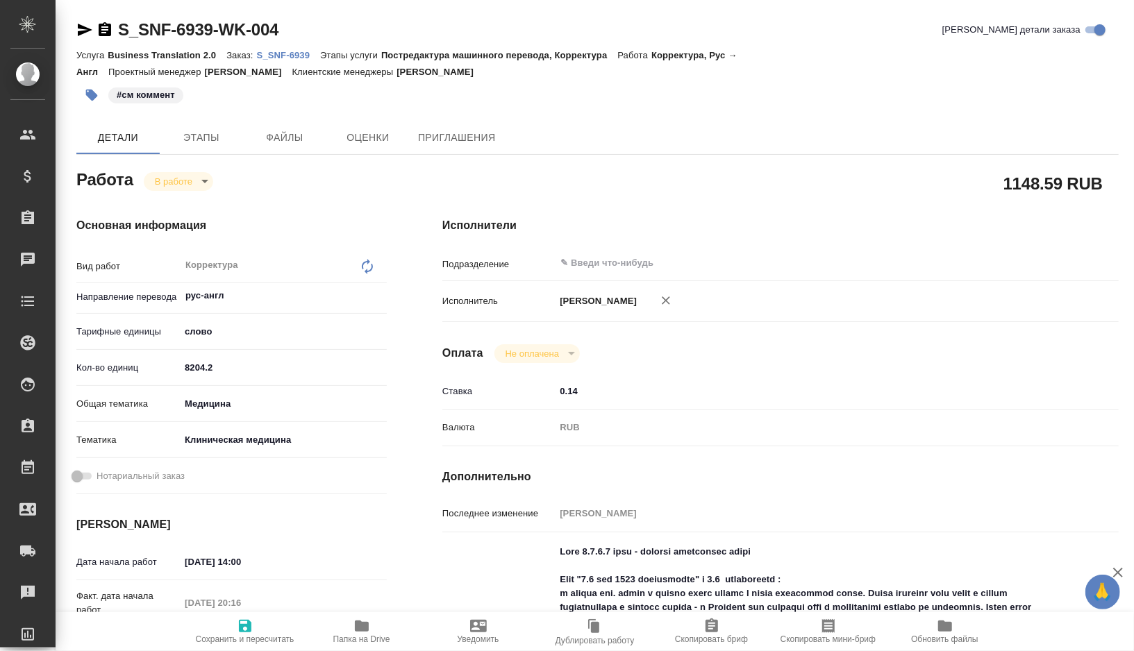
type textarea "x"
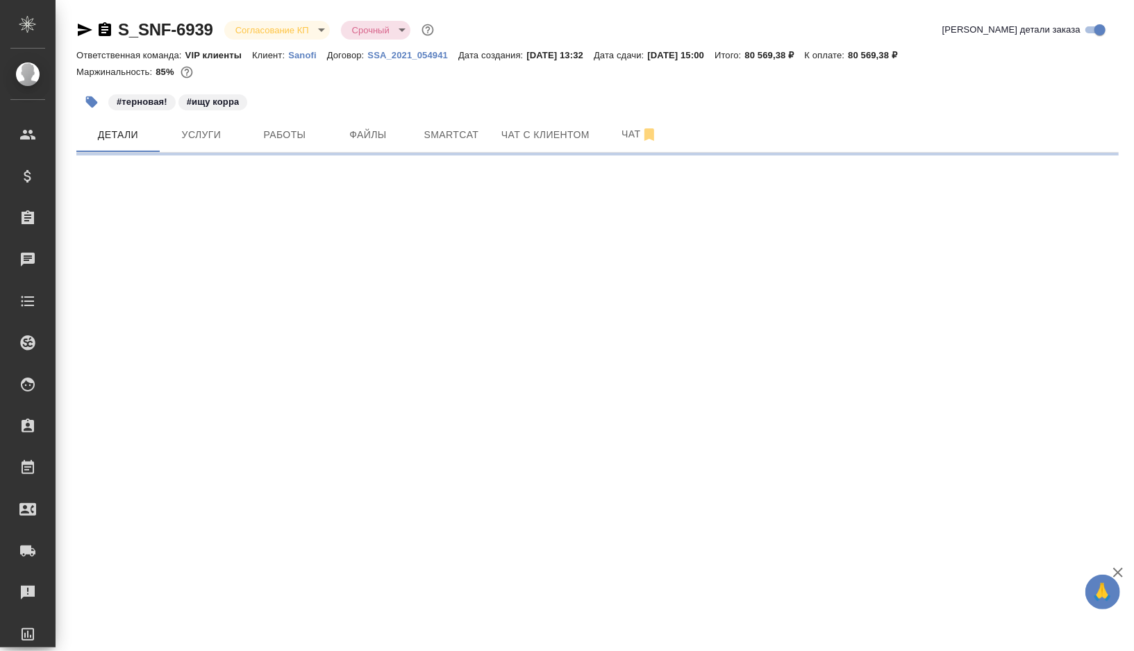
select select "RU"
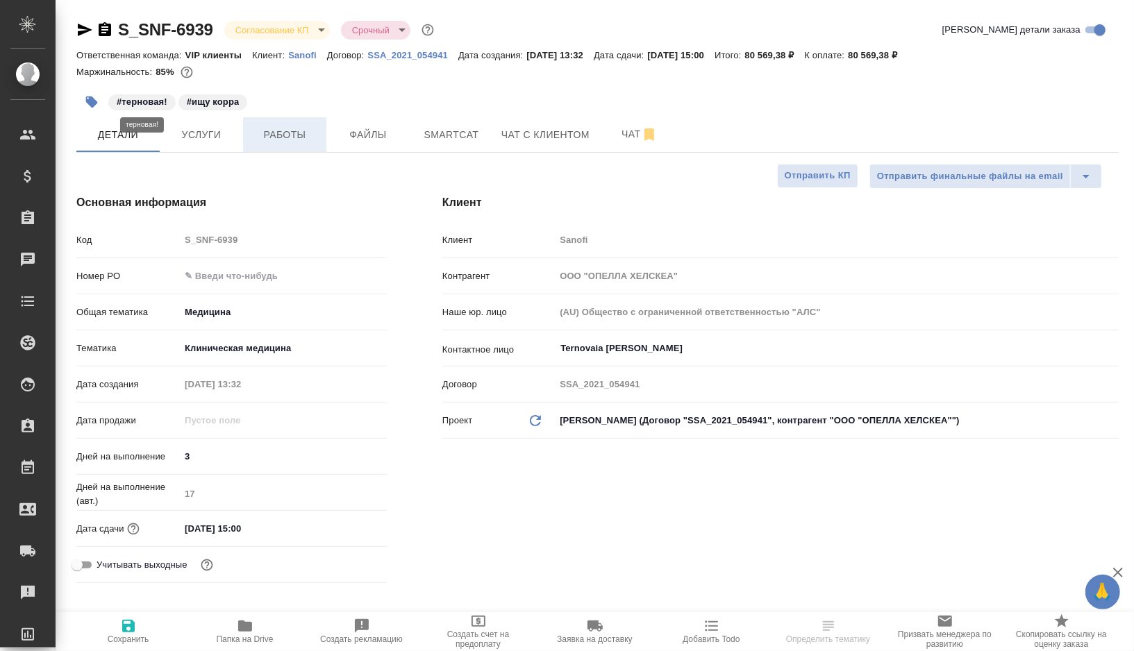
type textarea "x"
click at [92, 98] on icon "button" at bounding box center [92, 102] width 12 height 12
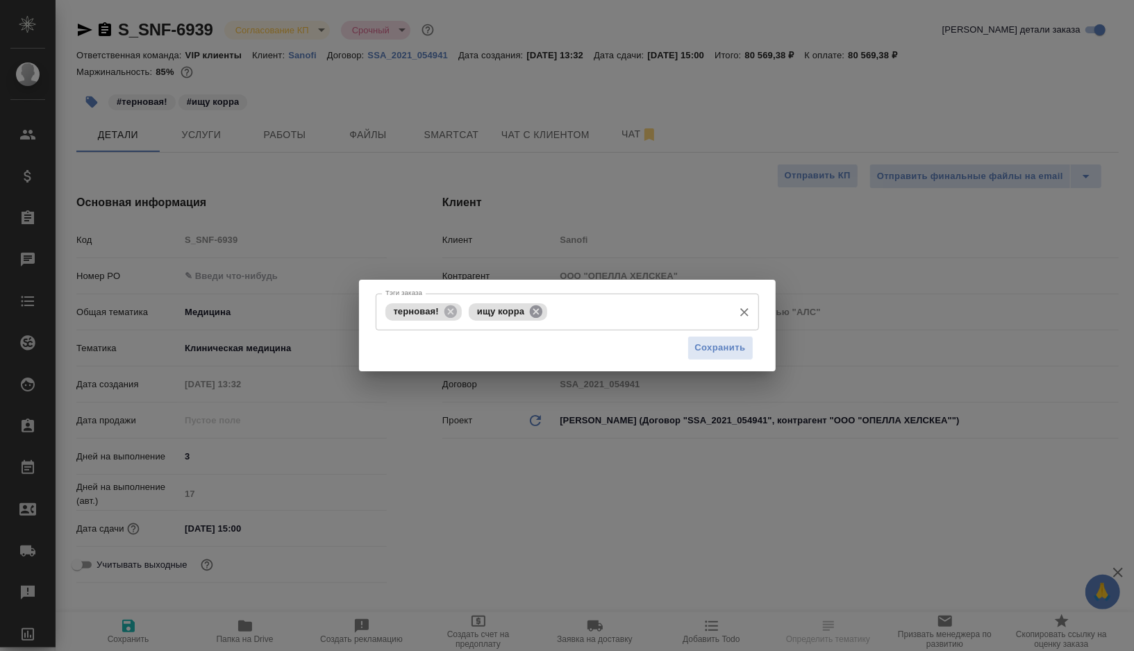
click at [538, 314] on icon at bounding box center [536, 311] width 12 height 12
click at [538, 314] on input "Тэги заказа" at bounding box center [595, 312] width 261 height 24
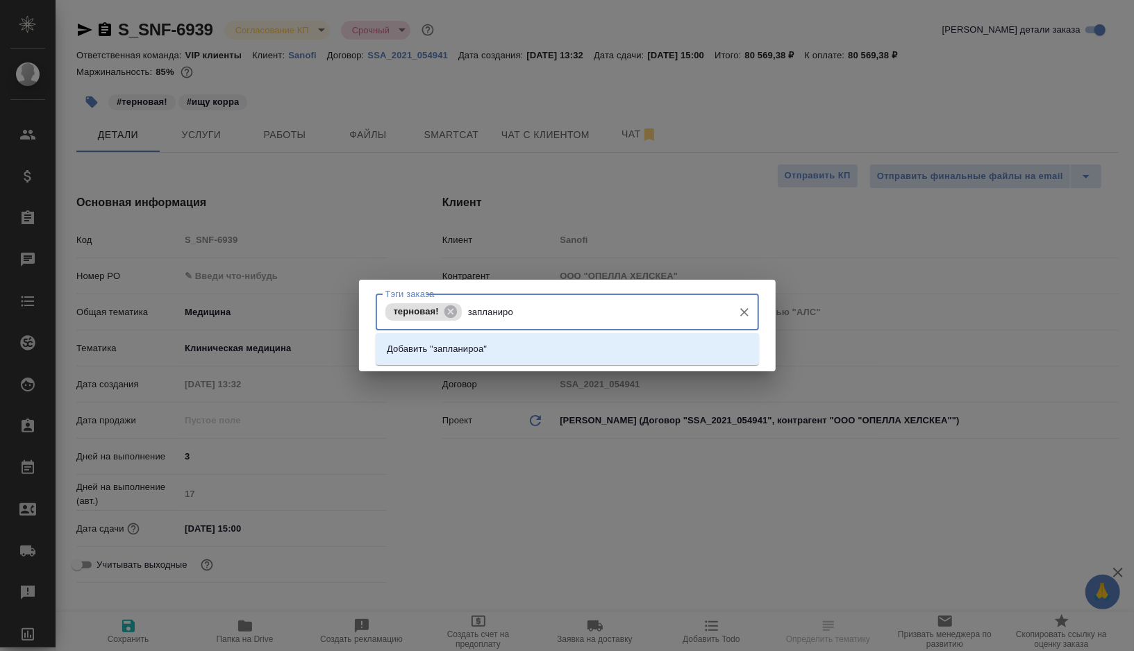
type input "запланиров"
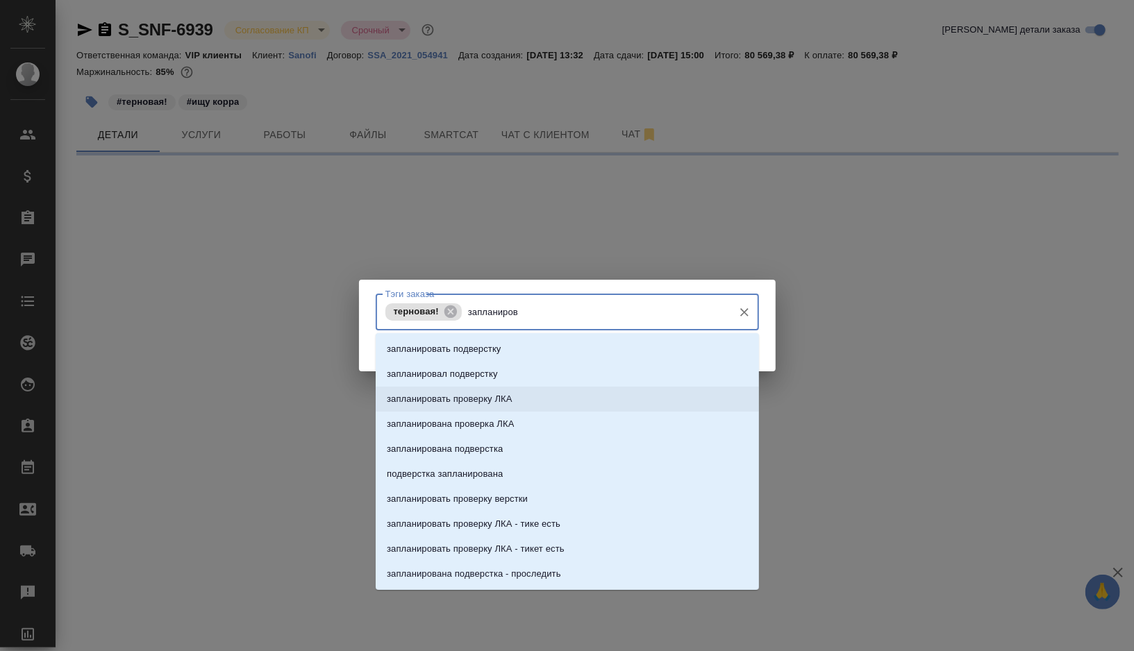
click at [530, 394] on li "запланировать проверку ЛКА" at bounding box center [567, 399] width 383 height 25
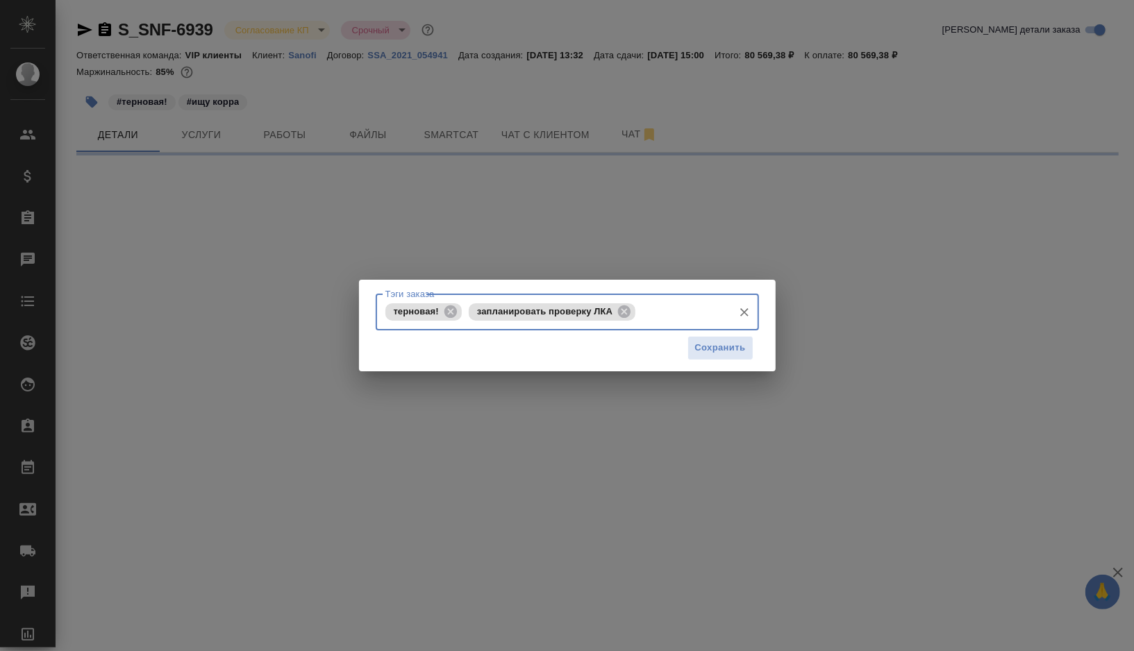
select select "RU"
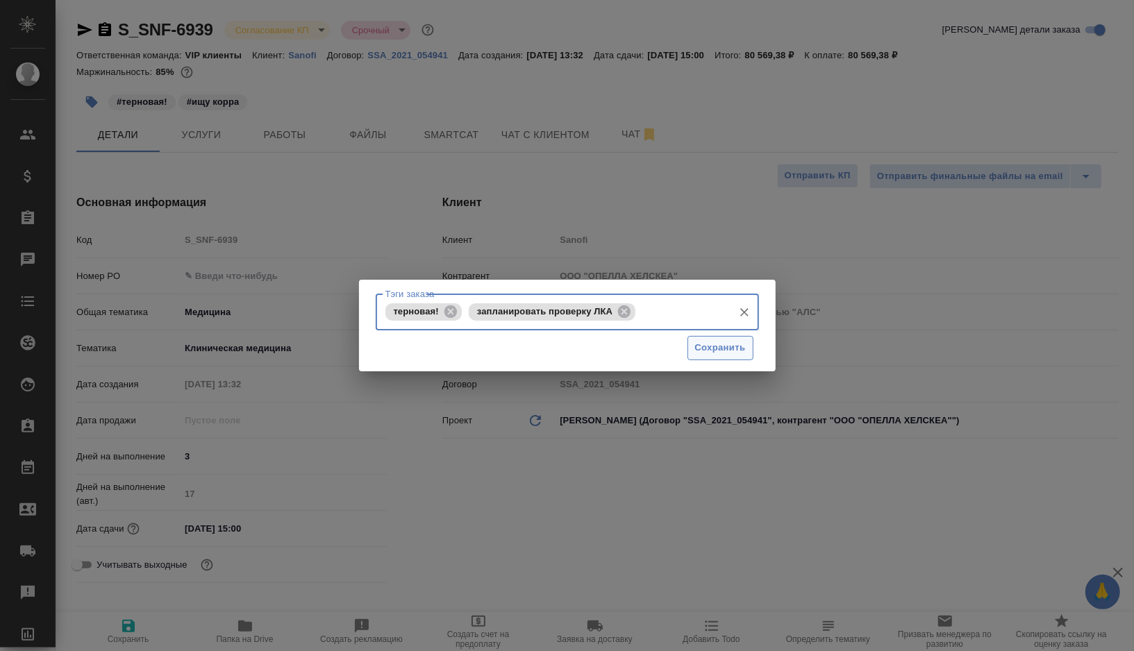
click at [715, 342] on span "Сохранить" at bounding box center [720, 348] width 51 height 16
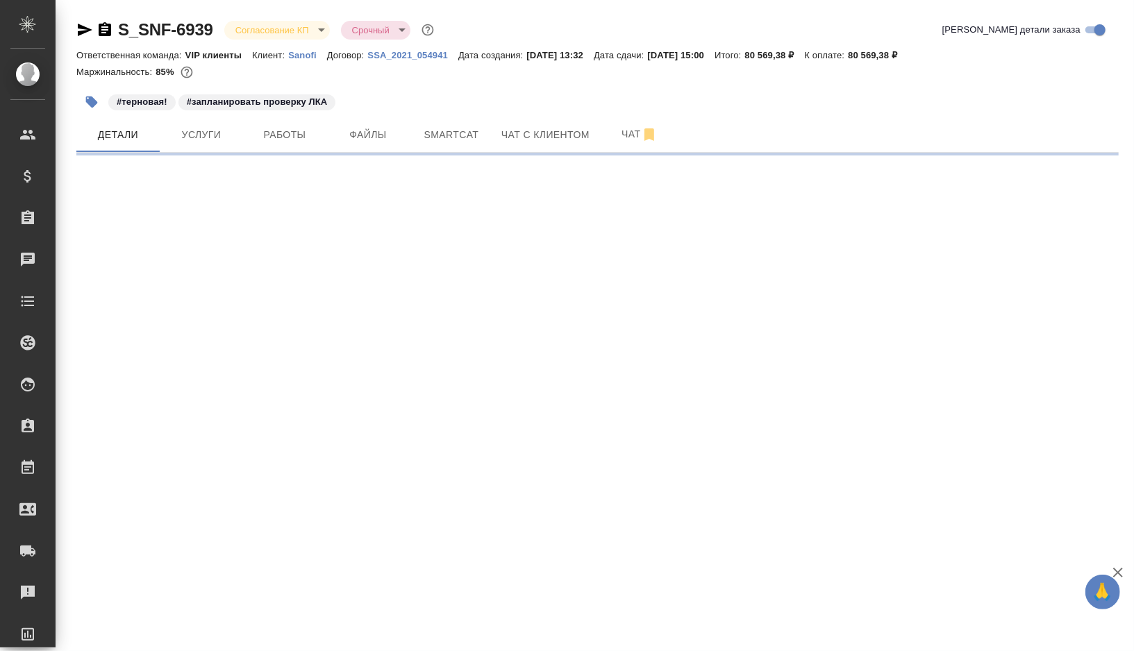
select select "RU"
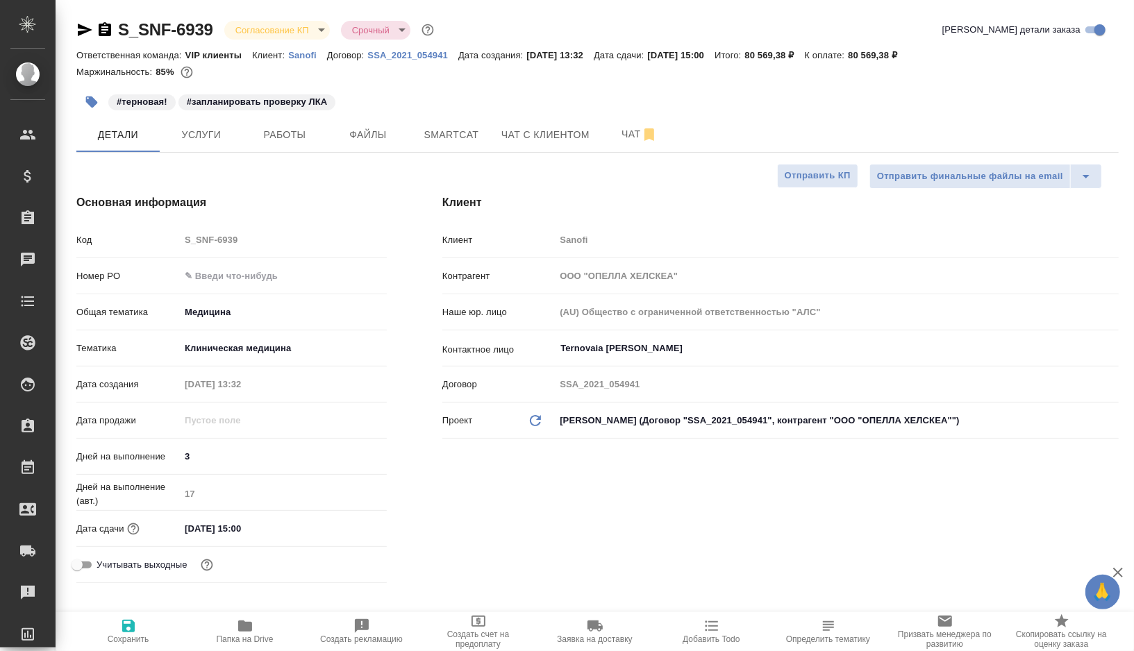
type textarea "x"
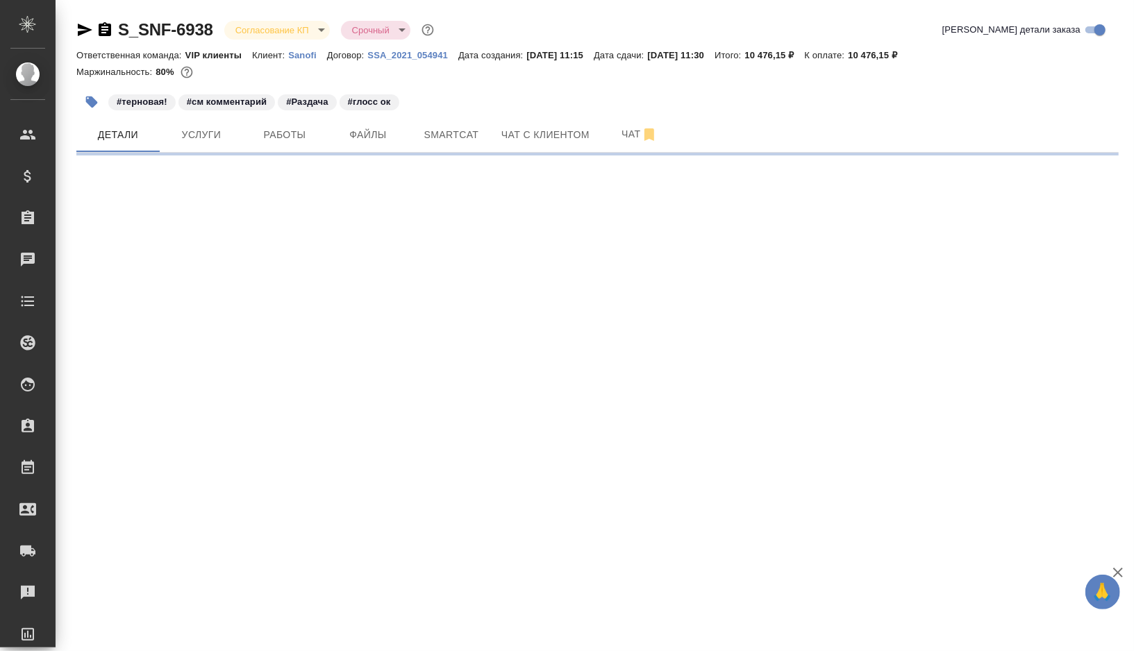
select select "RU"
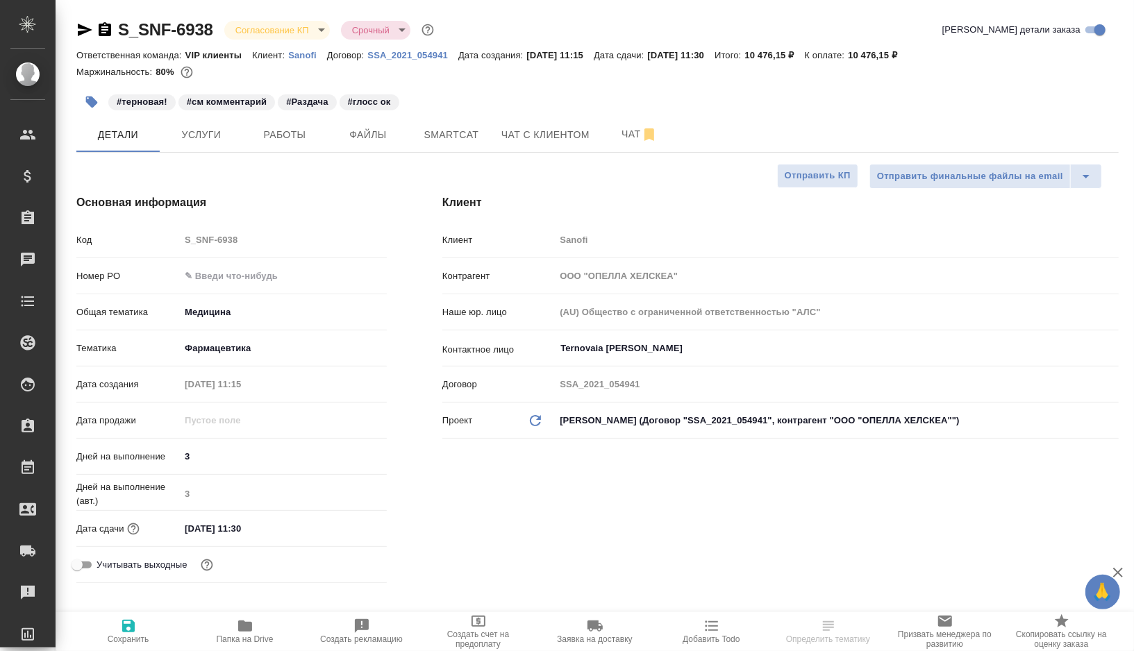
type textarea "x"
click at [409, 450] on div "Основная информация Код S_SNF-6938 Номер PO Общая тематика Медицина med Тематик…" at bounding box center [232, 392] width 366 height 450
click at [292, 149] on button "Работы" at bounding box center [284, 134] width 83 height 35
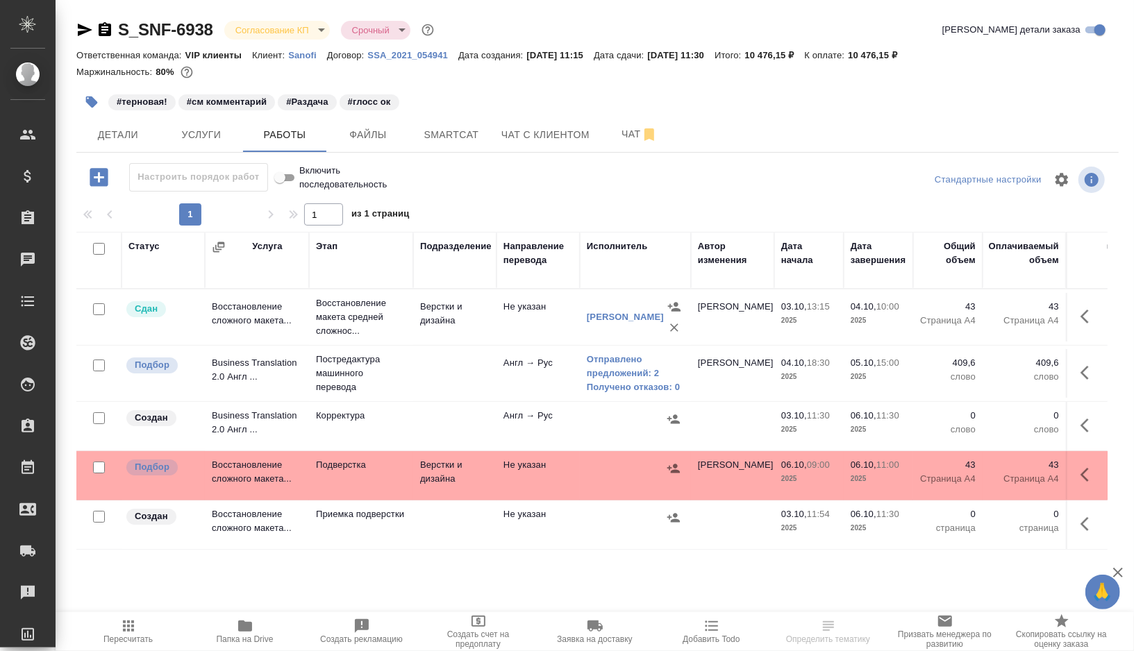
click at [414, 365] on td at bounding box center [454, 373] width 83 height 49
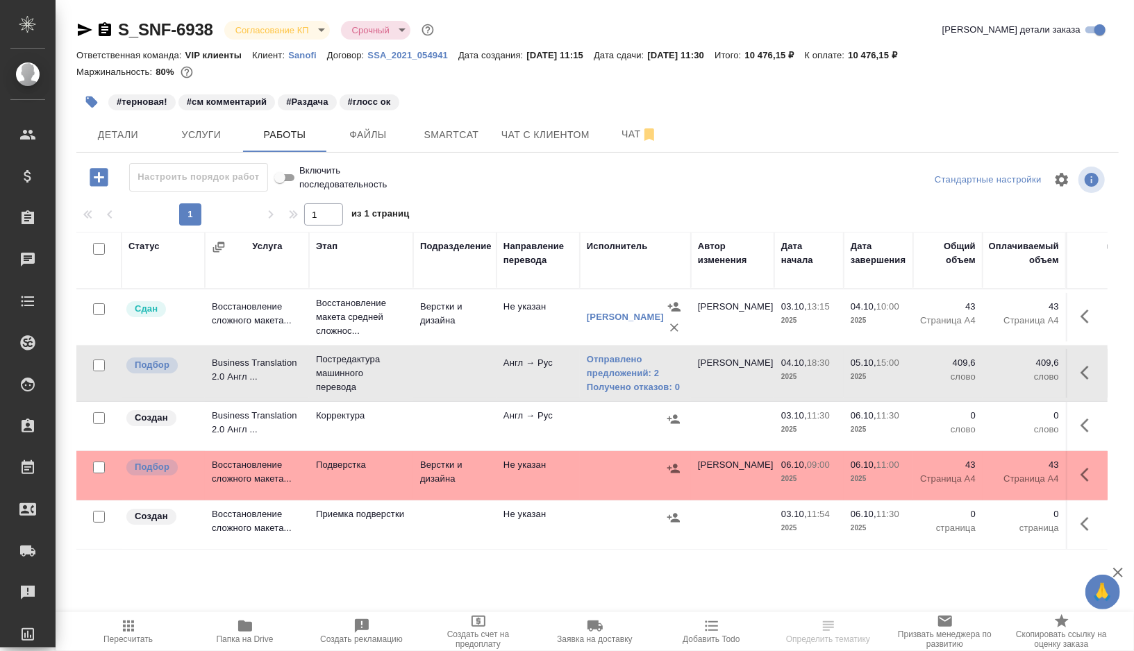
click at [414, 365] on td at bounding box center [454, 373] width 83 height 49
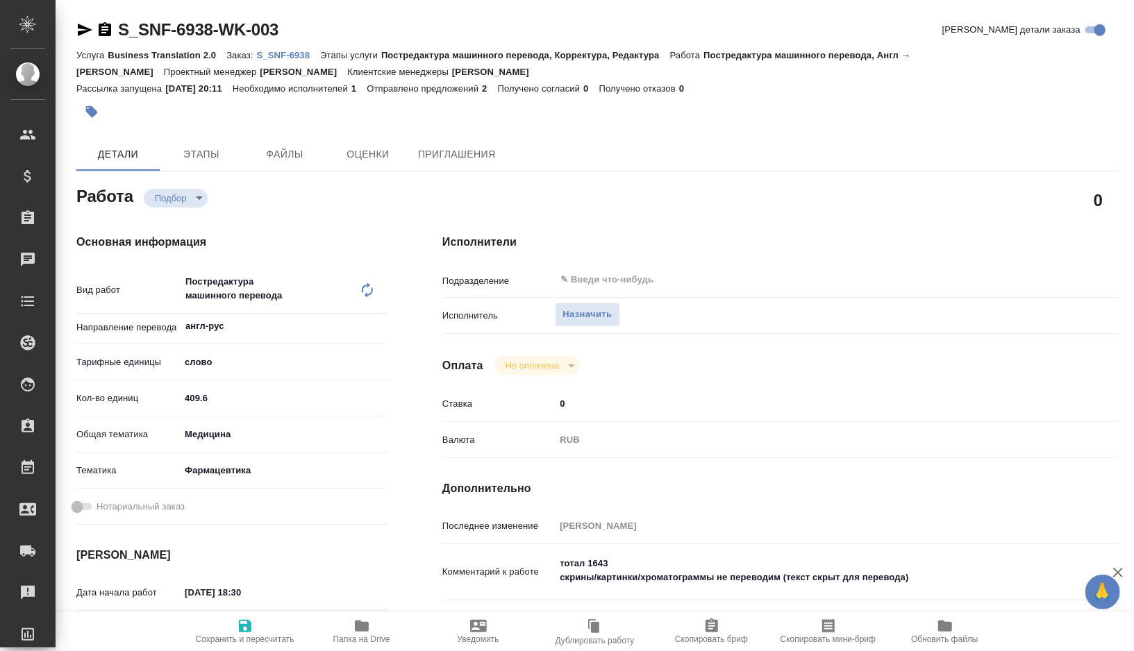
type textarea "x"
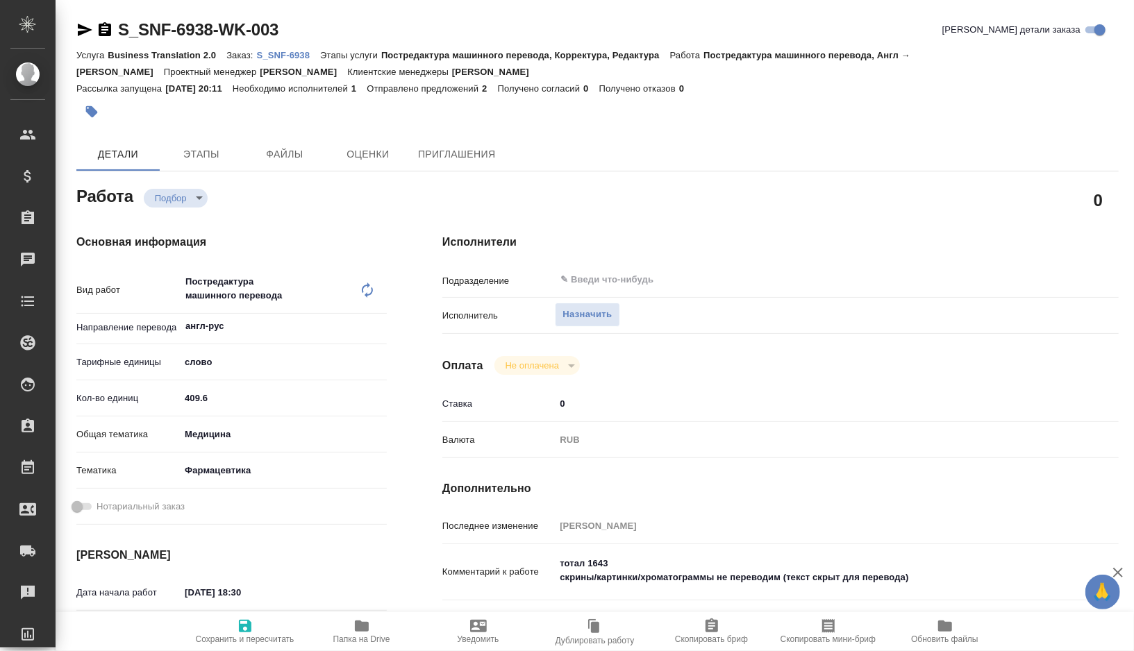
type textarea "x"
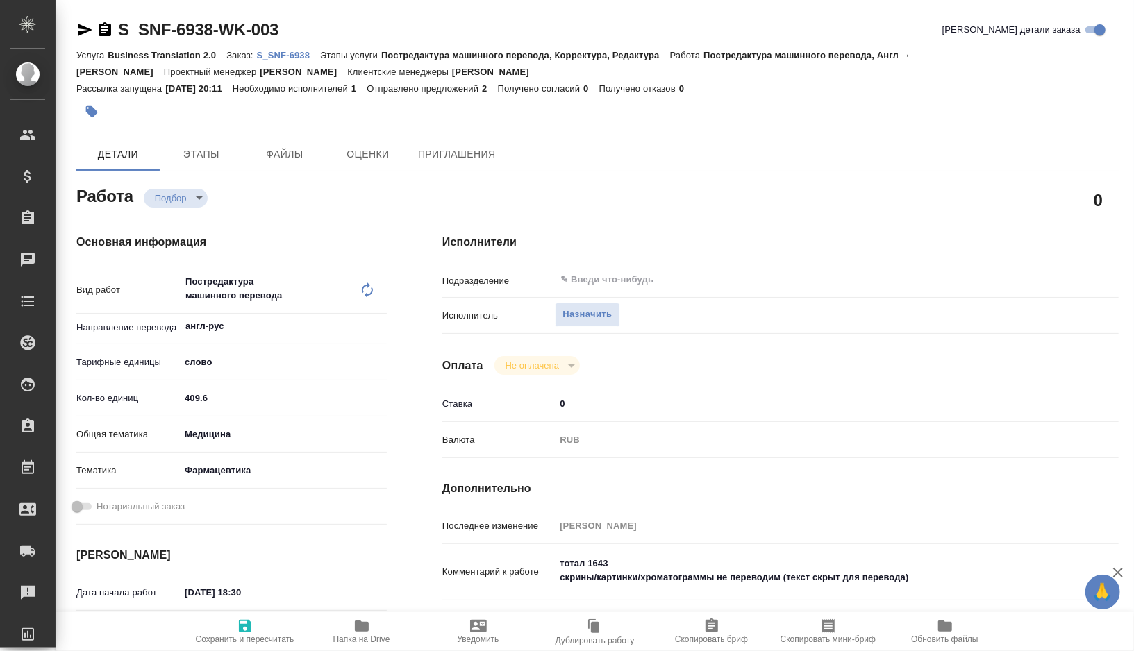
type textarea "x"
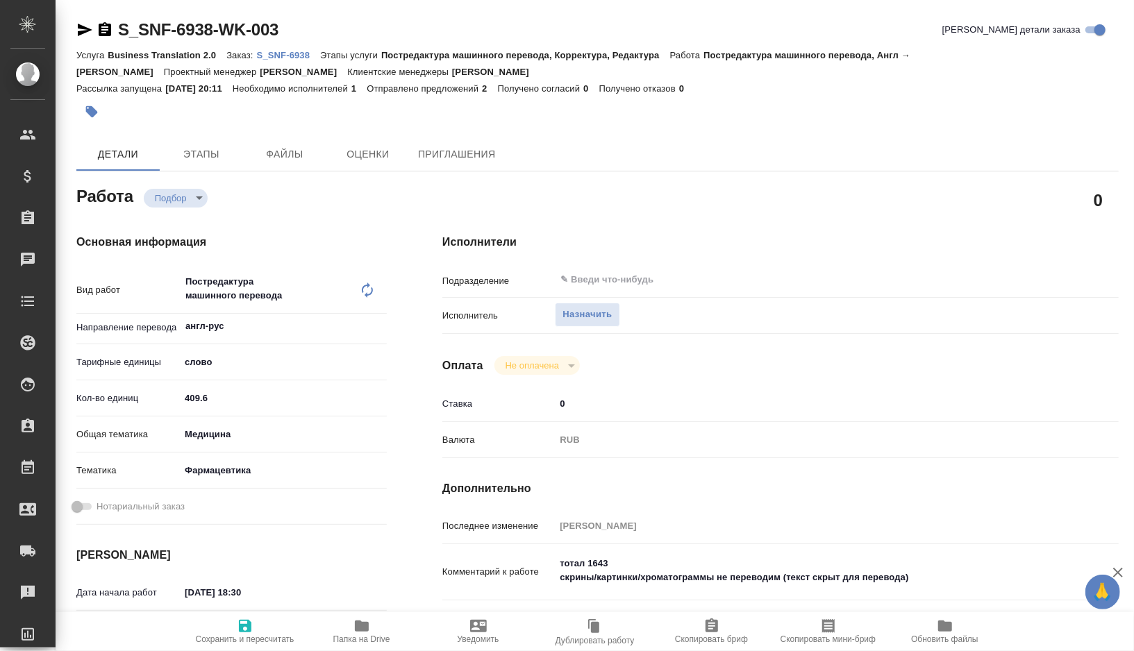
type textarea "x"
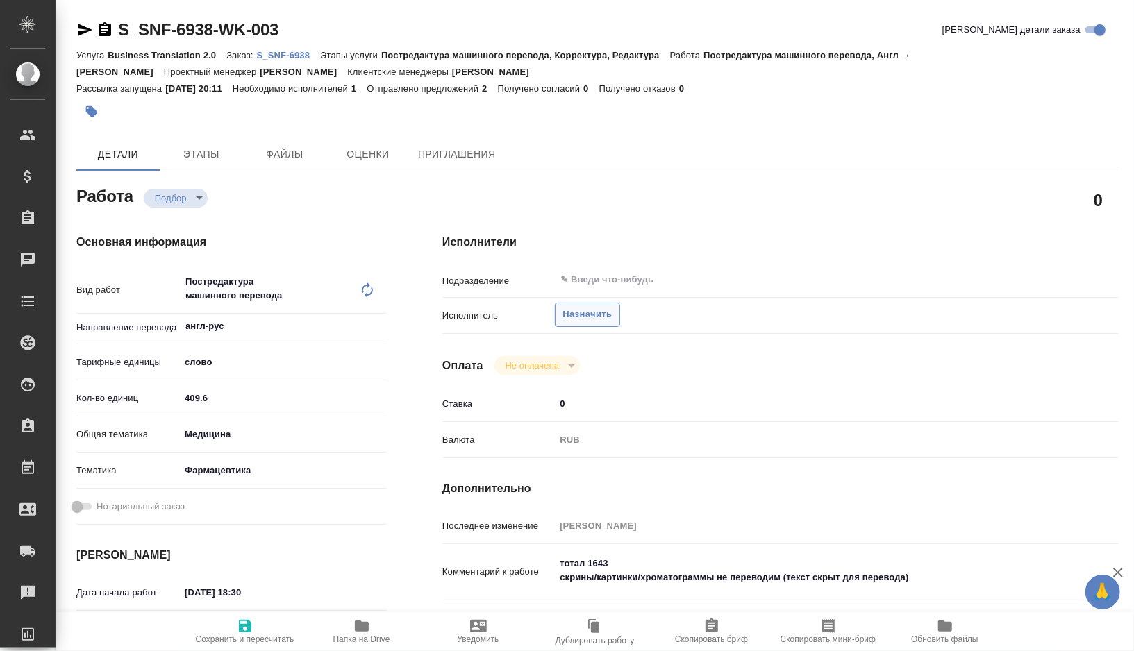
type textarea "x"
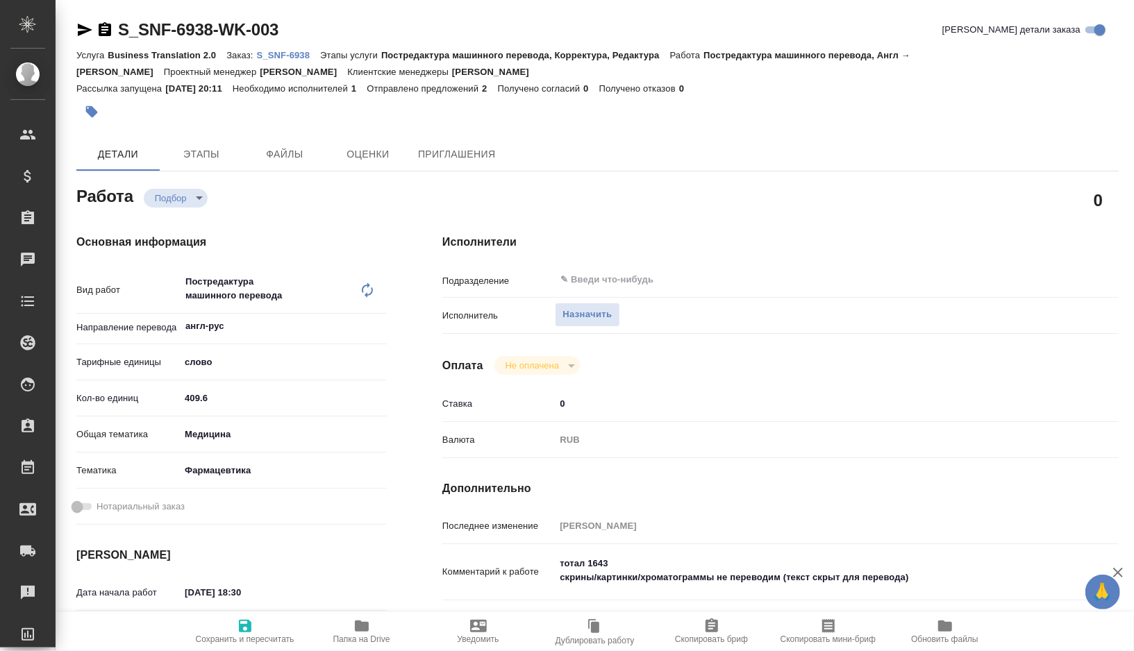
type textarea "x"
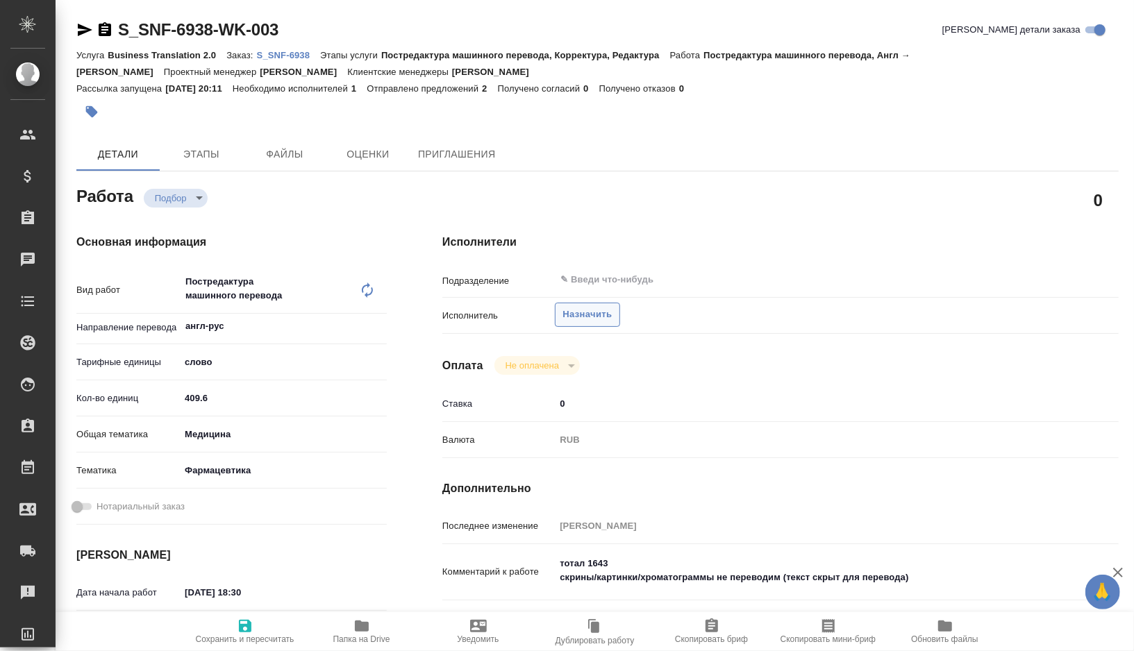
click at [608, 314] on span "Назначить" at bounding box center [586, 315] width 49 height 16
type textarea "x"
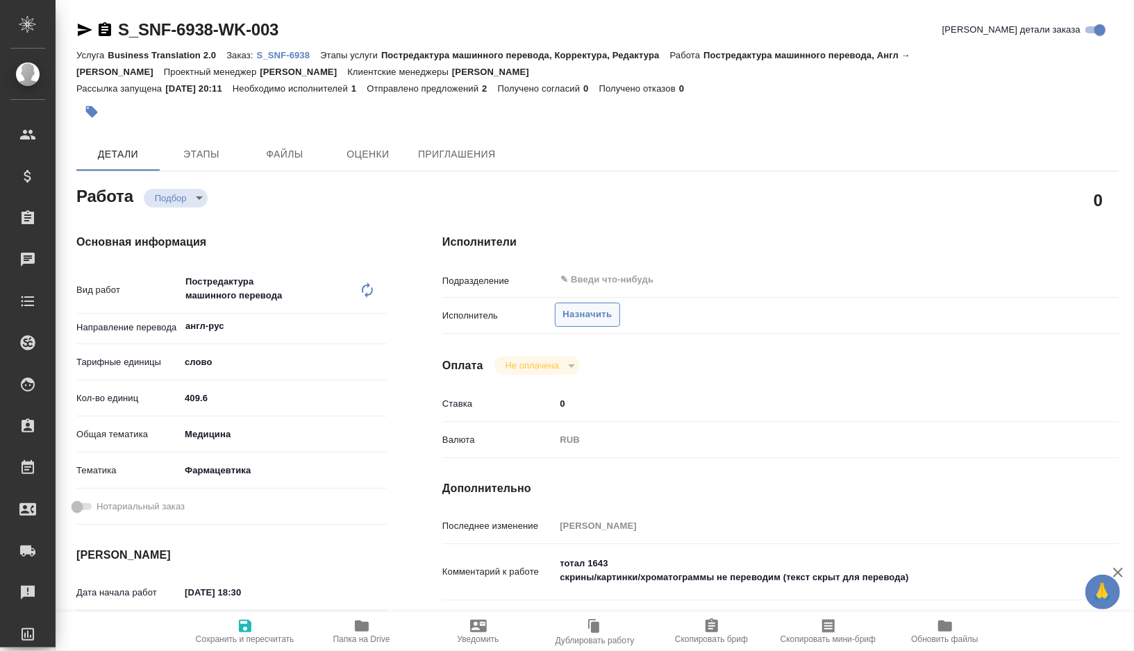
type textarea "x"
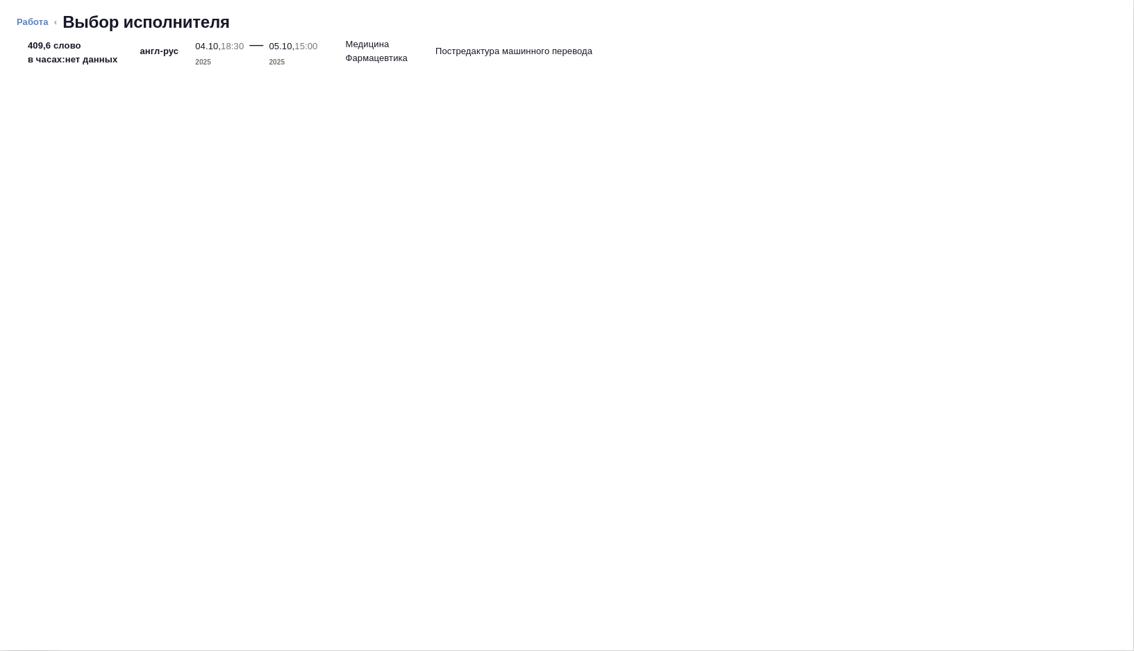
type textarea "x"
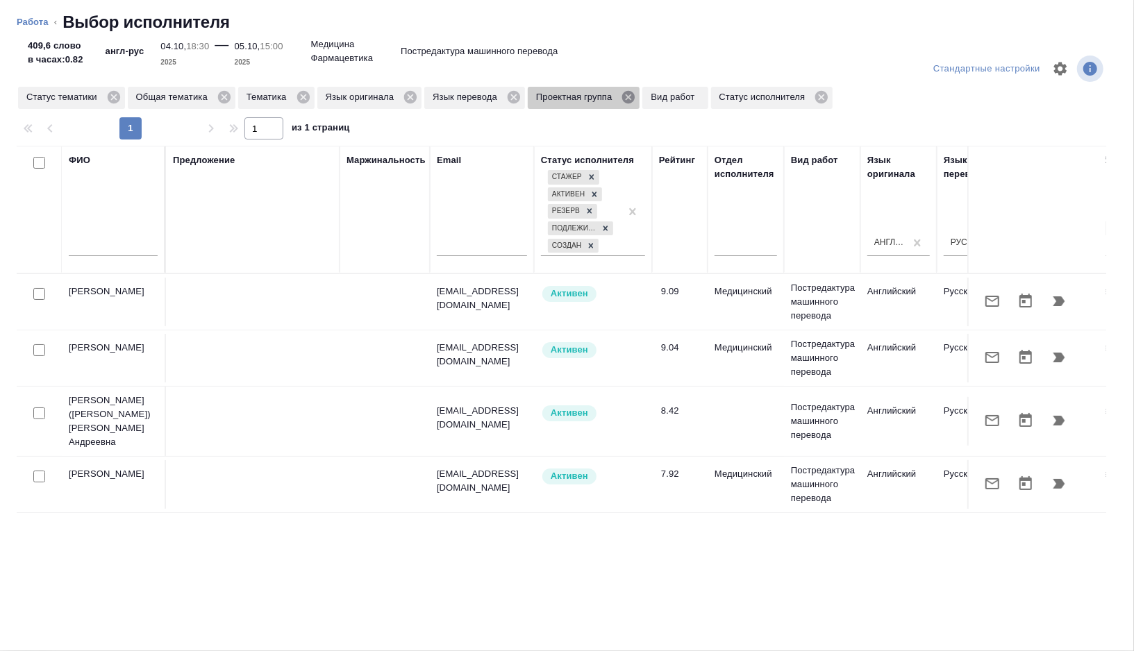
click at [636, 98] on icon at bounding box center [628, 97] width 15 height 15
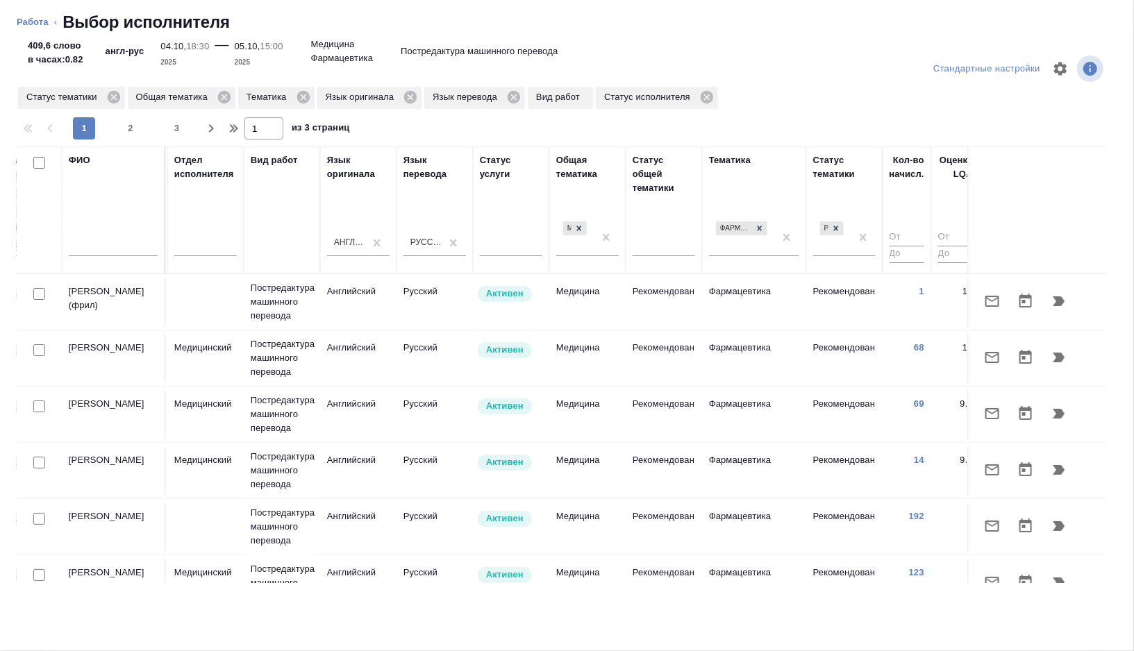
scroll to position [0, 927]
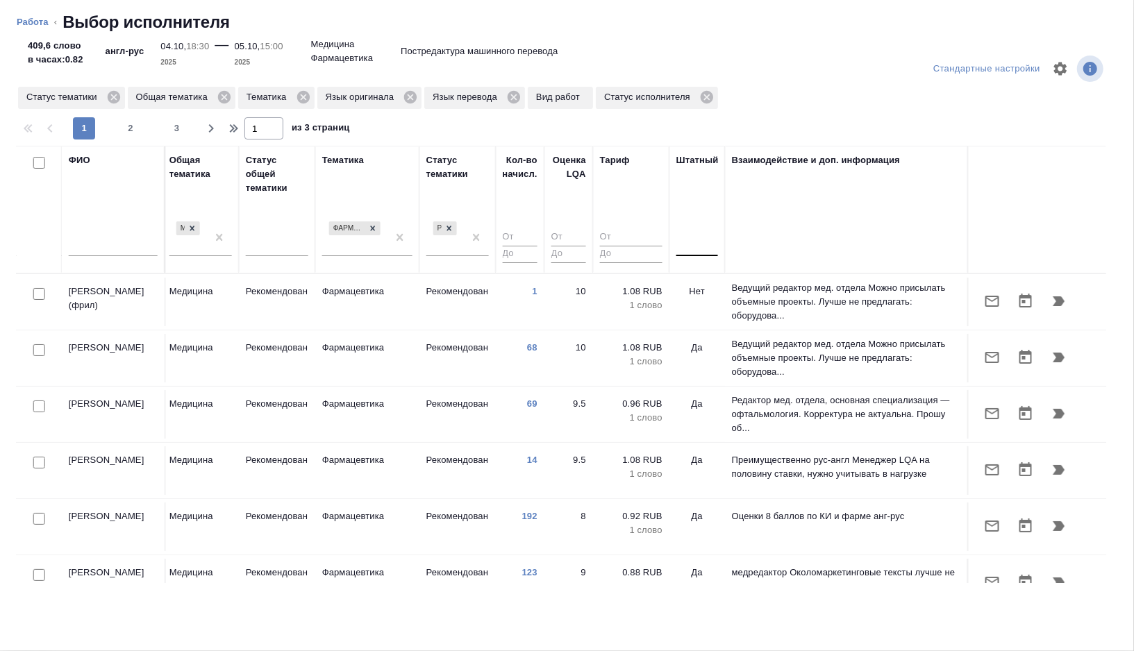
click at [683, 241] on input "text" at bounding box center [683, 242] width 1 height 10
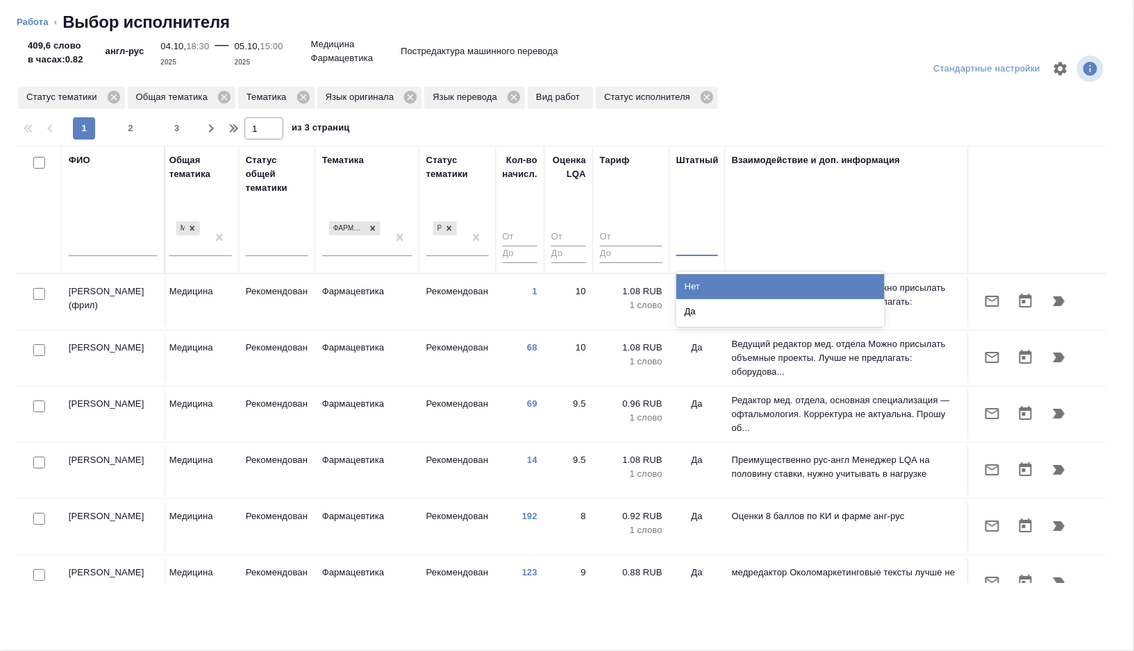
click at [691, 282] on div "Нет" at bounding box center [780, 286] width 208 height 25
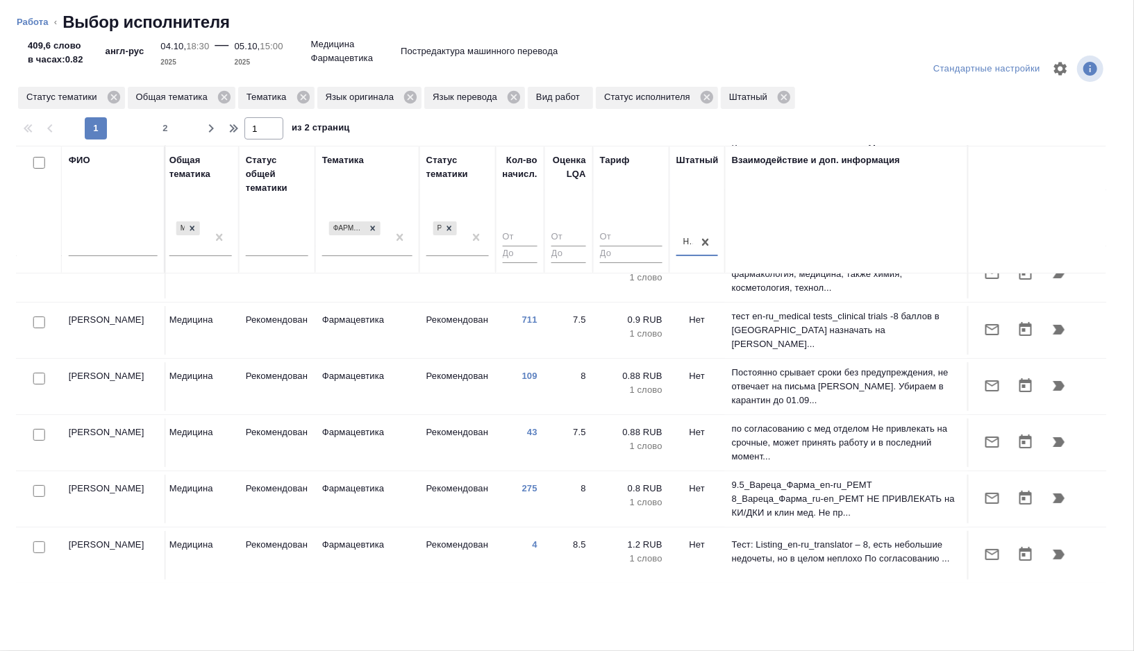
scroll to position [142, 927]
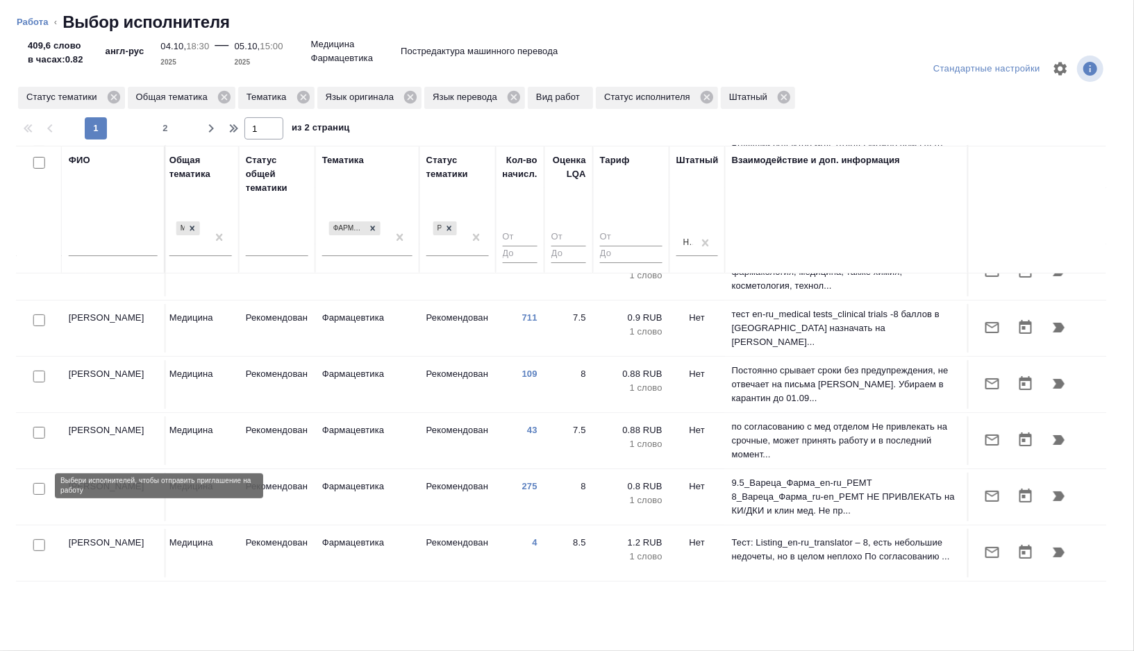
click at [38, 485] on input "checkbox" at bounding box center [39, 489] width 12 height 12
checkbox input "true"
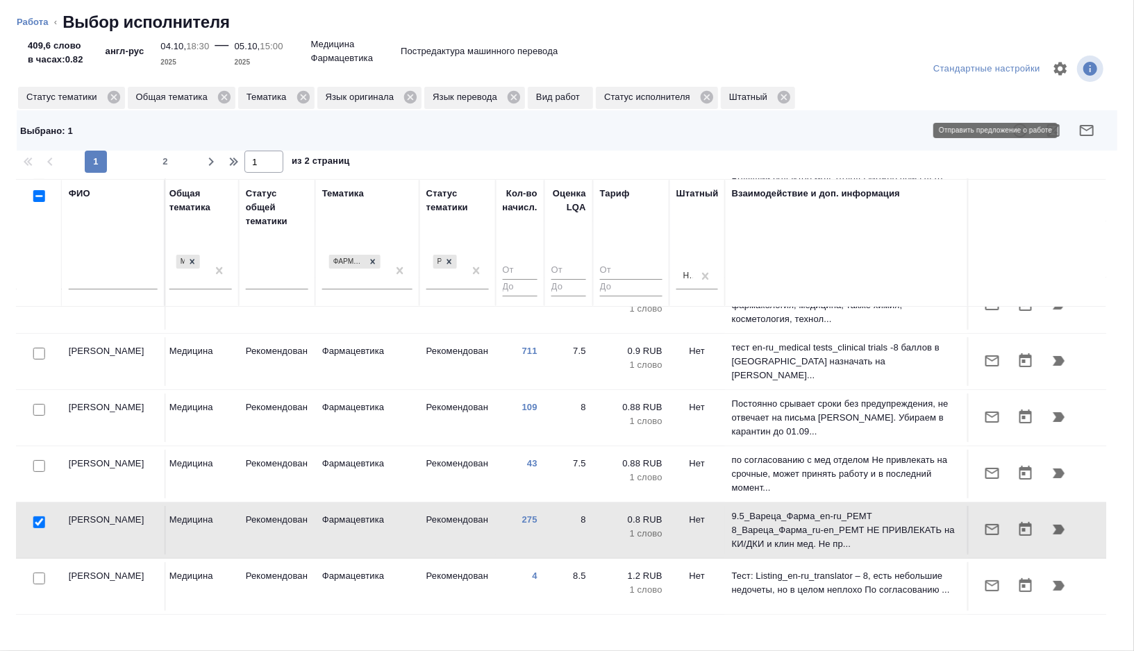
click at [1089, 123] on icon "button" at bounding box center [1086, 130] width 17 height 17
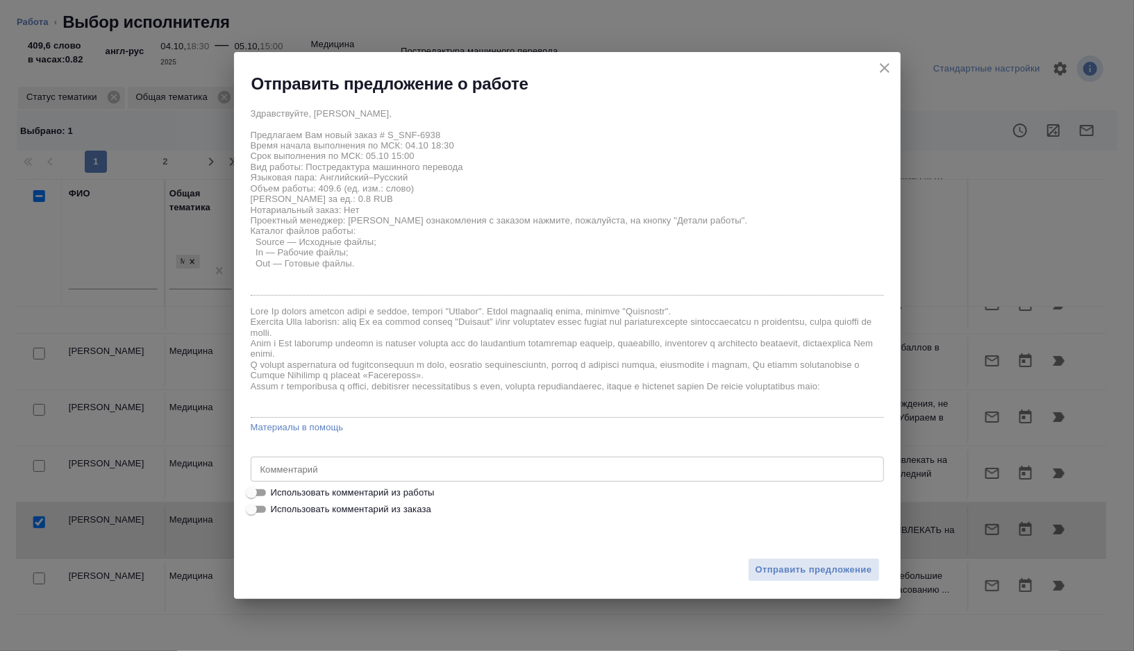
click at [301, 489] on span "Использовать комментарий из работы" at bounding box center [353, 493] width 164 height 14
click at [276, 489] on input "Использовать комментарий из работы" at bounding box center [251, 493] width 50 height 17
checkbox input "true"
type textarea "тотал 1643 скрины/картинки/хроматограммы не переводим (текст скрыт для перевода)"
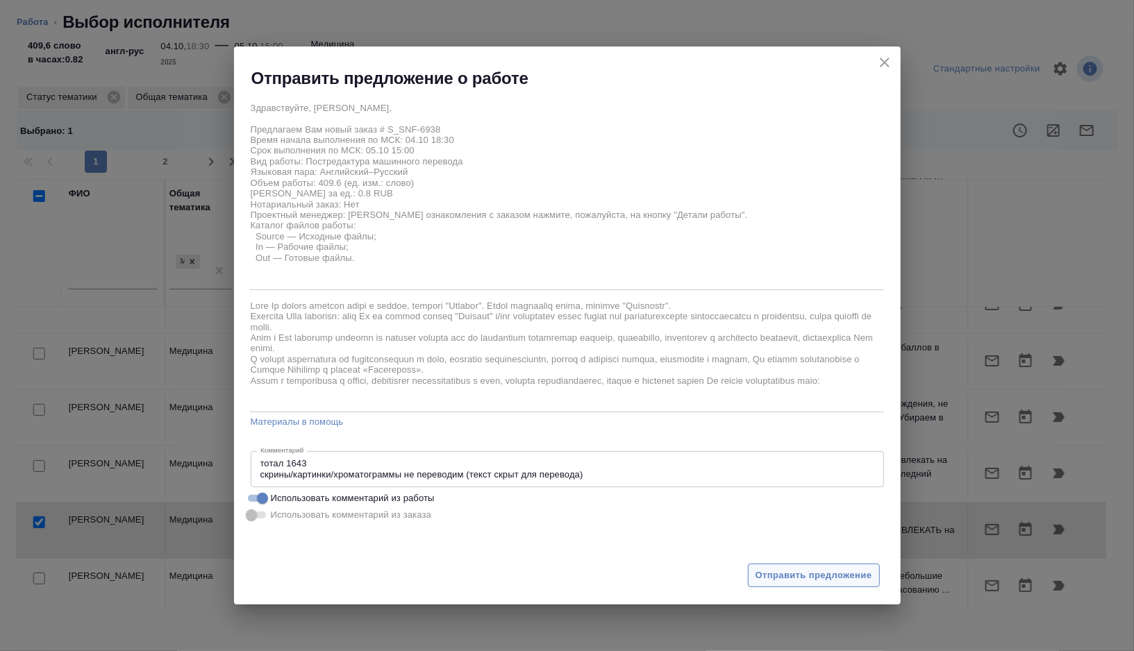
click at [774, 578] on span "Отправить предложение" at bounding box center [813, 576] width 117 height 16
type textarea "x"
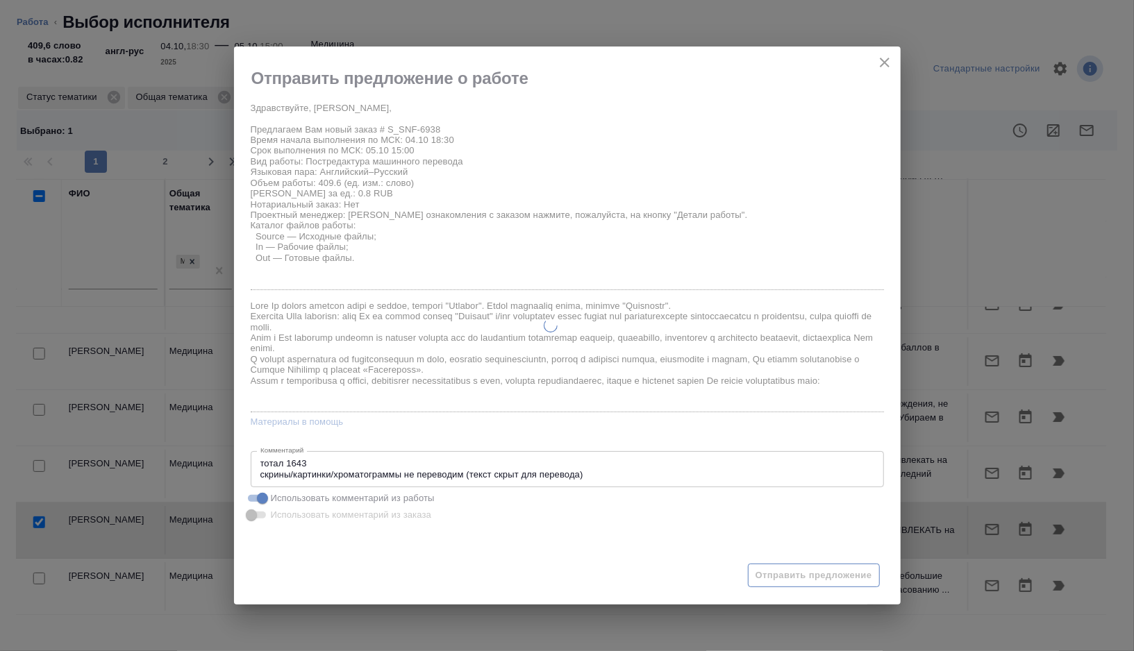
type textarea "x"
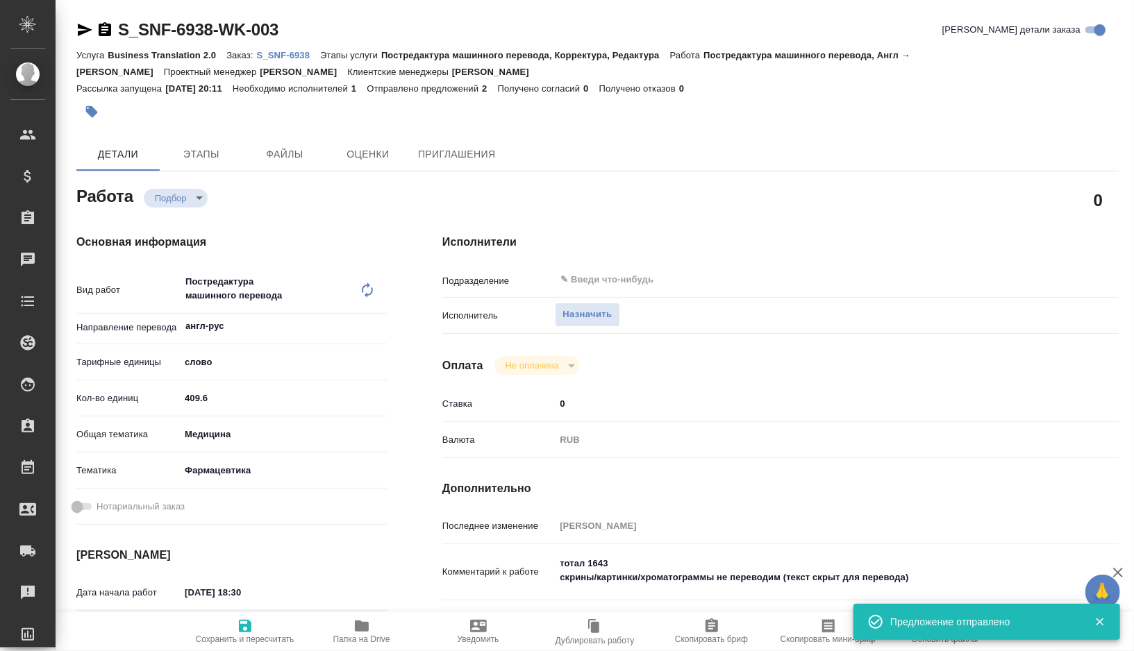
type input "recruiting"
type textarea "Постредактура машинного перевода"
type textarea "x"
type input "англ-рус"
type input "5a8b1489cc6b4906c91bfd90"
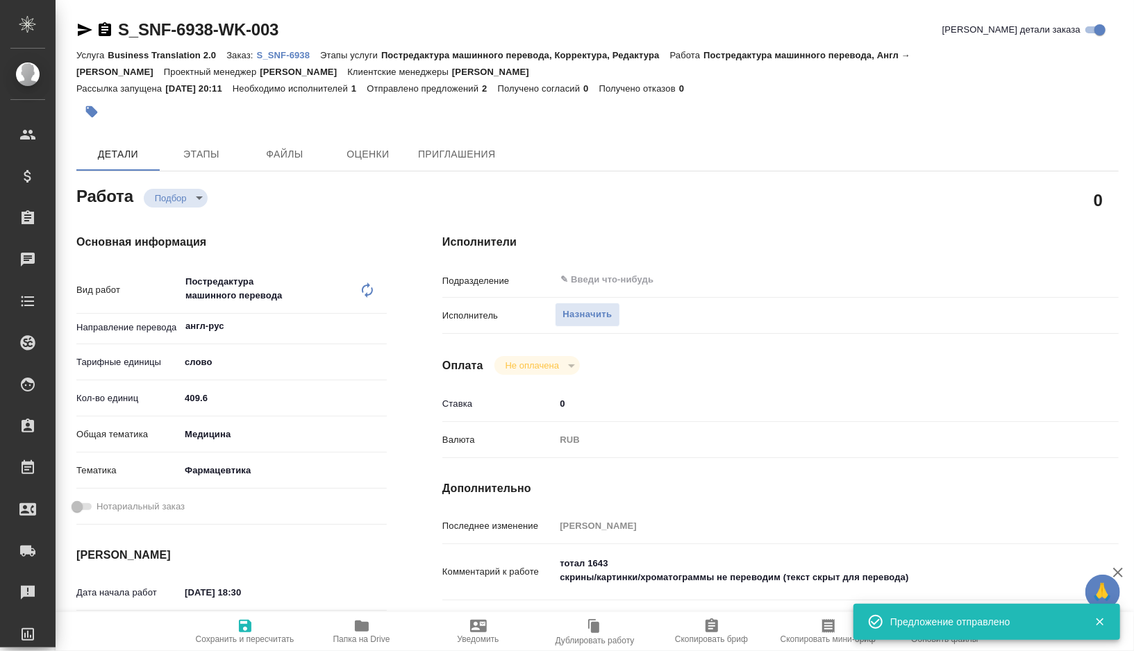
type input "409.6"
type input "med"
type input "6149832f2b7be24903fd7a82"
type input "04.10.2025 18:30"
type input "05.10.2025 15:00"
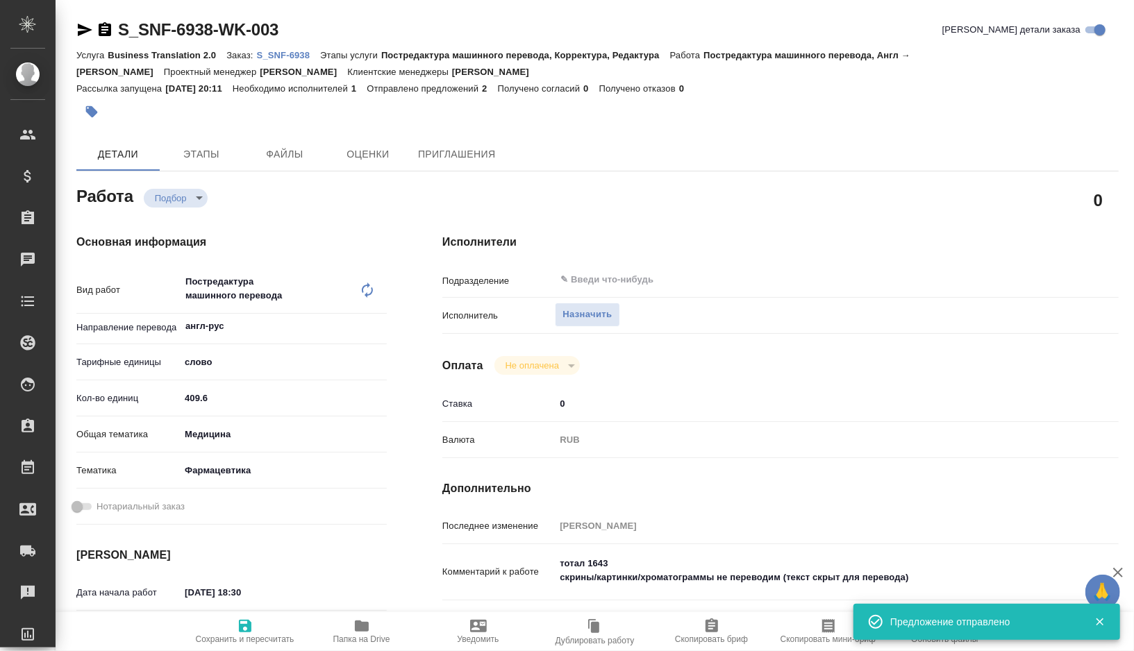
type input "[DATE] 11:30"
type input "notPayed"
type input "0"
type input "RUB"
type input "[PERSON_NAME]"
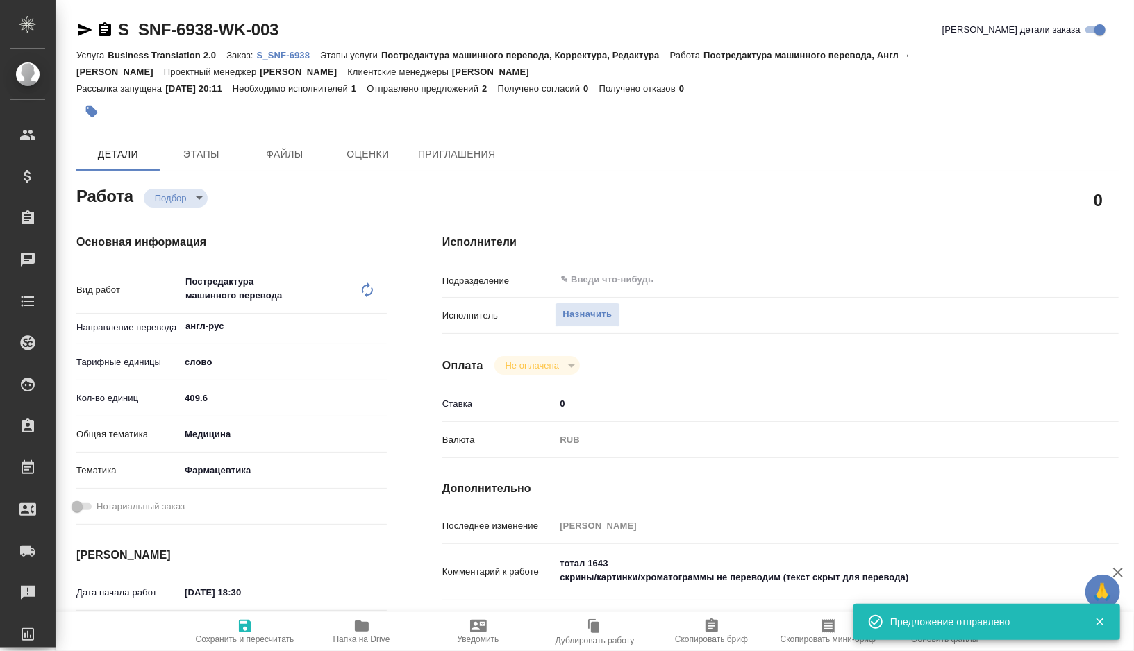
type textarea "тотал 1643 скрины/картинки/хроматограммы не переводим (текст скрыт для перевода)"
type textarea "x"
type textarea "/Clients/Sanofi/Orders/S_SNF-6938/Translated/S_SNF-6938-WK-003"
type textarea "x"
type input "S_SNF-6938"
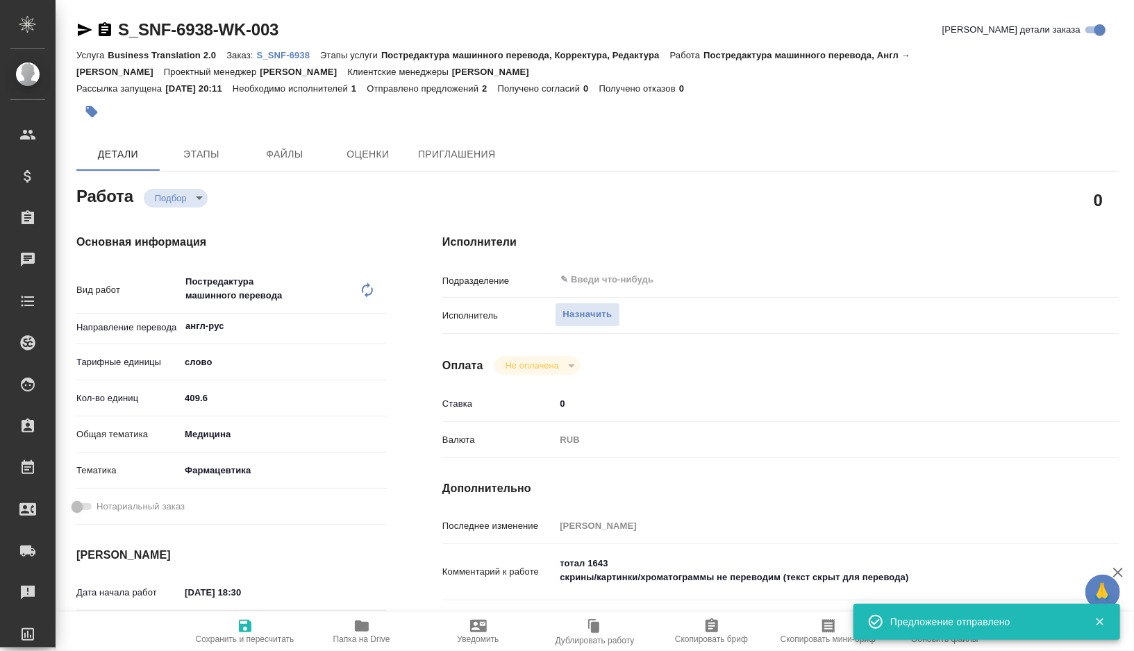
type input "Business Translation 2.0"
type input "Постредактура машинного перевода, Корректура, Редактура"
type input "[PERSON_NAME]"
type input "/Clients/Sanofi/Orders/S_SNF-6938"
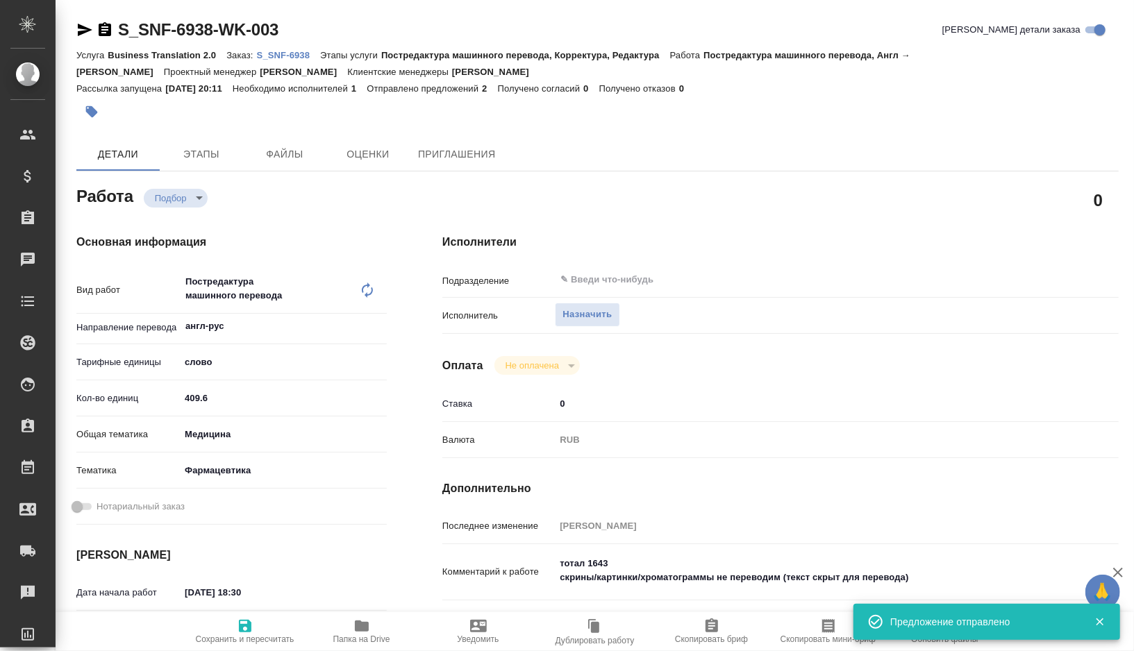
type textarea "x"
type textarea "скрины/картинки/хроматограммы не переводим"
type textarea "x"
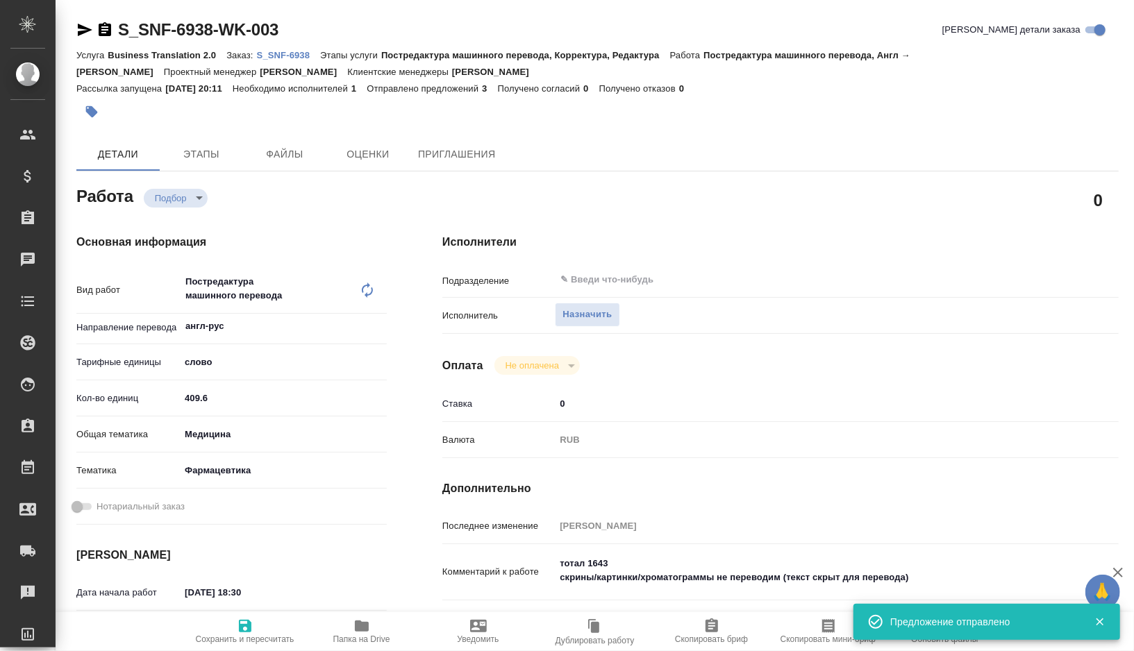
type textarea "x"
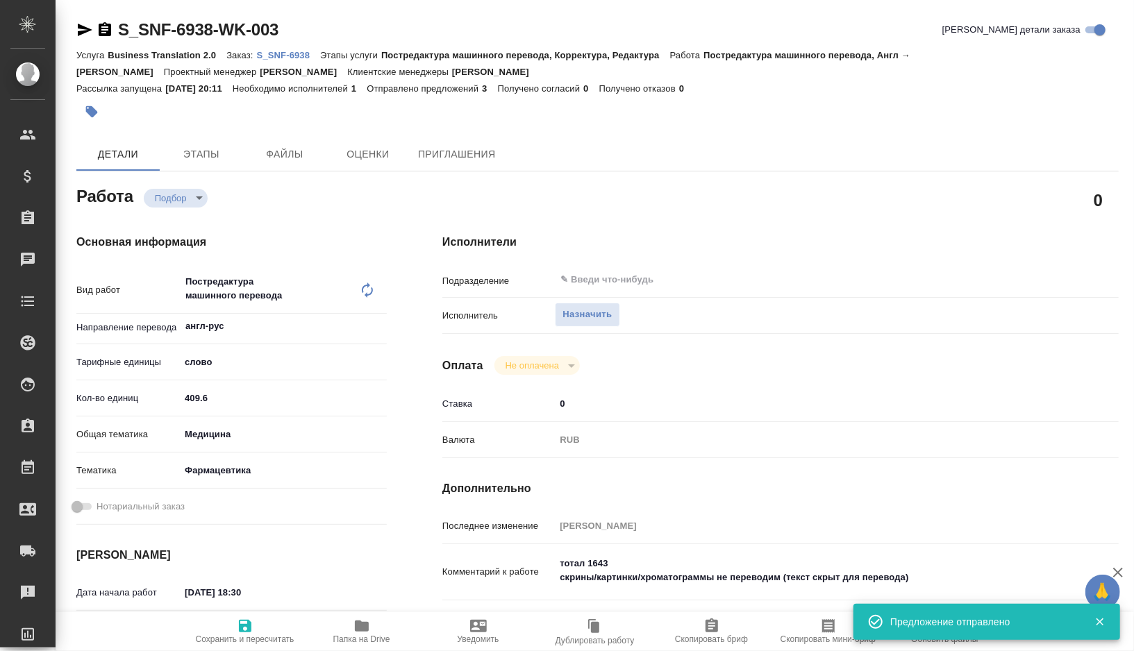
type textarea "x"
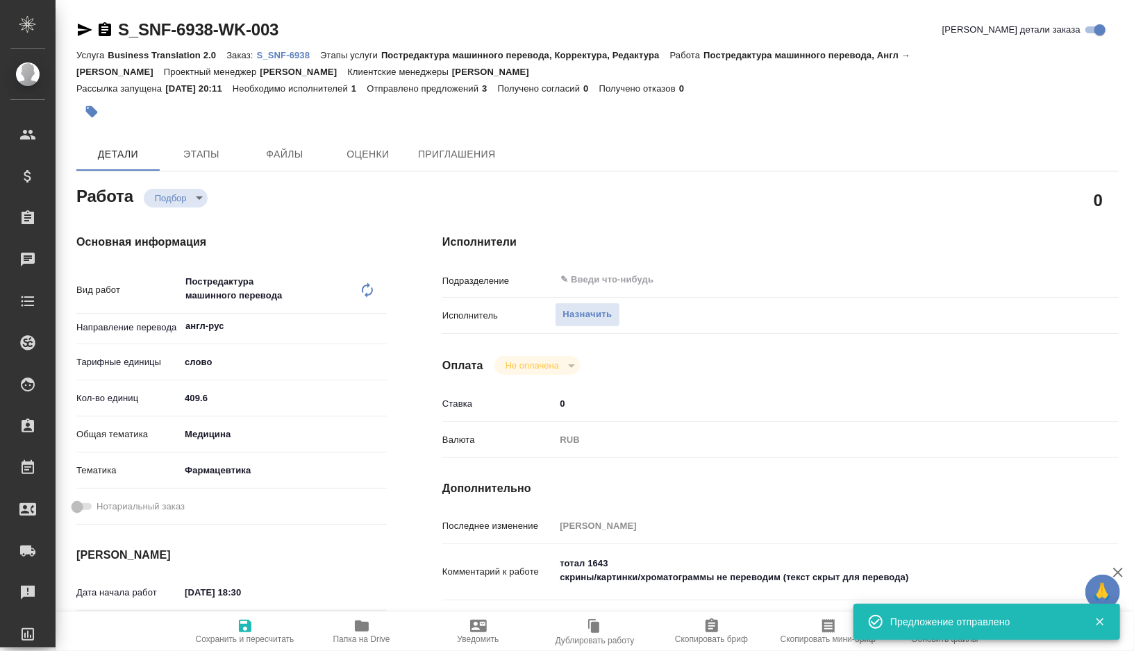
type textarea "x"
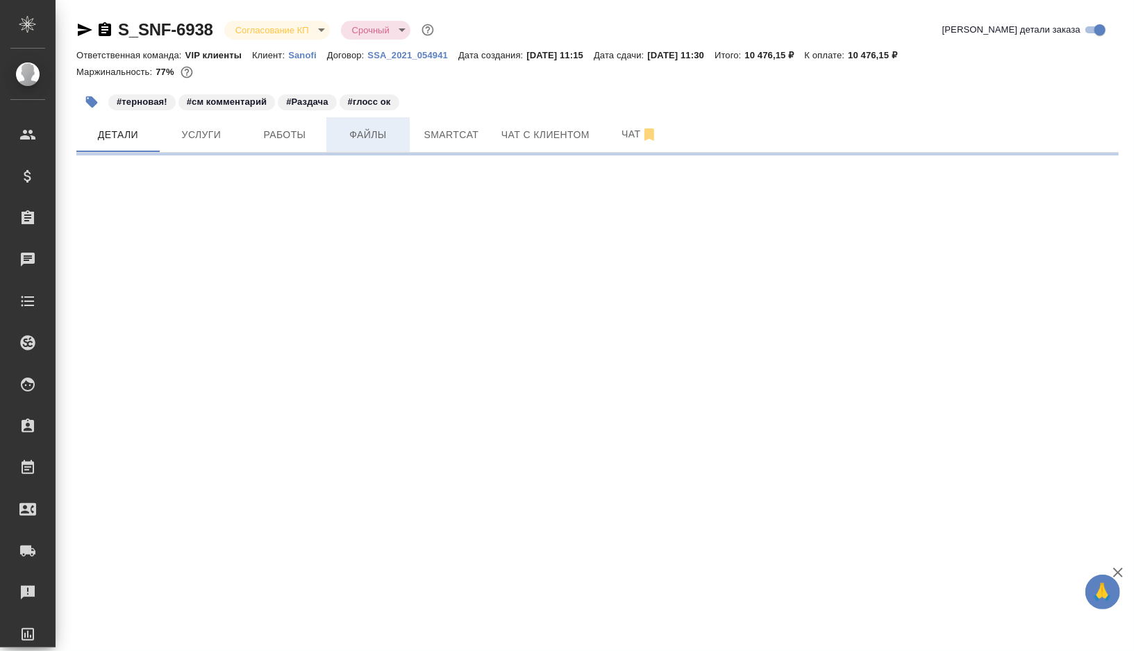
select select "RU"
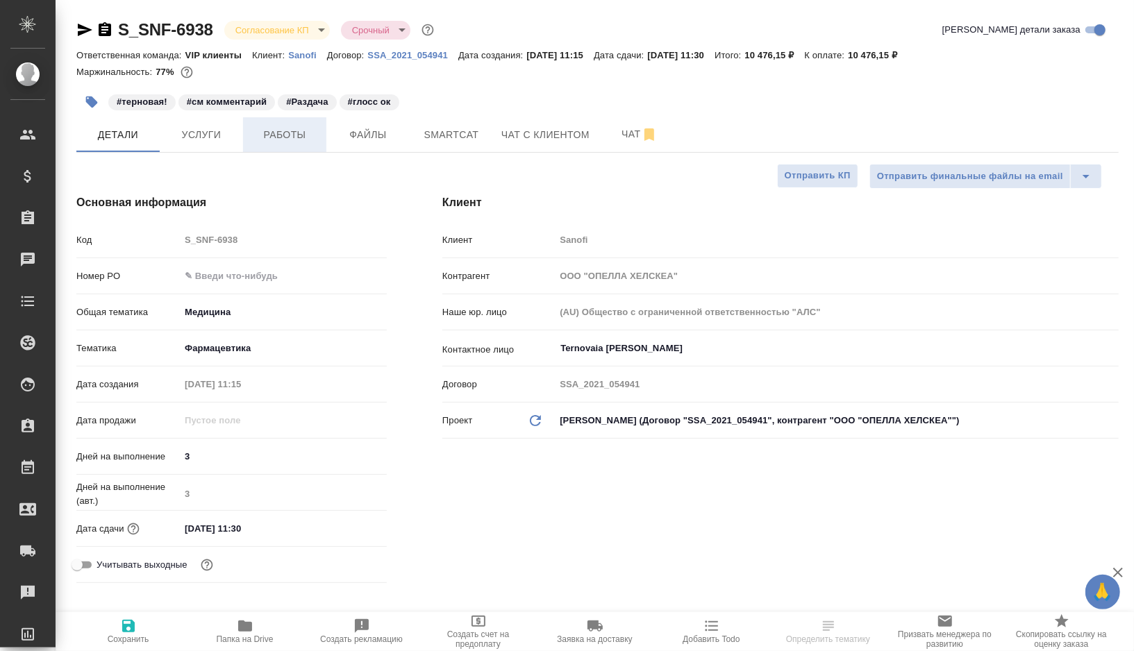
type textarea "x"
click at [296, 142] on span "Работы" at bounding box center [284, 134] width 67 height 17
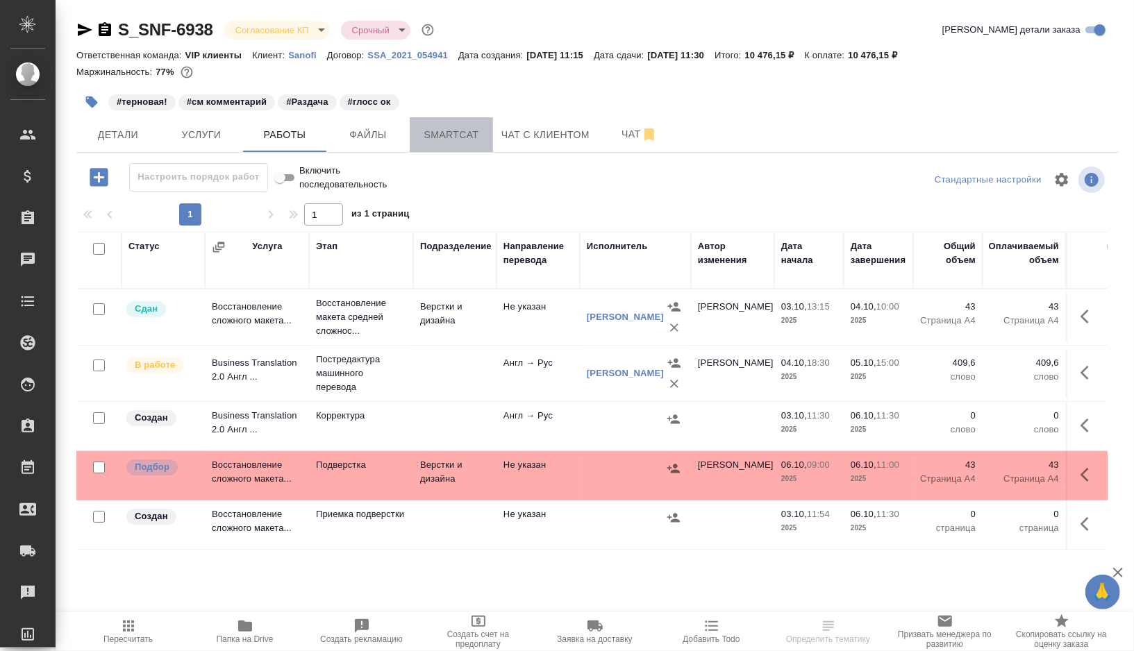
click at [471, 137] on span "Smartcat" at bounding box center [451, 134] width 67 height 17
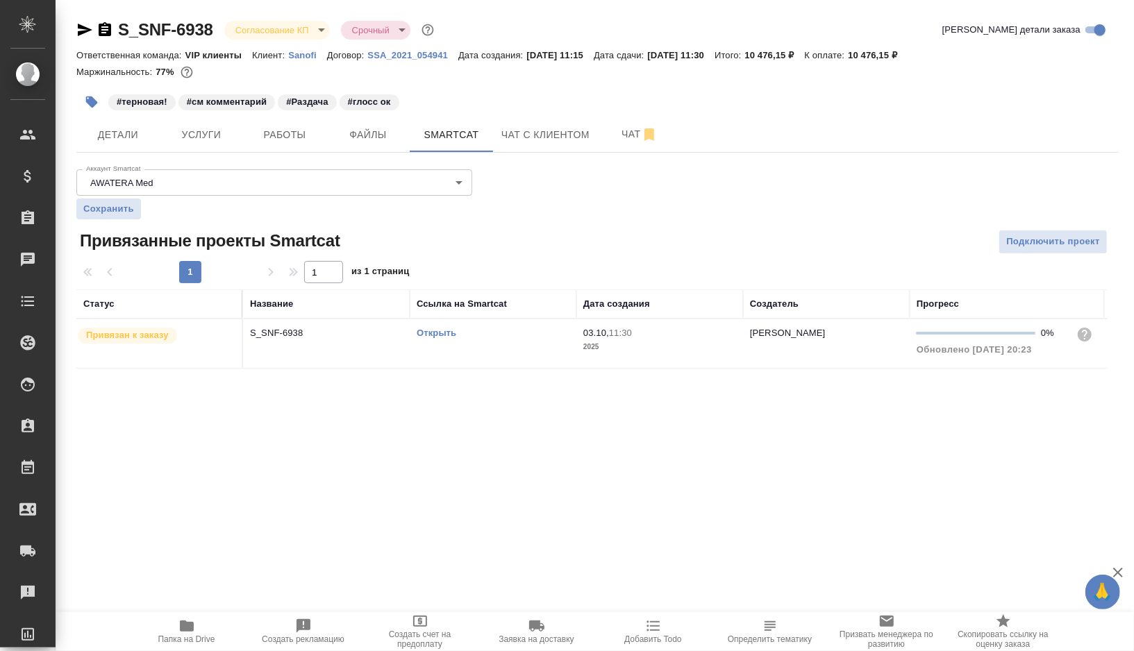
click at [435, 329] on link "Открыть" at bounding box center [437, 333] width 40 height 10
click at [304, 135] on span "Работы" at bounding box center [284, 134] width 67 height 17
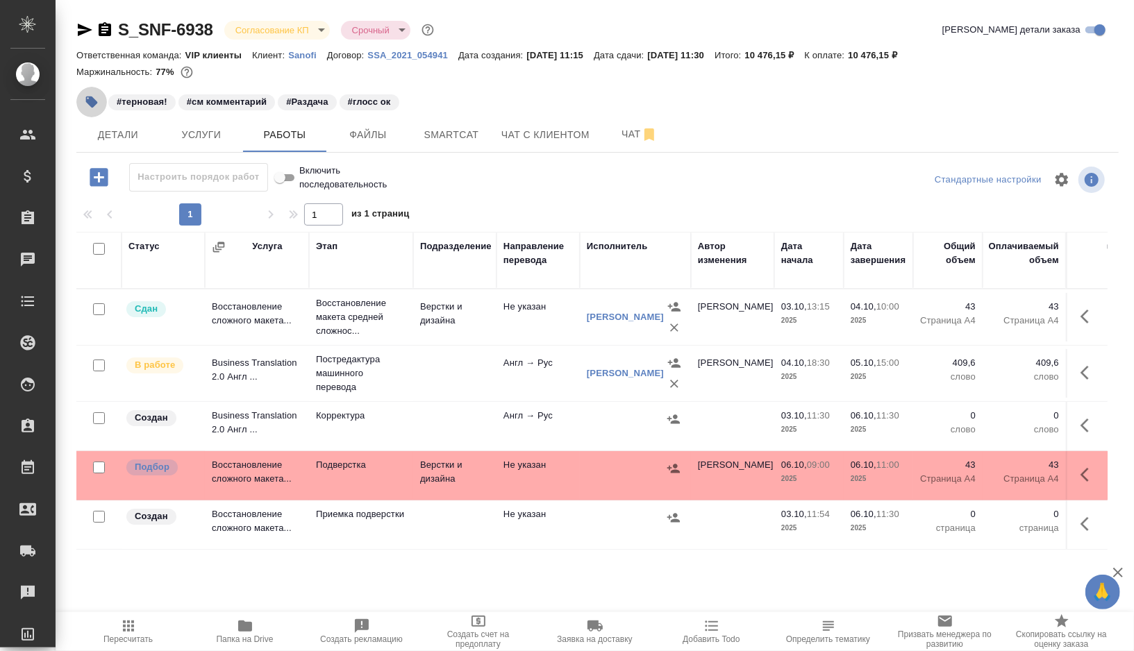
click at [90, 96] on icon "button" at bounding box center [92, 102] width 12 height 12
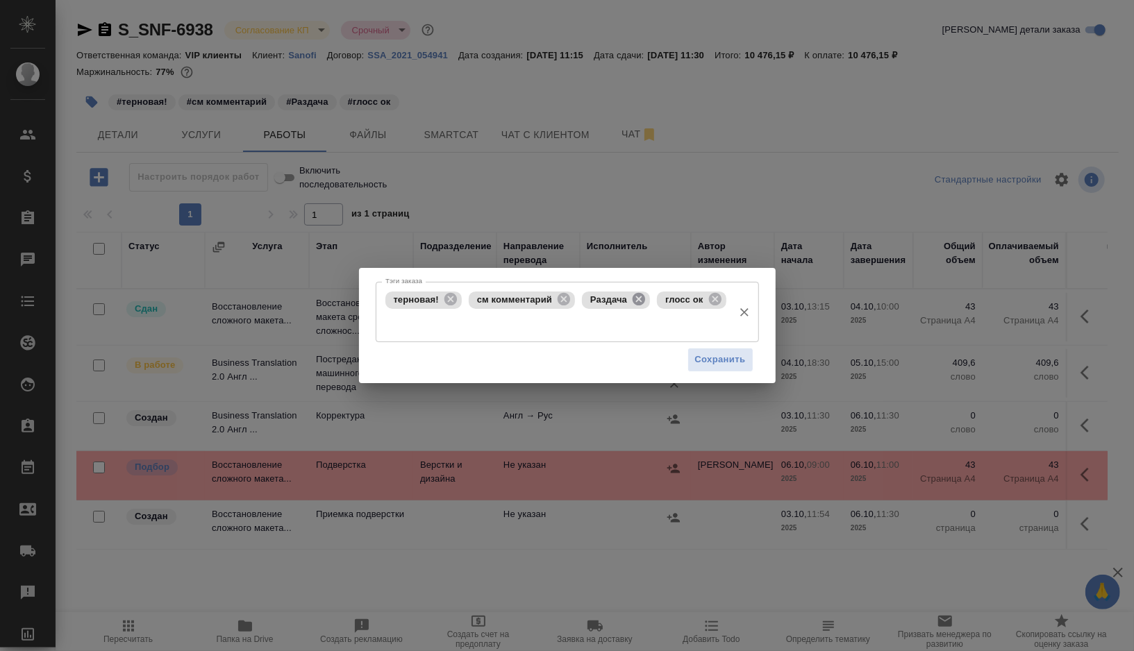
click at [641, 297] on icon at bounding box center [638, 299] width 12 height 12
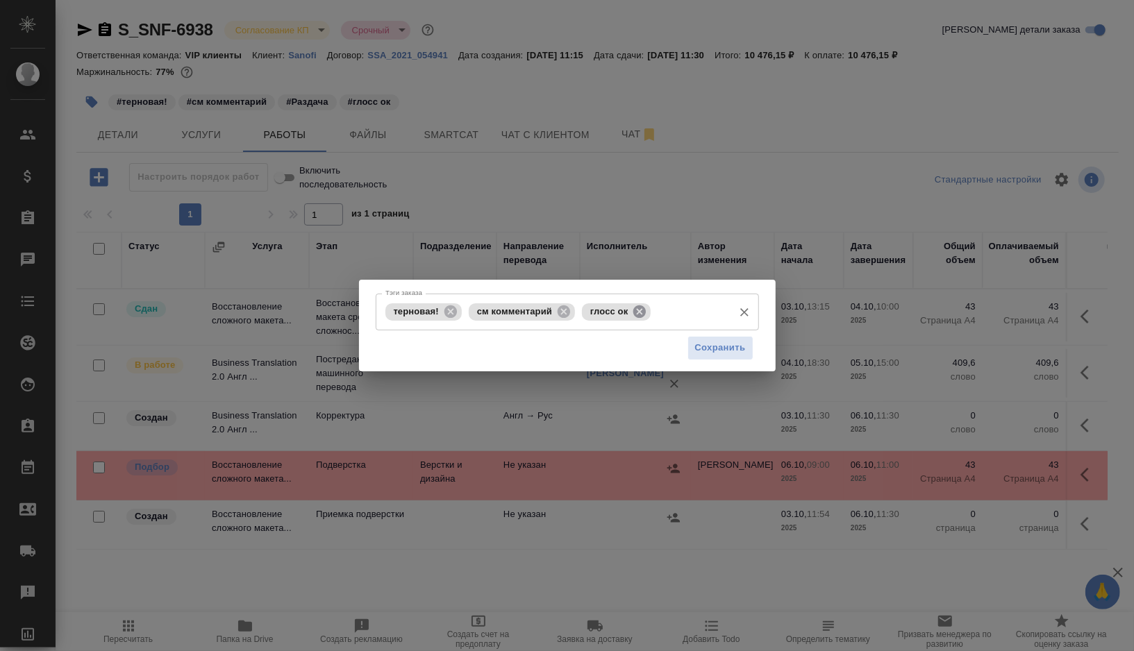
click at [646, 311] on icon at bounding box center [639, 311] width 12 height 12
click at [647, 311] on input "Тэги заказа" at bounding box center [651, 312] width 147 height 24
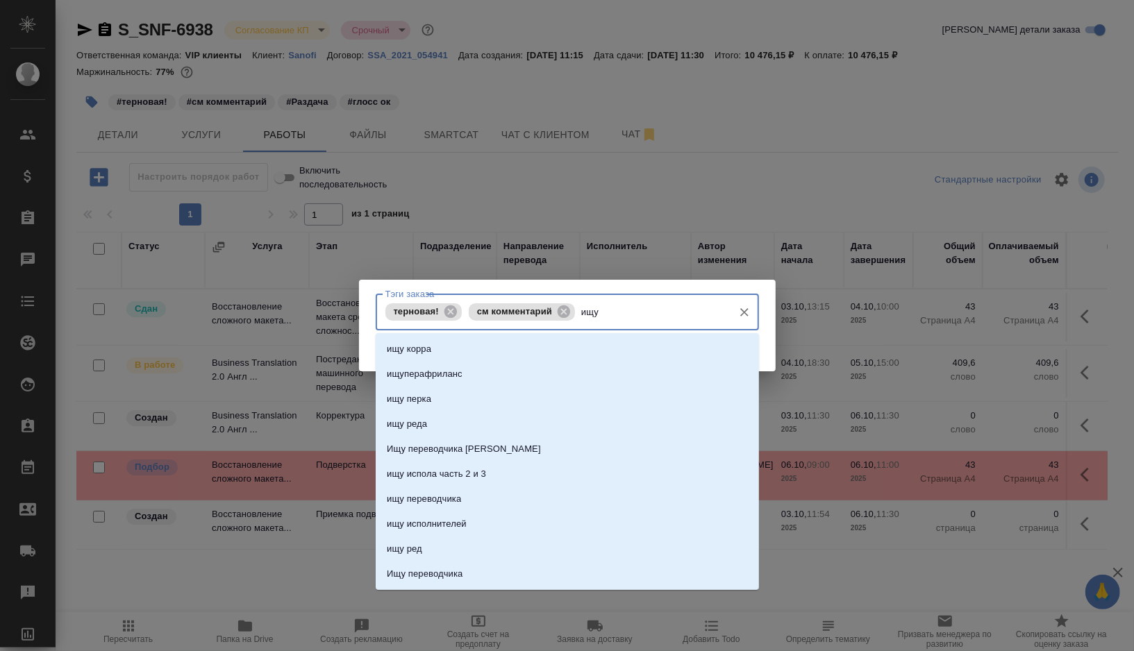
type input "ищу"
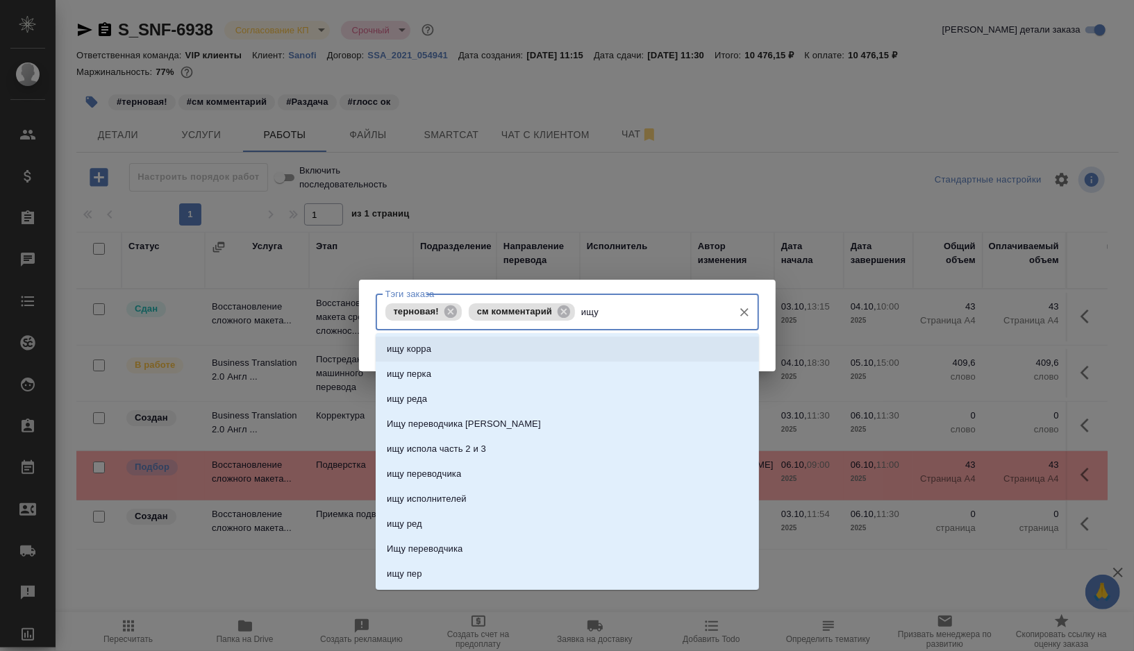
click at [429, 351] on p "ищу корра" at bounding box center [409, 349] width 44 height 14
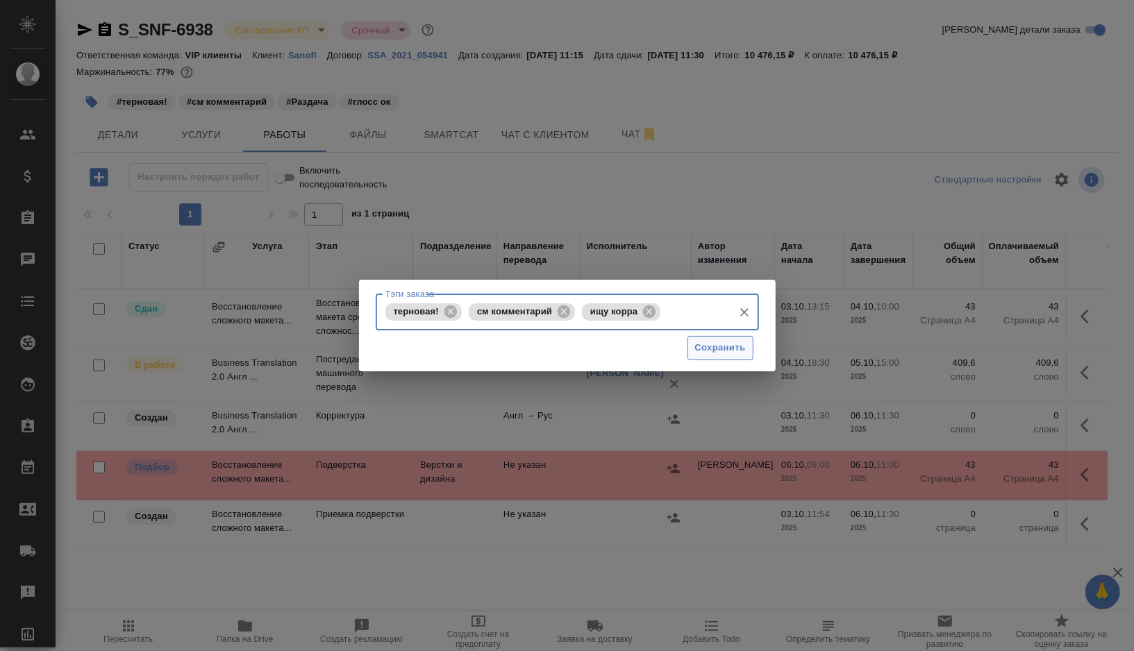
click at [709, 340] on span "Сохранить" at bounding box center [720, 348] width 51 height 16
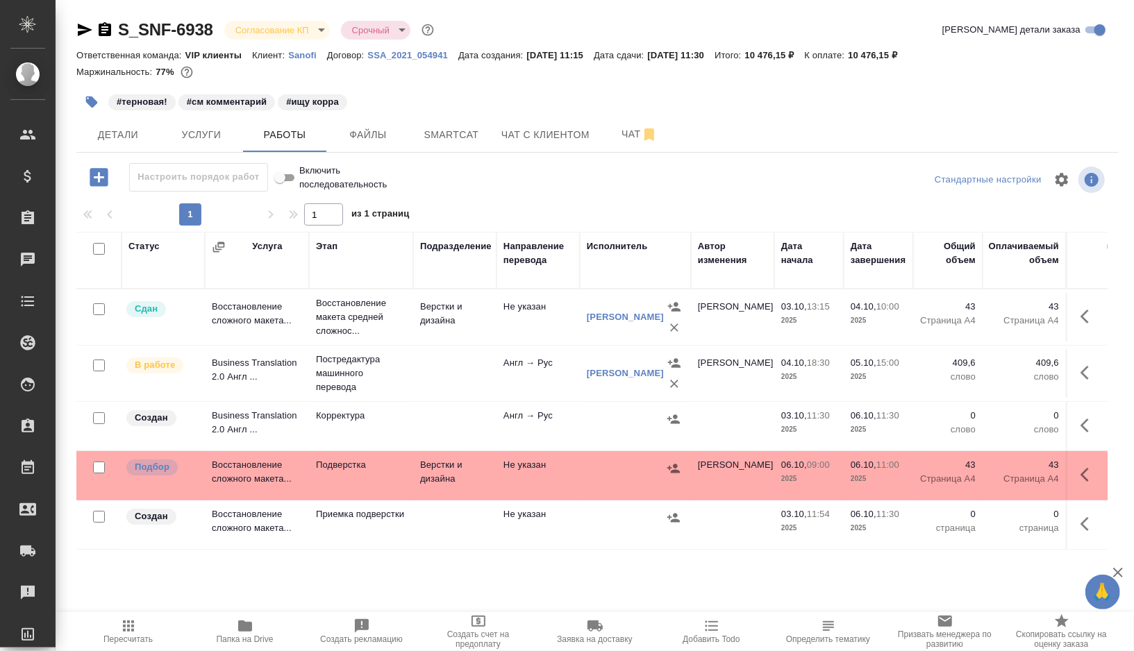
click at [436, 423] on td at bounding box center [454, 426] width 83 height 49
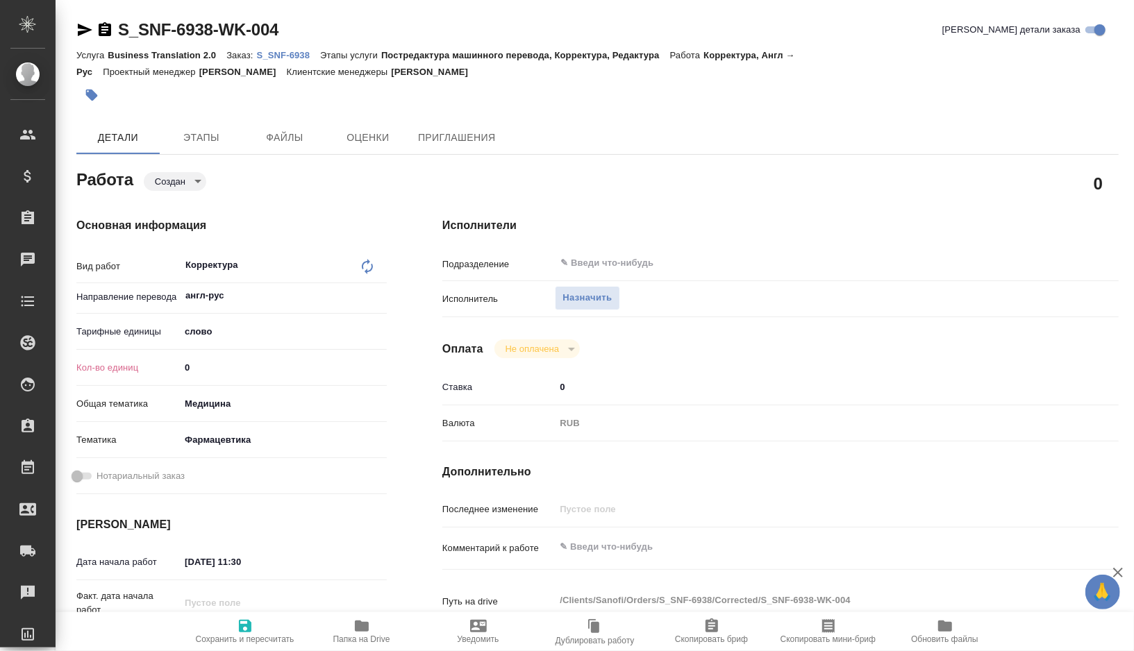
type textarea "x"
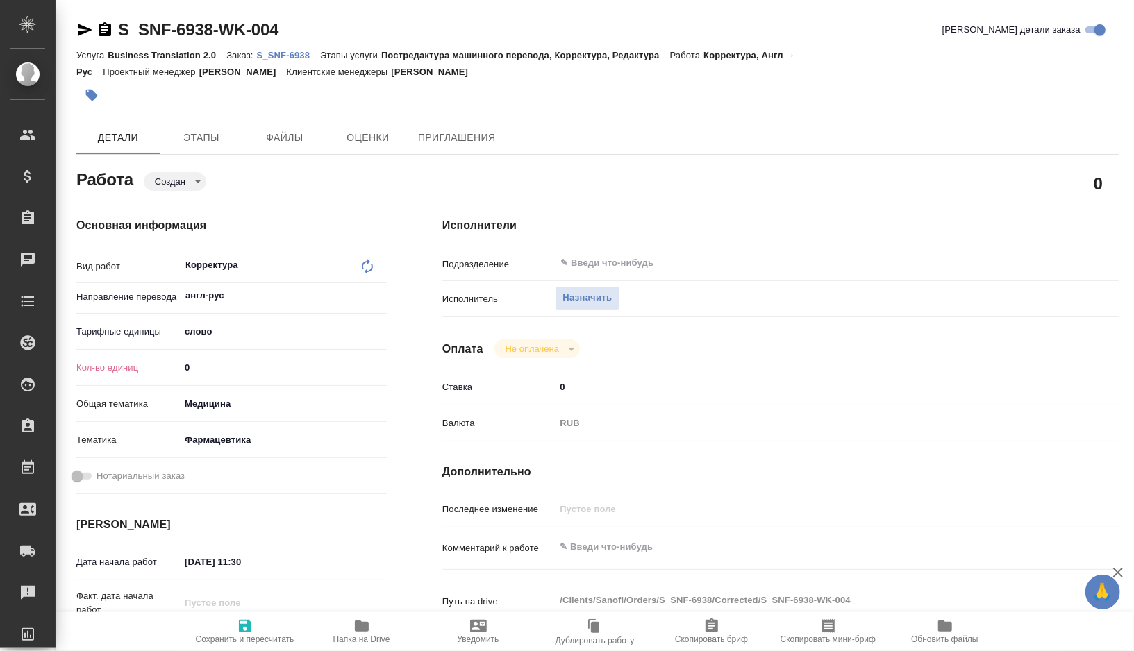
type textarea "x"
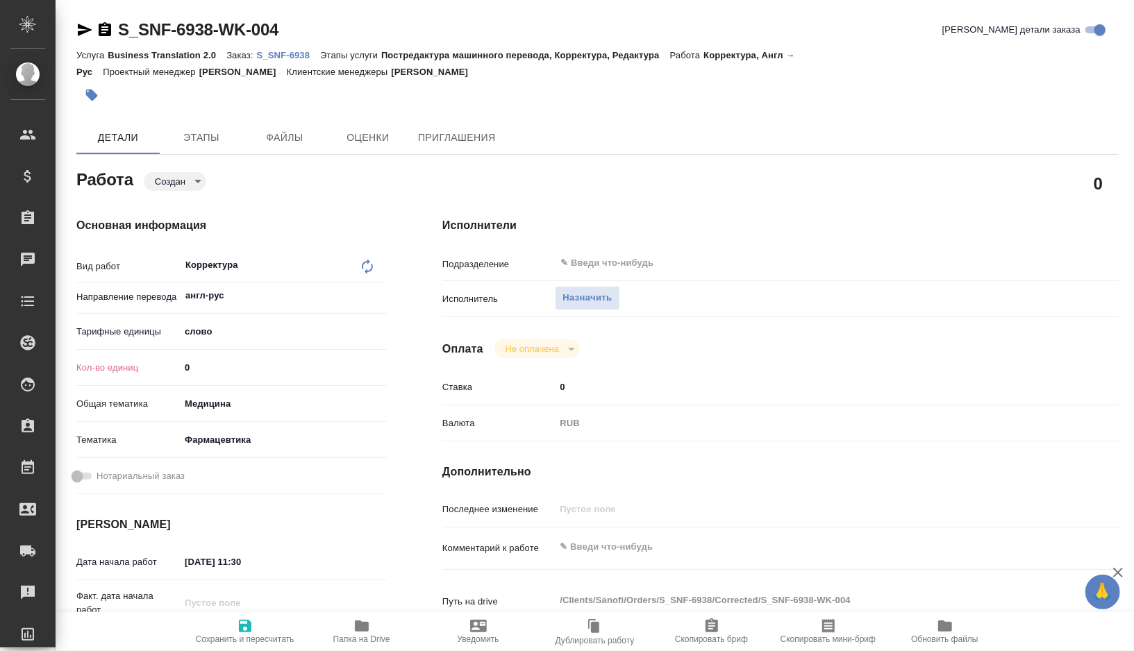
type textarea "x"
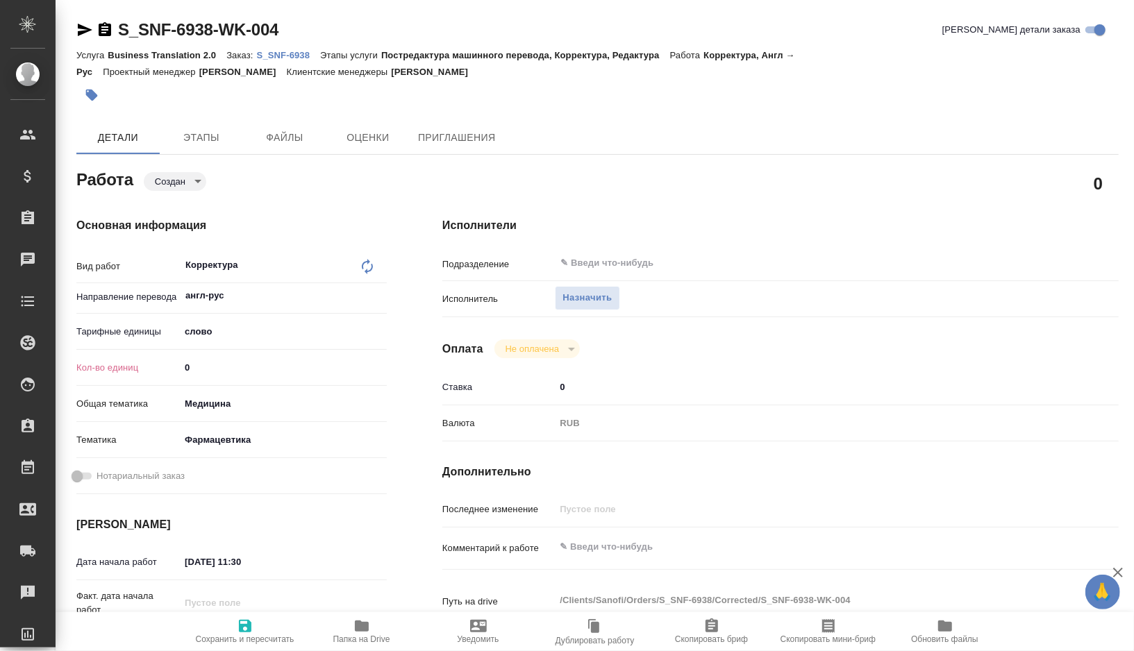
type textarea "x"
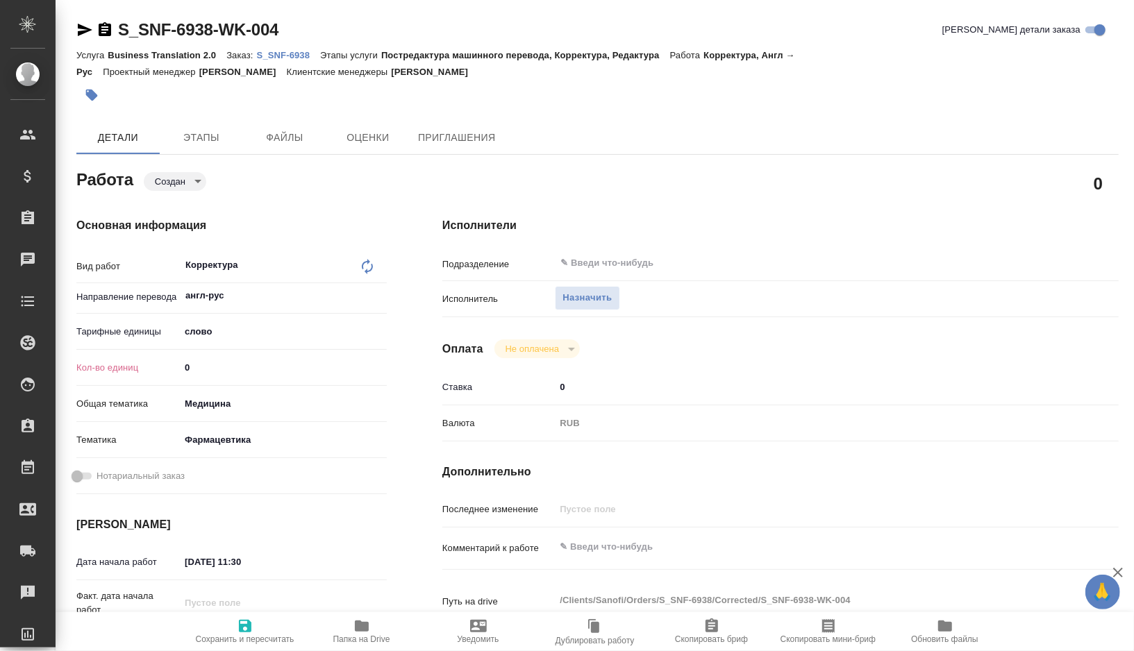
type textarea "x"
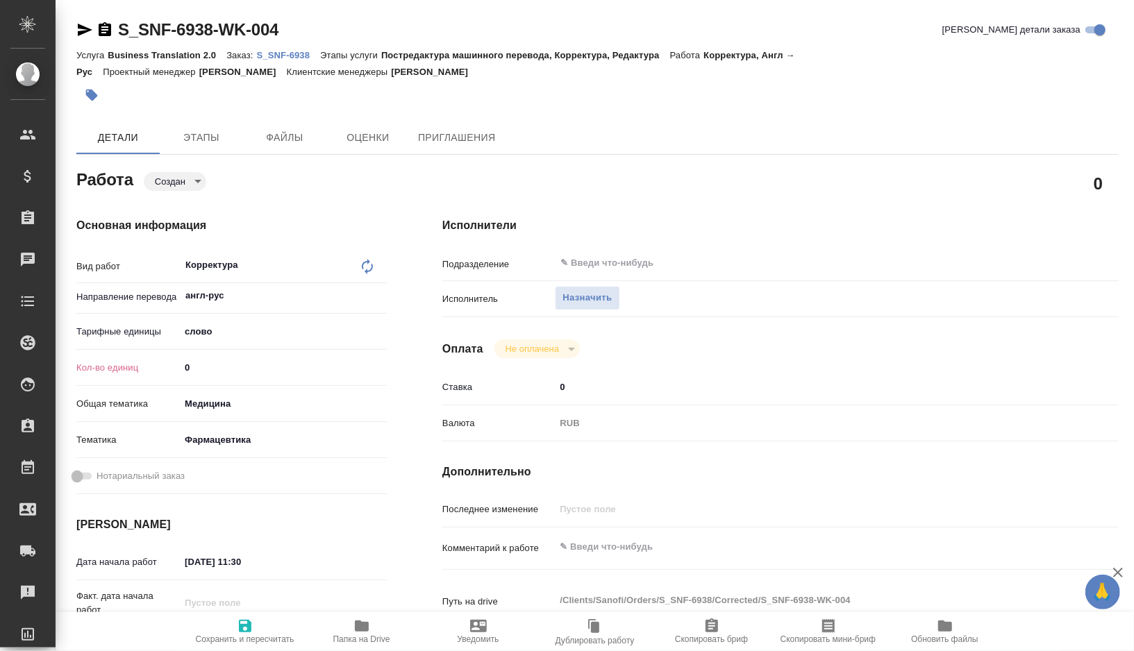
click at [226, 387] on div "Кол-во единиц 0" at bounding box center [231, 373] width 310 height 36
type textarea "x"
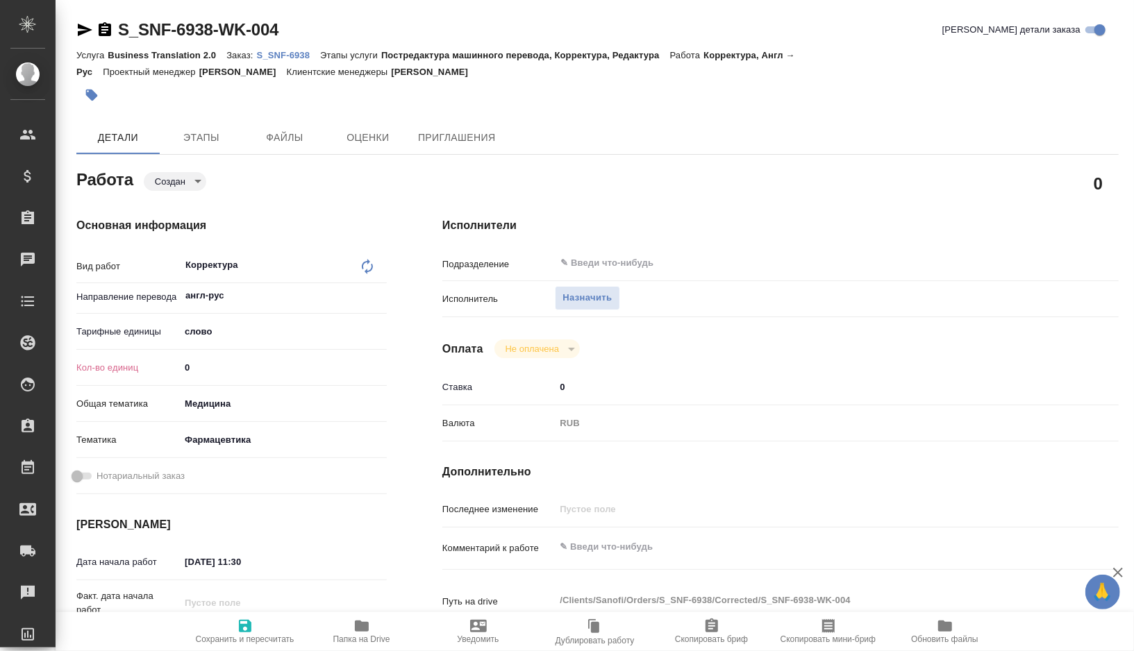
type textarea "x"
click at [205, 369] on input "0" at bounding box center [283, 368] width 207 height 20
type textarea "x"
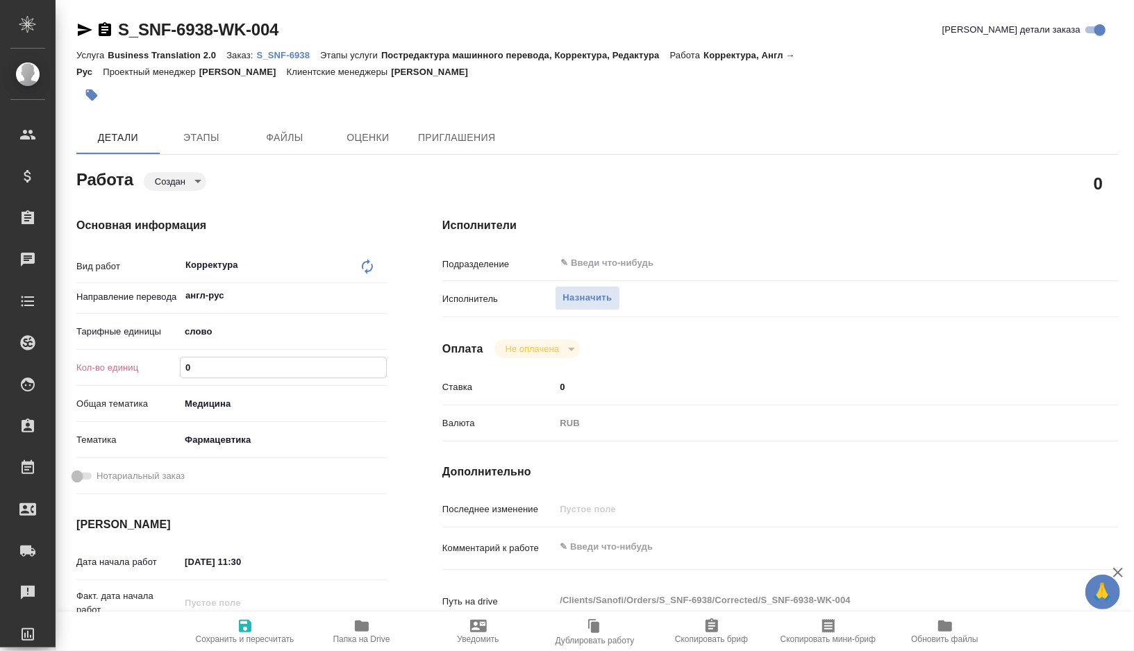
type textarea "x"
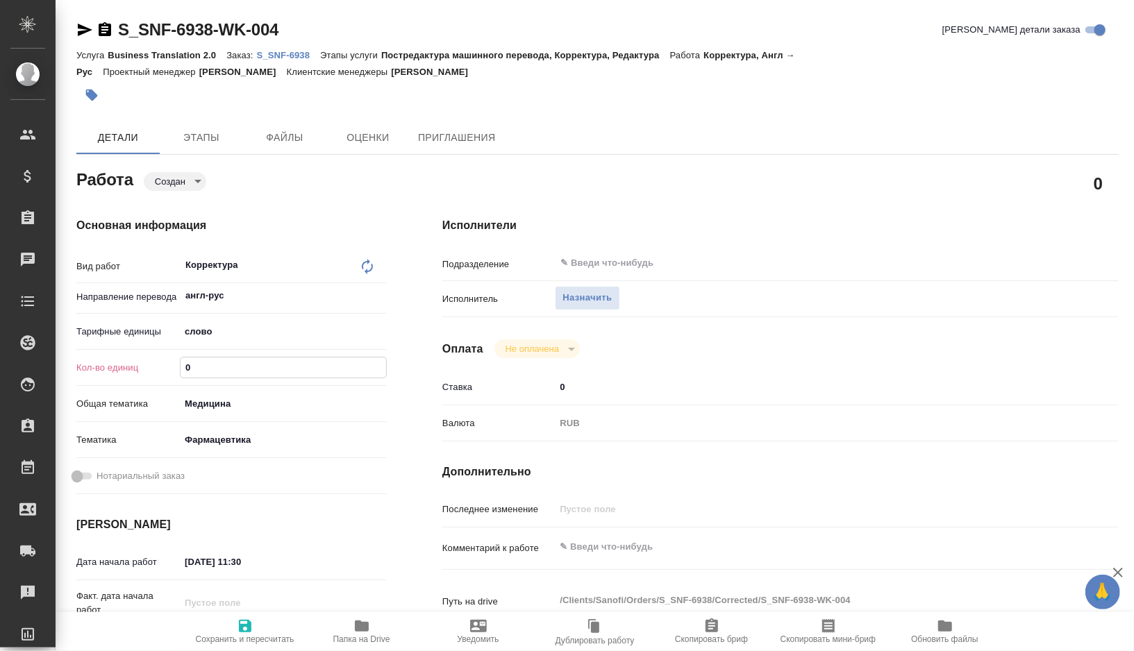
type textarea "x"
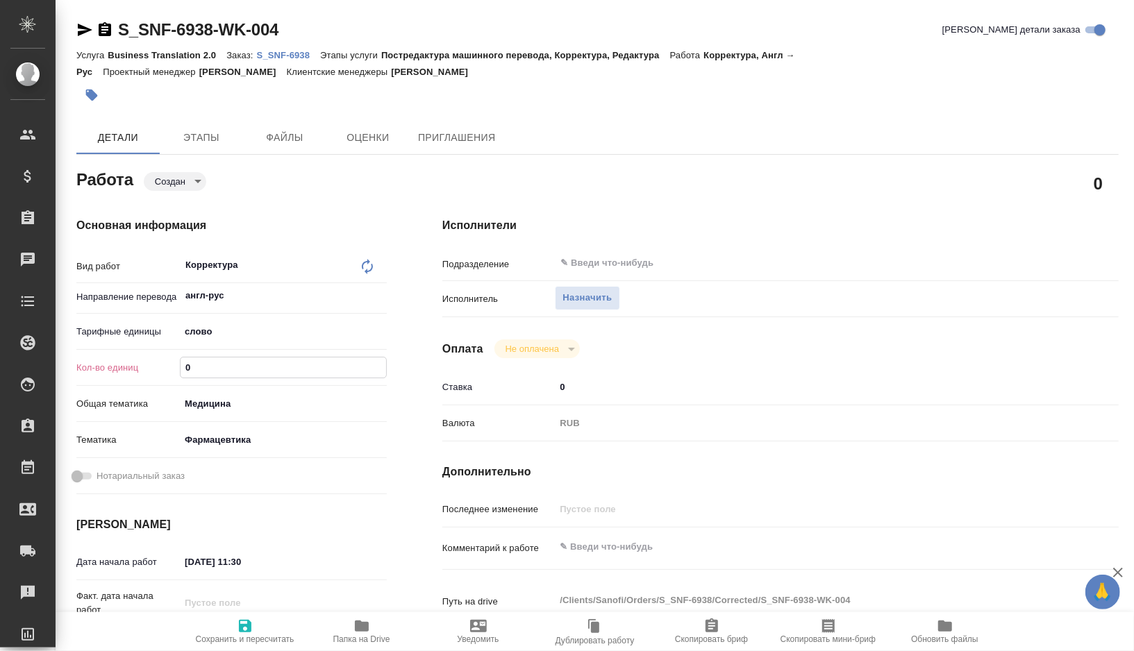
type textarea "x"
paste input "1567"
type textarea "x"
type input "1567"
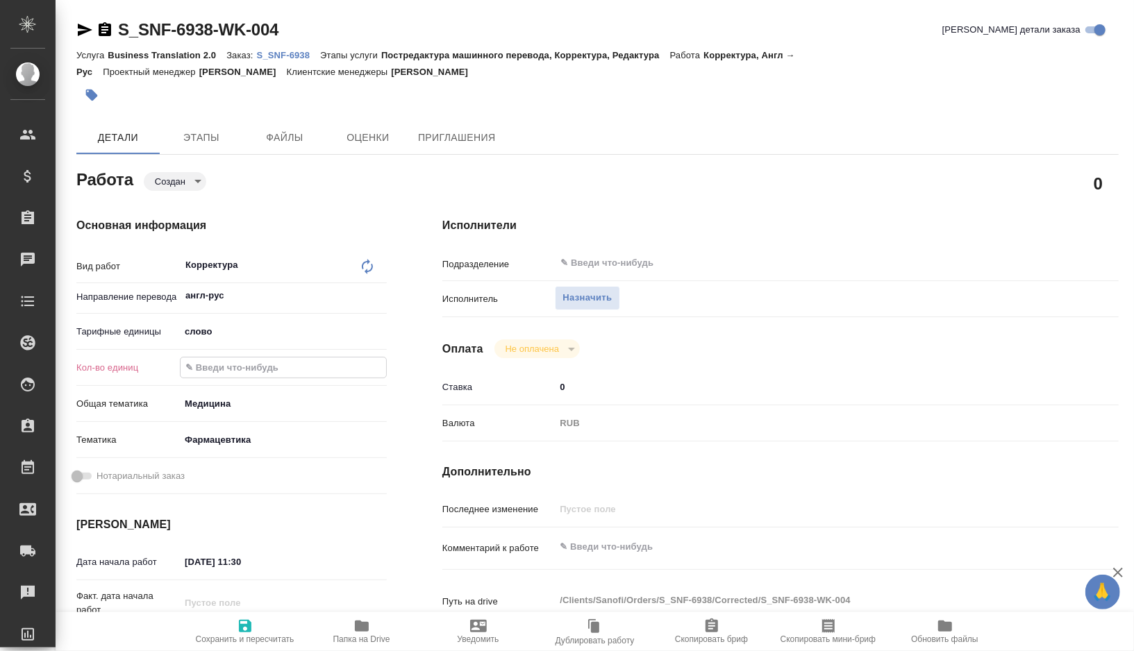
type textarea "x"
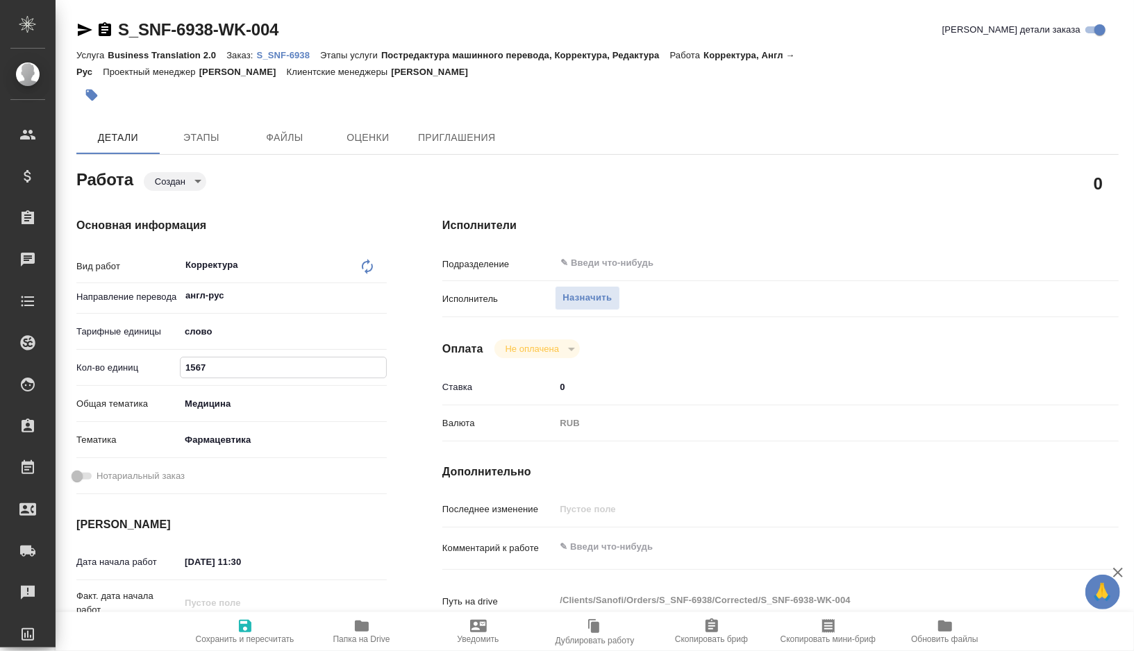
type textarea "x"
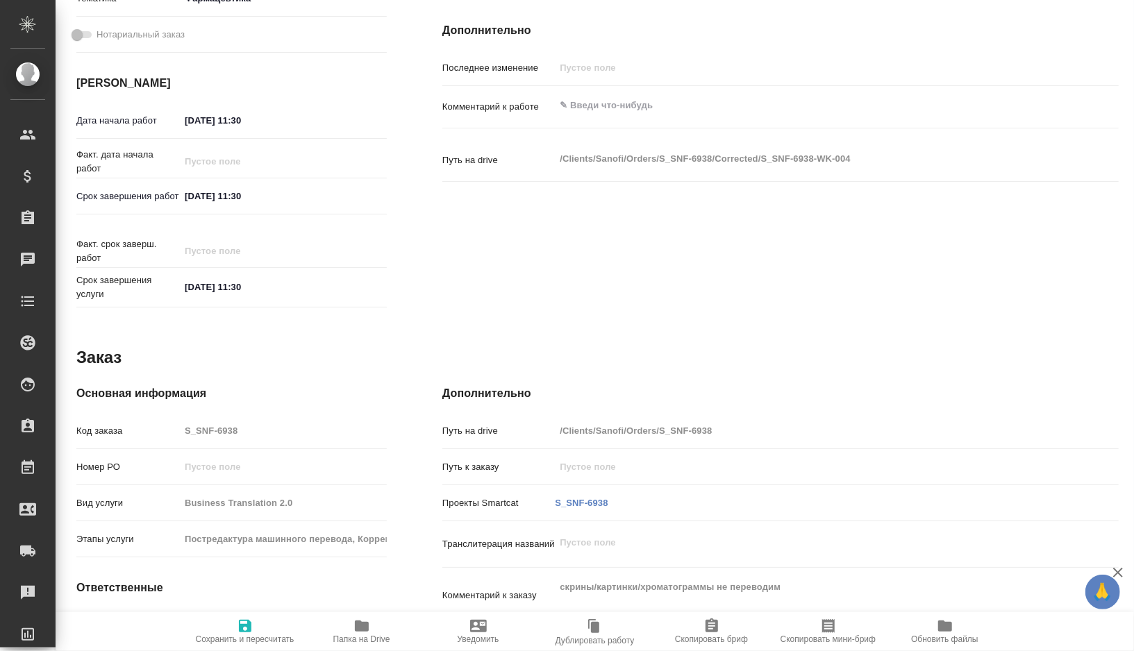
scroll to position [561, 0]
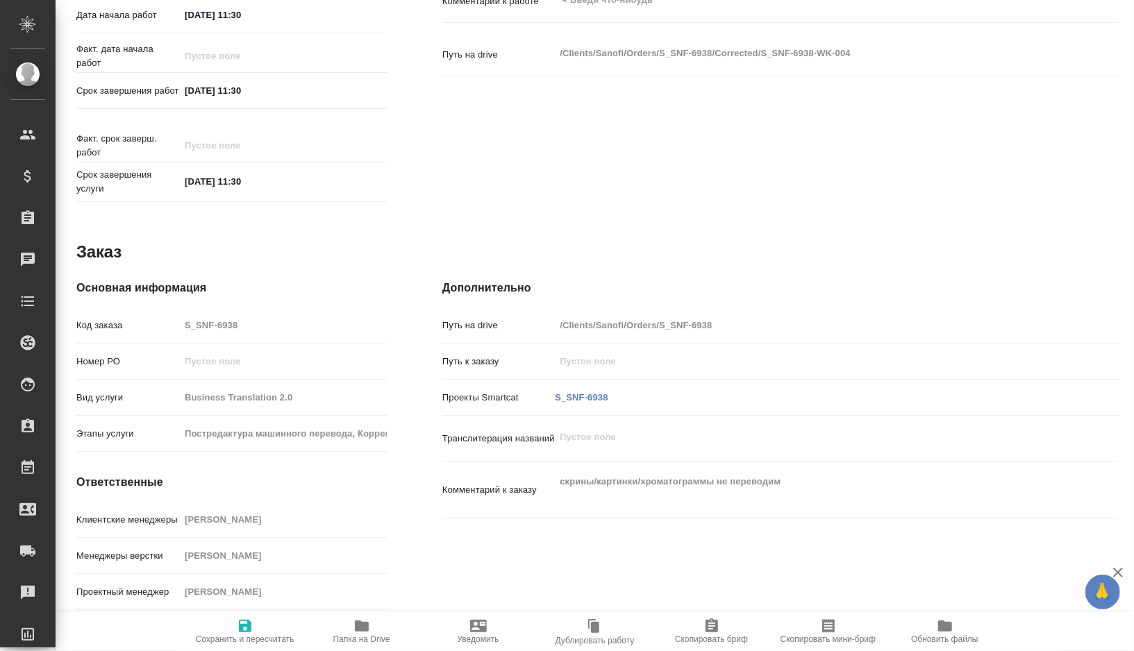
type input "1567"
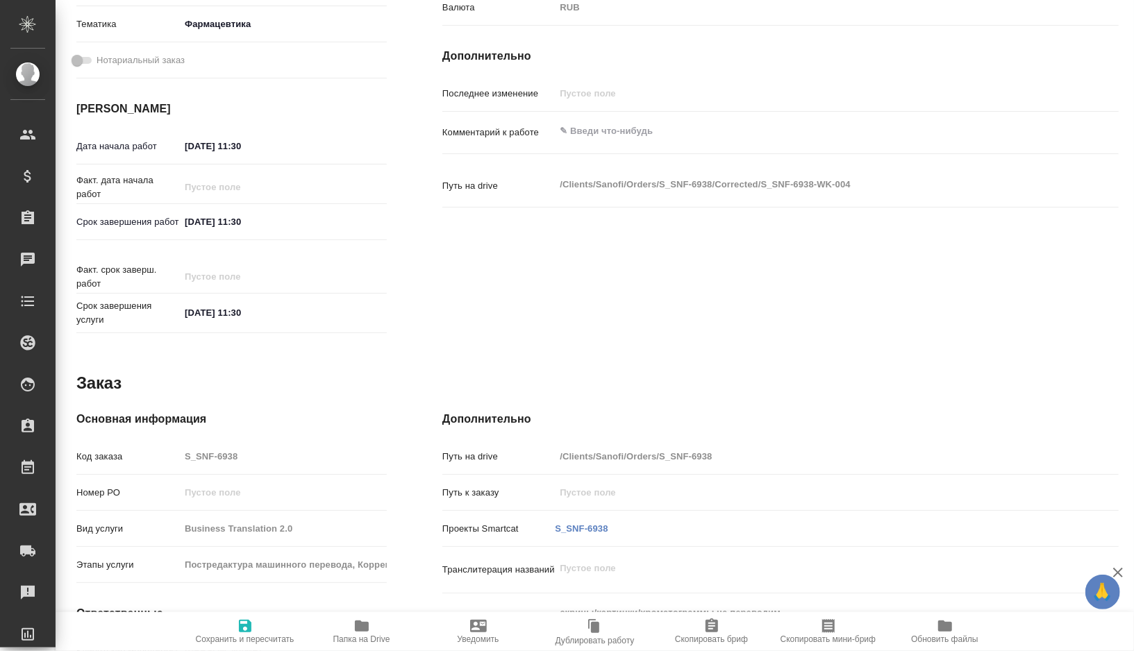
scroll to position [401, 0]
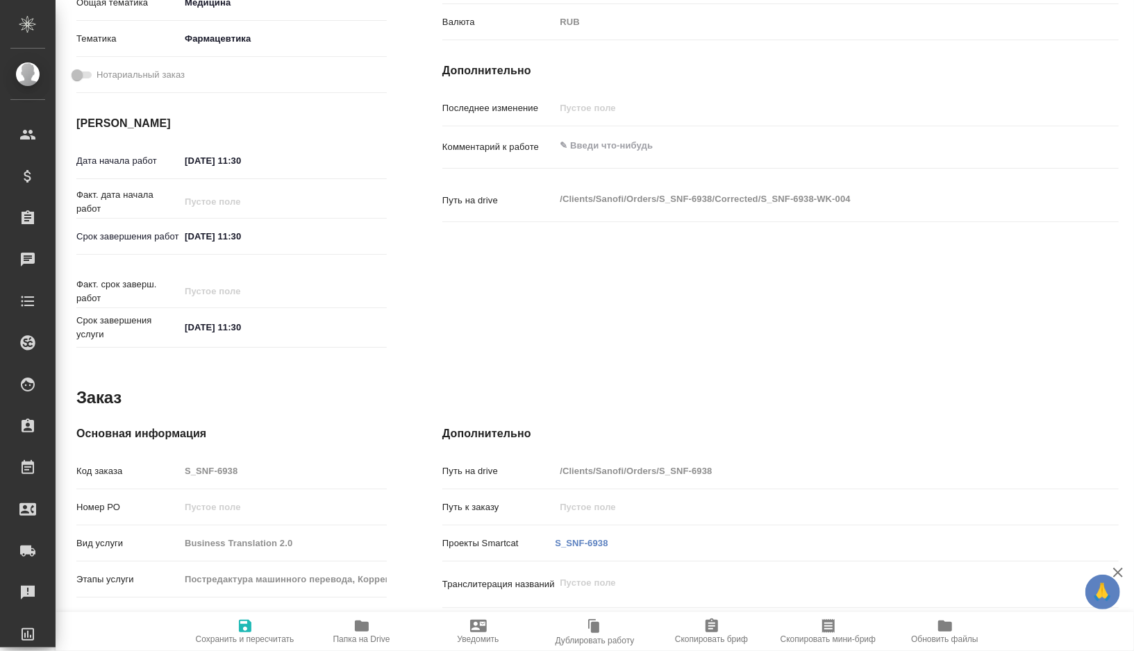
type textarea "x"
click at [610, 143] on textarea at bounding box center [808, 146] width 507 height 24
paste textarea "скрины/картинки/хроматограммы не переводим"
type textarea "x"
type textarea "скрины/картинки/хроматограммы не переводим"
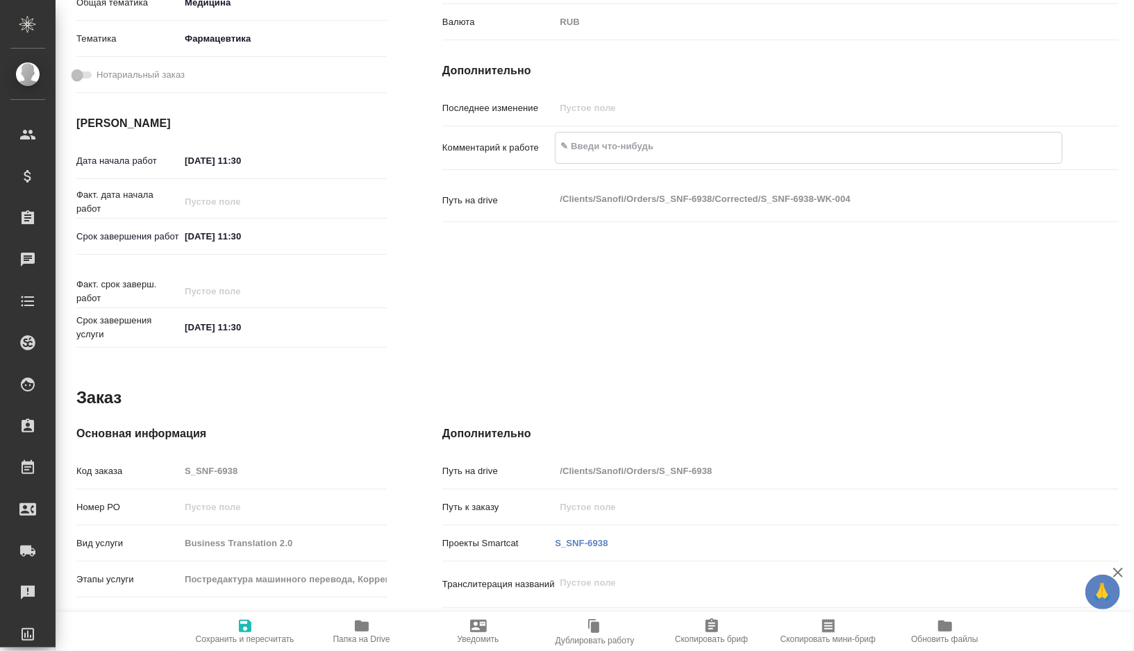
type textarea "x"
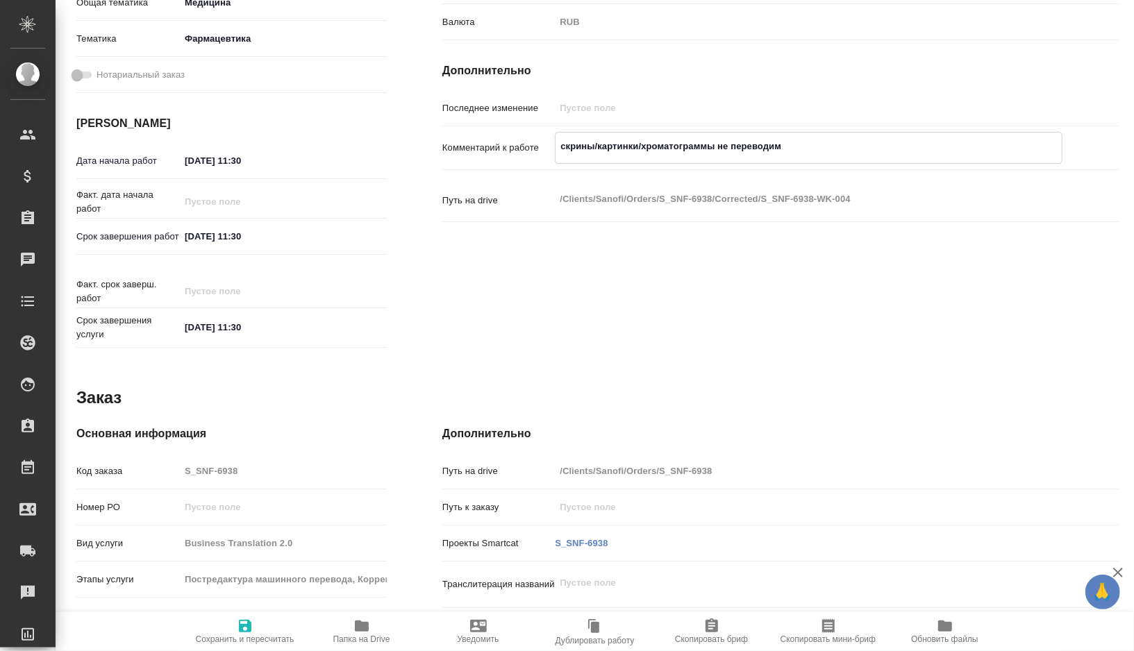
type textarea "скрины/картинки/хроматограммы не переводим"
type textarea "x"
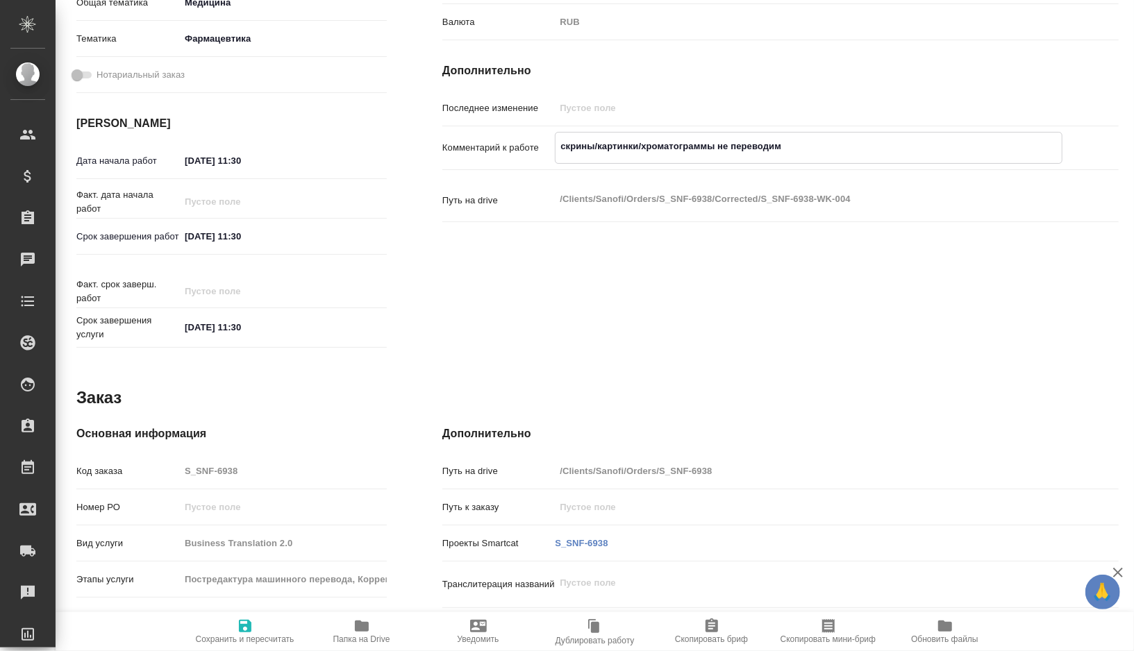
type textarea "x"
type textarea "скрины/картинки/хроматограммы не переводим ("
type textarea "x"
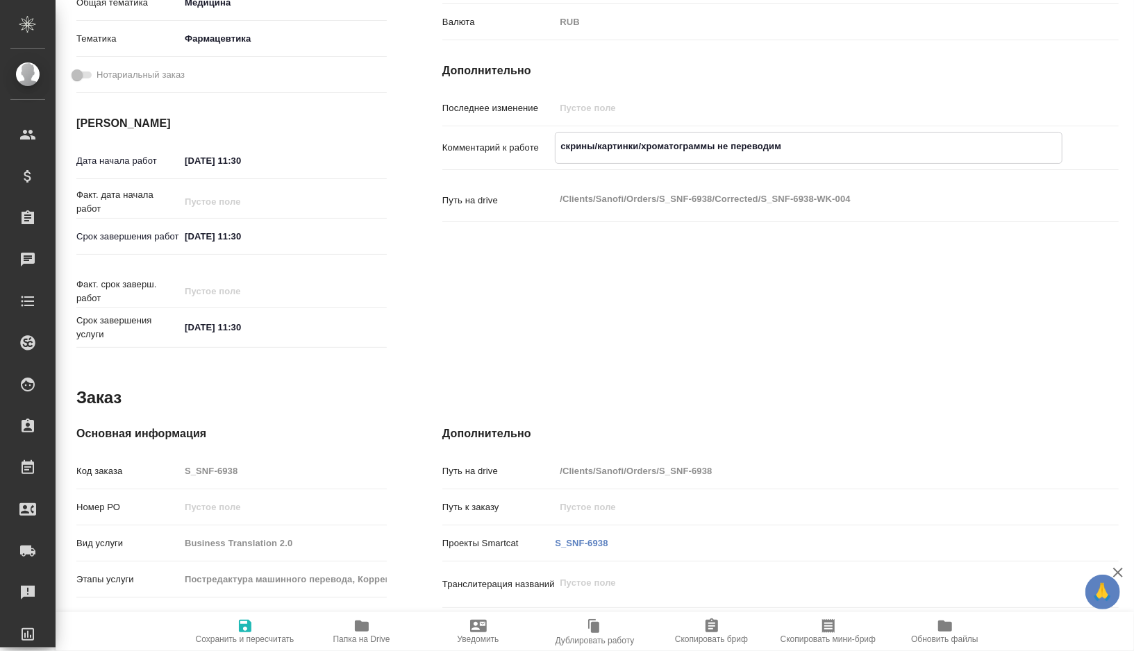
type textarea "x"
type textarea "скрины/картинки/хроматограммы не переводим (д"
type textarea "x"
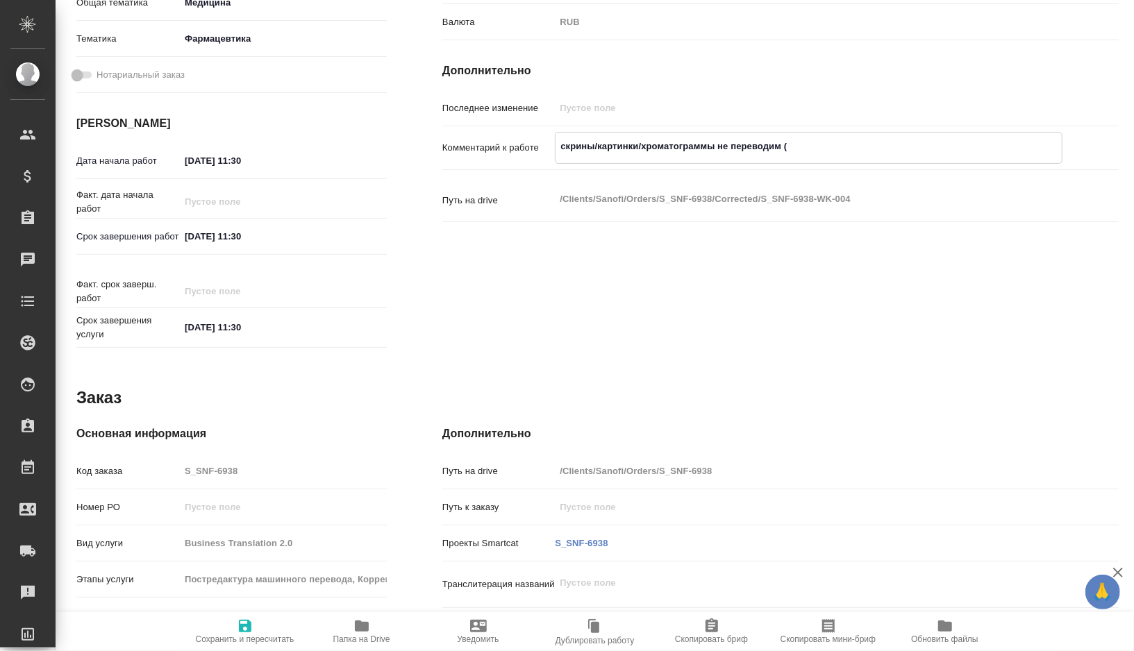
type textarea "x"
type textarea "скрины/картинки/хроматограммы не переводим (дл"
type textarea "x"
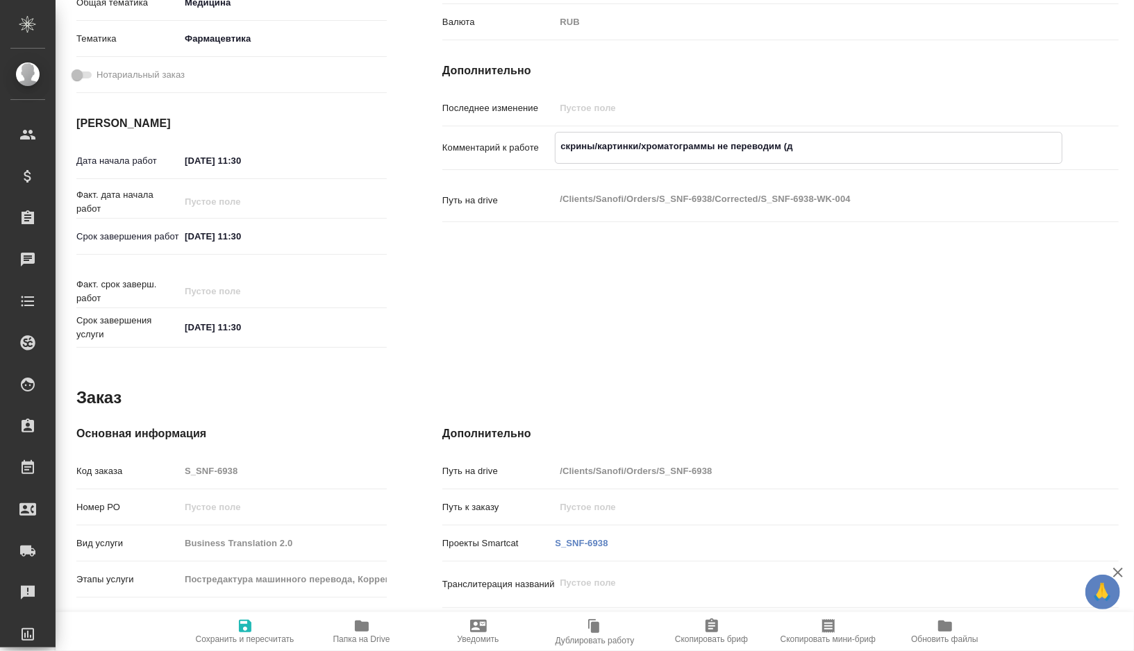
type textarea "x"
type textarea "скрины/картинки/хроматограммы не переводим (для"
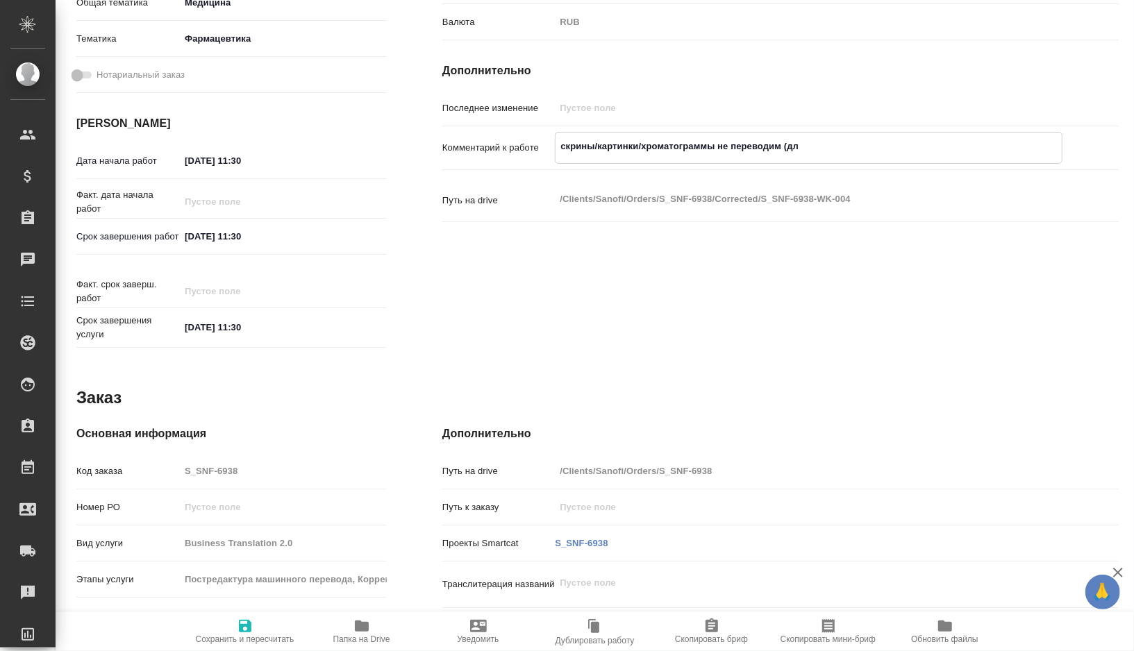
type textarea "x"
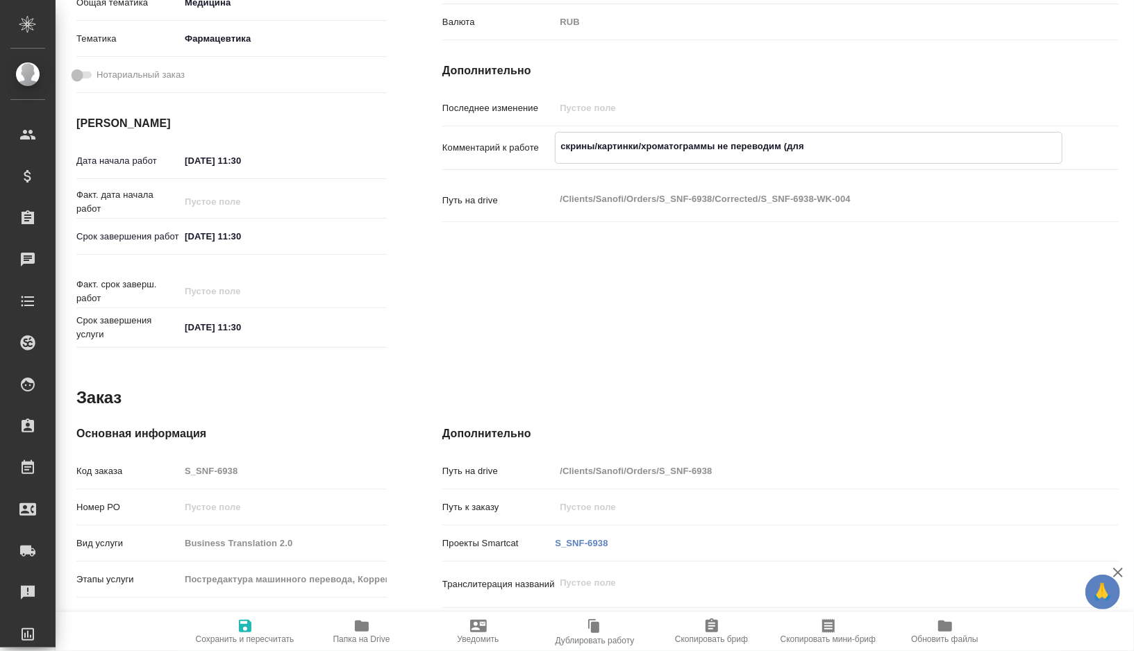
type textarea "скрины/картинки/хроматограммы не переводим (для"
type textarea "x"
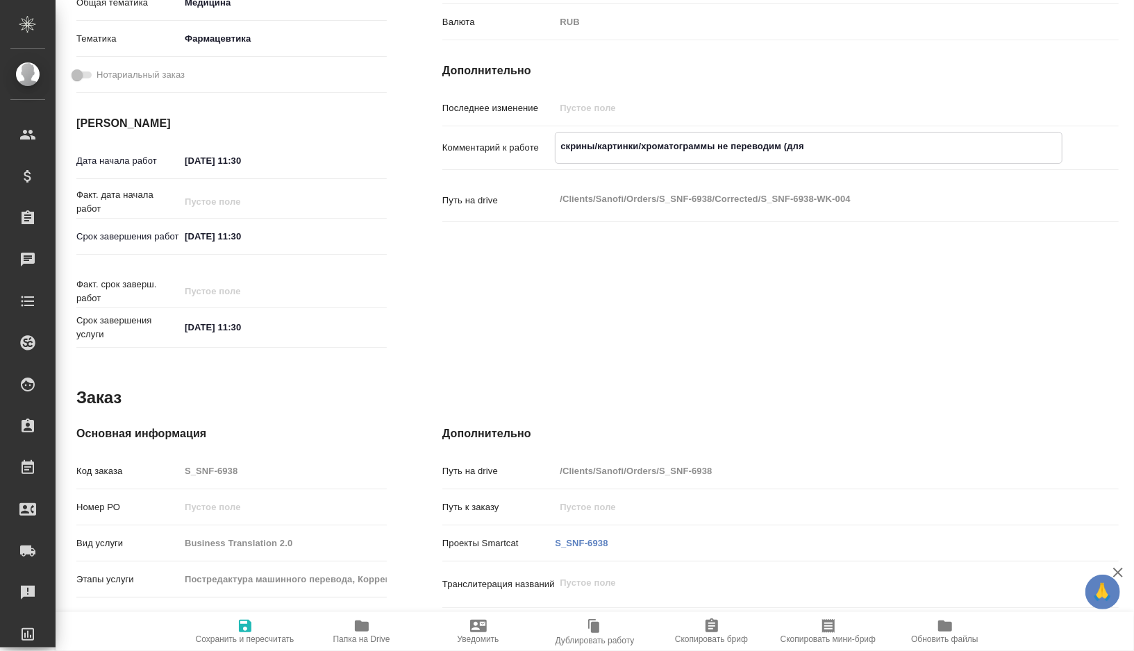
type textarea "x"
type textarea "скрины/картинки/хроматограммы не переводим (для п"
type textarea "x"
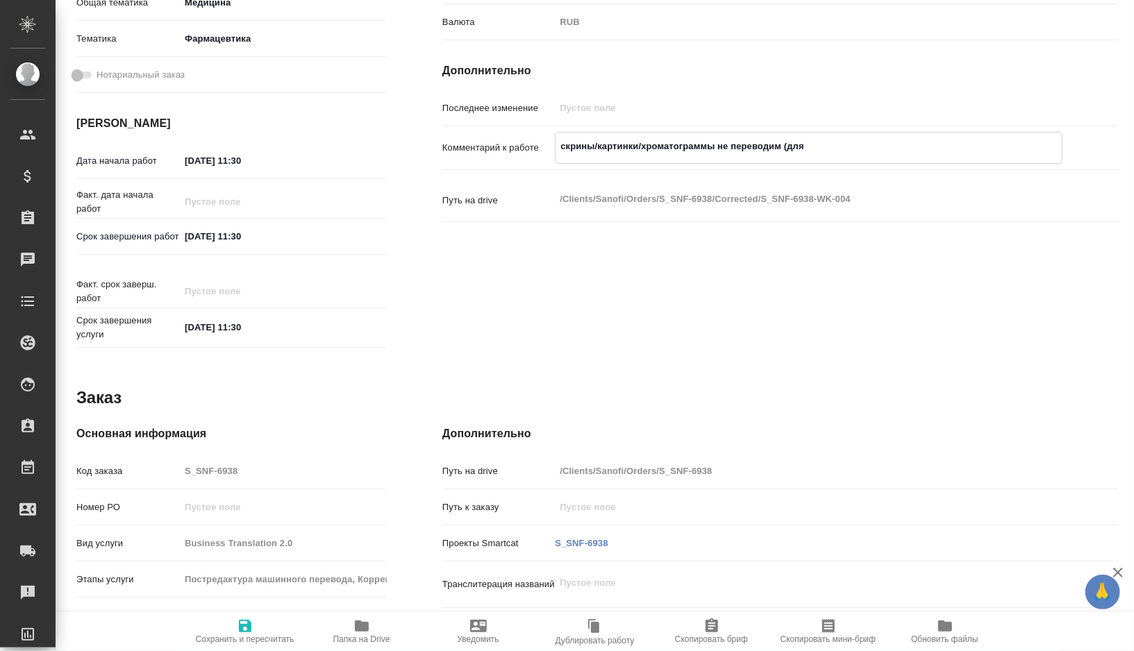
type textarea "x"
type textarea "скрины/картинки/хроматограммы не переводим (для пе"
type textarea "x"
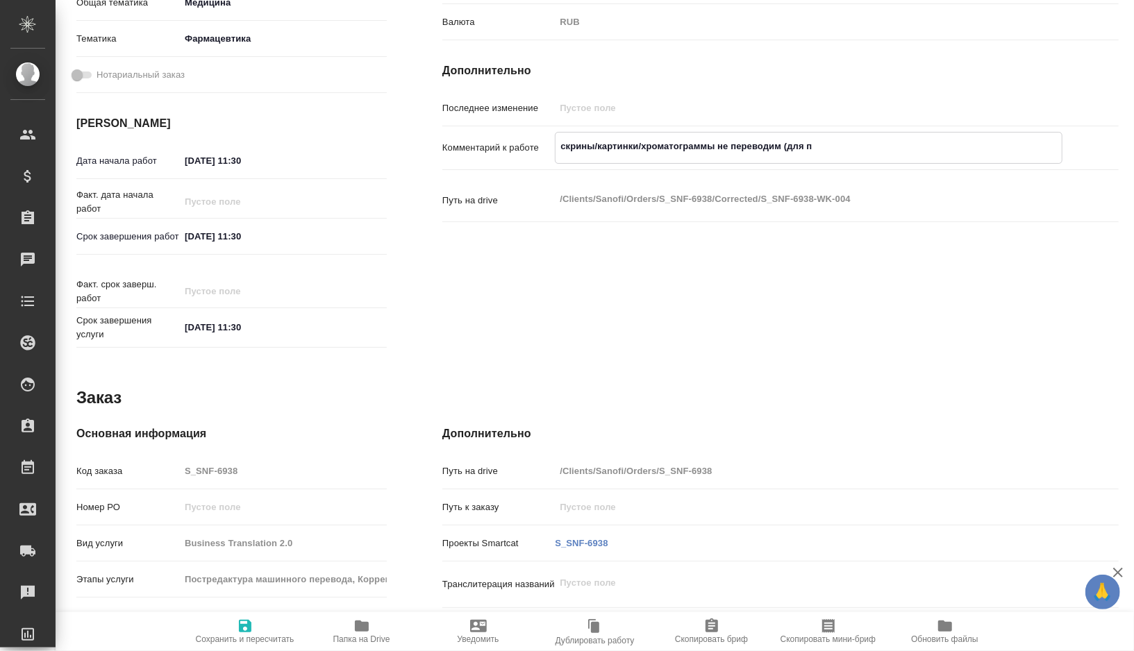
type textarea "x"
type textarea "скрины/картинки/хроматограммы не переводим (для пер"
type textarea "x"
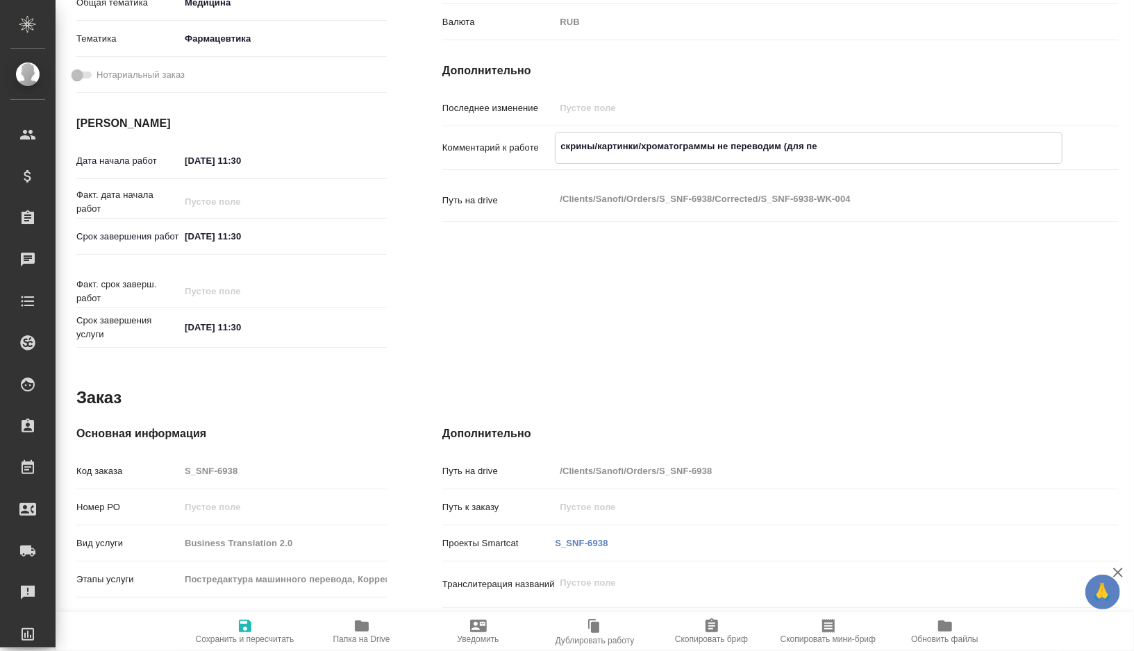
type textarea "x"
type textarea "скрины/картинки/хроматограммы не переводим (для пере"
type textarea "x"
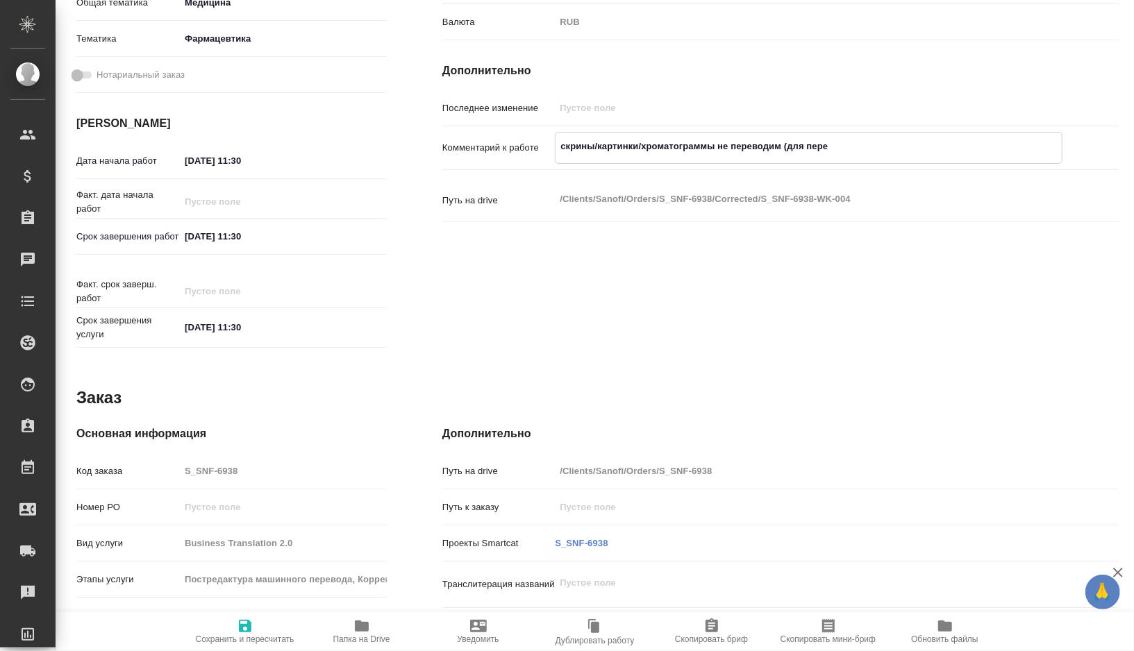
type textarea "x"
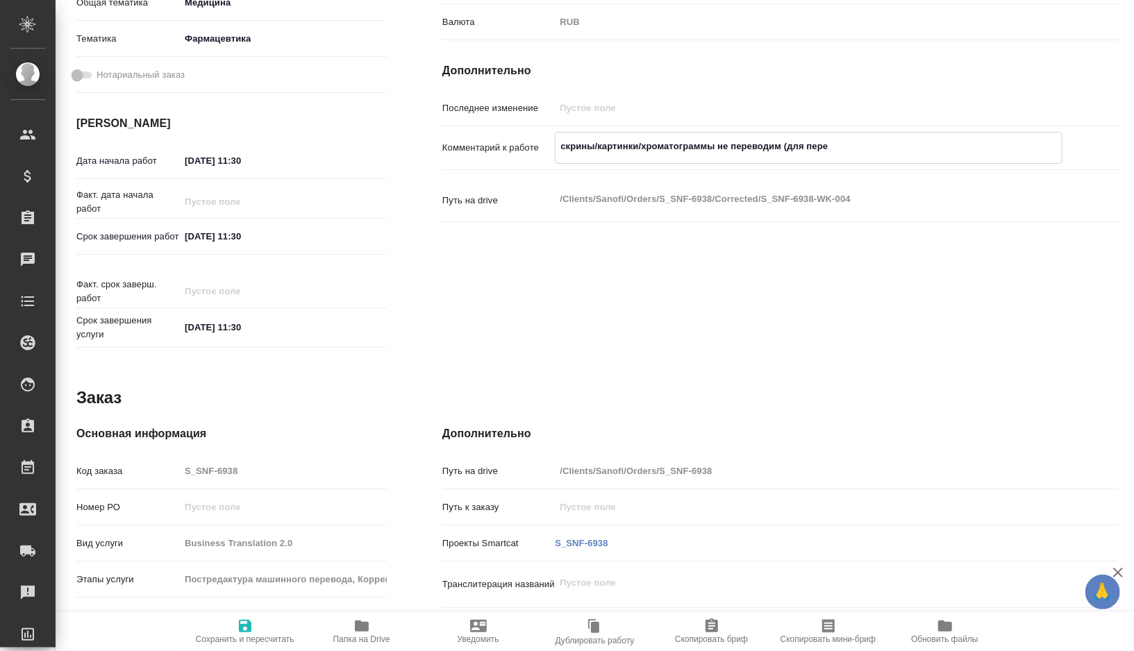
type textarea "скрины/картинки/хроматограммы не переводим (для [PERSON_NAME]"
type textarea "x"
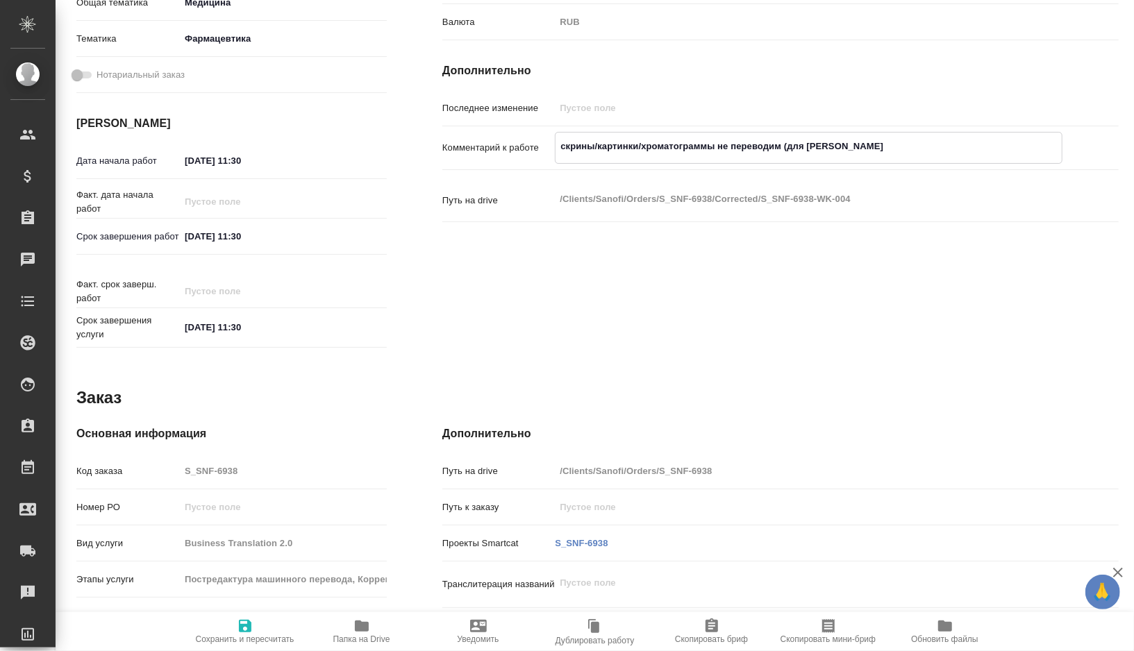
type textarea "x"
type textarea "скрины/картинки/хроматограммы не переводим (для перево"
type textarea "x"
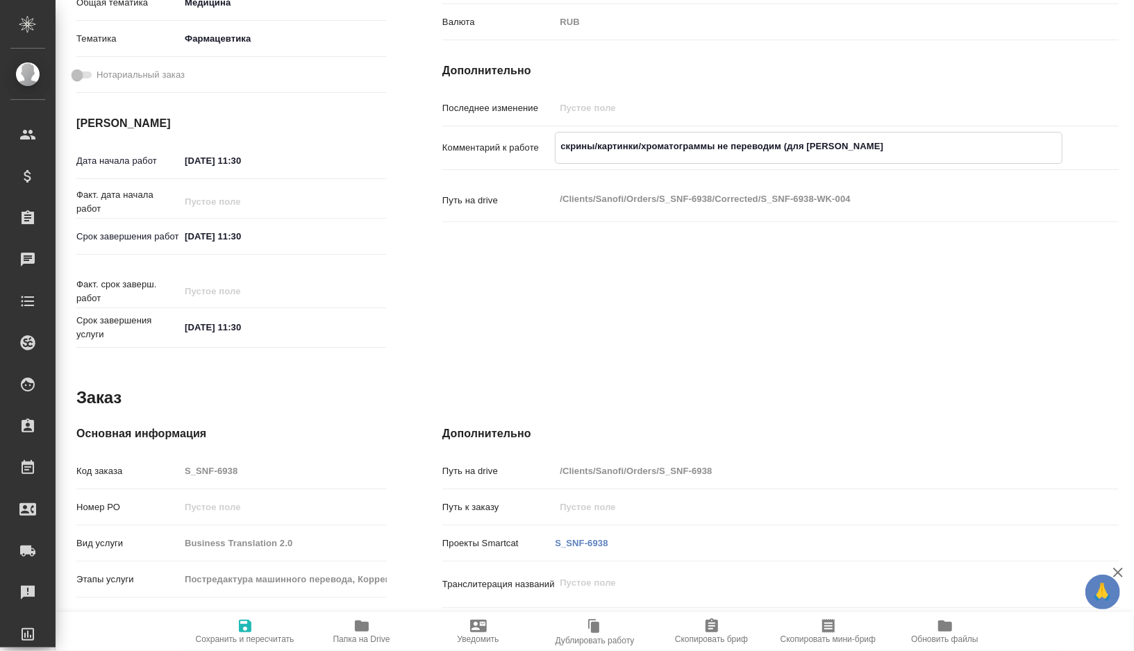
type textarea "x"
type textarea "скрины/картинки/хроматограммы не переводим (для перевод"
type textarea "x"
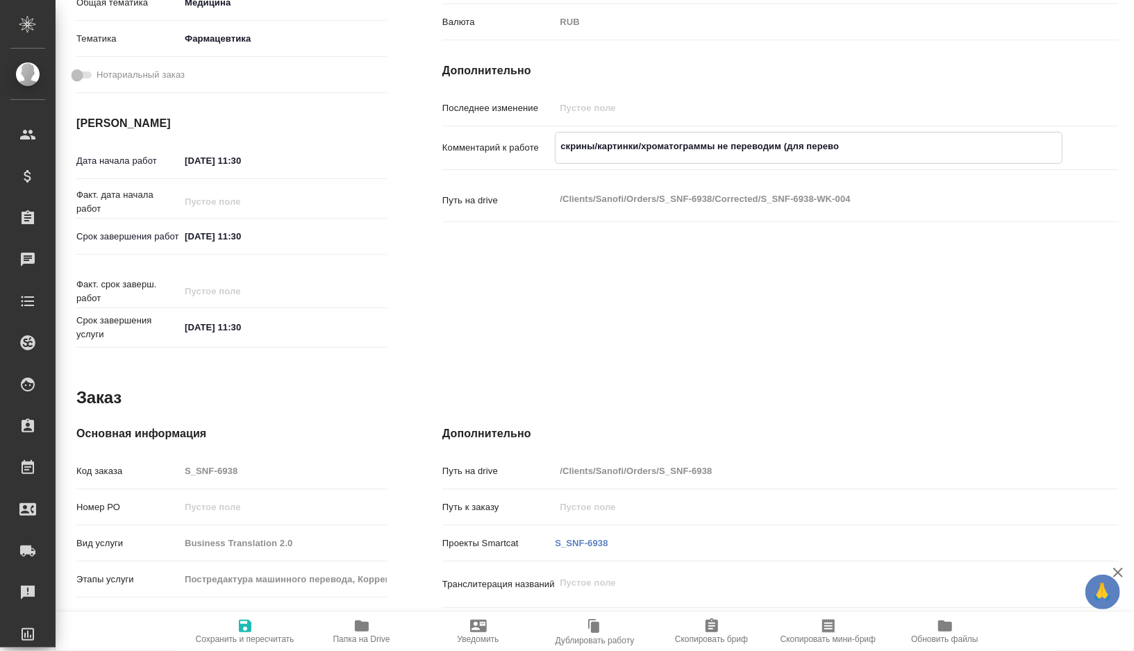
type textarea "x"
type textarea "скрины/картинки/хроматограммы не переводим (для перевода"
type textarea "x"
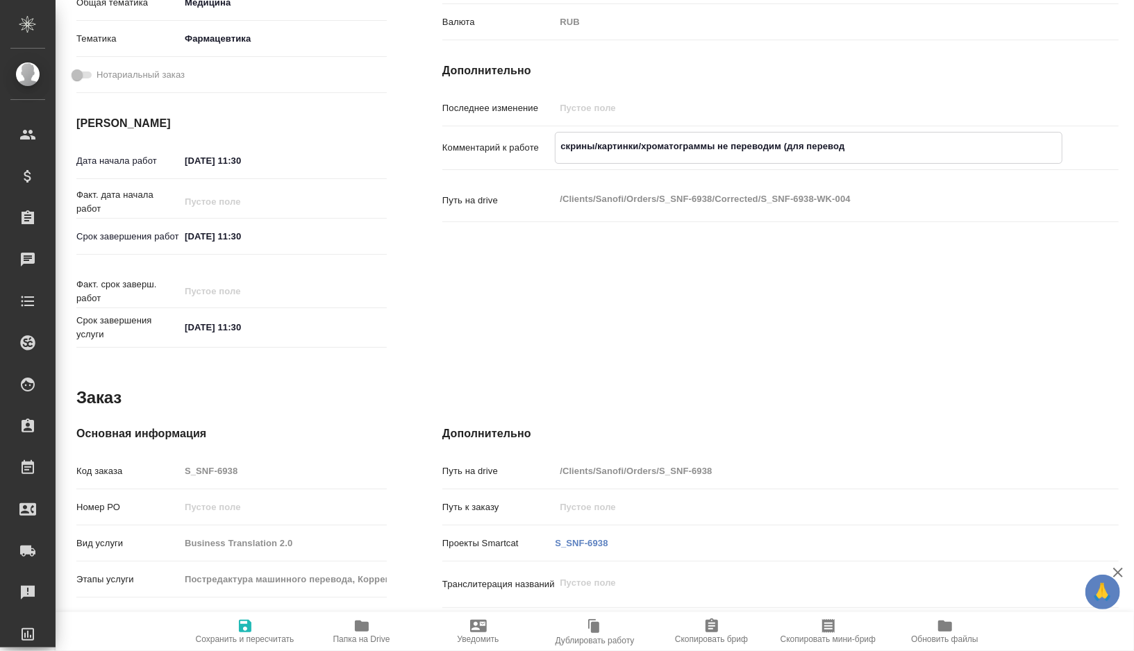
type textarea "x"
type textarea "скрины/картинки/хроматограммы не переводим (для перевода"
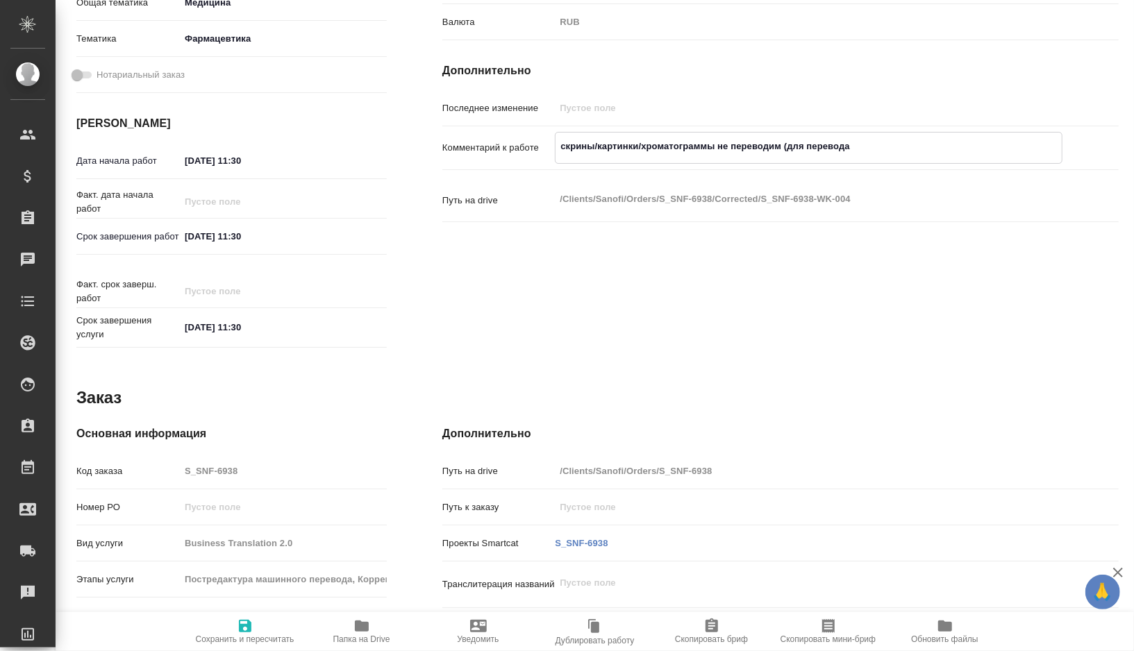
type textarea "x"
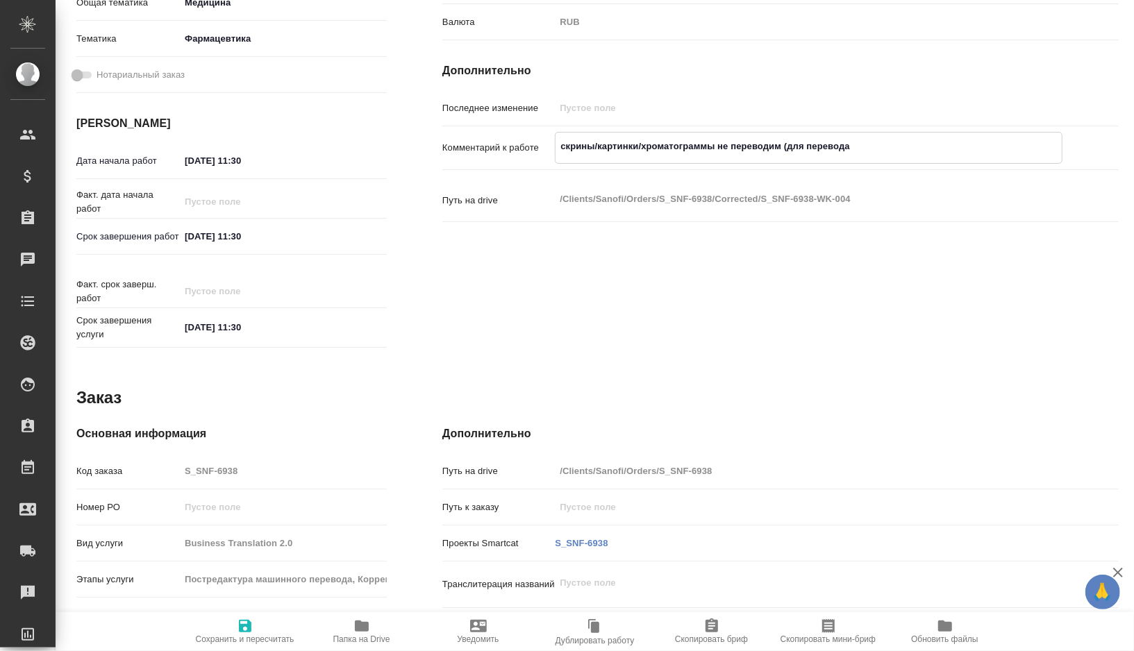
type textarea "скрины/картинки/хроматограммы не переводим (для перевода [PERSON_NAME]"
type textarea "x"
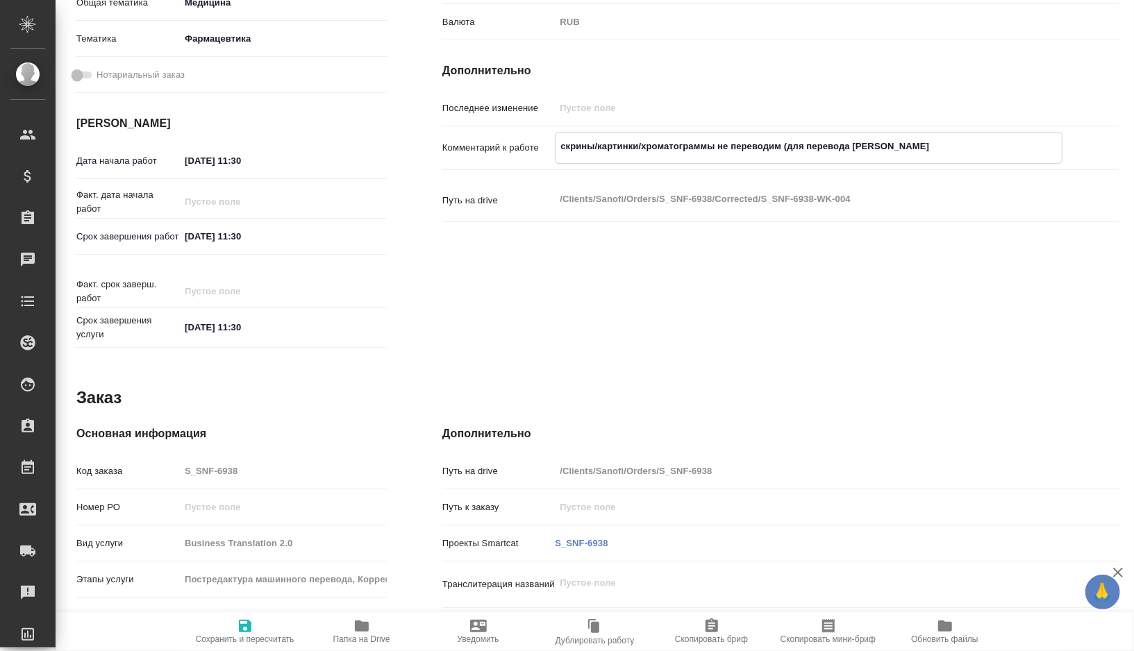
type textarea "x"
type textarea "скрины/картинки/хроматограммы не переводим (для перевода ск"
type textarea "x"
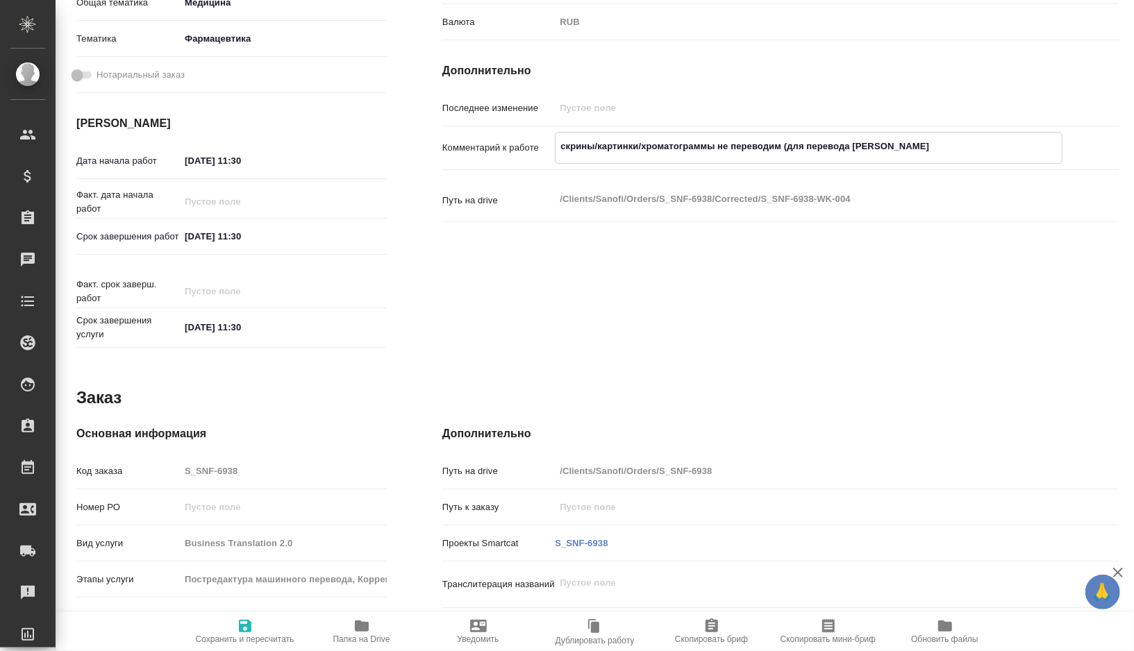
type textarea "x"
type textarea "скрины/картинки/хроматограммы не переводим (для перевода скр"
type textarea "x"
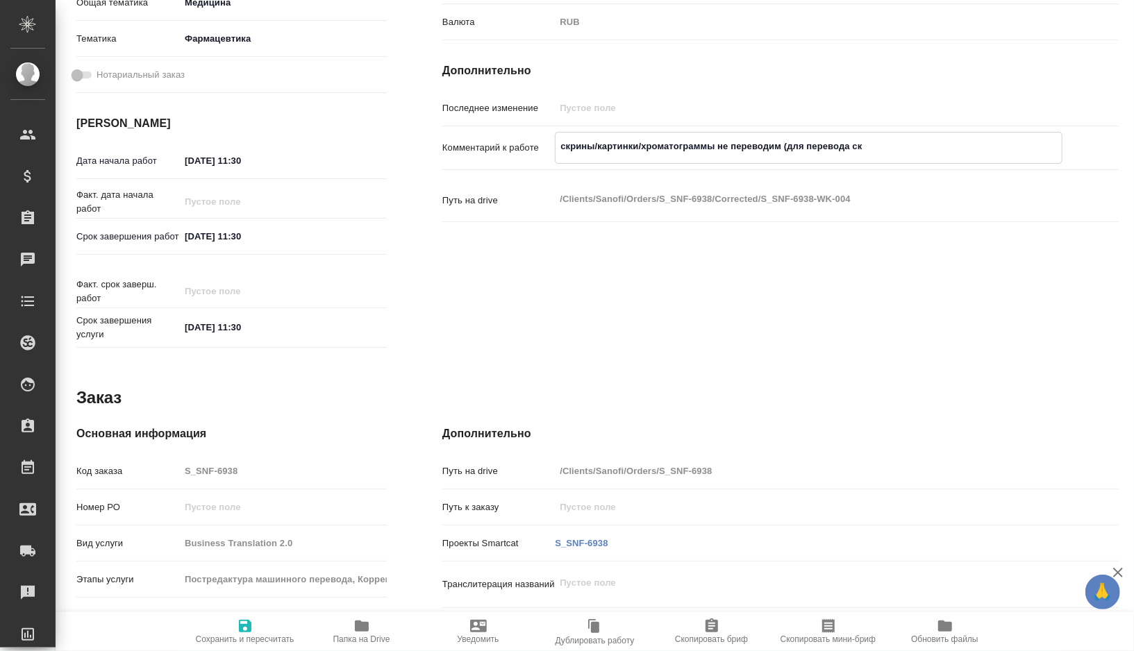
type textarea "x"
type textarea "скрины/картинки/хроматограммы не переводим (для перевода скры"
type textarea "x"
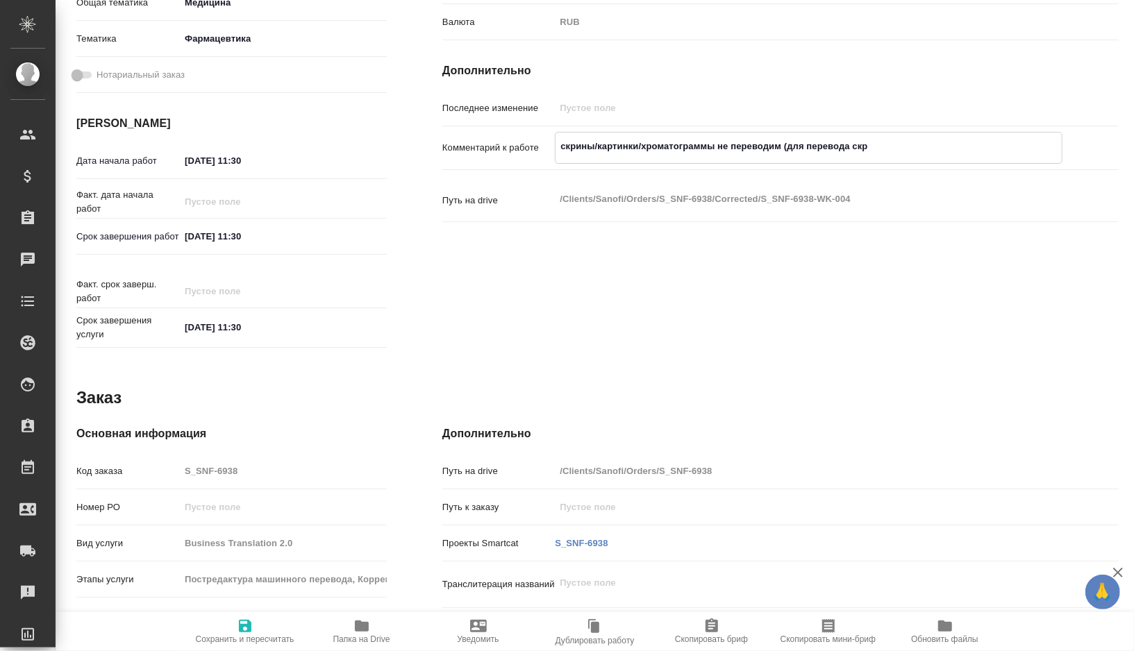
type textarea "x"
type textarea "скрины/картинки/хроматограммы не переводим (для перевода скрыт"
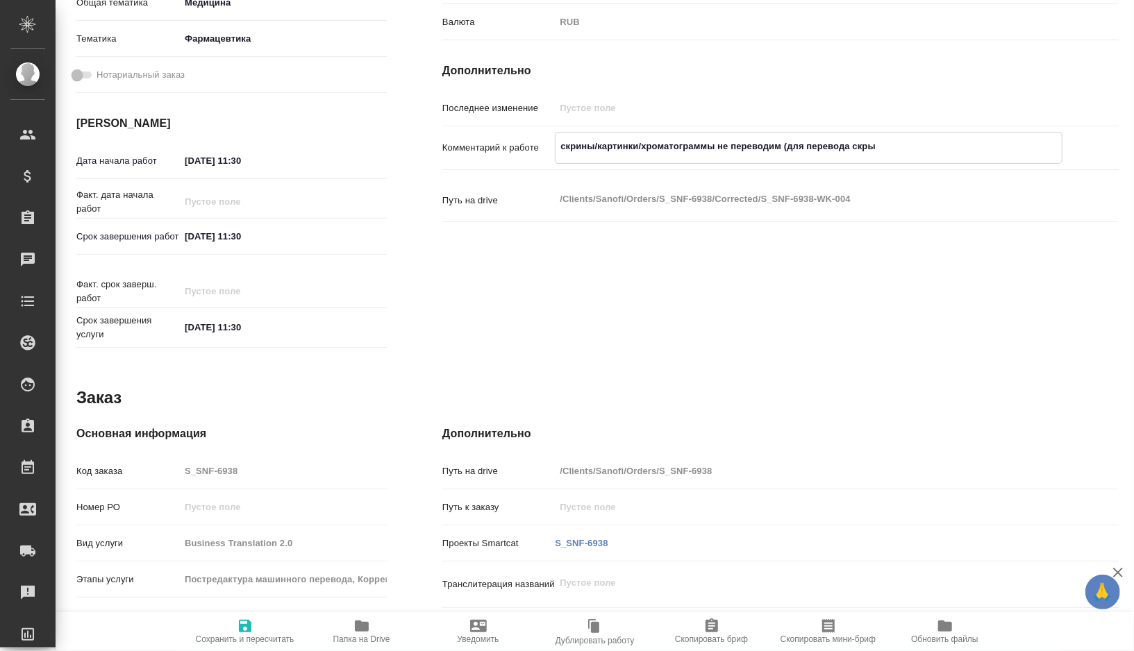
type textarea "x"
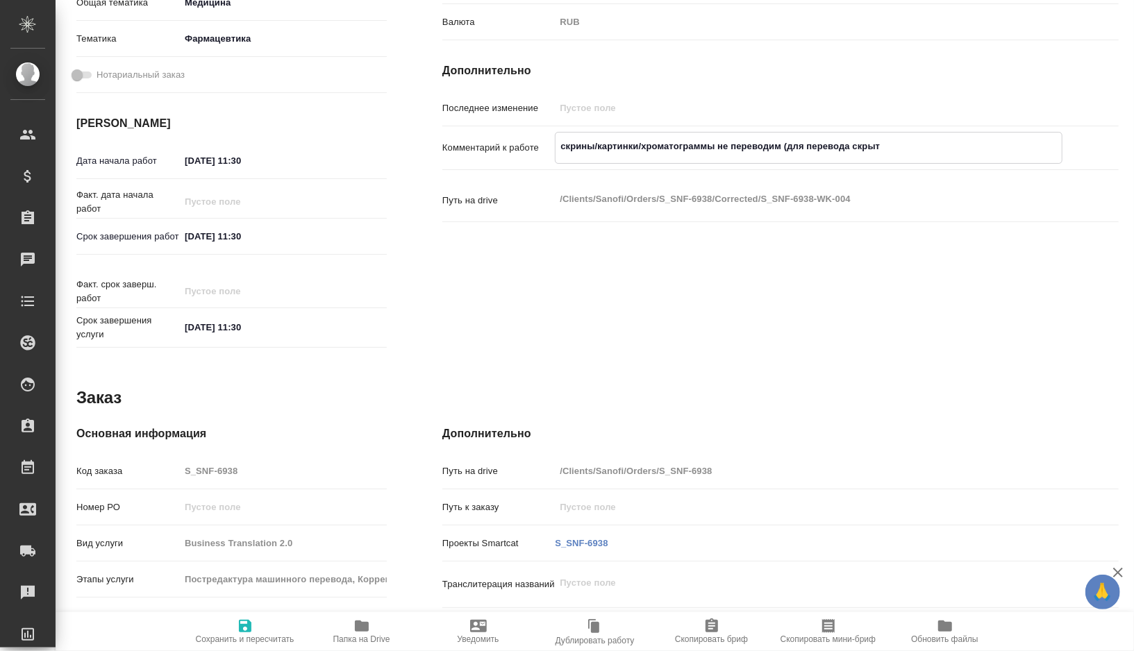
type textarea "скрины/картинки/хроматограммы не переводим (для перевода скрыты"
type textarea "x"
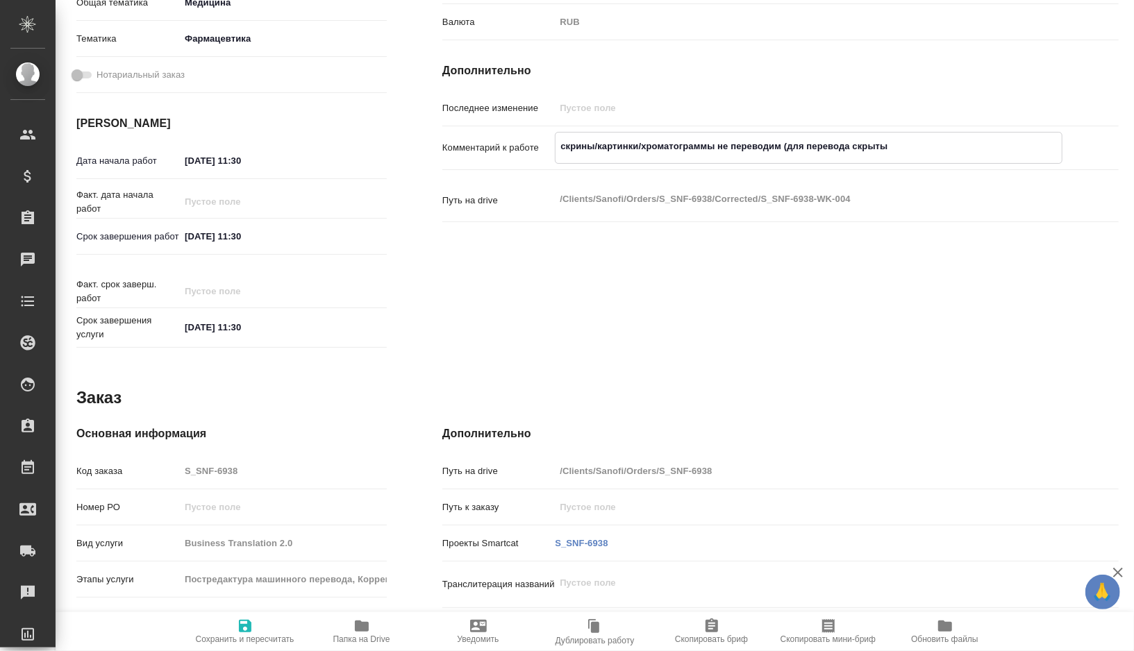
type textarea "x"
type textarea "скрины/картинки/хроматограммы не переводим (для перевода скрыты)"
type textarea "x"
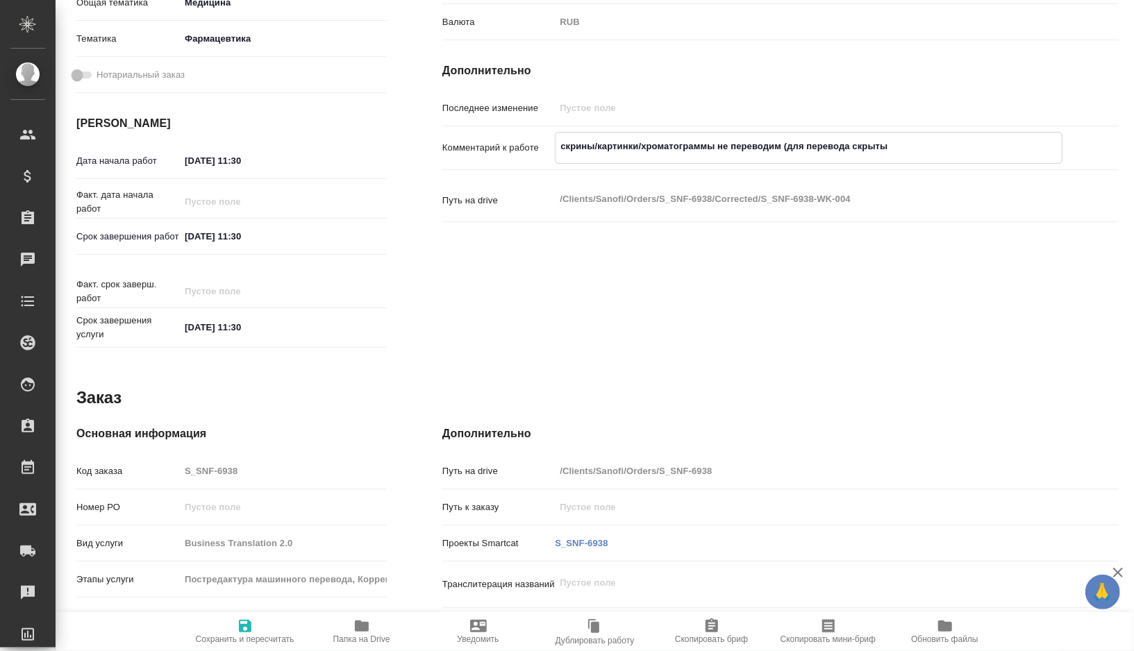
type textarea "x"
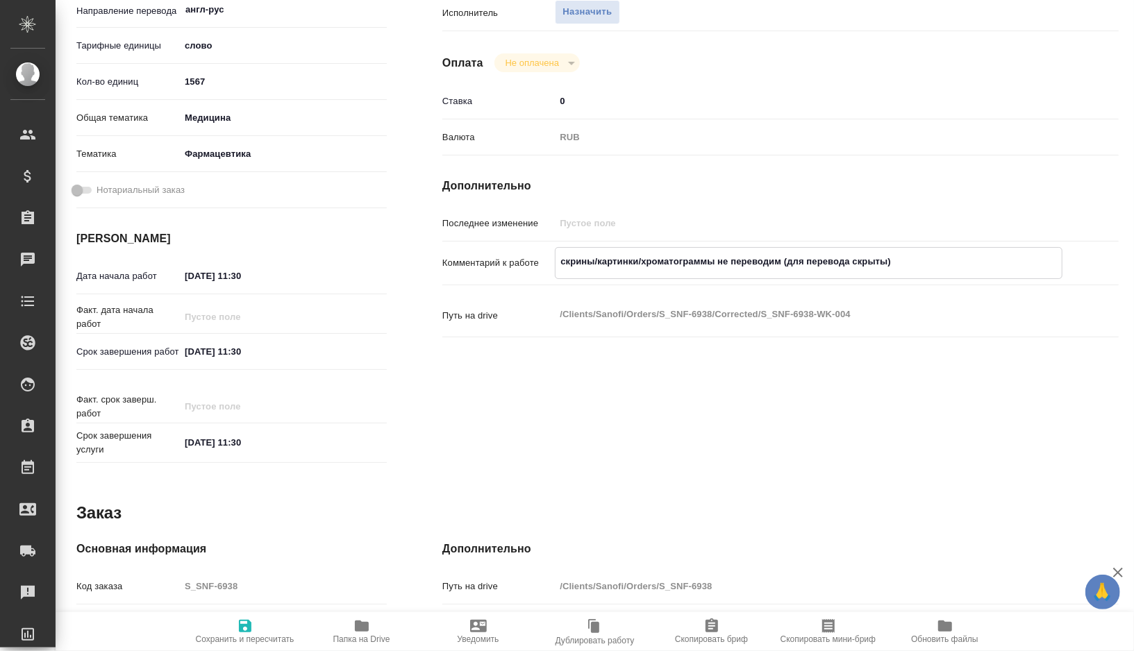
scroll to position [279, 0]
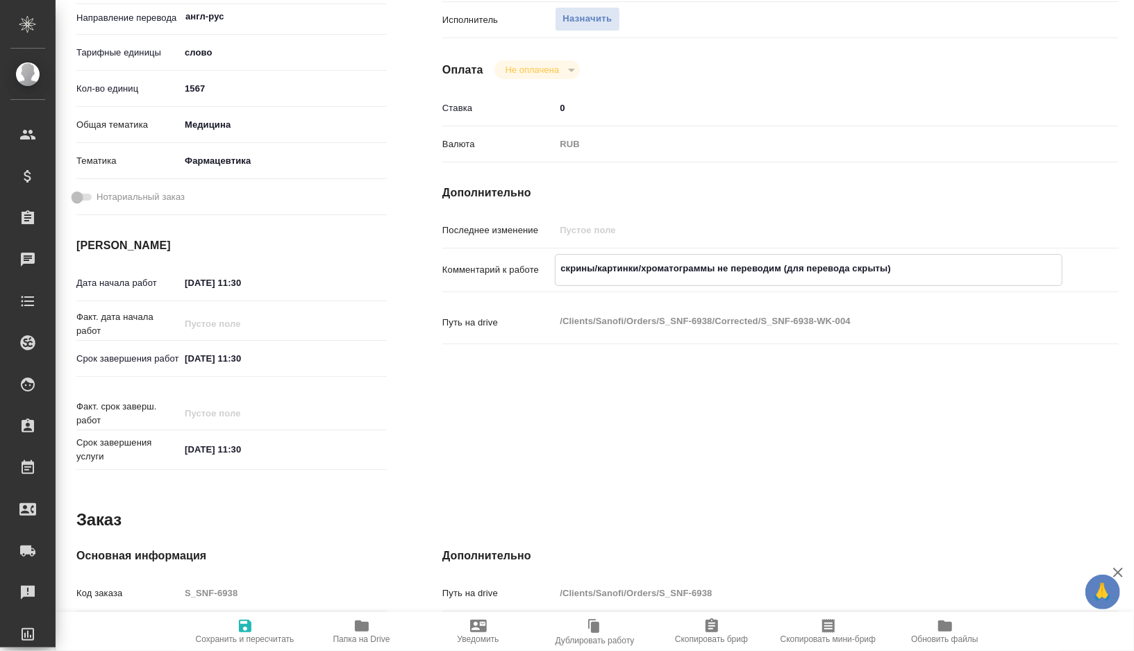
type textarea "скрины/картинки/хроматограммы не переводим (для перевода скрыты)"
type textarea "x"
click at [267, 280] on input "[DATE] 11:30" at bounding box center [240, 283] width 121 height 20
type input "[DATE] 11:3_"
click at [192, 284] on input "[DATE] 14:00" at bounding box center [240, 283] width 121 height 20
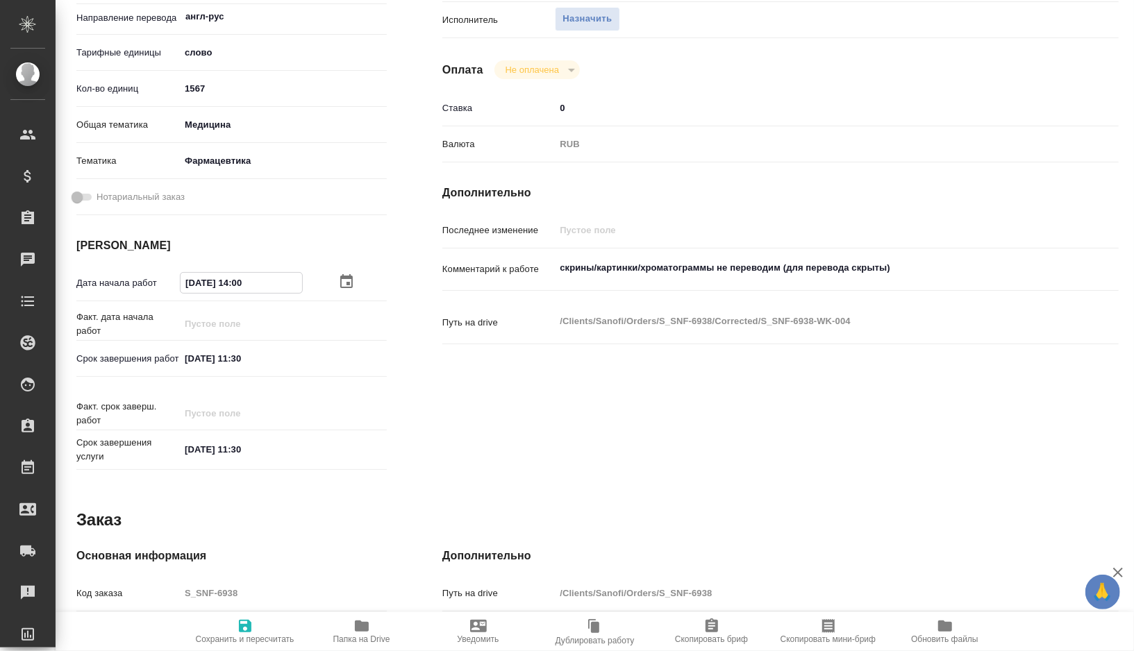
drag, startPoint x: 264, startPoint y: 279, endPoint x: 151, endPoint y: 282, distance: 112.5
click at [152, 282] on div "Дата начала работ [DATE] 14:00" at bounding box center [231, 283] width 310 height 24
drag, startPoint x: 267, startPoint y: 364, endPoint x: 127, endPoint y: 358, distance: 140.4
click at [127, 358] on div "Срок завершения работ [DATE] 11:30" at bounding box center [231, 358] width 310 height 24
paste input "[DATE] 14:0"
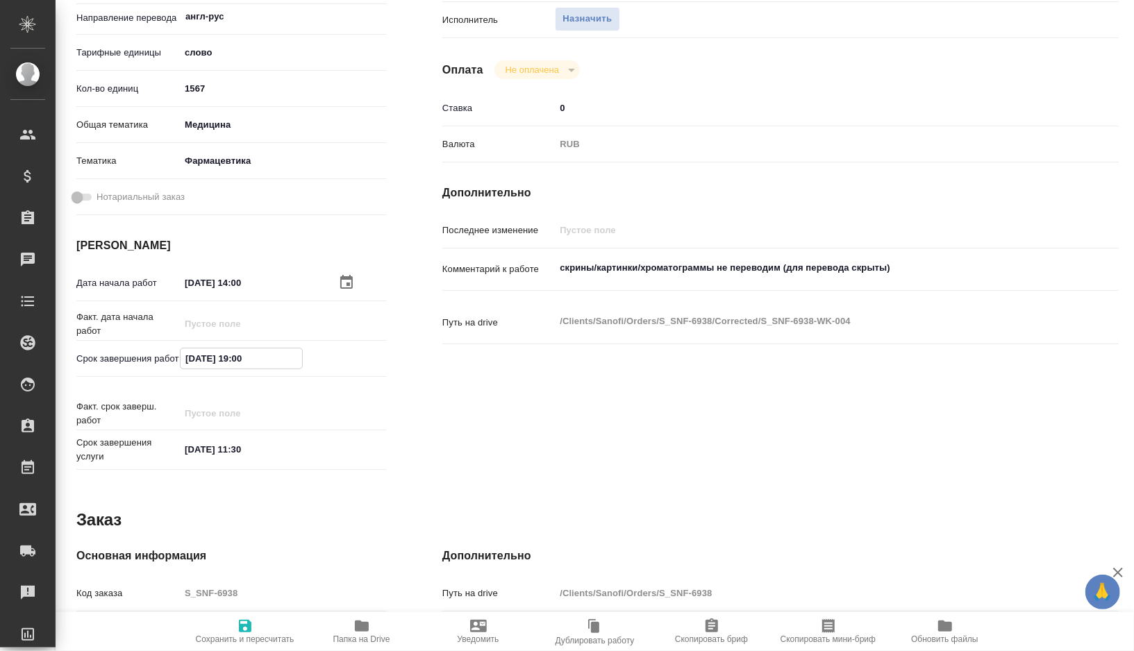
click at [242, 634] on span "Сохранить и пересчитать" at bounding box center [245, 639] width 99 height 10
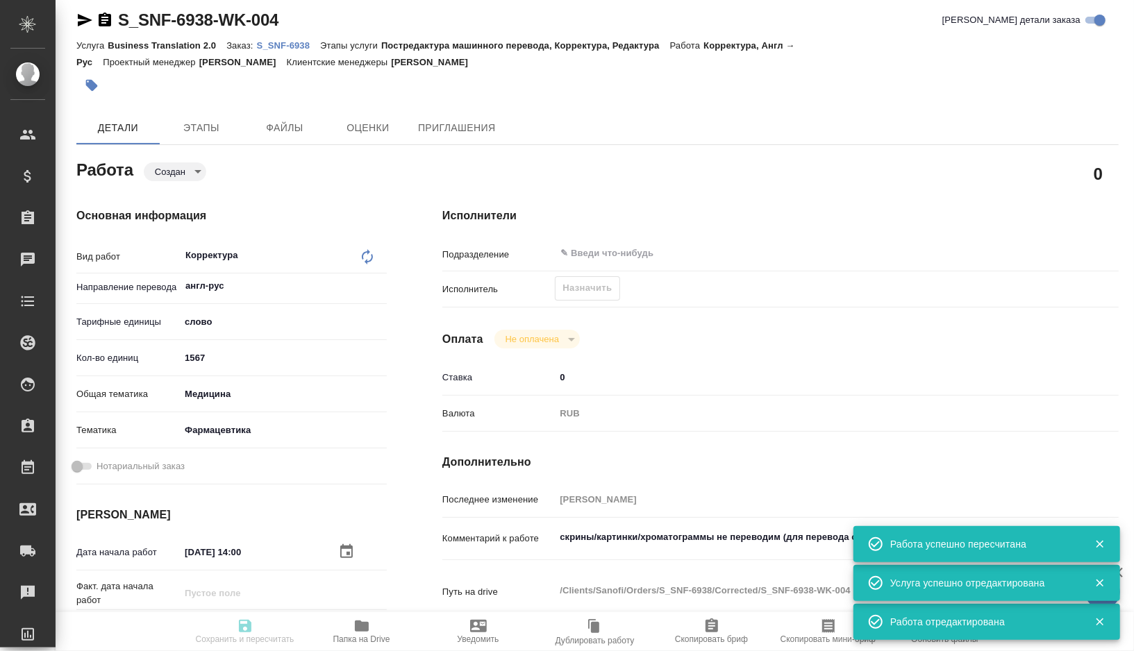
scroll to position [0, 0]
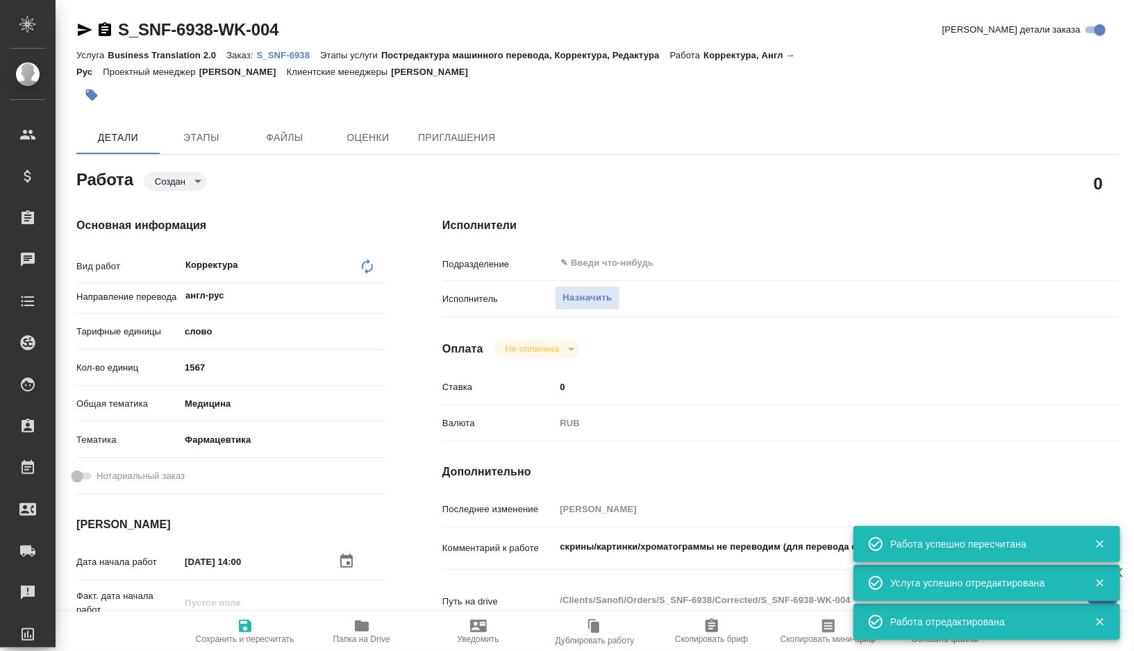
click at [180, 183] on body "🙏 .cls-1 fill:#fff; AWATERA [PERSON_NAME] Спецификации Заказы 0 Чаты Todo Проек…" at bounding box center [567, 325] width 1134 height 651
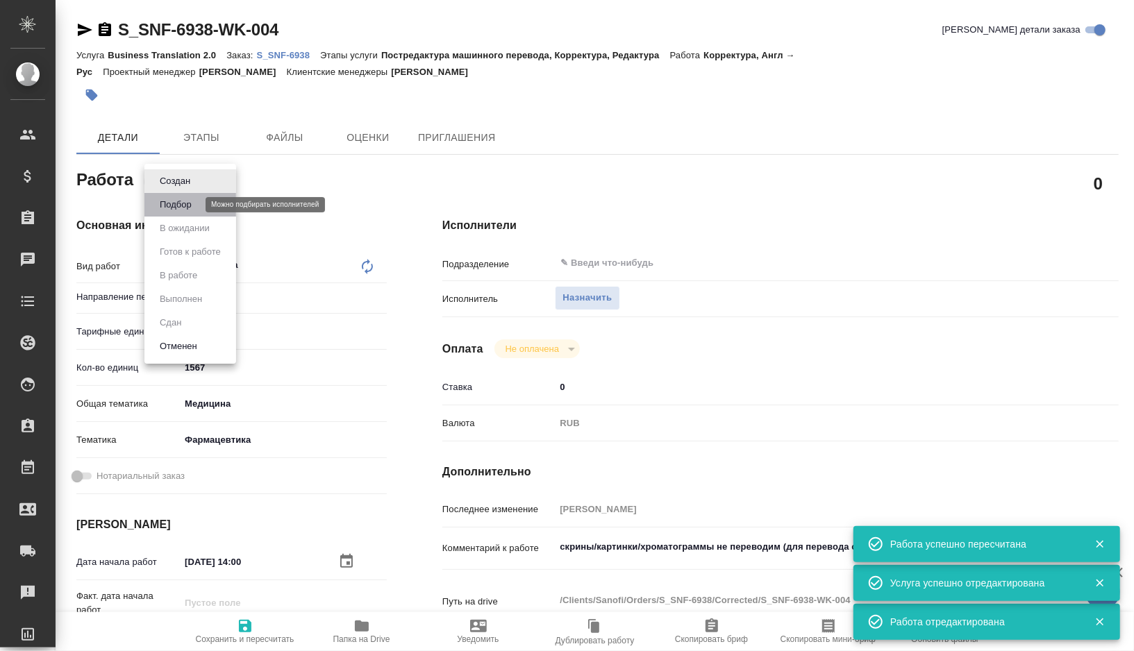
click at [179, 205] on button "Подбор" at bounding box center [175, 204] width 40 height 15
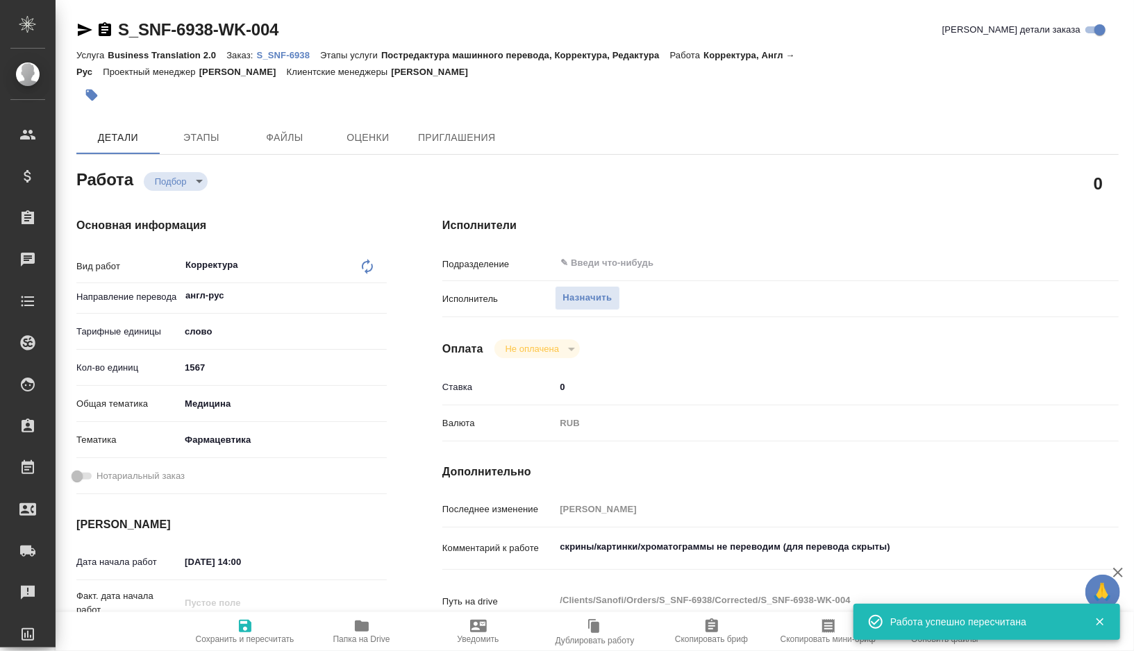
click at [816, 625] on span "Скопировать мини-бриф" at bounding box center [828, 631] width 100 height 26
